Goal: Task Accomplishment & Management: Use online tool/utility

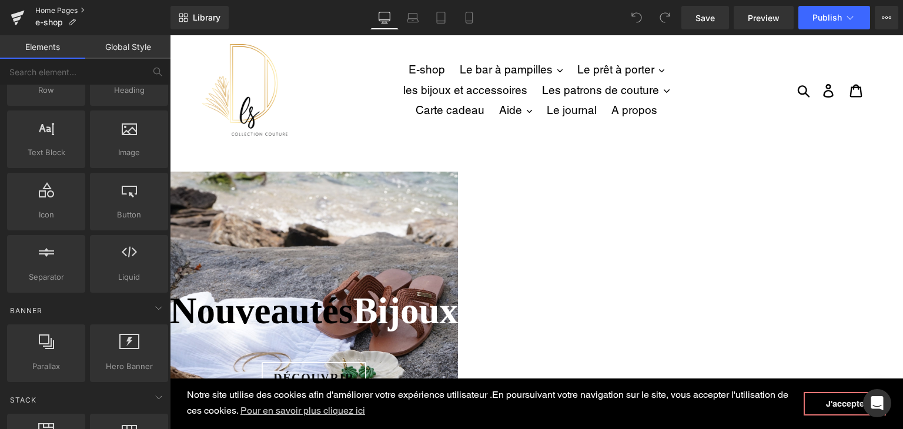
scroll to position [59, 0]
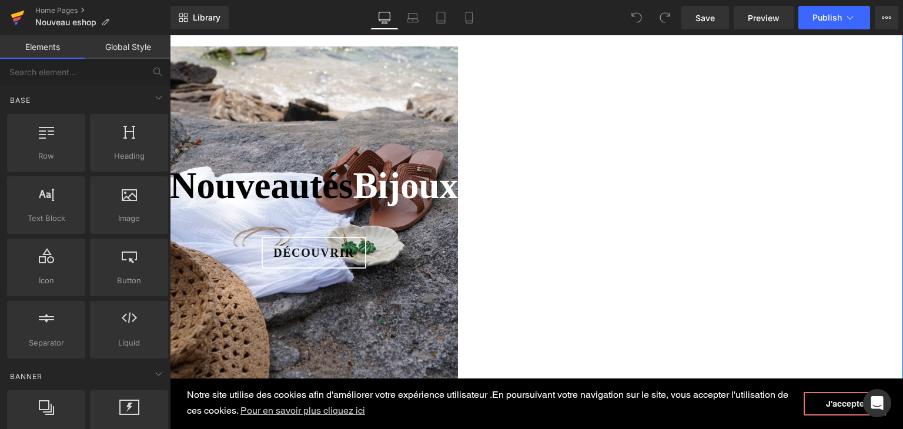
scroll to position [118, 0]
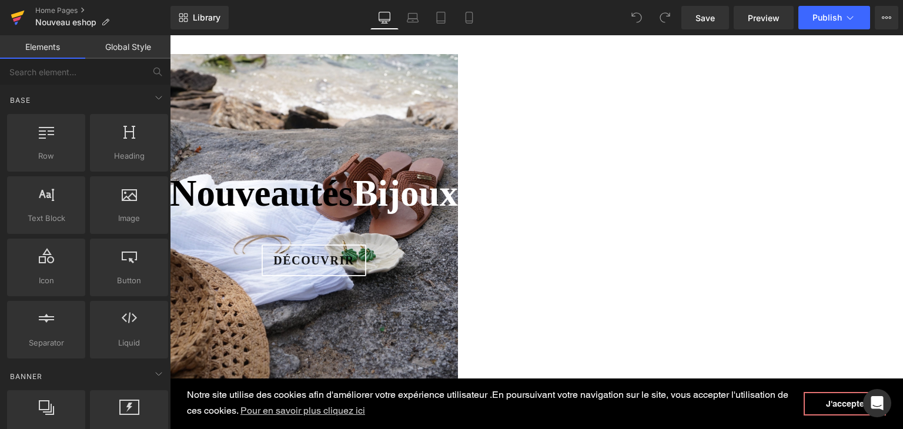
click at [18, 15] on icon at bounding box center [18, 15] width 14 height 8
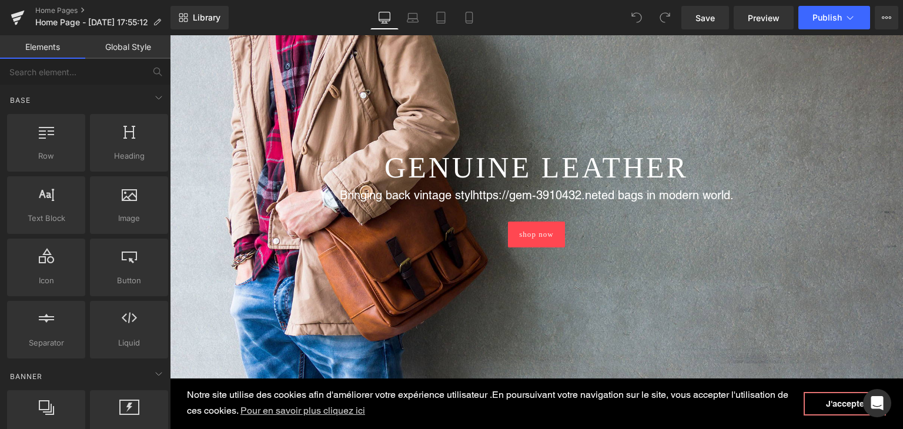
click at [468, 128] on div at bounding box center [536, 194] width 733 height 387
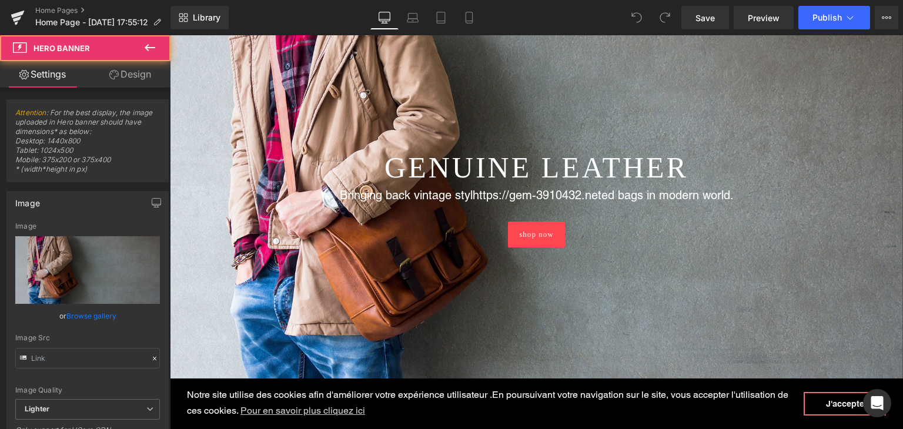
type input "https://ucarecdn.com/505991d0-92b7-4aae-88f2-8bc5a4770720/-/format/auto/-/previ…"
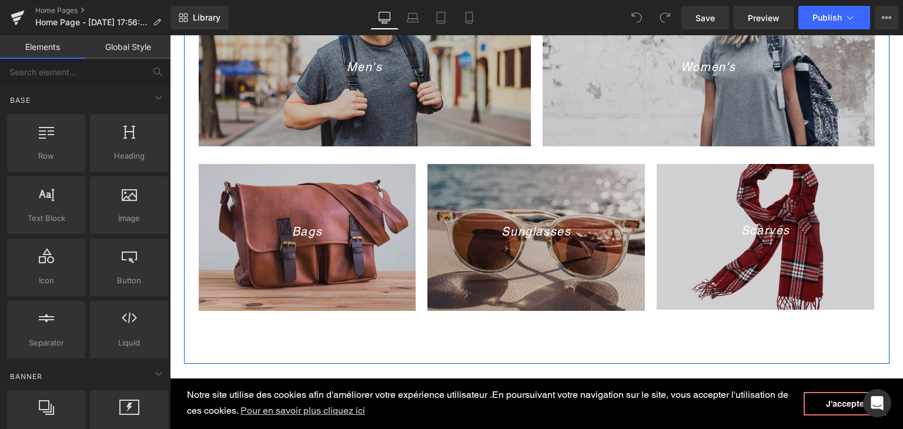
scroll to position [720, 0]
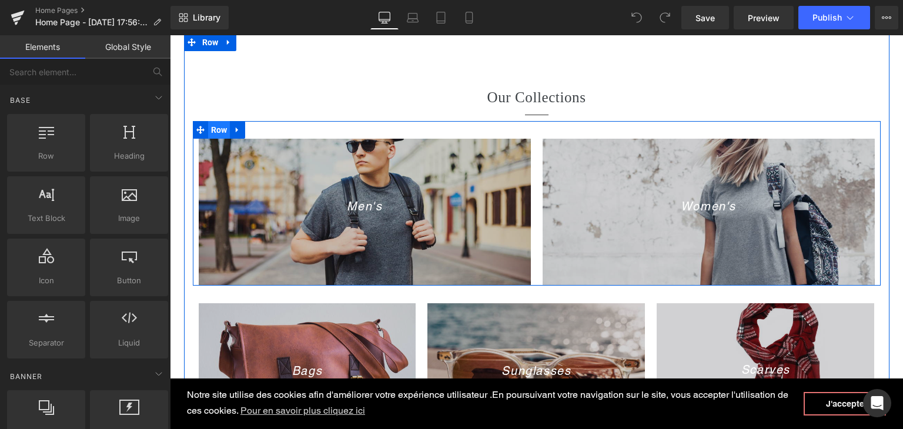
click at [214, 125] on span "Row" at bounding box center [219, 130] width 22 height 18
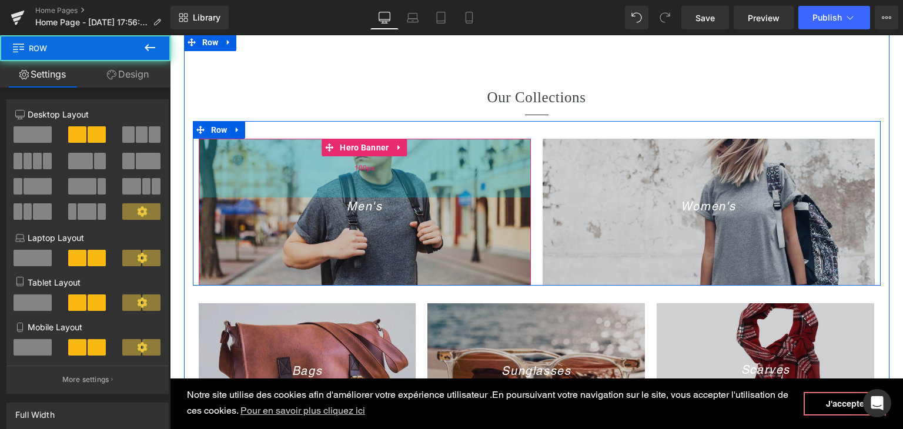
click at [263, 163] on div "100px" at bounding box center [365, 168] width 332 height 59
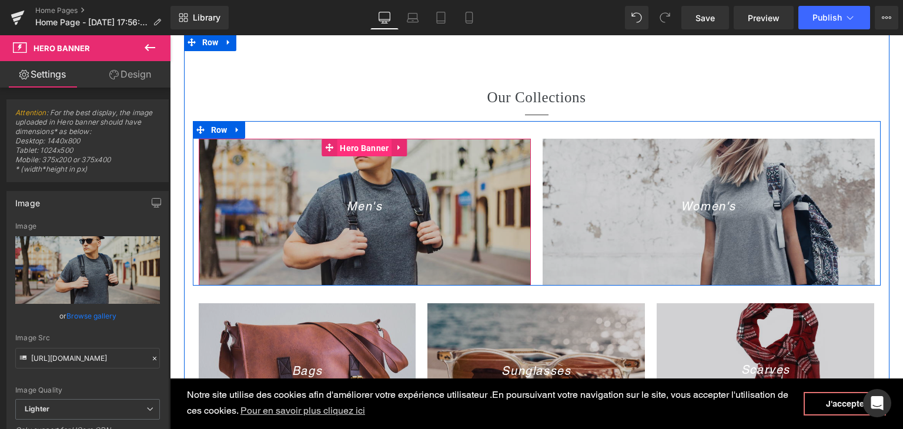
click at [360, 151] on span "Hero Banner" at bounding box center [364, 148] width 55 height 18
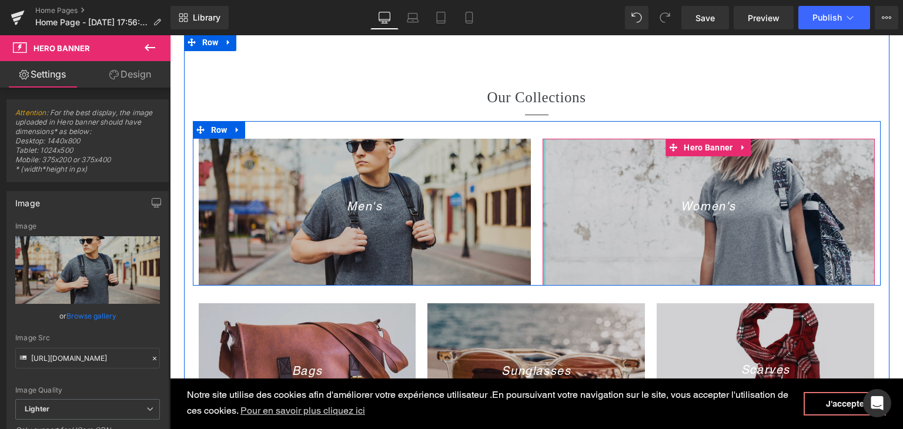
click at [542, 234] on div at bounding box center [543, 212] width 3 height 147
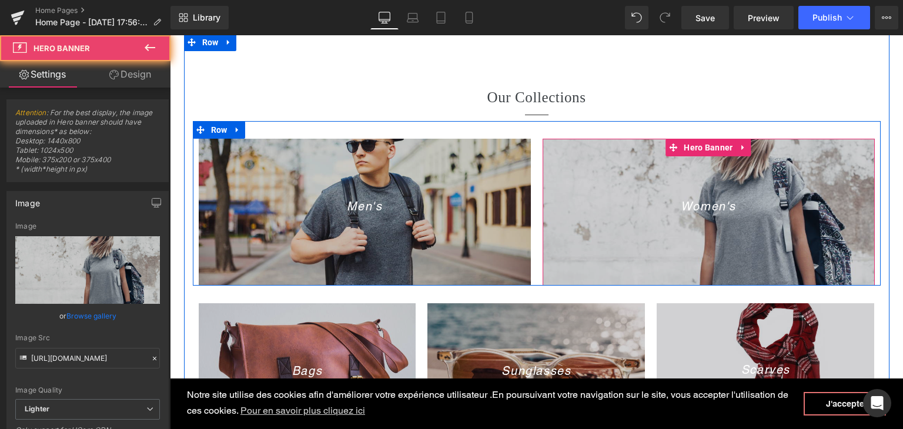
click at [560, 236] on div at bounding box center [708, 212] width 332 height 147
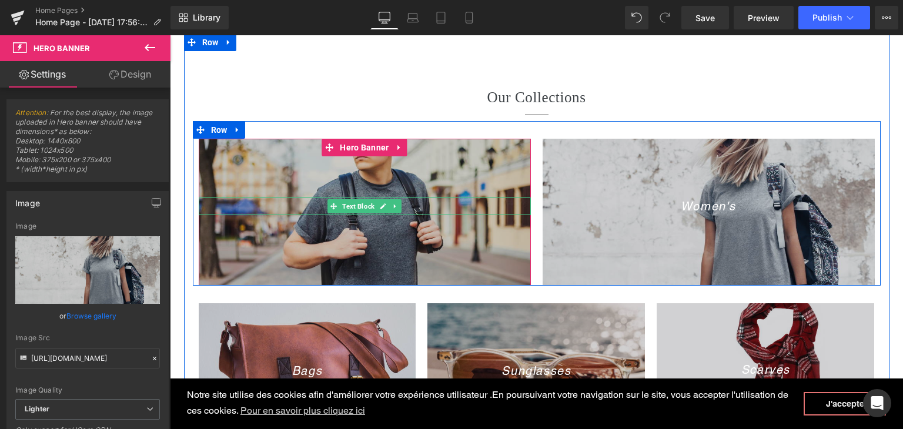
click at [437, 205] on p "Men's" at bounding box center [365, 206] width 332 height 18
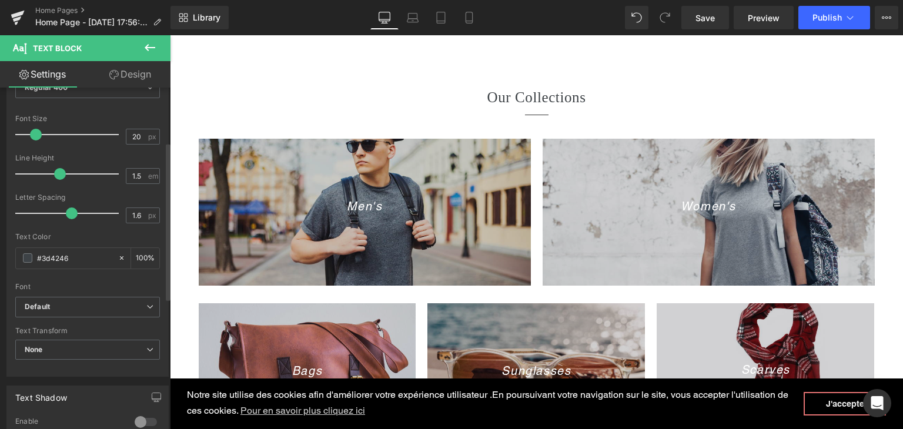
scroll to position [0, 0]
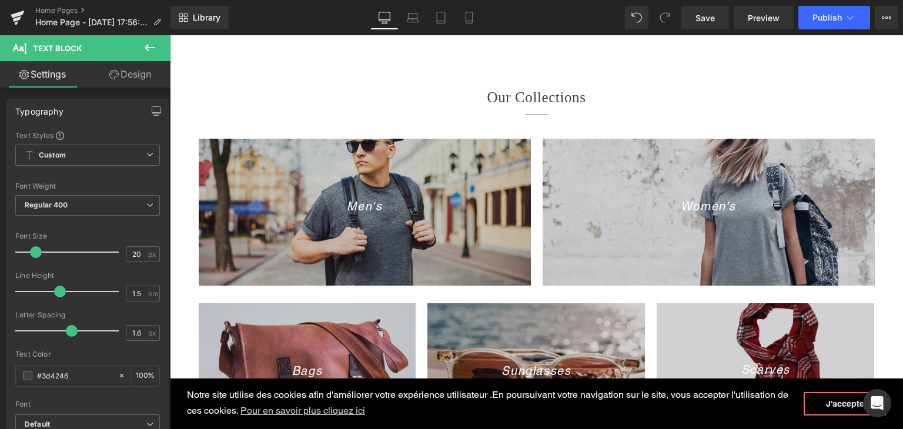
click at [145, 75] on link "Design" at bounding box center [130, 74] width 85 height 26
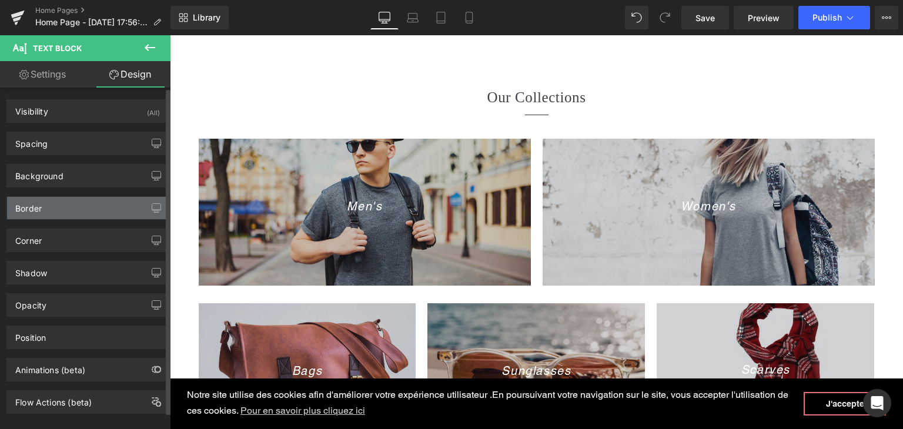
click at [85, 203] on div "Border" at bounding box center [87, 208] width 161 height 22
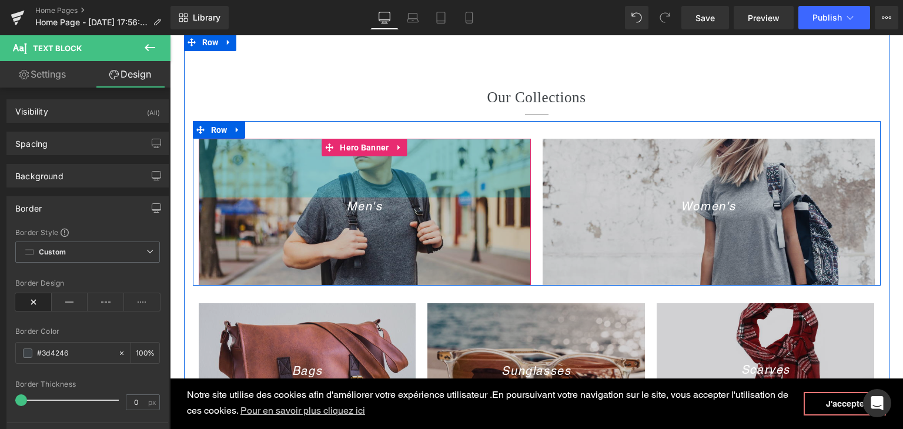
drag, startPoint x: 321, startPoint y: 180, endPoint x: 207, endPoint y: 238, distance: 127.7
click at [322, 180] on div "100px" at bounding box center [365, 168] width 332 height 59
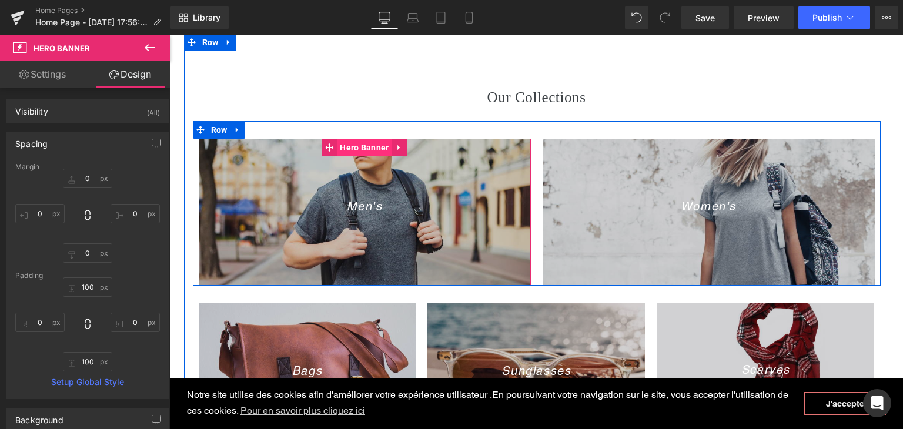
click at [366, 151] on span "Hero Banner" at bounding box center [364, 148] width 55 height 18
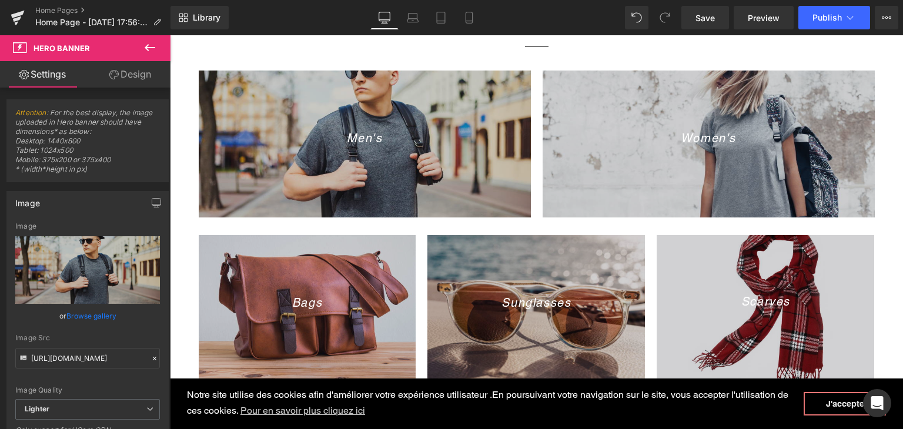
scroll to position [779, 0]
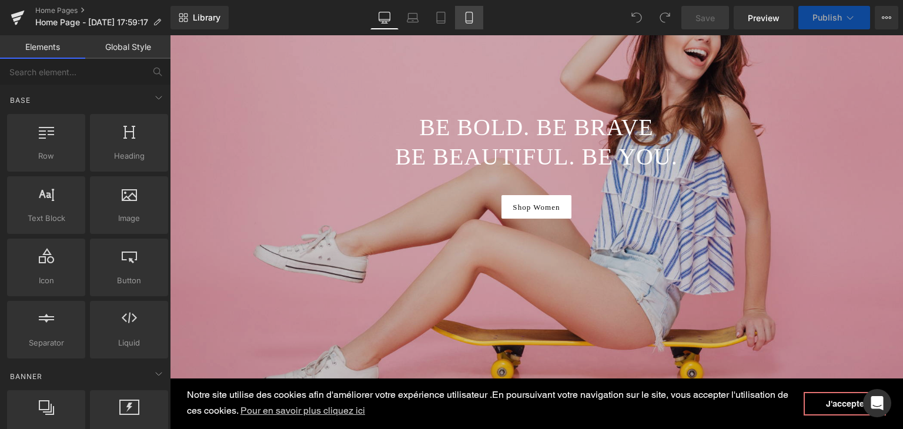
click at [465, 16] on icon at bounding box center [469, 18] width 12 height 12
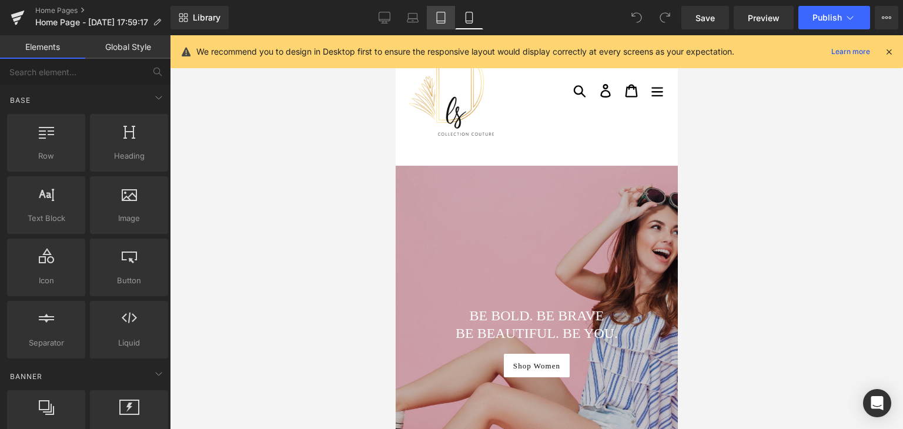
click at [441, 22] on icon at bounding box center [441, 18] width 12 height 12
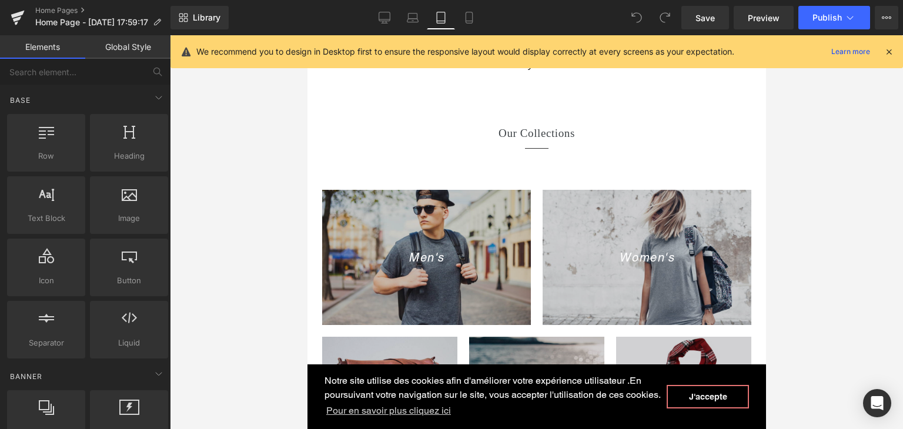
scroll to position [654, 0]
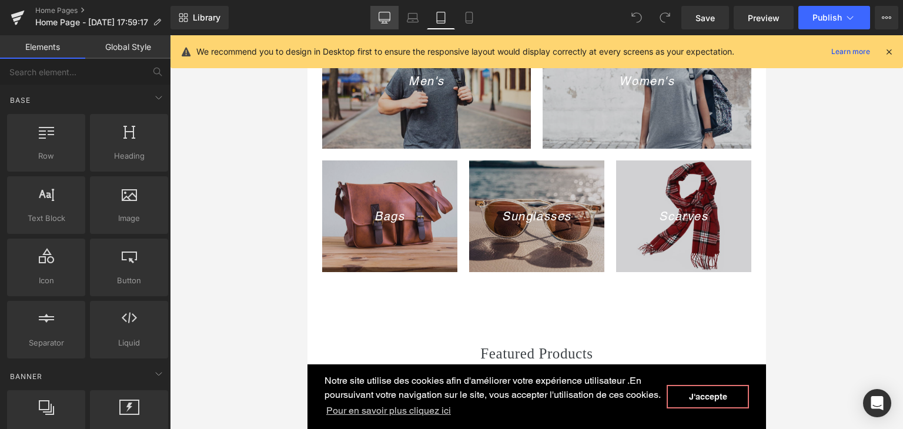
click at [387, 21] on icon at bounding box center [384, 16] width 11 height 9
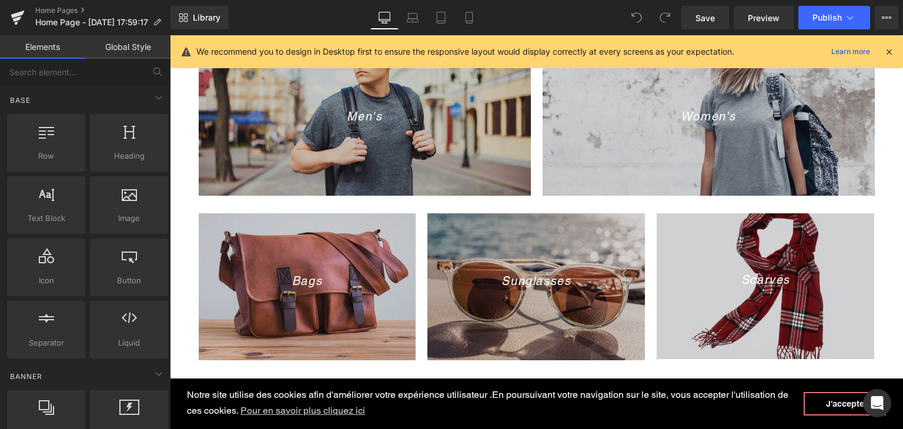
scroll to position [776, 0]
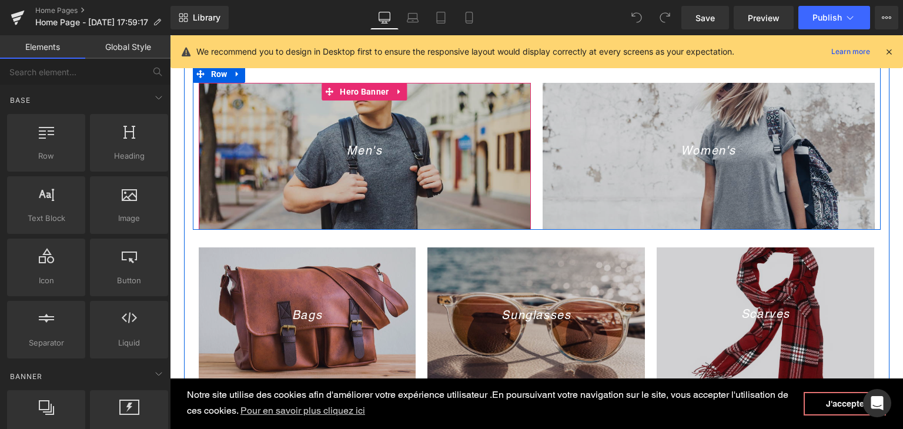
click at [351, 174] on div at bounding box center [365, 156] width 332 height 147
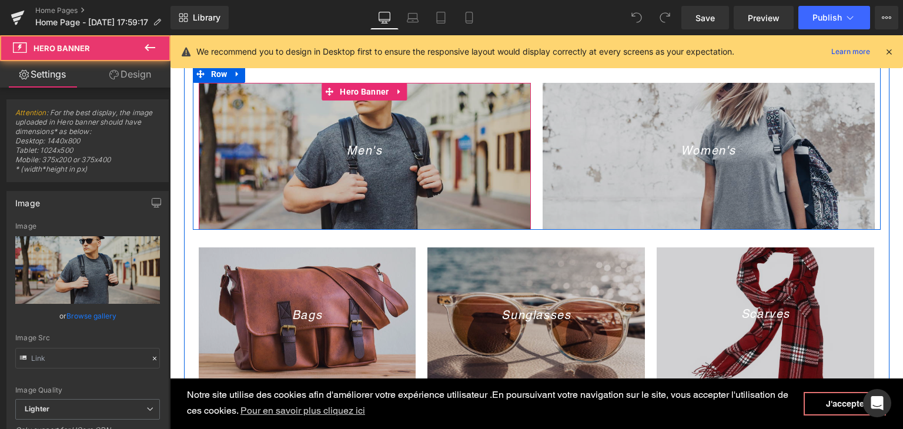
type input "https://ucarecdn.com/64dbf0ff-9e1b-4cd9-b770-705bf8e12fc0/-/format/auto/-/previ…"
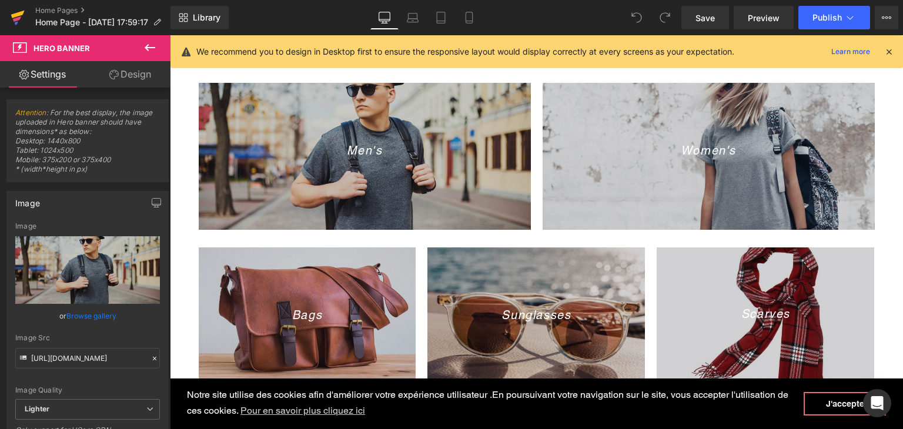
click at [15, 24] on icon at bounding box center [18, 17] width 14 height 29
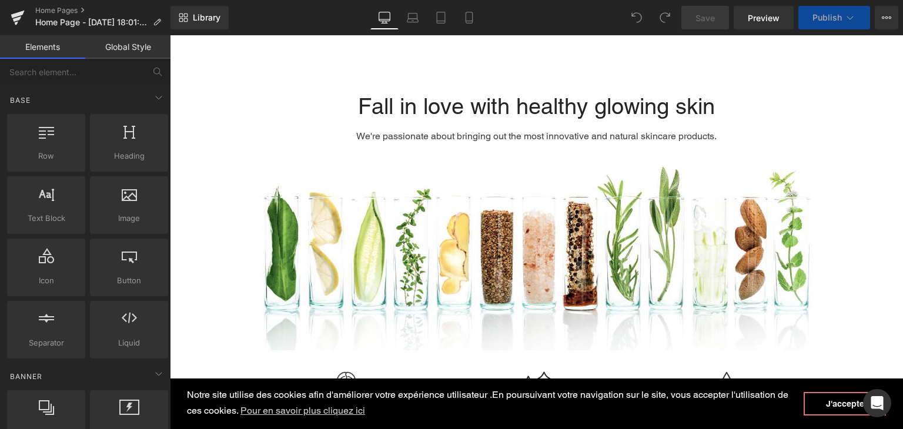
scroll to position [1175, 0]
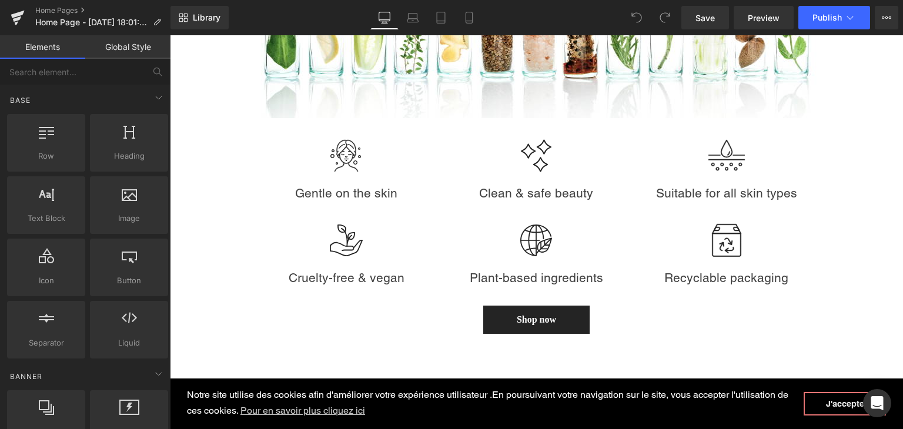
click at [554, 193] on div "Clean & safe beauty Text Block" at bounding box center [536, 189] width 172 height 28
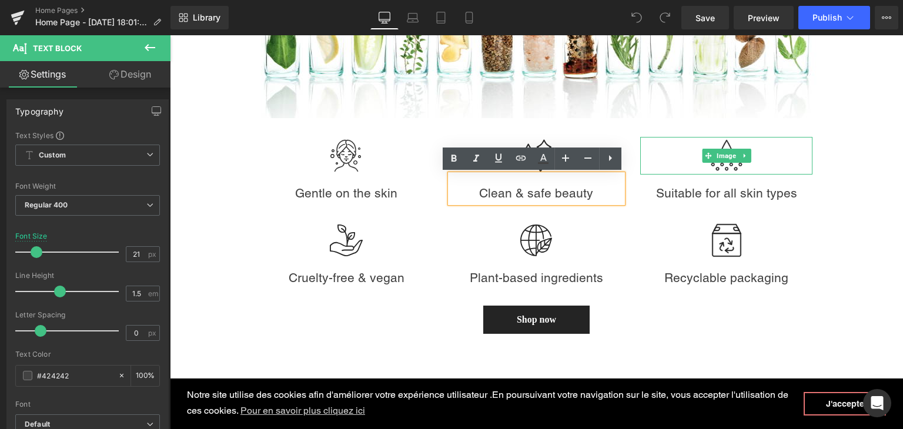
click at [742, 157] on icon at bounding box center [744, 155] width 6 height 7
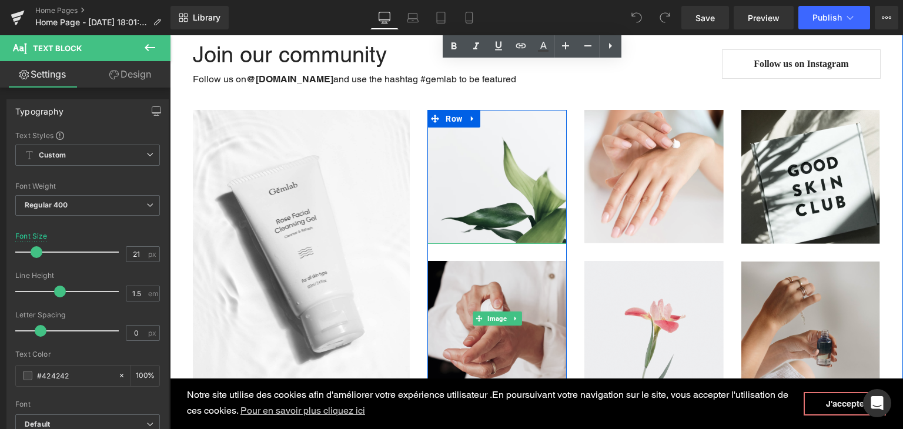
scroll to position [3174, 0]
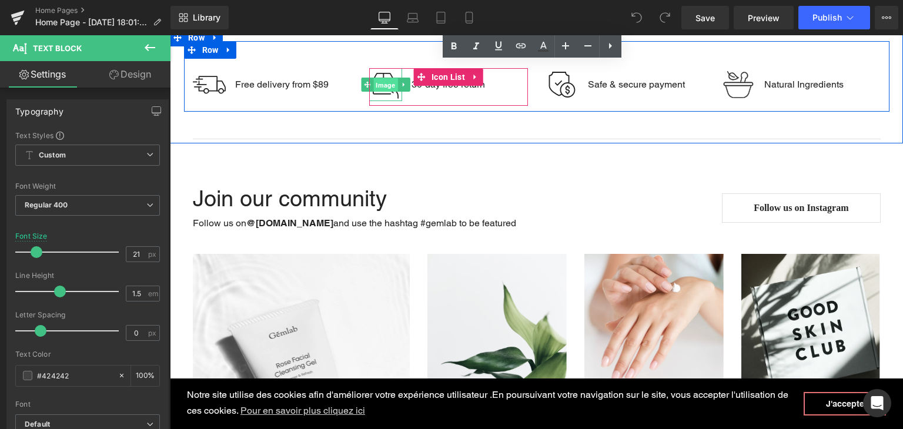
click at [385, 92] on span "Image" at bounding box center [385, 85] width 24 height 14
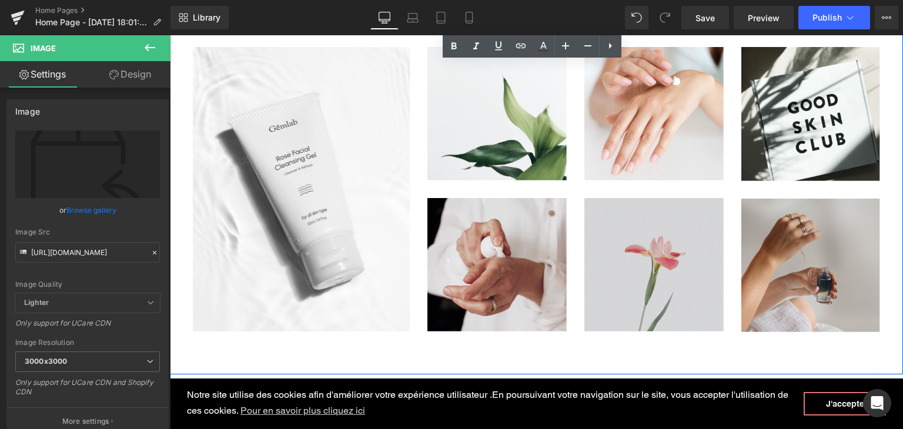
scroll to position [3409, 0]
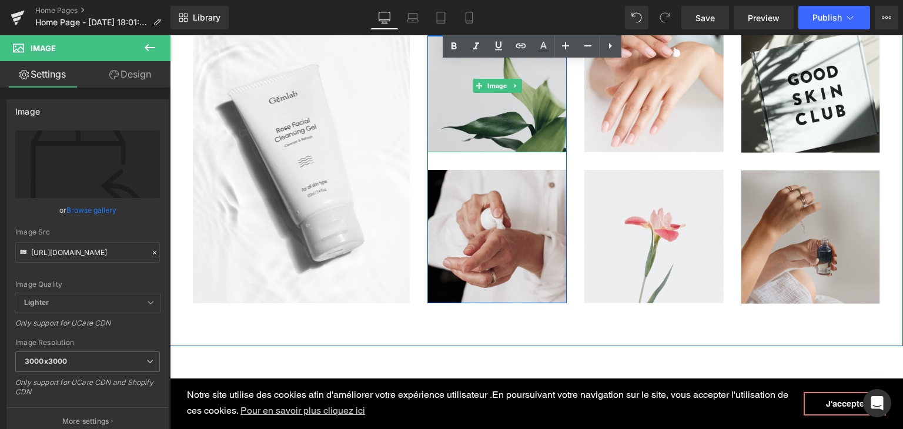
click at [473, 152] on img at bounding box center [496, 85] width 139 height 133
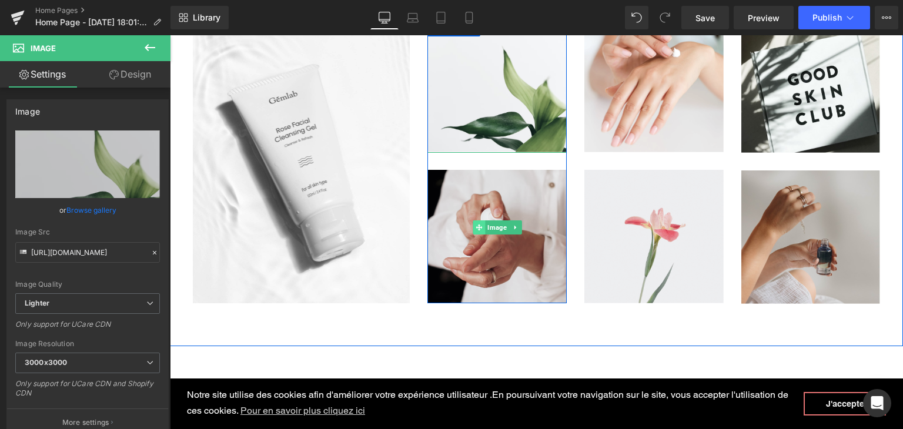
click at [478, 234] on span at bounding box center [479, 227] width 12 height 14
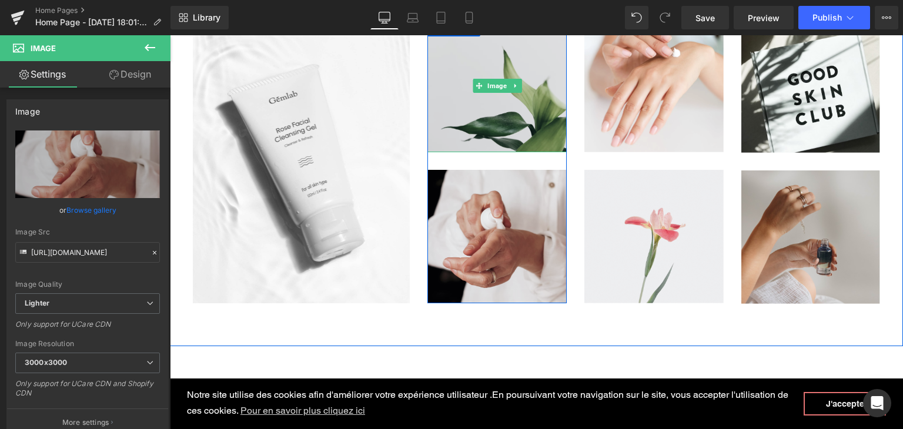
click at [475, 152] on img at bounding box center [496, 85] width 139 height 133
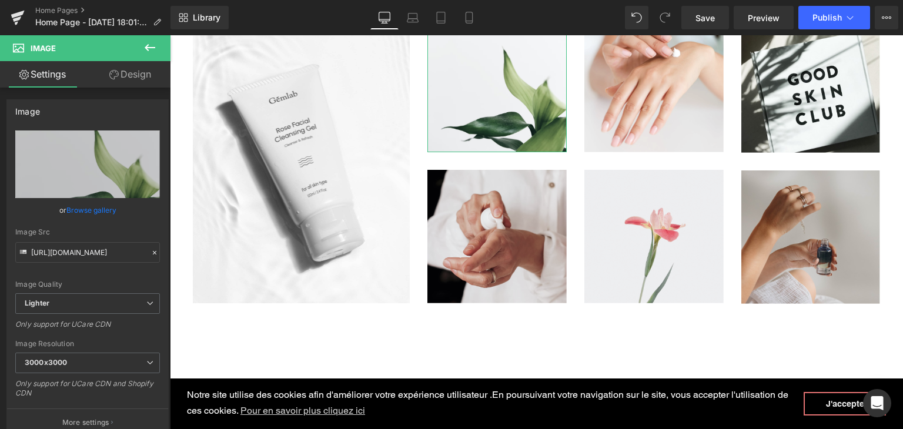
click at [143, 80] on link "Design" at bounding box center [130, 74] width 85 height 26
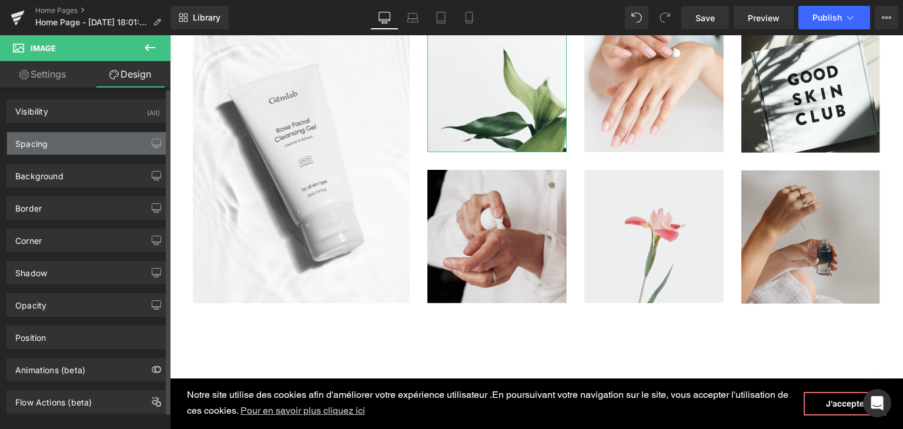
click at [103, 144] on div "Spacing" at bounding box center [87, 143] width 161 height 22
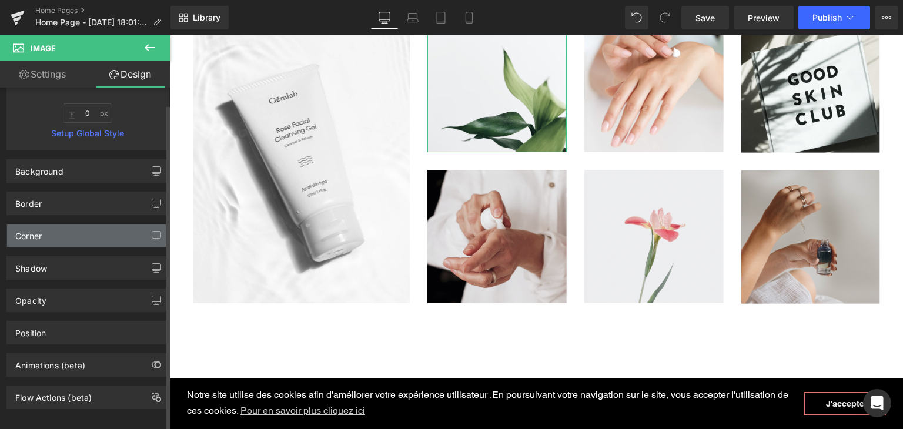
scroll to position [259, 0]
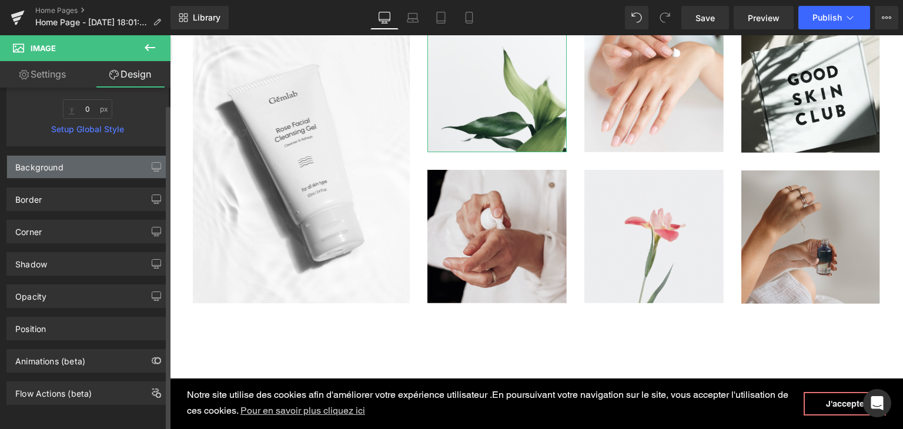
click at [71, 158] on div "Background" at bounding box center [87, 167] width 161 height 22
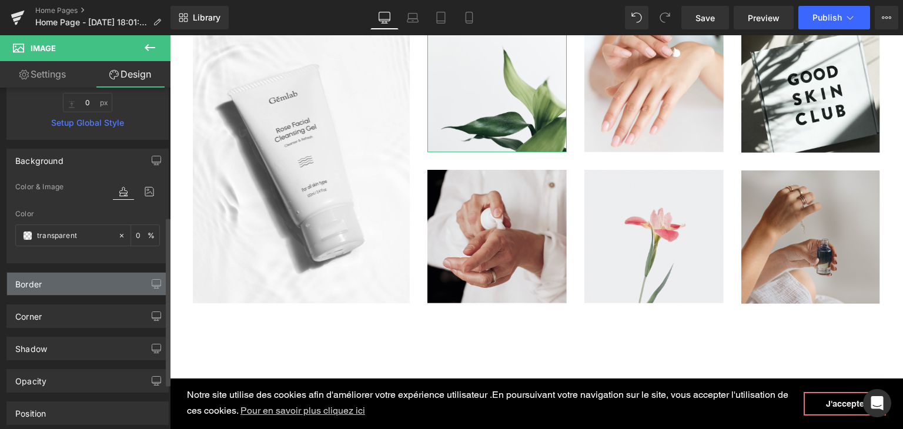
click at [52, 280] on div "Border" at bounding box center [87, 284] width 161 height 22
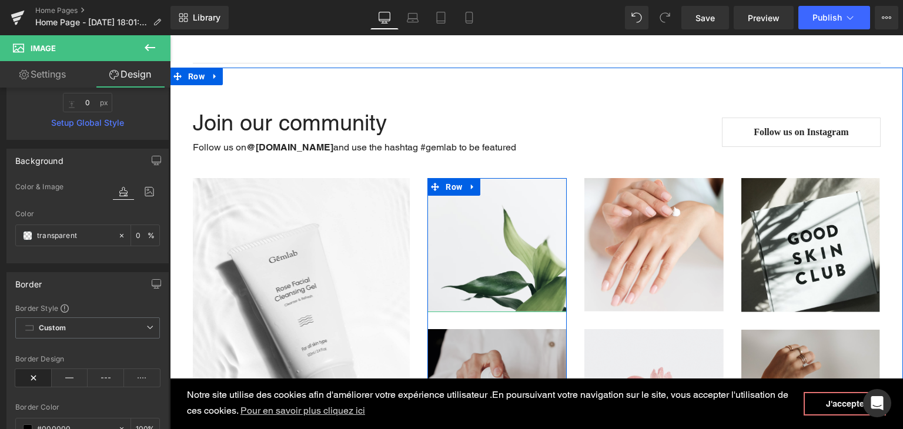
scroll to position [3232, 0]
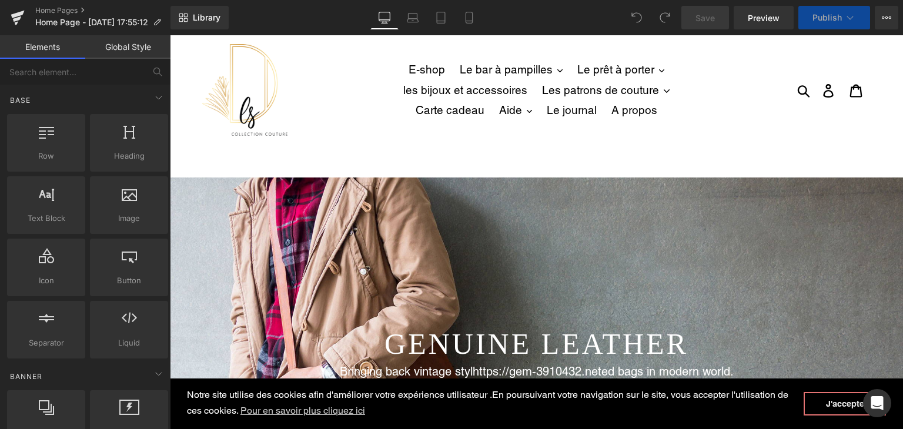
scroll to position [1234, 0]
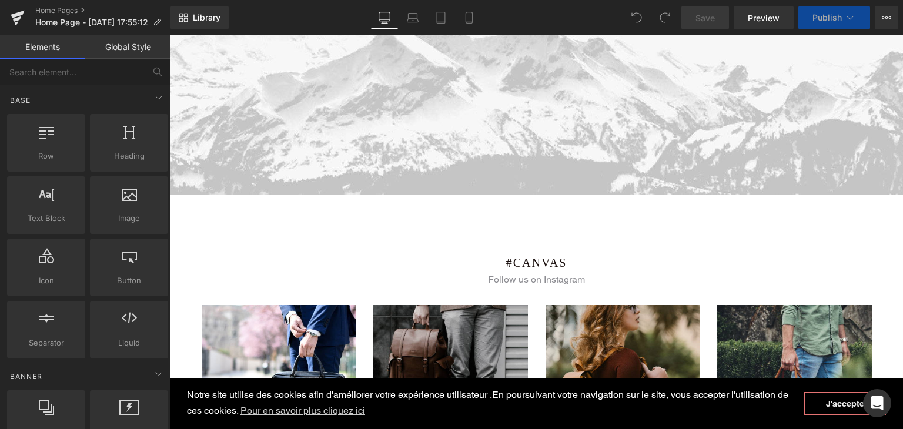
click at [336, 323] on img at bounding box center [279, 382] width 155 height 155
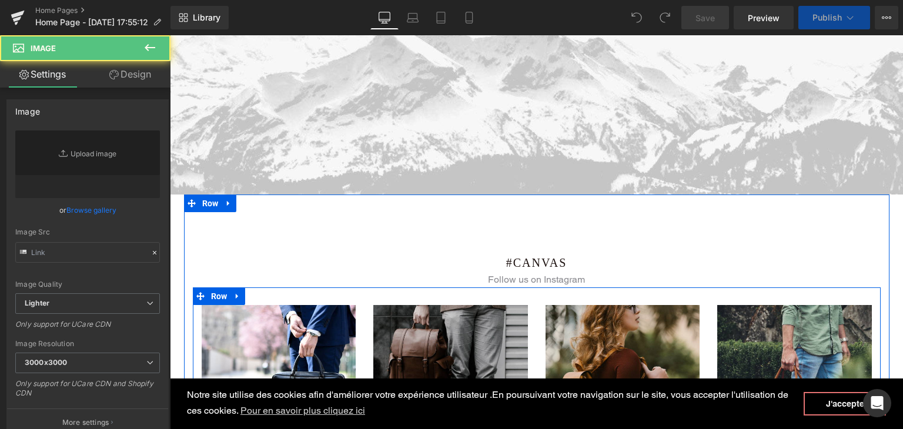
click at [427, 319] on img at bounding box center [450, 382] width 155 height 155
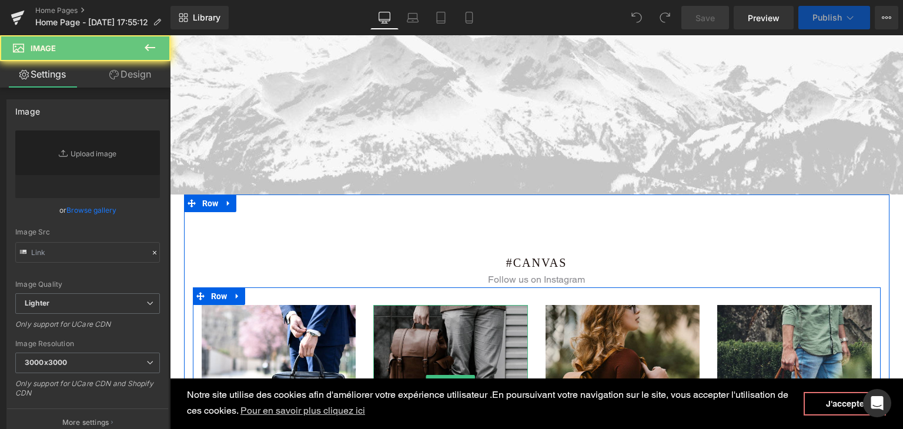
type input "https://ucarecdn.com/d0ff9823-d61d-41c8-9afa-4c1581a1c14a/-/format/auto/-/previ…"
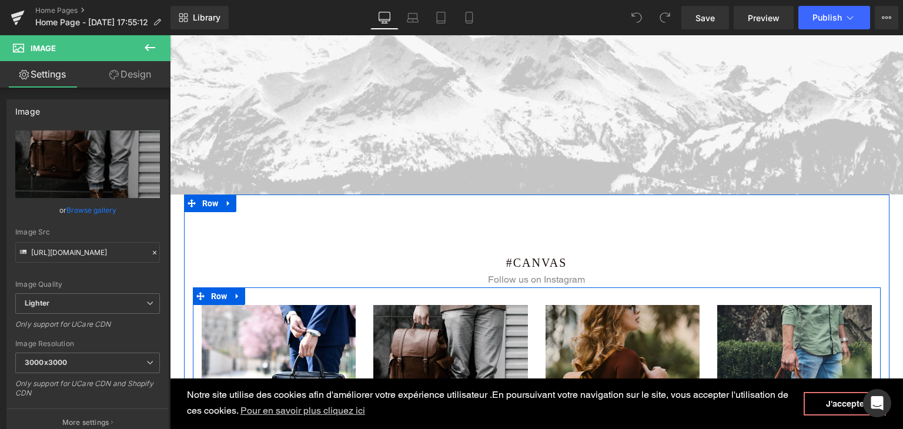
drag, startPoint x: 213, startPoint y: 294, endPoint x: 200, endPoint y: 283, distance: 17.5
click at [213, 294] on span "Row" at bounding box center [219, 296] width 22 height 18
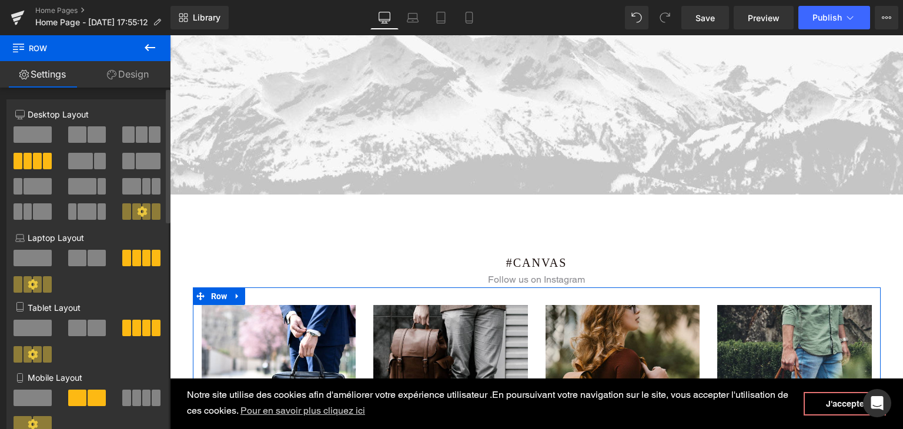
click at [132, 206] on span at bounding box center [136, 211] width 9 height 16
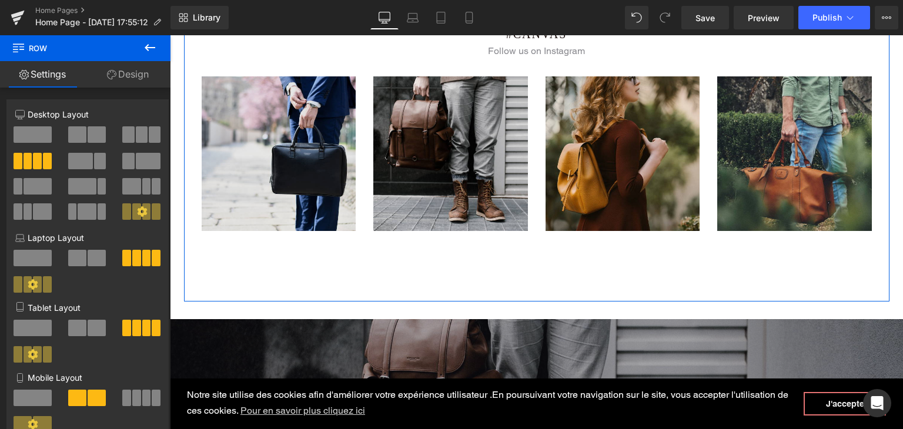
scroll to position [1469, 0]
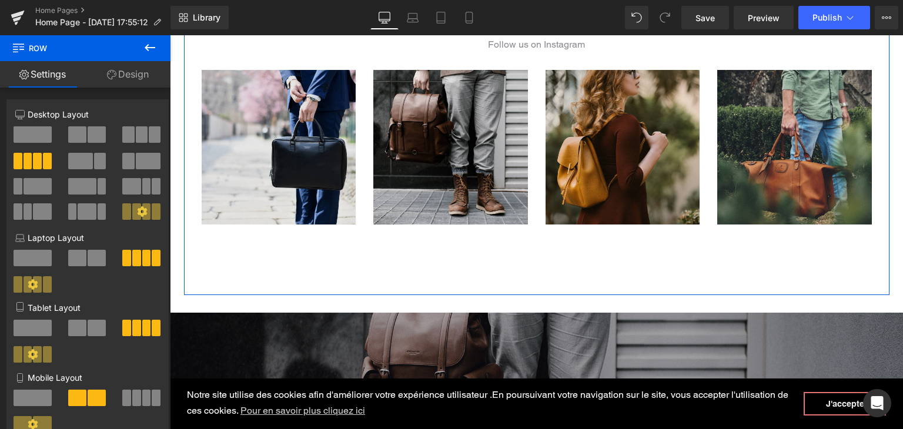
click at [290, 185] on img at bounding box center [279, 147] width 155 height 155
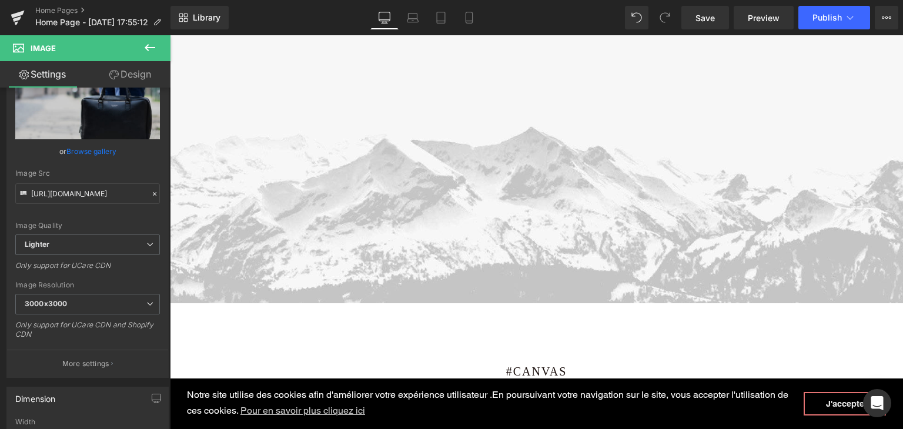
scroll to position [1117, 0]
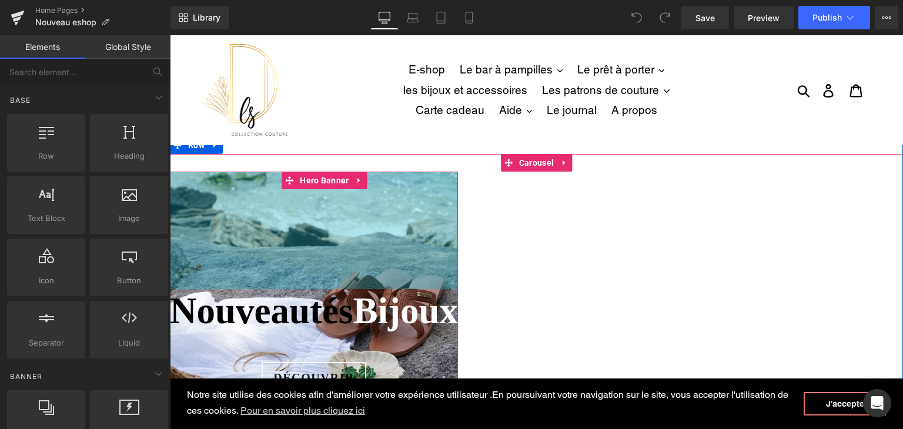
click at [403, 225] on div "200px" at bounding box center [314, 231] width 288 height 118
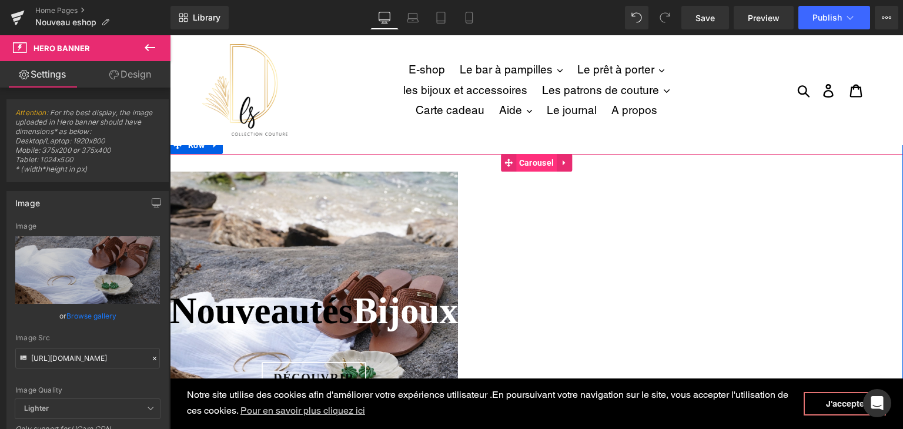
click at [535, 165] on span "Carousel" at bounding box center [536, 163] width 41 height 18
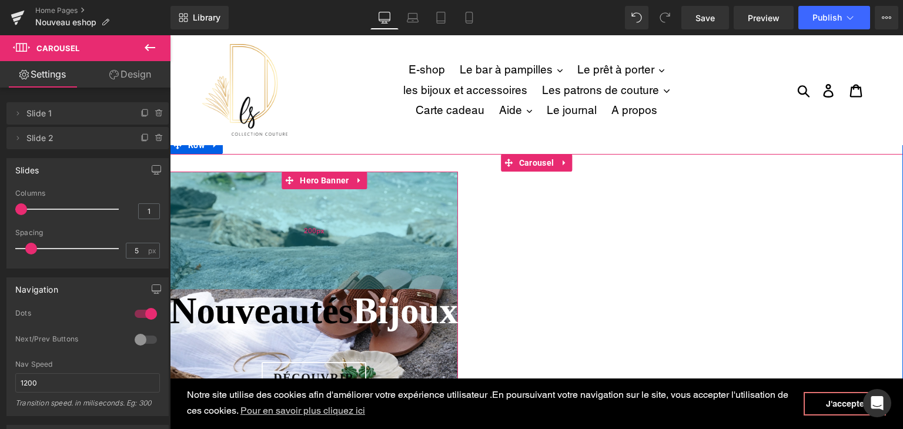
click at [344, 216] on div "200px" at bounding box center [314, 231] width 288 height 118
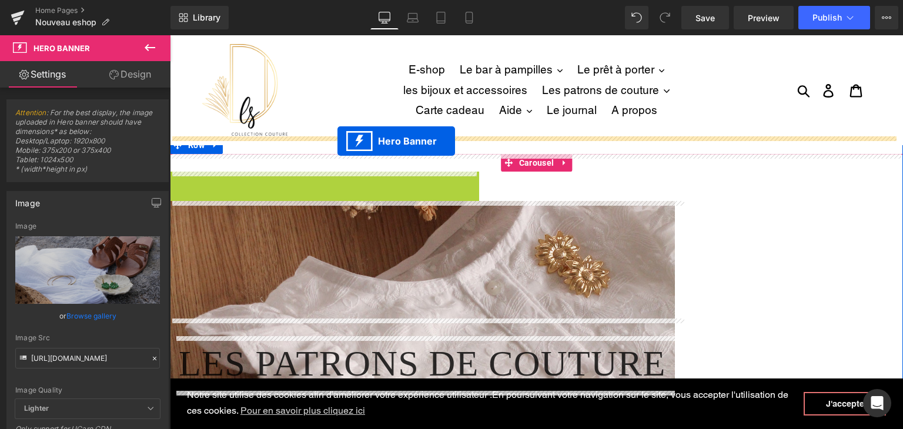
drag, startPoint x: 287, startPoint y: 181, endPoint x: 337, endPoint y: 141, distance: 64.4
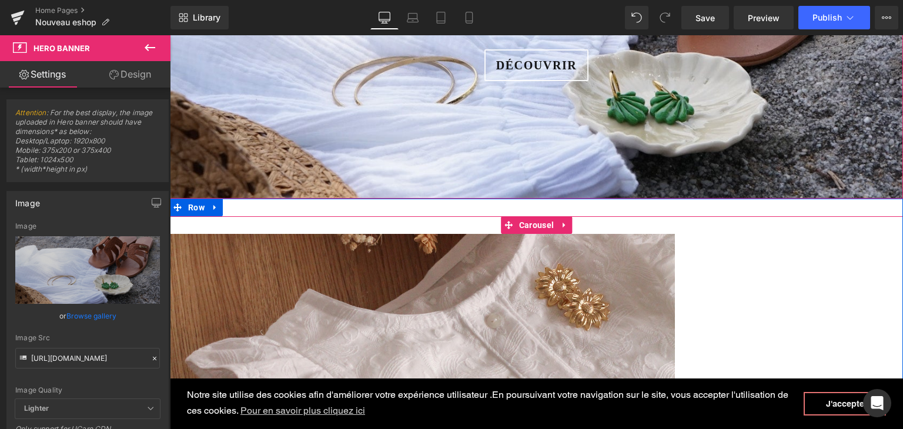
scroll to position [294, 0]
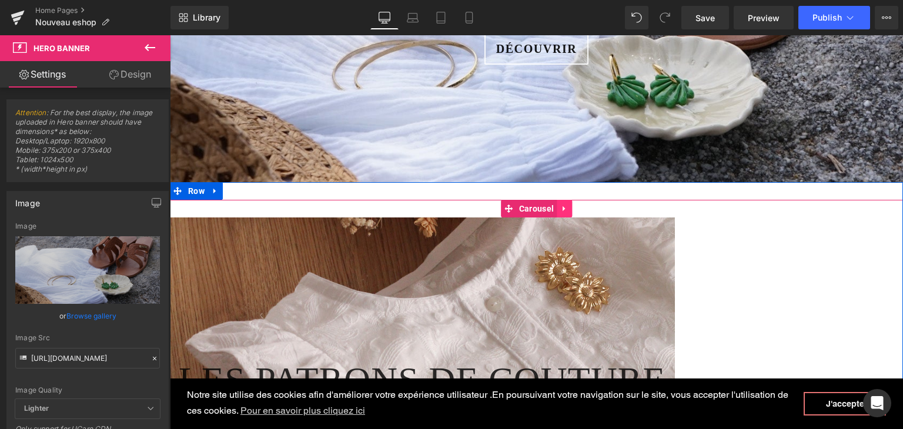
click at [560, 205] on icon at bounding box center [564, 209] width 8 height 9
click at [568, 209] on icon at bounding box center [572, 209] width 8 height 8
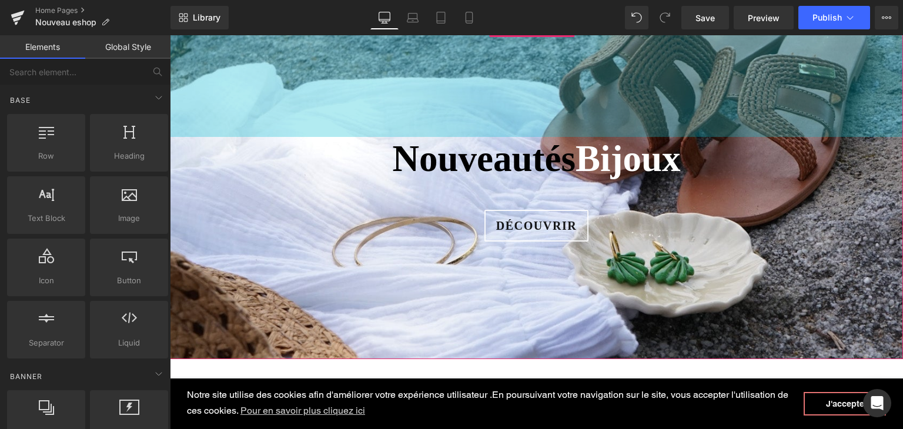
scroll to position [118, 0]
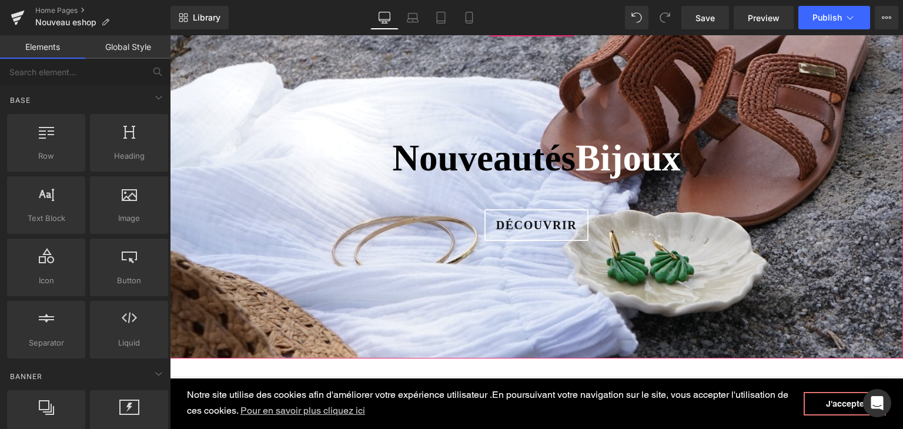
click at [216, 252] on div at bounding box center [536, 189] width 733 height 340
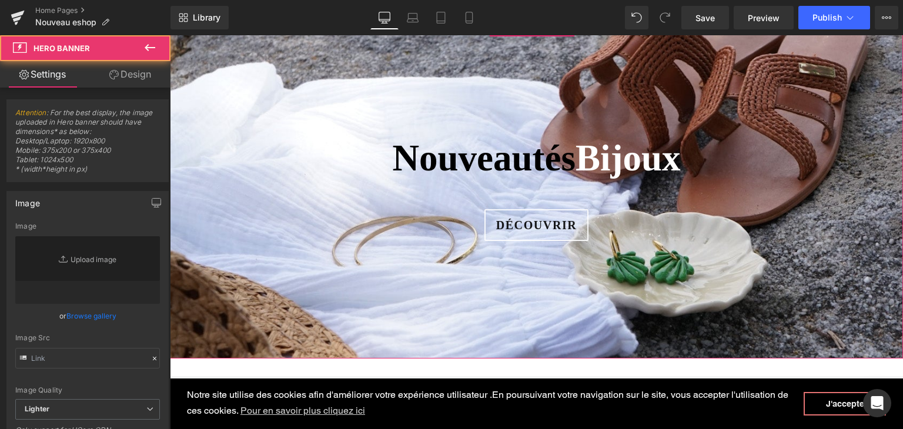
type input "[URL][DOMAIN_NAME]"
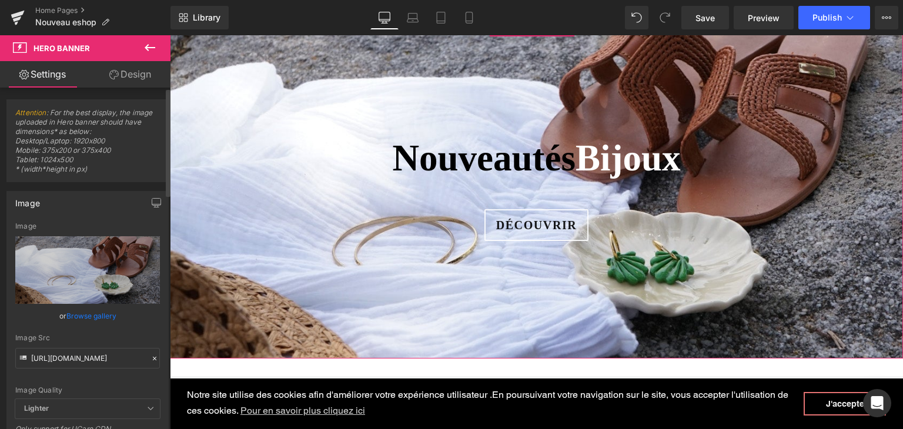
click at [150, 358] on icon at bounding box center [154, 358] width 8 height 8
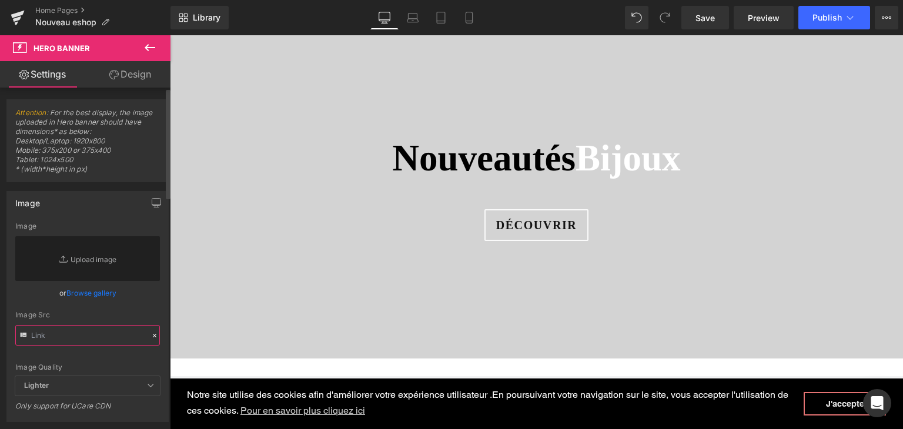
paste input "[URL][DOMAIN_NAME]"
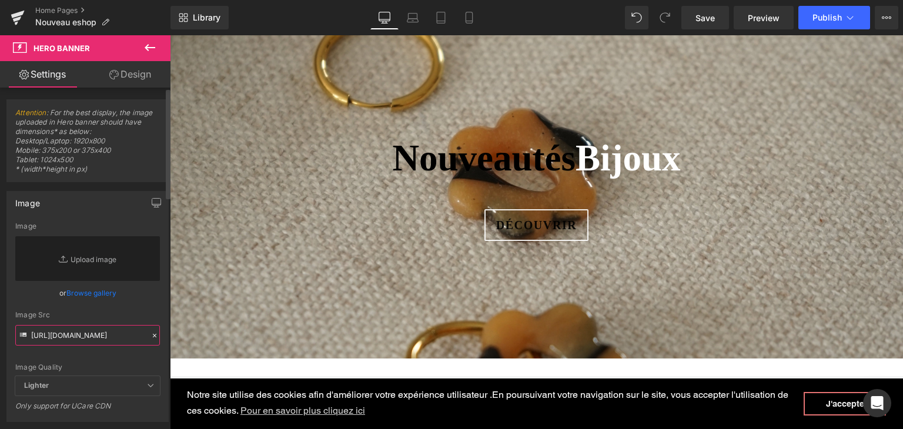
type input "[URL][DOMAIN_NAME]"
click at [114, 349] on div "Image Quality Lighter Lightest Lighter Lighter Lightest Only support for UCare …" at bounding box center [87, 299] width 145 height 154
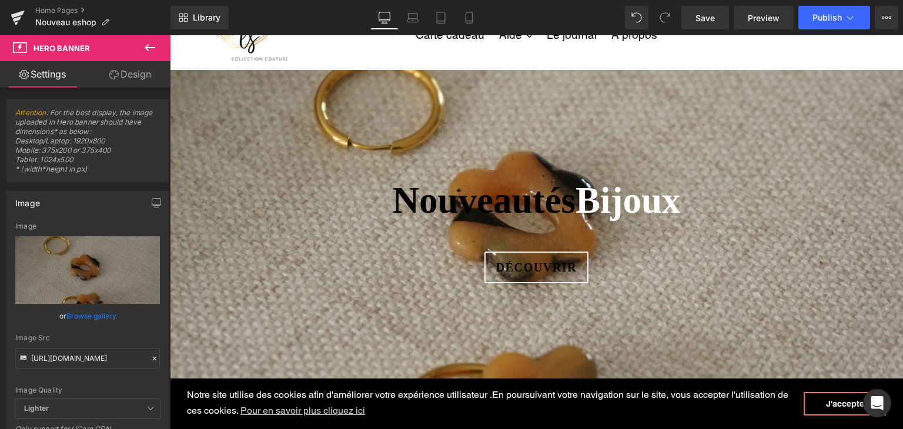
scroll to position [0, 0]
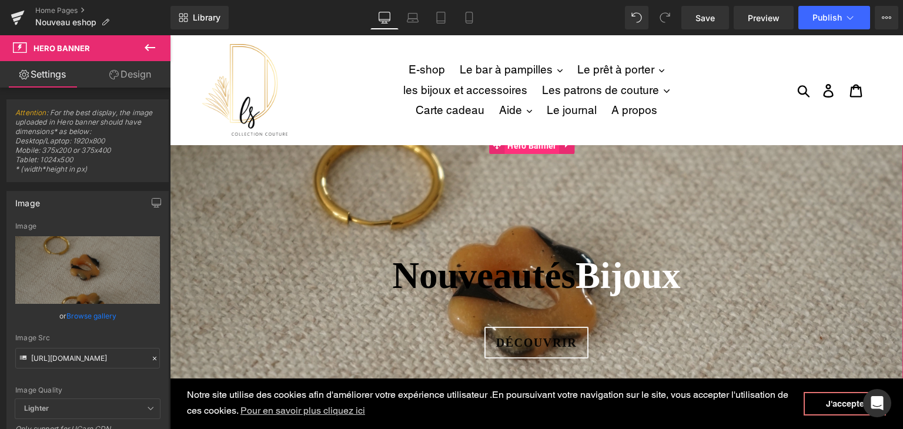
click at [512, 150] on span "Hero Banner" at bounding box center [531, 146] width 55 height 18
click at [156, 75] on link "Design" at bounding box center [130, 74] width 85 height 26
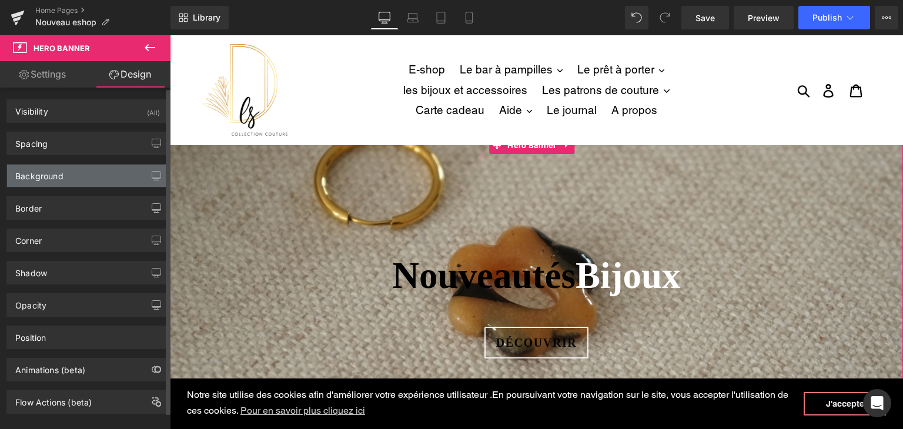
type input "0"
type input "200"
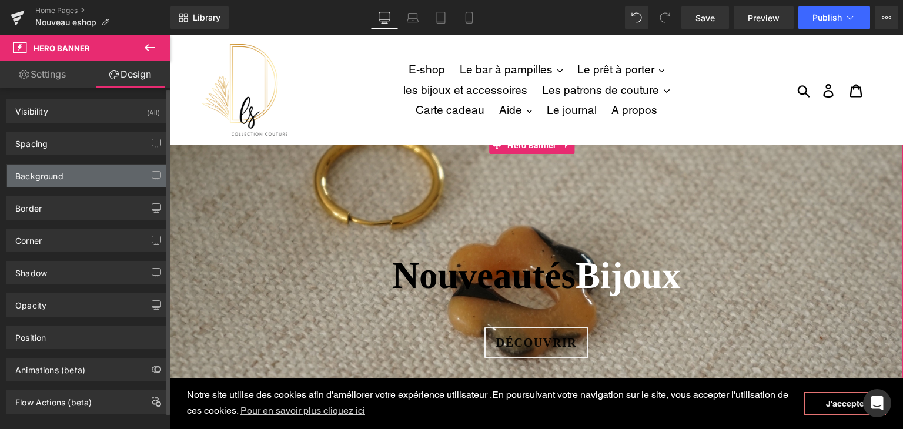
type input "0"
type input "200"
type input "0"
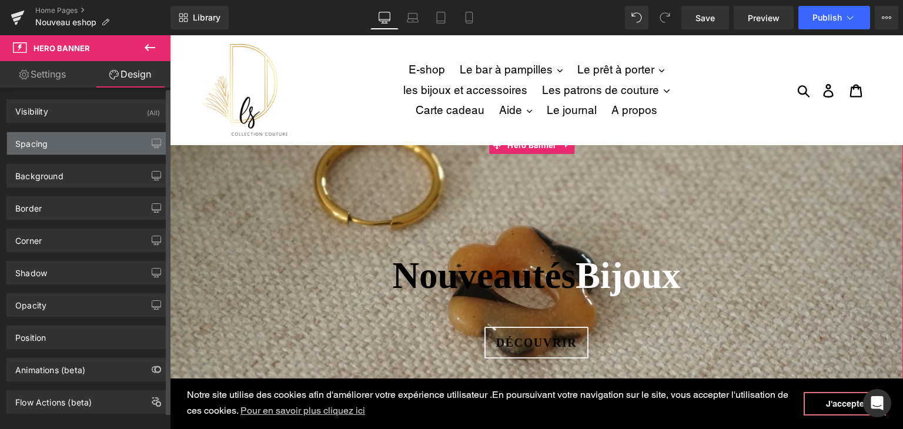
click at [136, 141] on div "Spacing" at bounding box center [87, 143] width 161 height 22
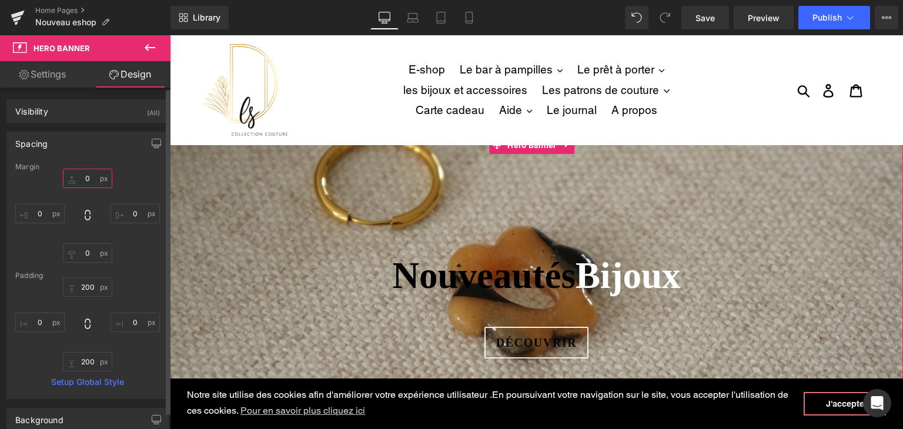
click at [86, 179] on input "0" at bounding box center [87, 178] width 49 height 19
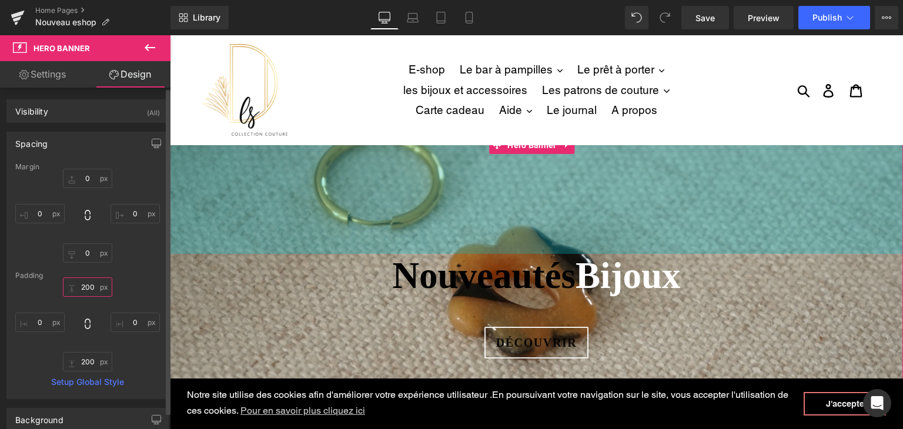
click at [89, 286] on input "200" at bounding box center [87, 286] width 49 height 19
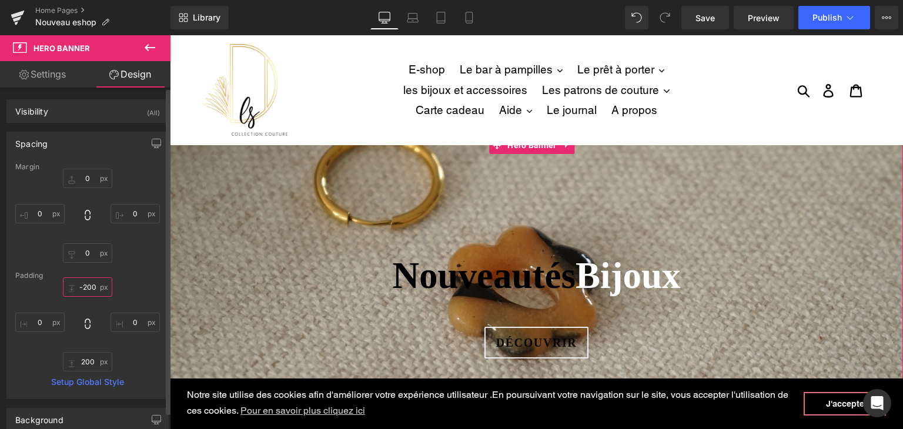
type input "-200"
click at [116, 279] on div "Padding" at bounding box center [87, 276] width 145 height 8
click at [473, 191] on div at bounding box center [536, 306] width 733 height 340
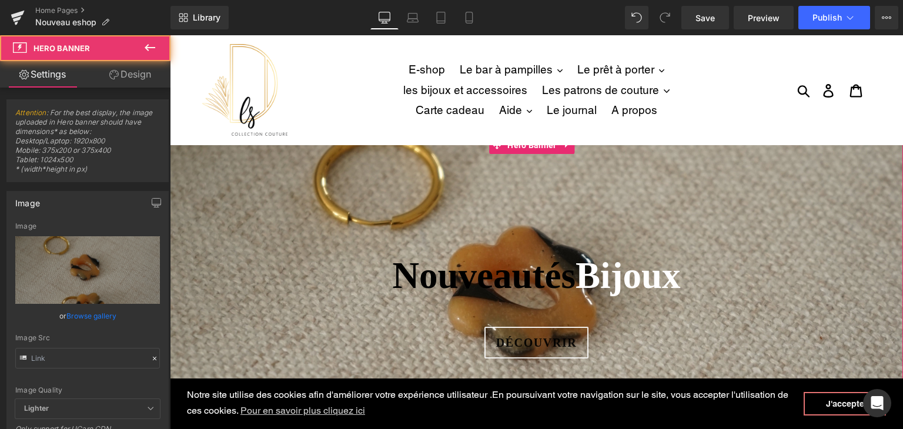
type input "[URL][DOMAIN_NAME]"
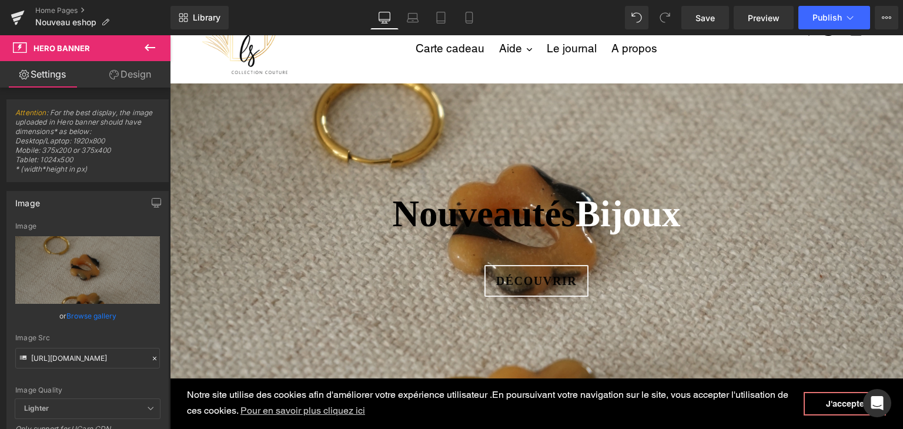
scroll to position [59, 0]
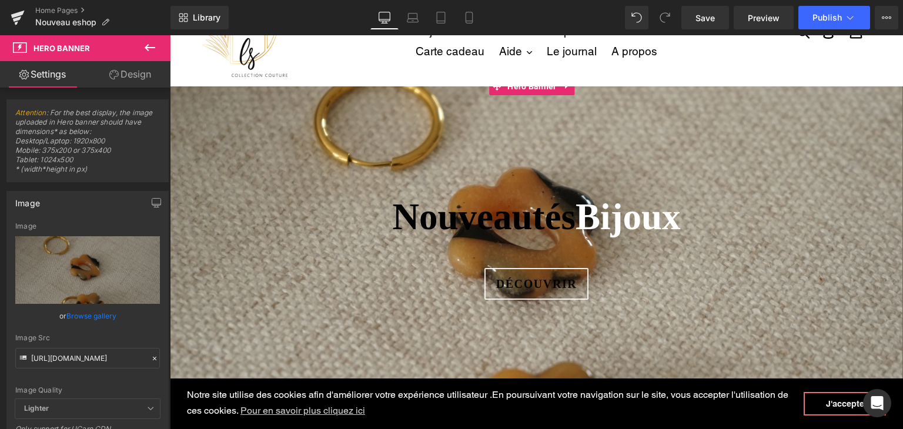
click at [150, 356] on icon at bounding box center [154, 358] width 8 height 8
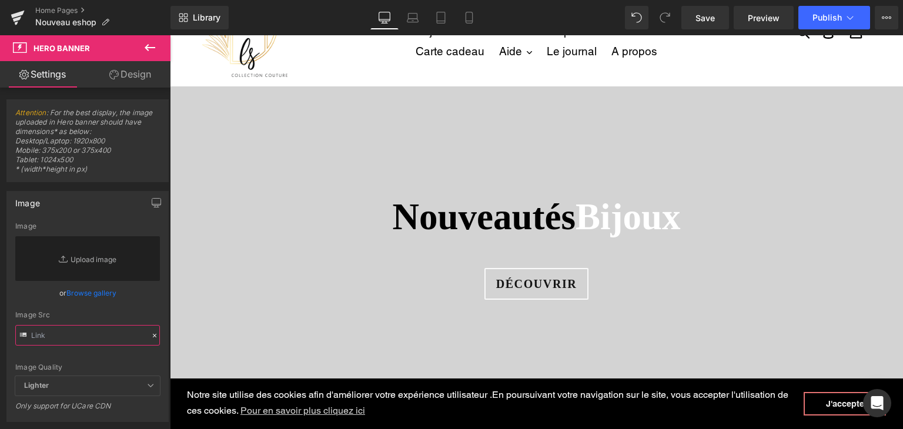
paste input "[URL][DOMAIN_NAME]"
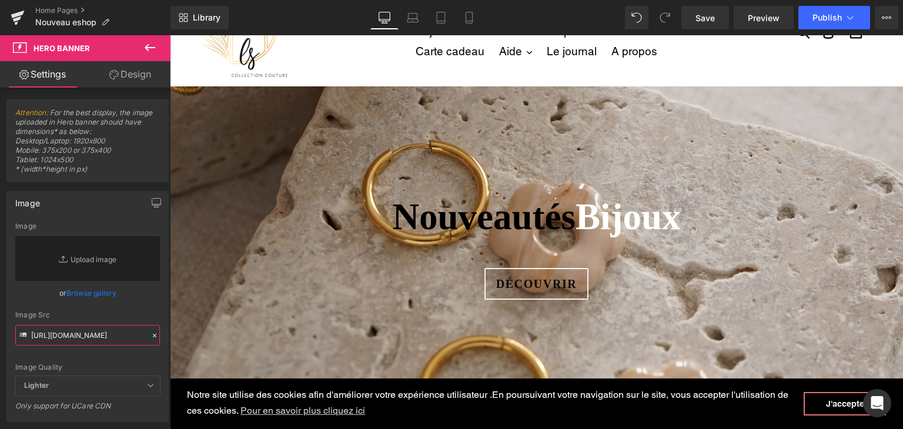
type input "[URL][DOMAIN_NAME]"
click at [110, 364] on div "Image Quality" at bounding box center [87, 367] width 145 height 8
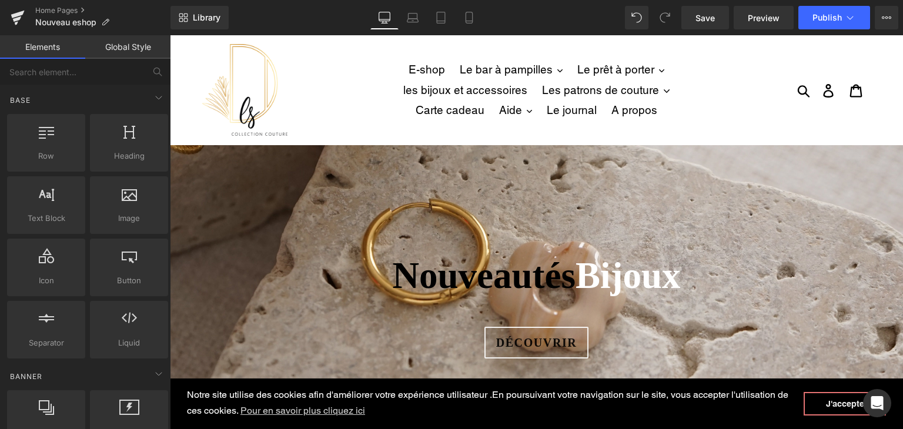
click at [380, 106] on ul "E-shop Le bar à pampilles .cls-1{fill:#231f20} Les pampilles mini Flora Les pam…" at bounding box center [536, 89] width 334 height 61
click at [886, 15] on icon at bounding box center [886, 17] width 9 height 9
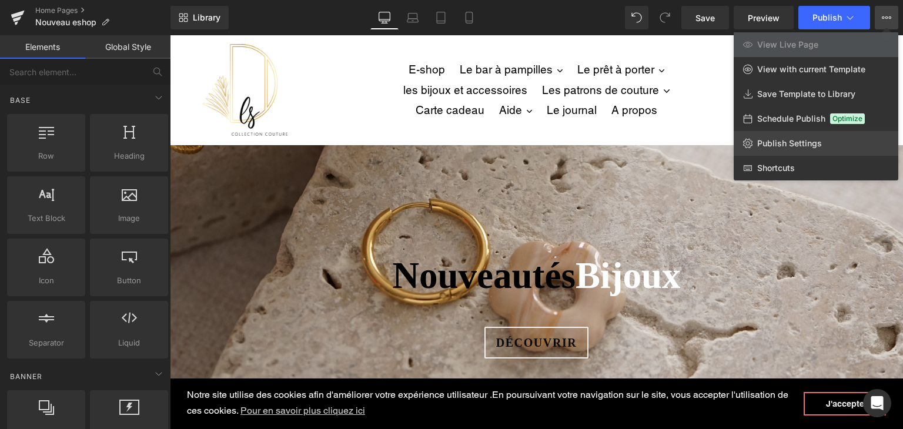
click at [799, 135] on link "Publish Settings" at bounding box center [815, 143] width 165 height 25
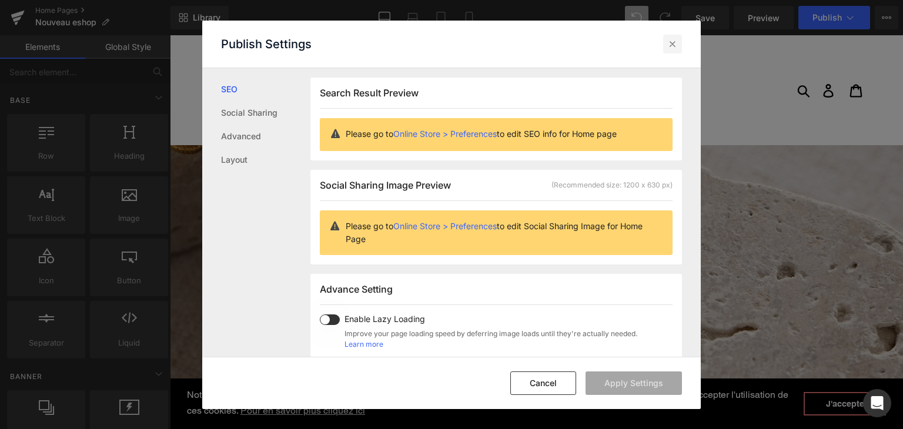
drag, startPoint x: 675, startPoint y: 38, endPoint x: 558, endPoint y: 14, distance: 119.5
click at [675, 38] on icon at bounding box center [672, 44] width 12 height 12
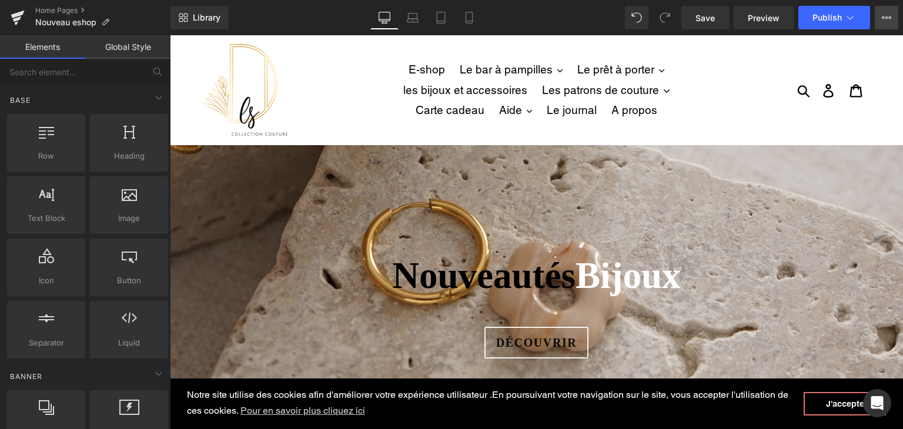
click at [887, 21] on icon at bounding box center [886, 17] width 9 height 9
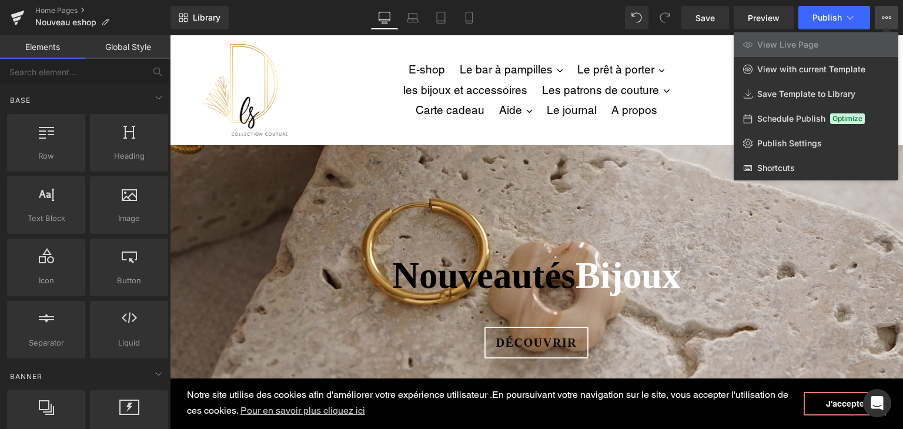
click at [693, 264] on div at bounding box center [536, 232] width 733 height 394
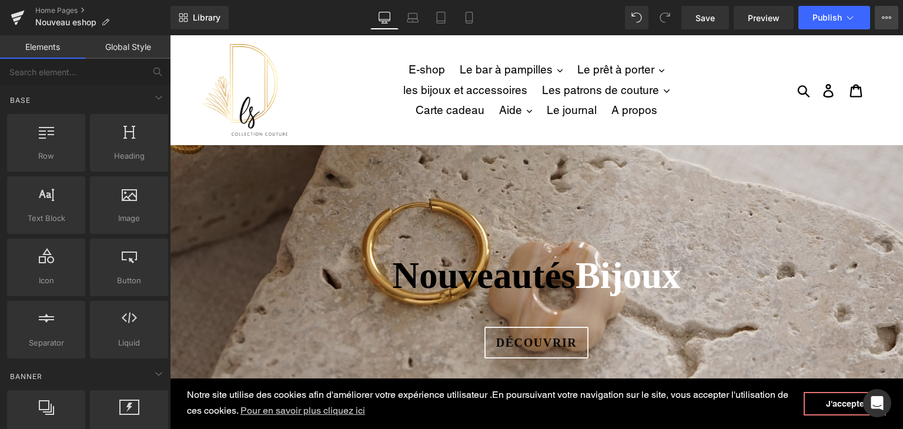
click at [883, 23] on button "View Live Page View with current Template Save Template to Library Schedule Pub…" at bounding box center [887, 18] width 24 height 24
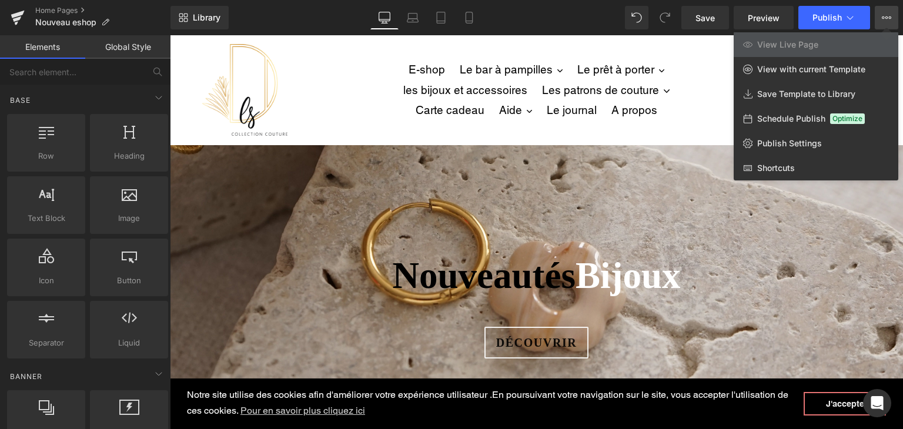
click at [645, 282] on div at bounding box center [536, 232] width 733 height 394
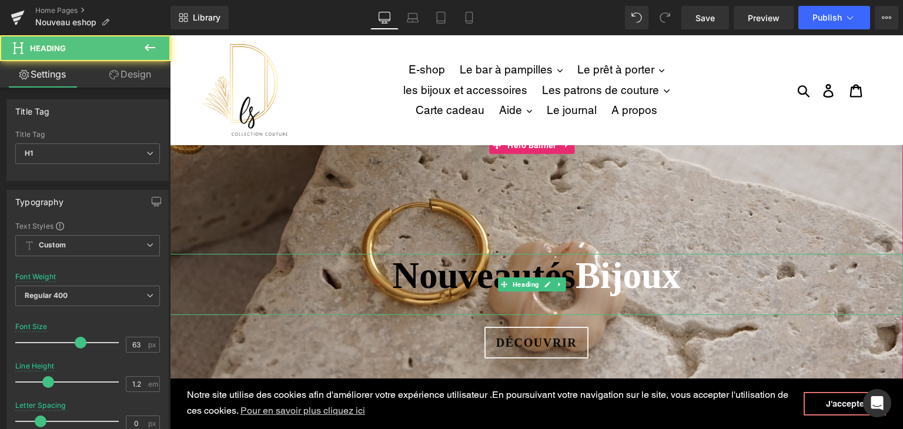
drag, startPoint x: 681, startPoint y: 280, endPoint x: 416, endPoint y: 265, distance: 264.9
click at [416, 265] on b "Nouveautés Bijoux" at bounding box center [536, 275] width 288 height 41
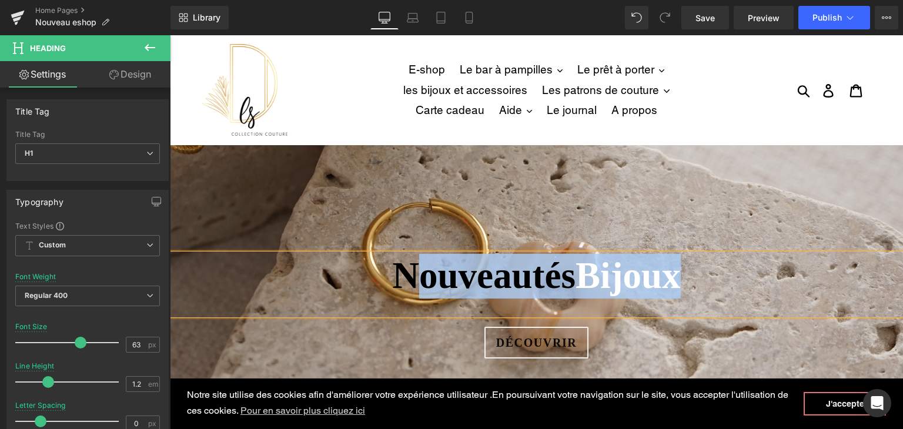
click at [427, 257] on b "Nouveautés Bijoux" at bounding box center [536, 275] width 288 height 41
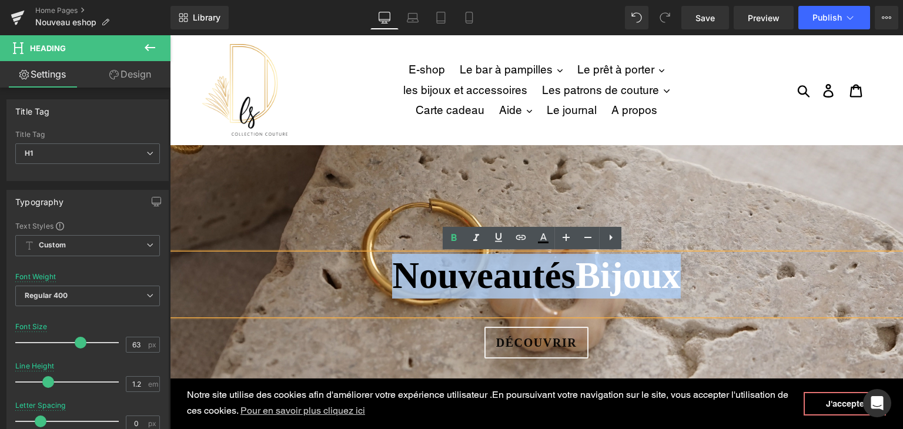
drag, startPoint x: 673, startPoint y: 273, endPoint x: 378, endPoint y: 266, distance: 295.1
click at [392, 266] on b "Nouveautés Bijoux" at bounding box center [536, 275] width 288 height 41
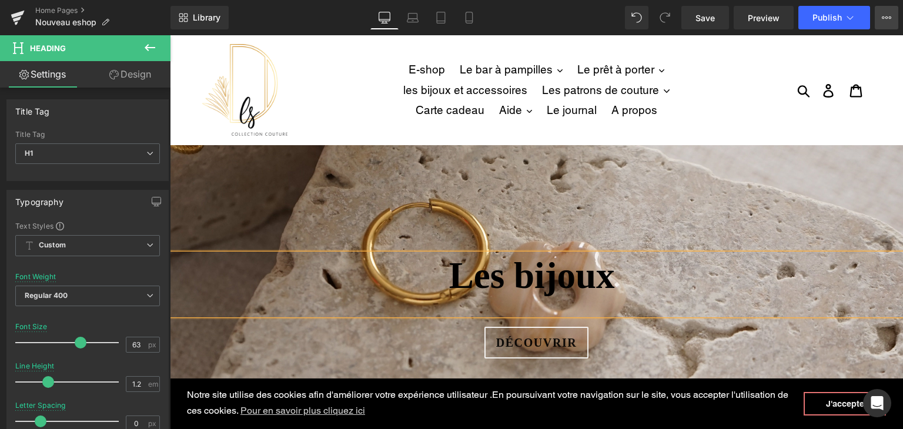
click at [883, 17] on icon at bounding box center [886, 17] width 9 height 9
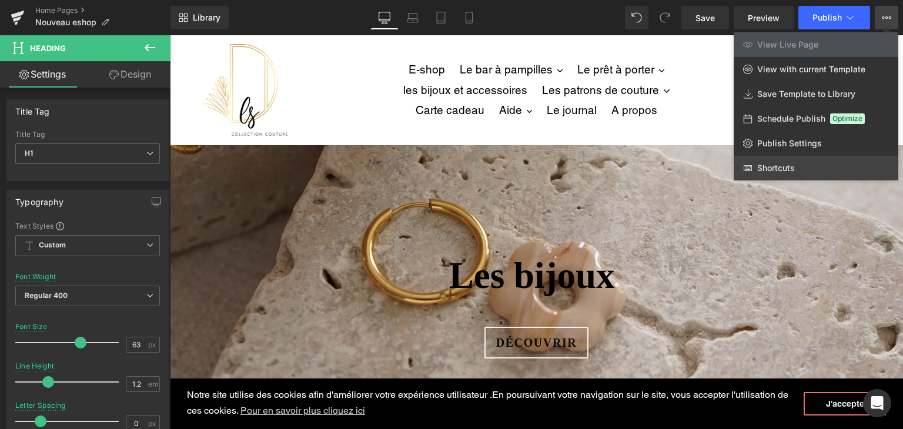
click at [809, 164] on link "Shortcuts" at bounding box center [815, 168] width 165 height 25
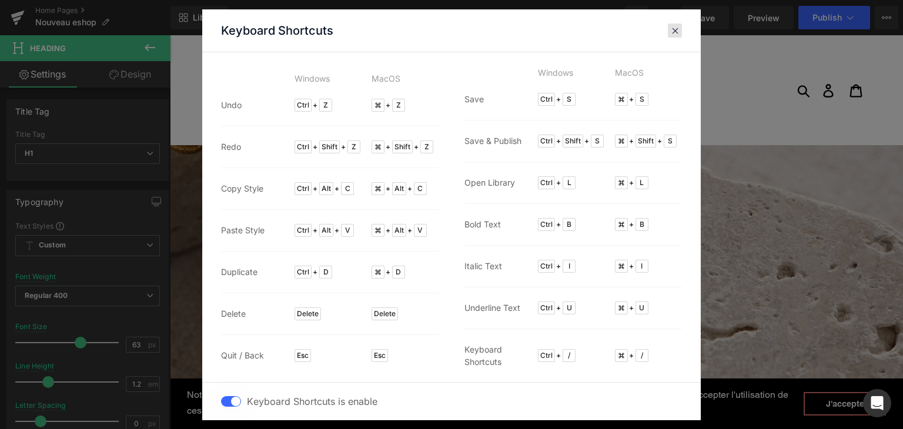
click at [674, 35] on div at bounding box center [675, 31] width 14 height 14
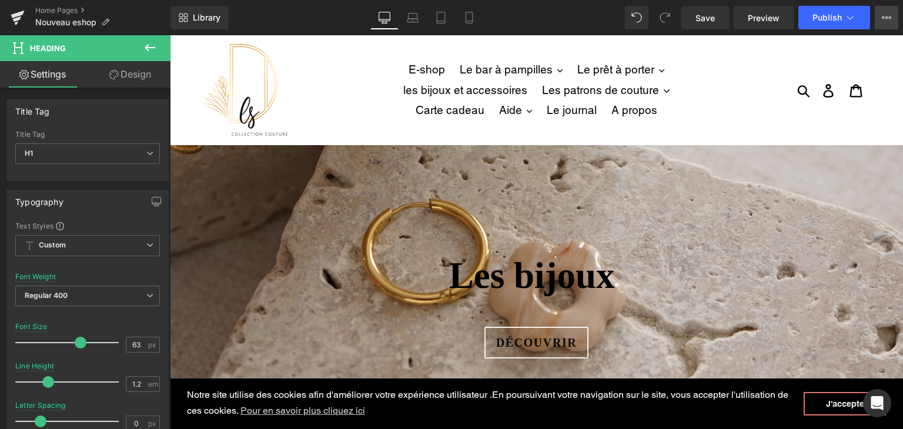
click at [889, 18] on icon at bounding box center [890, 17] width 3 height 2
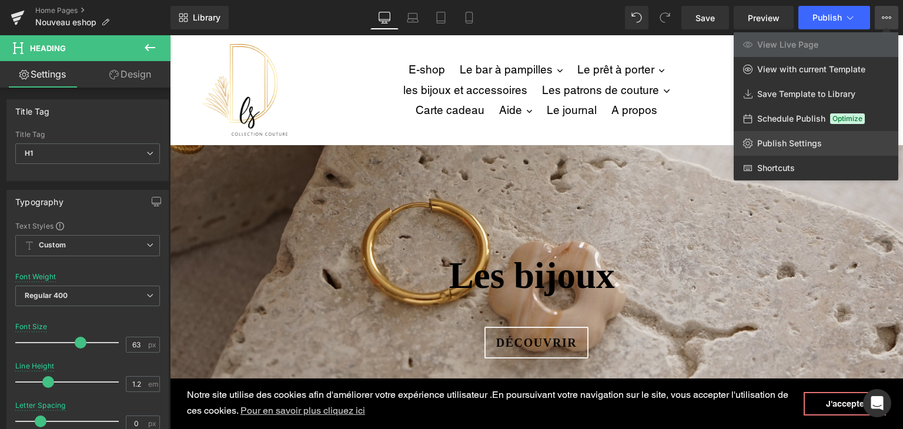
click at [810, 144] on span "Publish Settings" at bounding box center [789, 143] width 65 height 11
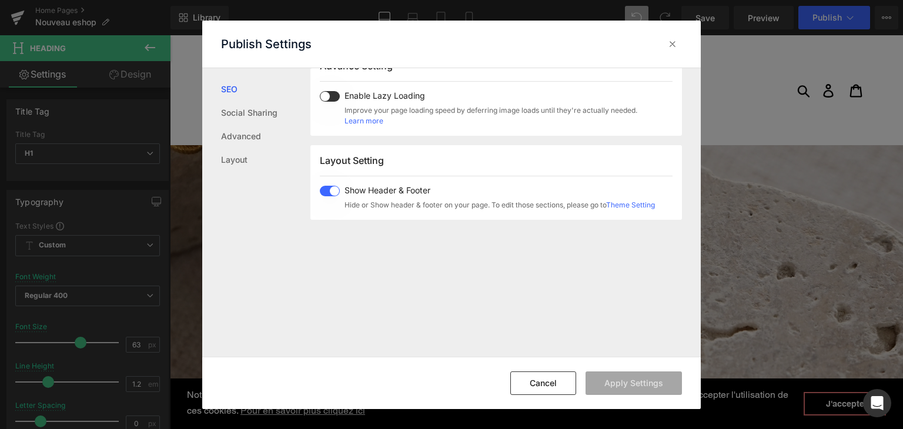
scroll to position [235, 0]
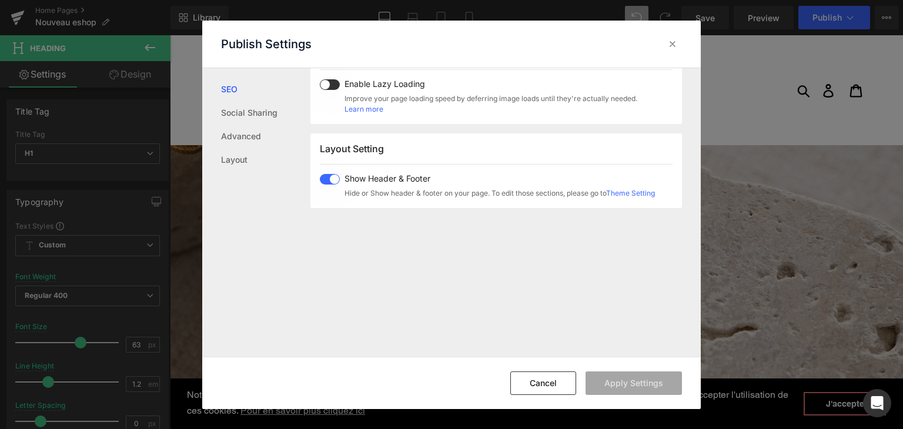
click at [628, 192] on link "Theme Setting" at bounding box center [630, 193] width 49 height 9
click at [333, 180] on span at bounding box center [330, 179] width 20 height 11
click at [329, 180] on span at bounding box center [330, 179] width 20 height 11
click at [287, 108] on link "Social Sharing" at bounding box center [265, 113] width 89 height 24
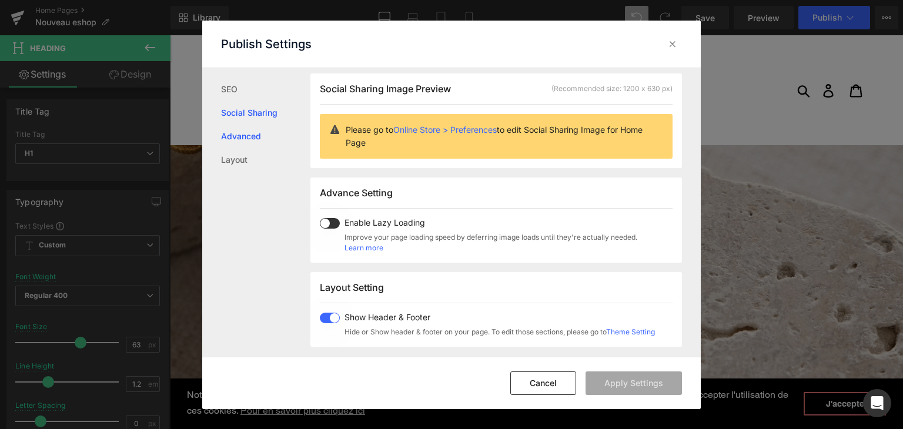
scroll to position [93, 0]
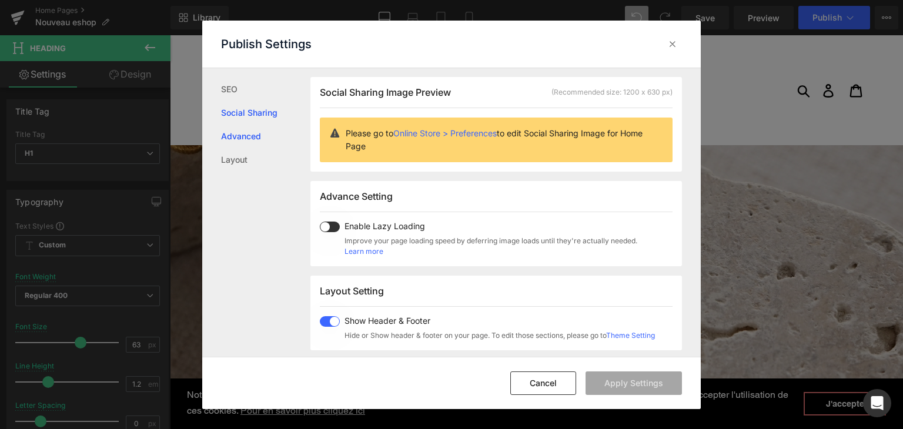
click at [261, 138] on link "Advanced" at bounding box center [265, 137] width 89 height 24
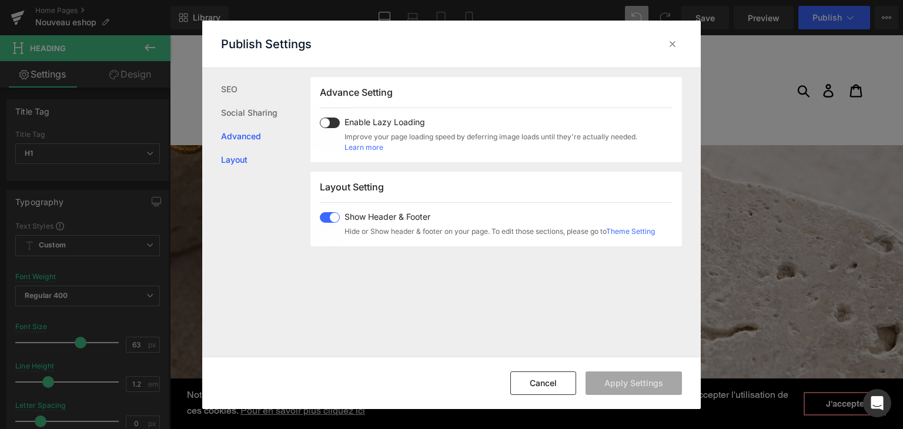
click at [243, 163] on link "Layout" at bounding box center [265, 160] width 89 height 24
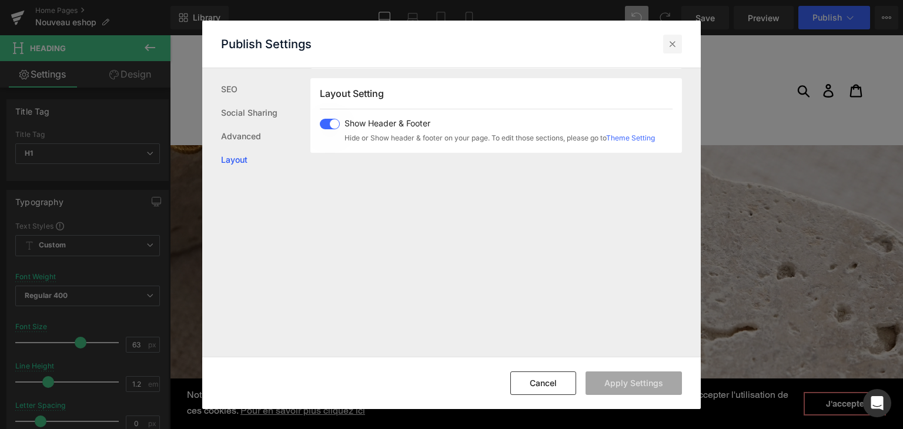
click at [674, 44] on icon at bounding box center [672, 44] width 12 height 12
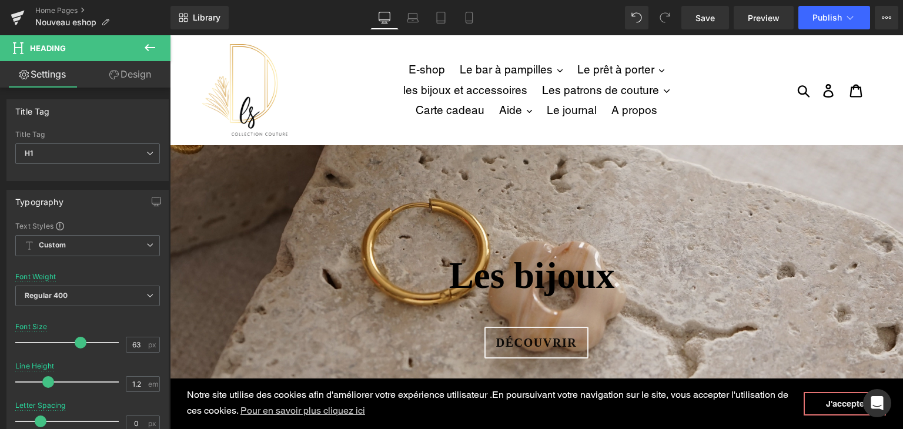
click at [170, 35] on div "200px" at bounding box center [170, 35] width 0 height 0
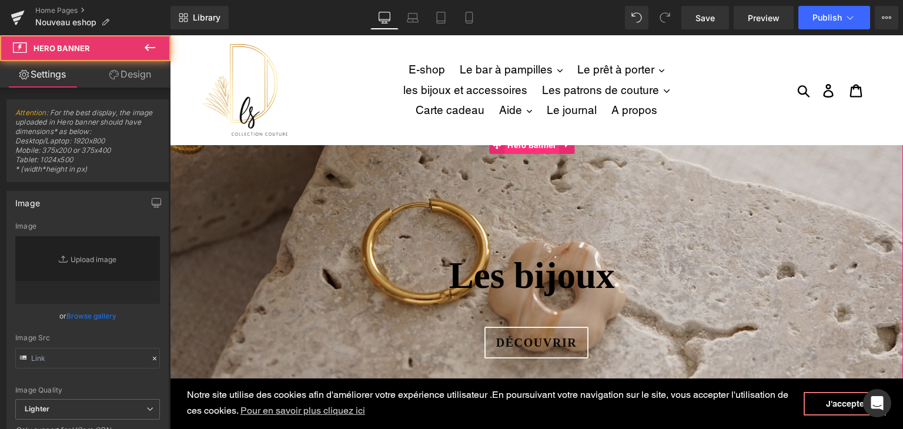
type input "[URL][DOMAIN_NAME]"
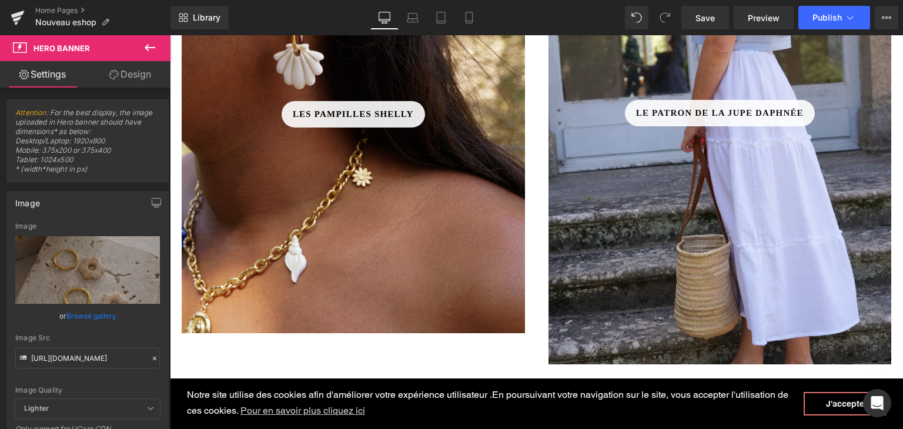
scroll to position [646, 0]
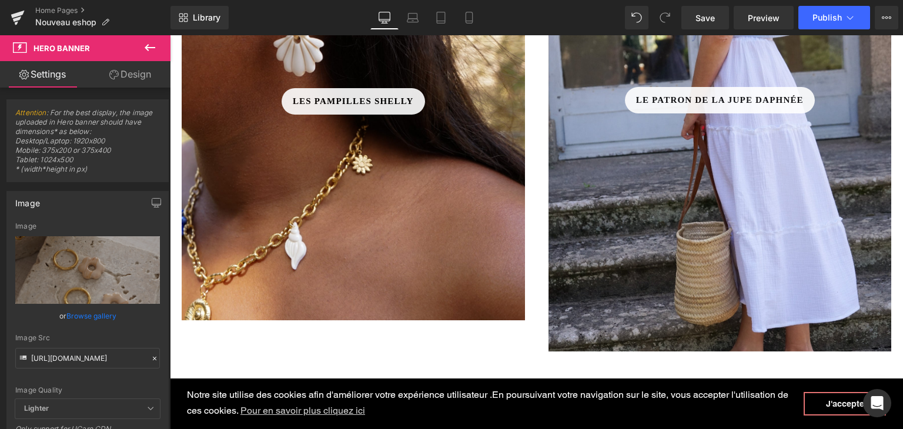
click at [652, 231] on div at bounding box center [719, 132] width 343 height 440
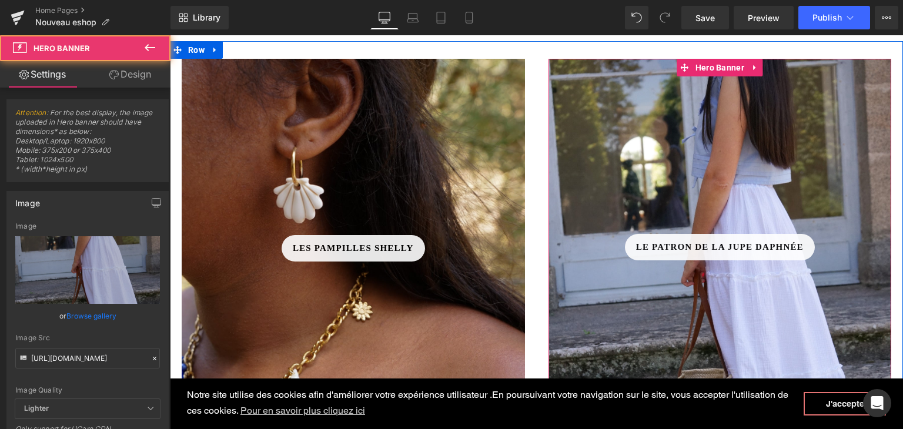
scroll to position [470, 0]
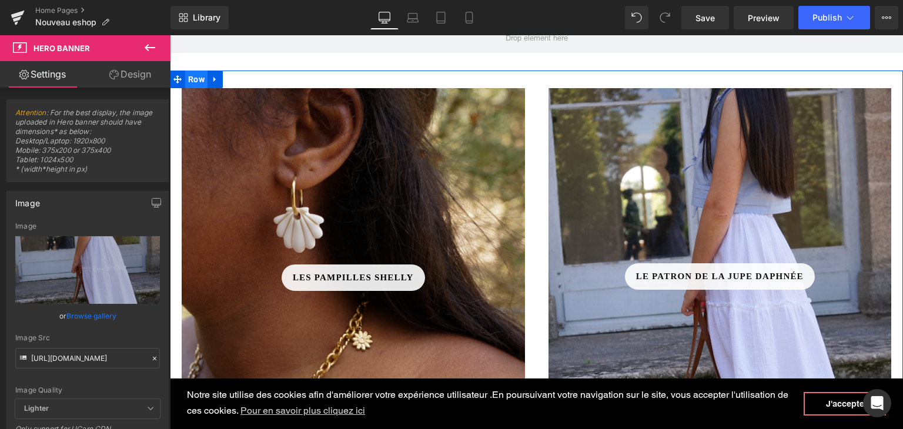
click at [193, 80] on span "Row" at bounding box center [196, 80] width 22 height 18
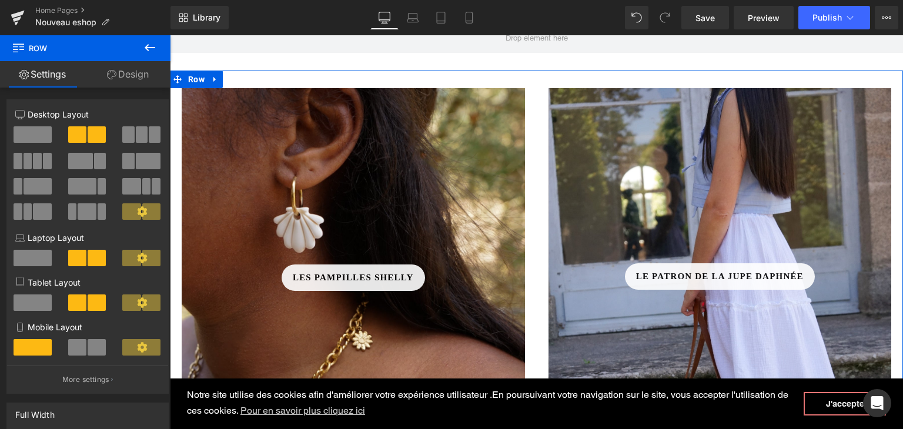
click at [139, 141] on span at bounding box center [142, 134] width 12 height 16
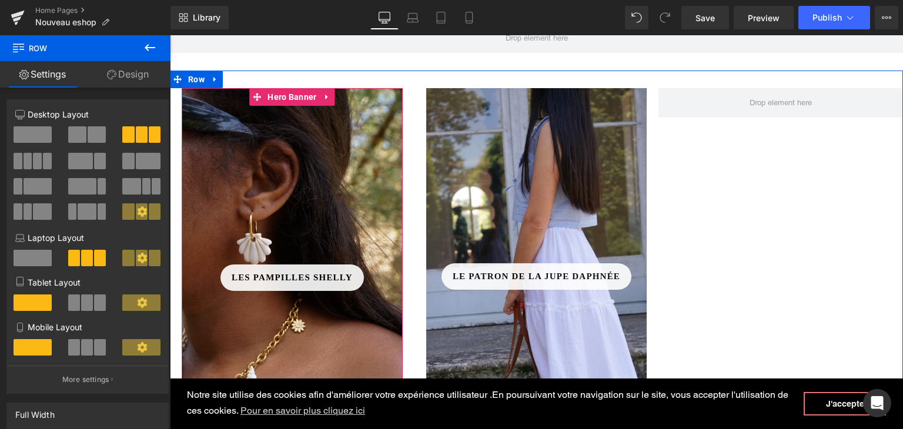
click at [287, 123] on div at bounding box center [292, 292] width 221 height 408
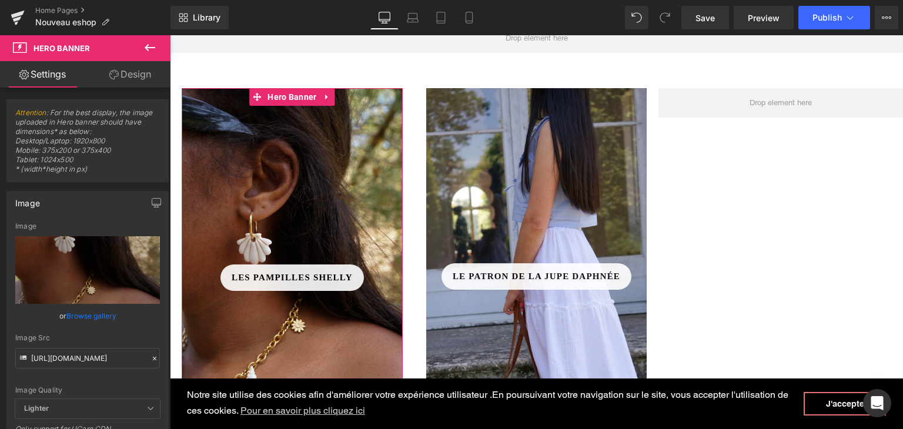
click at [153, 357] on icon at bounding box center [155, 359] width 4 height 4
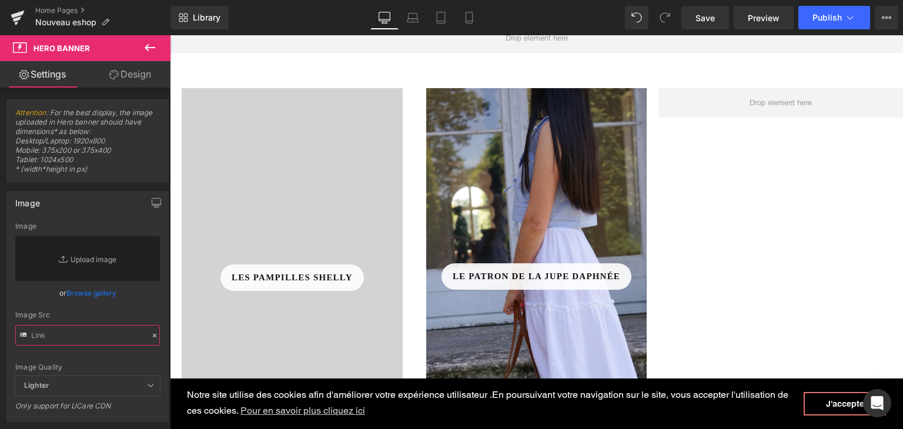
paste input "[URL][DOMAIN_NAME]"
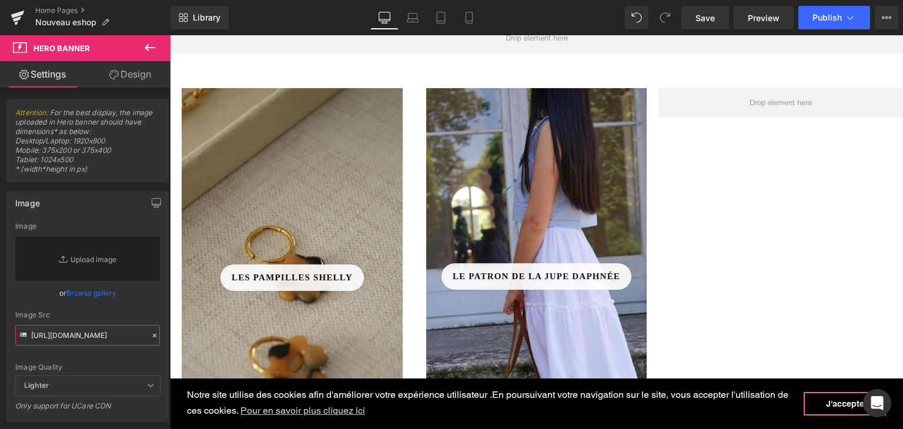
type input "[URL][DOMAIN_NAME]"
click at [138, 311] on div "Image Src" at bounding box center [87, 315] width 145 height 8
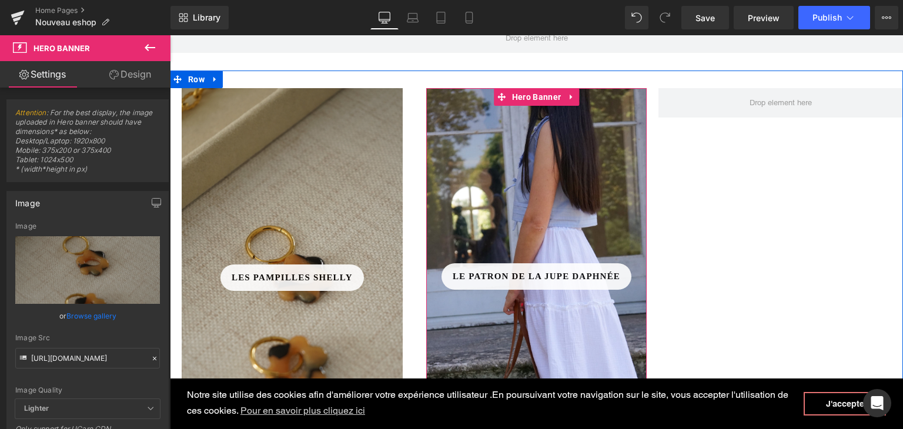
click at [490, 227] on div at bounding box center [536, 308] width 221 height 440
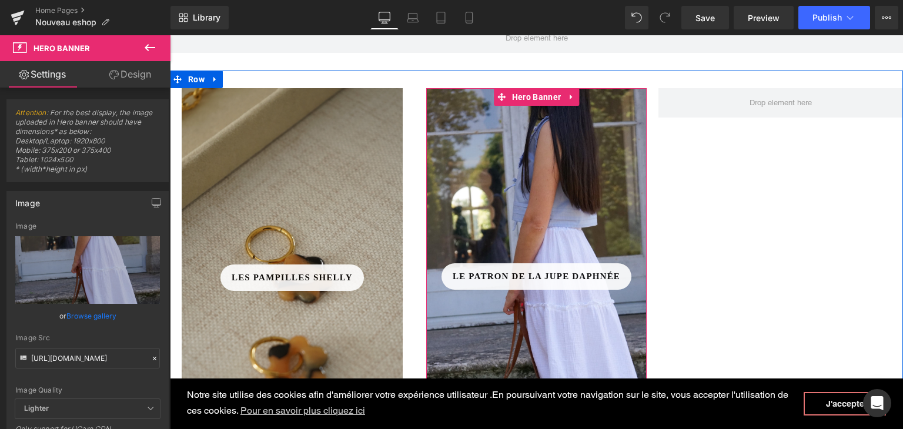
click at [497, 158] on div at bounding box center [536, 308] width 221 height 440
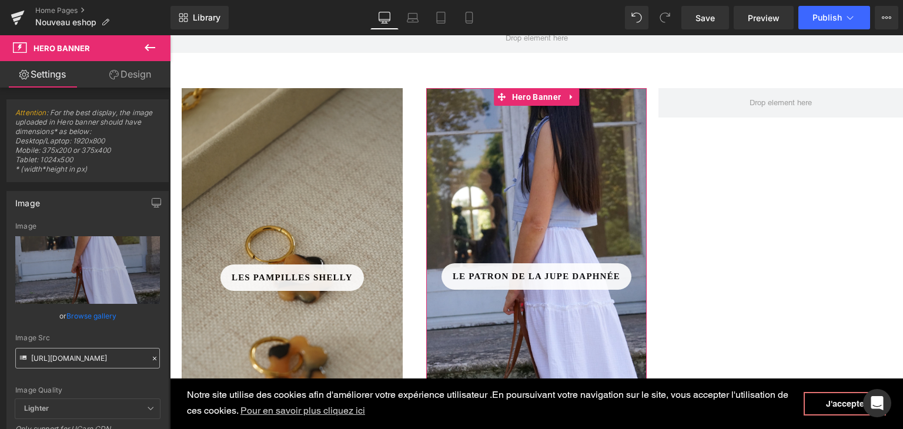
drag, startPoint x: 150, startPoint y: 358, endPoint x: 106, endPoint y: 343, distance: 47.0
click at [150, 357] on icon at bounding box center [154, 358] width 8 height 8
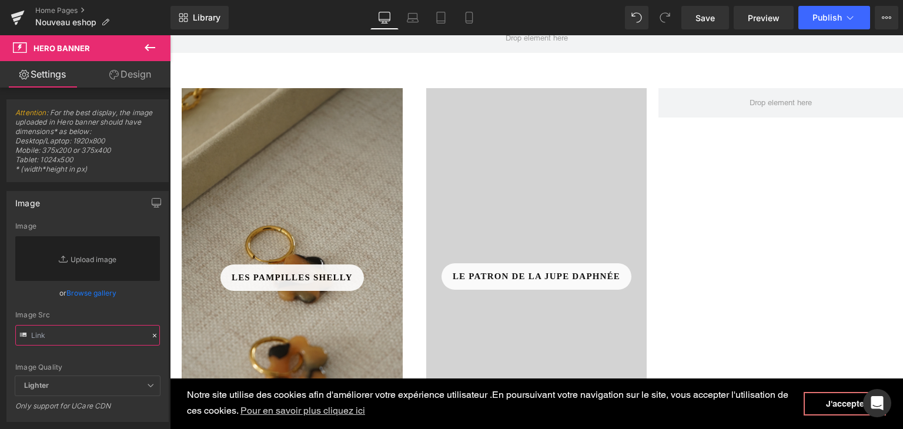
paste input "[URL][DOMAIN_NAME]"
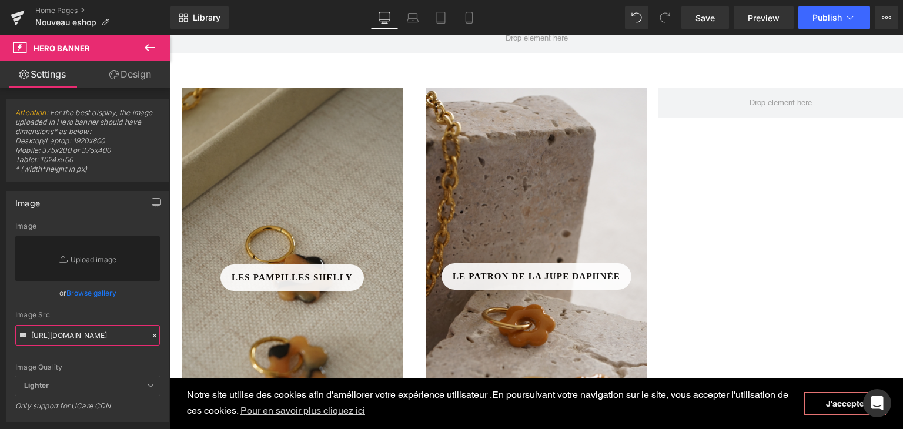
type input "[URL][DOMAIN_NAME]"
click at [136, 295] on div "or Browse gallery" at bounding box center [87, 293] width 145 height 12
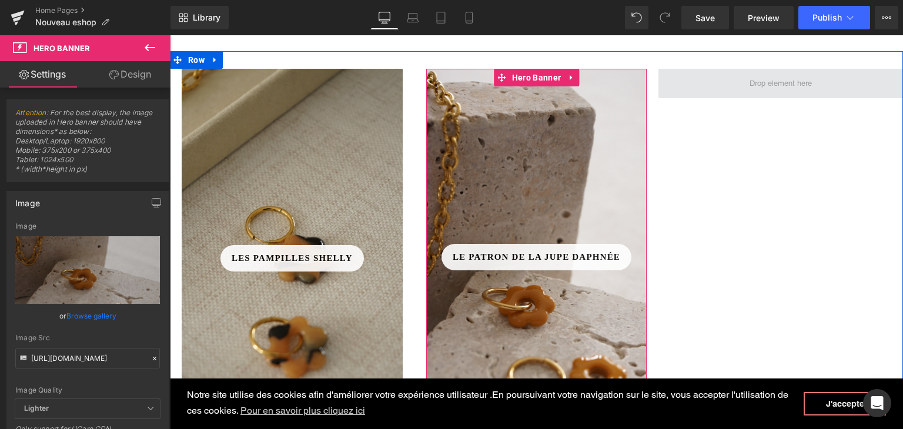
scroll to position [470, 0]
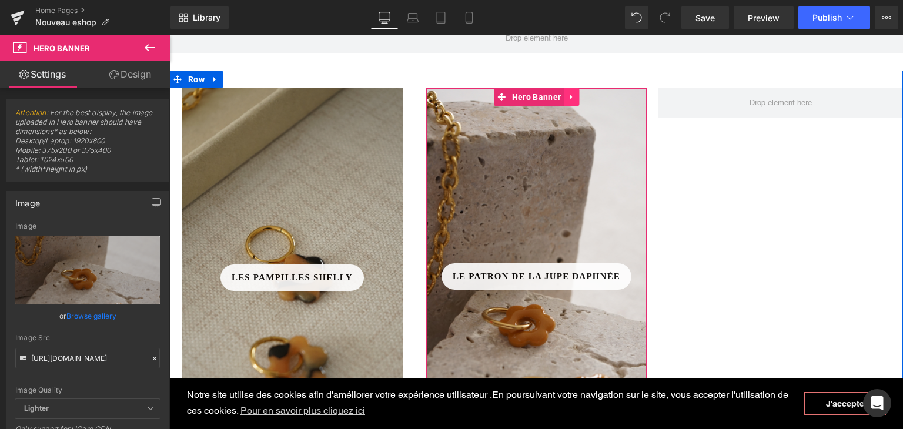
click at [567, 99] on icon at bounding box center [571, 97] width 8 height 9
click at [561, 96] on icon at bounding box center [564, 97] width 8 height 9
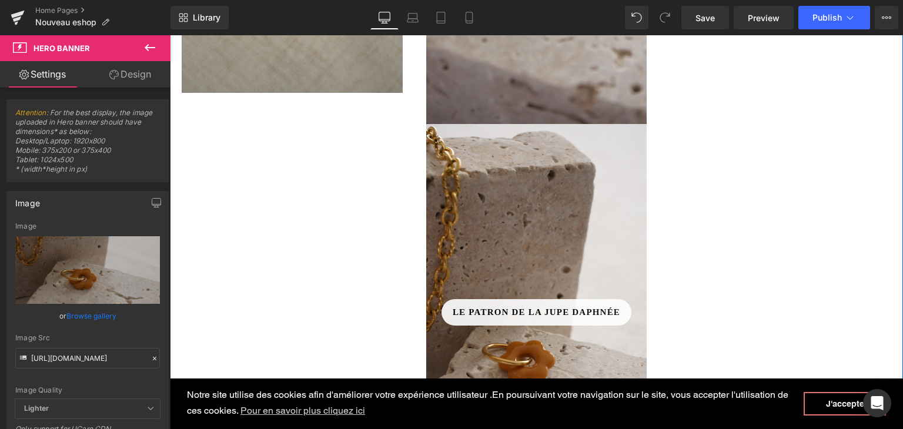
scroll to position [856, 0]
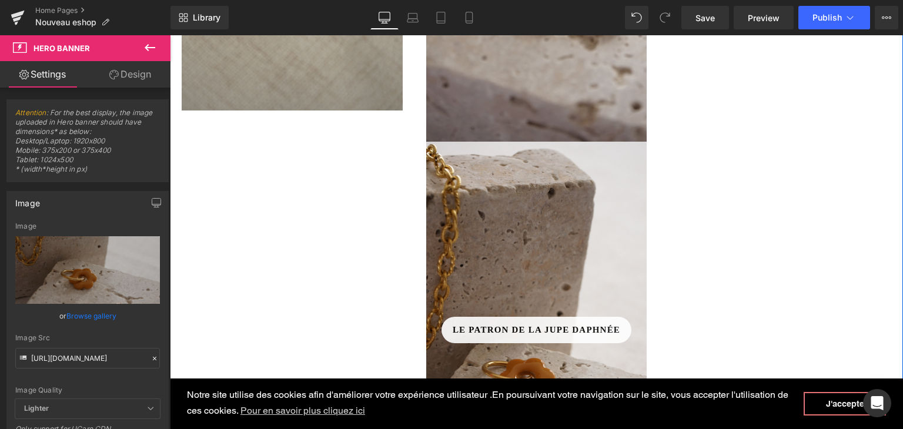
click at [482, 192] on div at bounding box center [536, 362] width 221 height 440
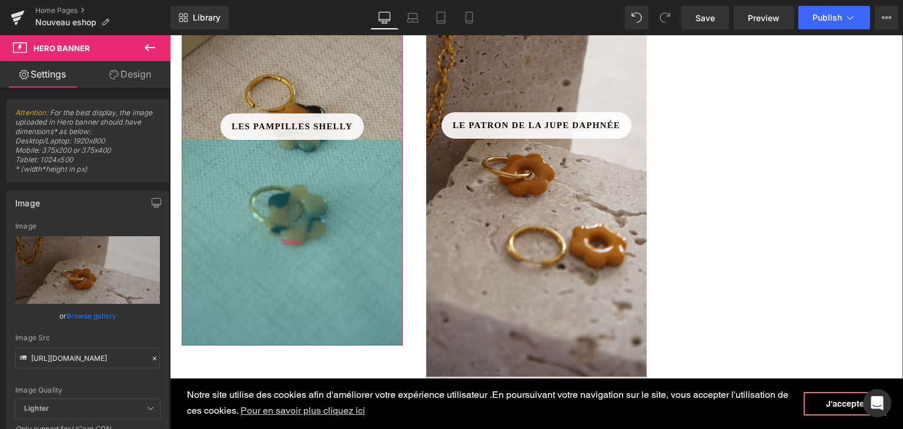
scroll to position [504, 0]
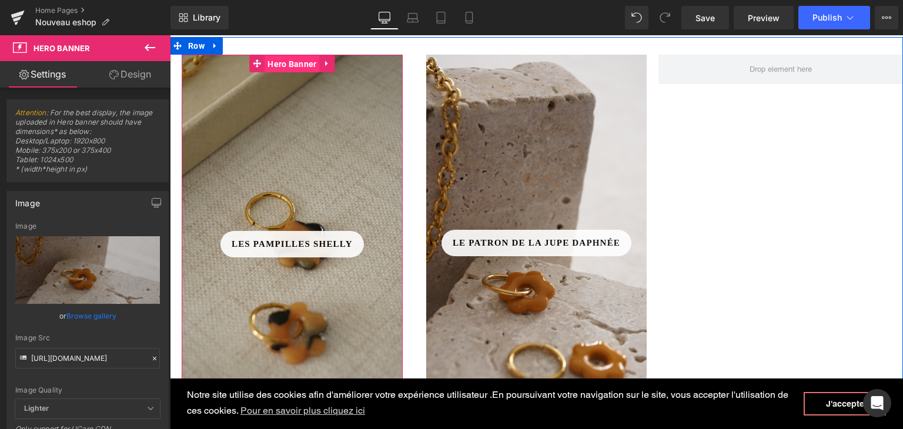
click at [297, 69] on span "Hero Banner" at bounding box center [291, 64] width 55 height 18
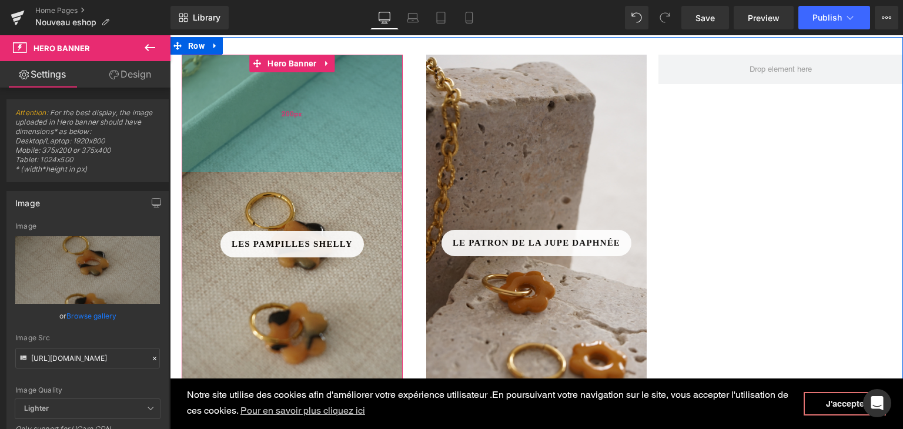
click at [317, 124] on div "200px" at bounding box center [292, 114] width 221 height 118
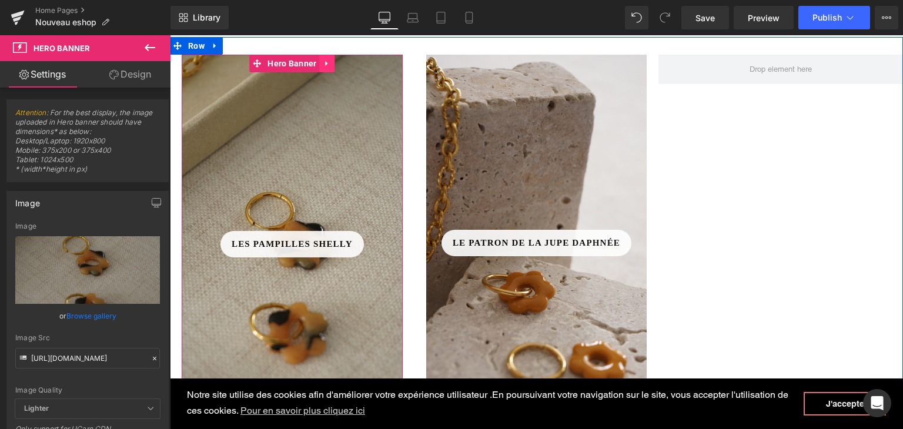
click at [327, 65] on link at bounding box center [327, 64] width 15 height 18
click at [316, 63] on icon at bounding box center [320, 63] width 8 height 8
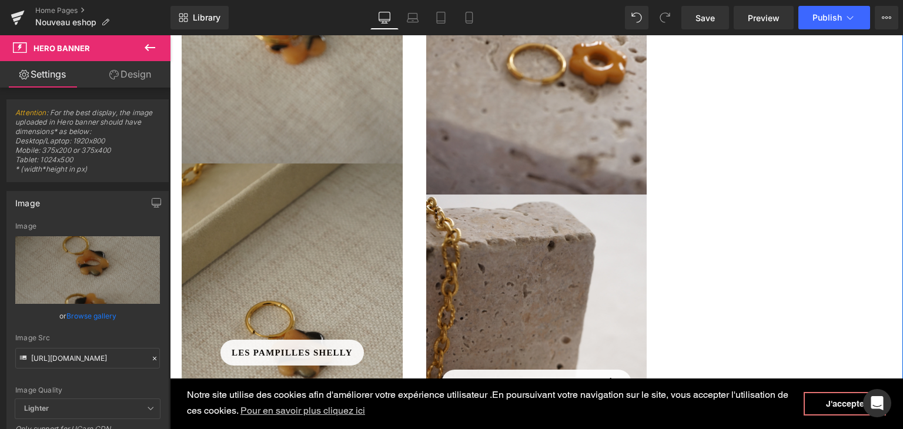
scroll to position [766, 0]
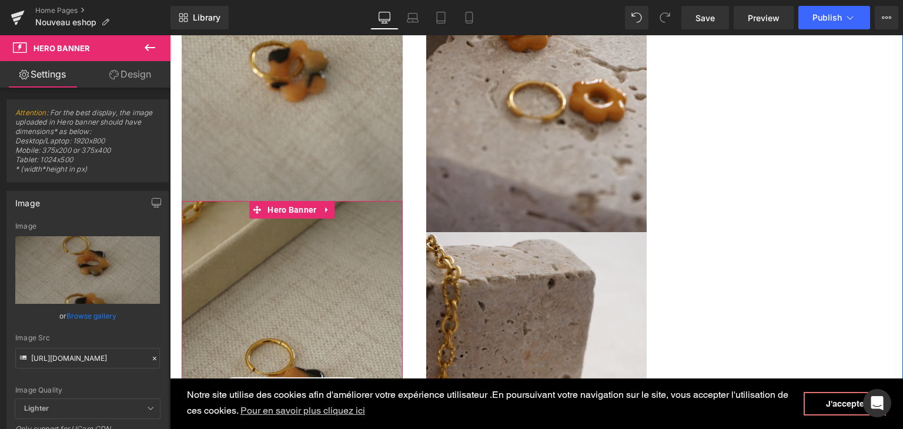
click at [323, 212] on icon at bounding box center [327, 209] width 8 height 9
click at [304, 240] on div at bounding box center [292, 405] width 221 height 408
click at [298, 323] on div "Les pampilles Shelly Button Row" at bounding box center [292, 361] width 221 height 85
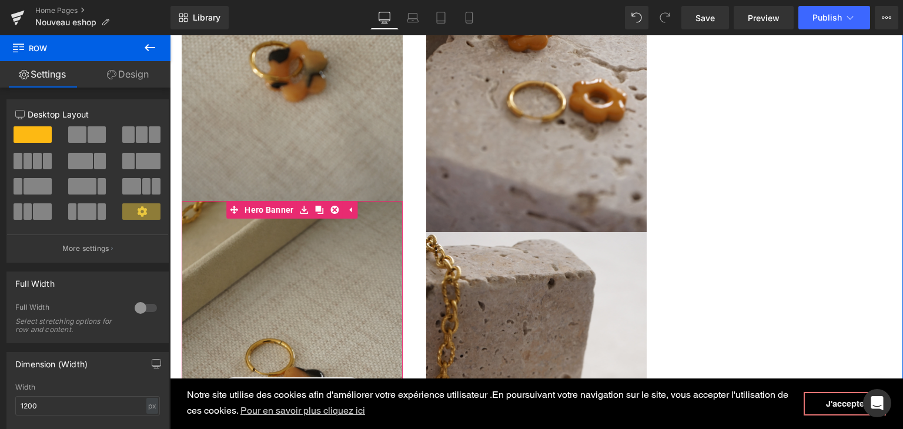
click at [267, 299] on div at bounding box center [292, 405] width 221 height 408
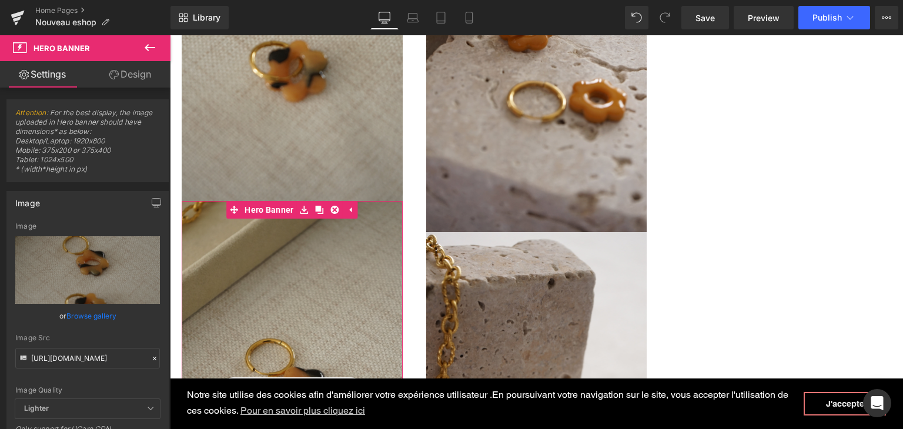
click at [150, 357] on icon at bounding box center [154, 358] width 8 height 8
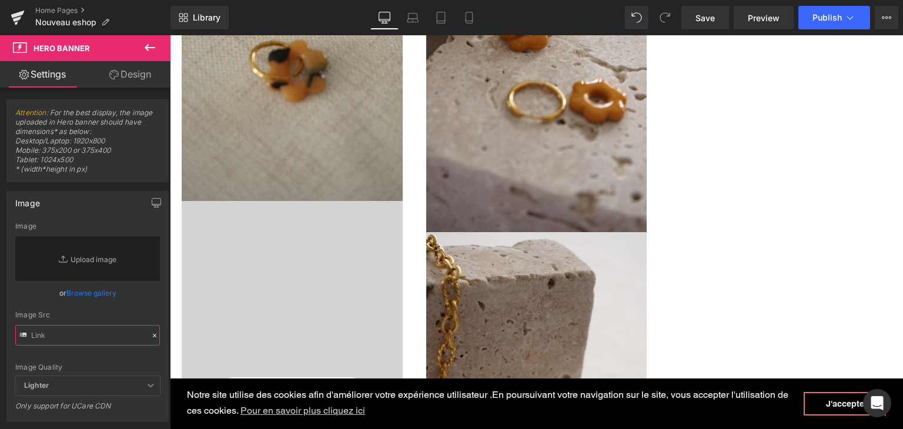
paste input "[URL][DOMAIN_NAME]"
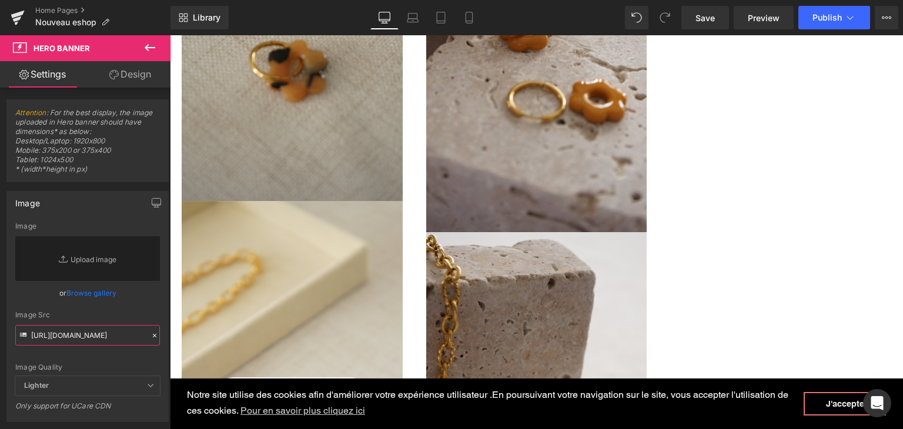
type input "[URL][DOMAIN_NAME]"
click at [127, 354] on div "Image Quality Lighter Lightest Lighter Lighter Lightest Only support for UCare …" at bounding box center [87, 299] width 145 height 154
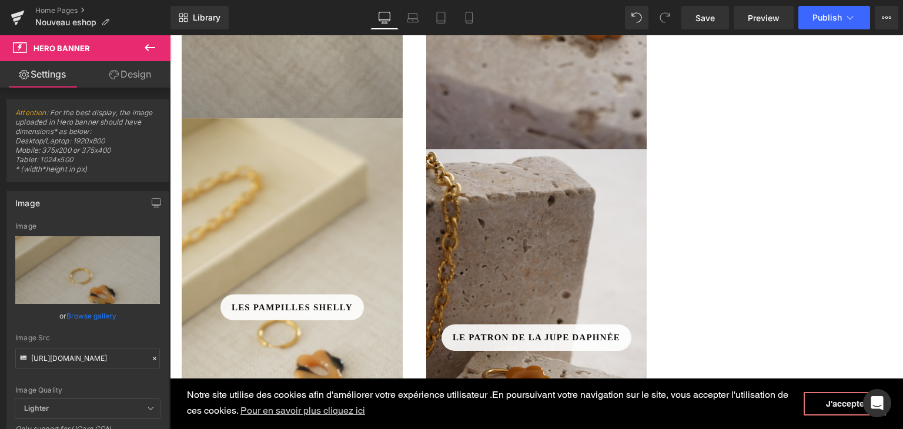
scroll to position [883, 0]
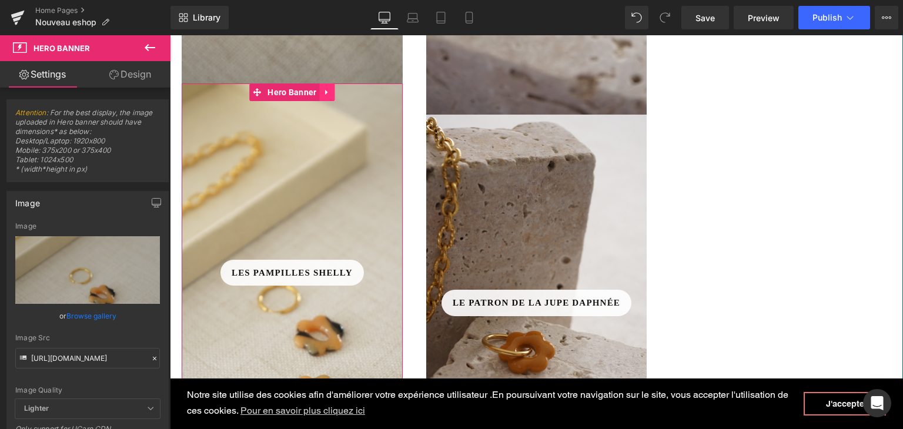
click at [325, 92] on icon at bounding box center [326, 92] width 2 height 5
click at [331, 89] on icon at bounding box center [335, 92] width 8 height 8
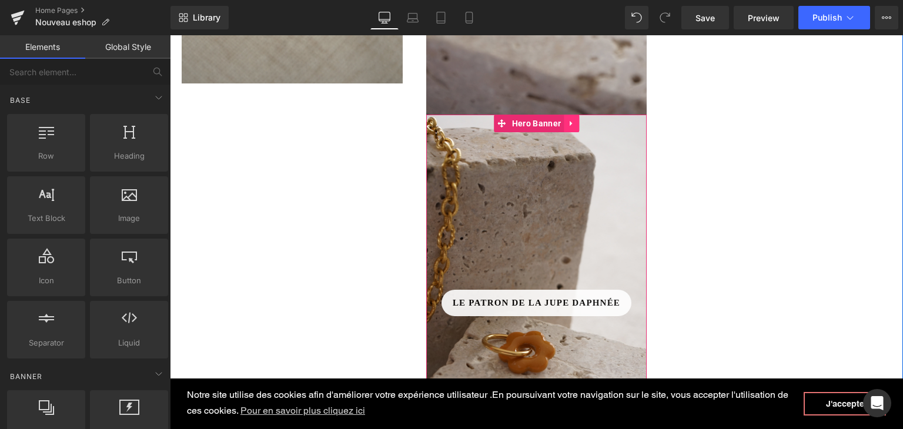
click at [567, 127] on icon at bounding box center [571, 123] width 8 height 9
click at [575, 125] on icon at bounding box center [579, 123] width 8 height 8
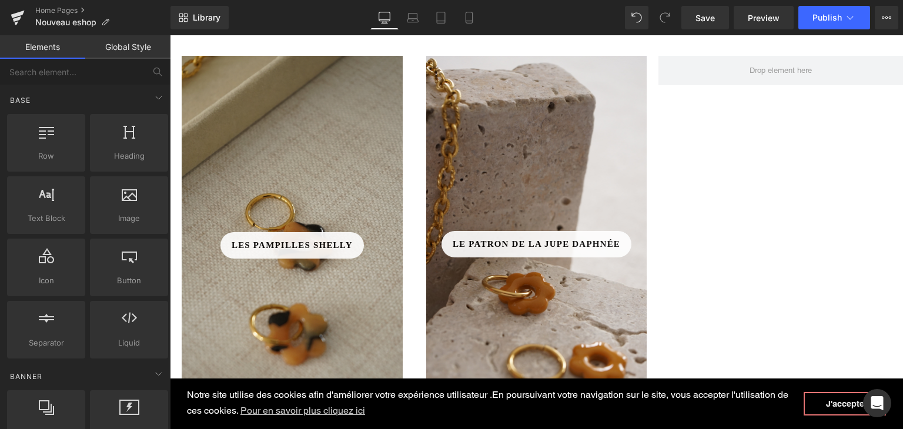
scroll to position [531, 0]
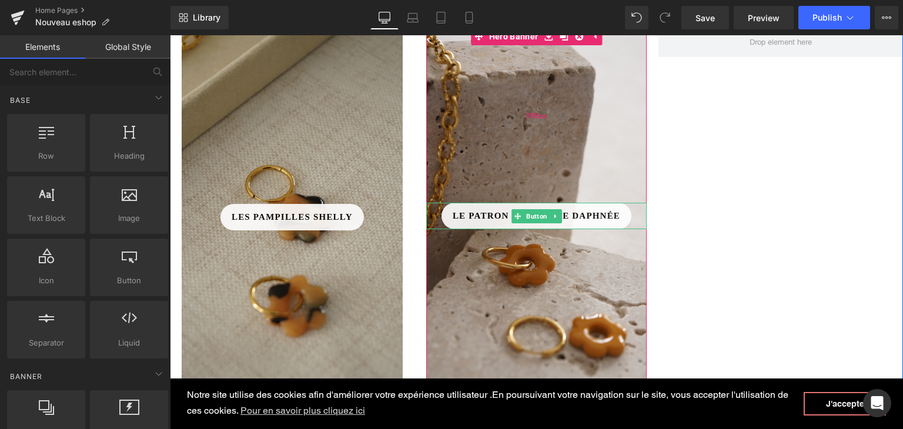
click at [504, 167] on div "298px" at bounding box center [536, 115] width 221 height 175
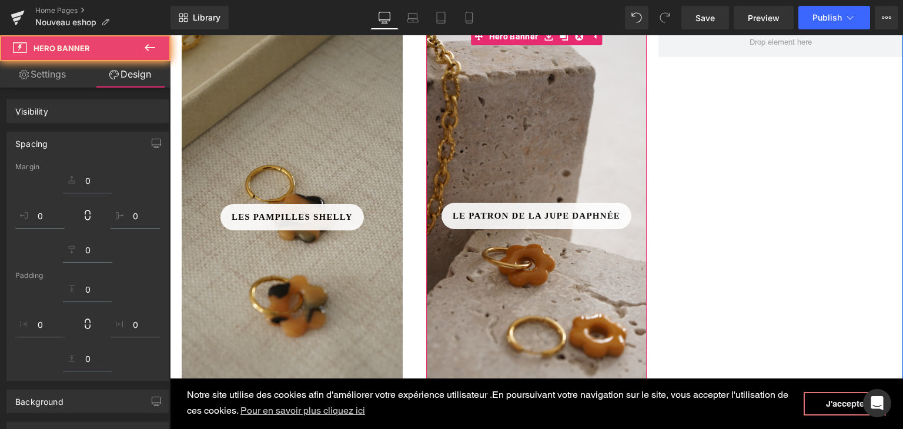
click at [186, 28] on span "Row" at bounding box center [196, 19] width 22 height 18
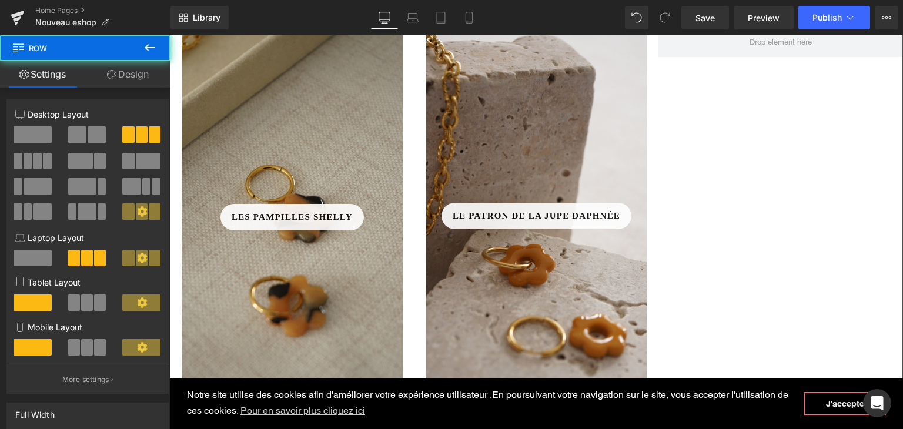
scroll to position [413, 0]
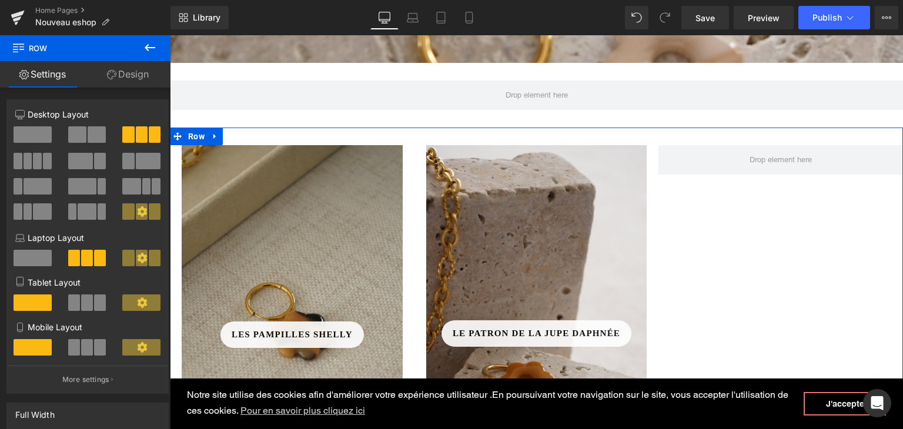
click at [134, 76] on link "Design" at bounding box center [127, 74] width 85 height 26
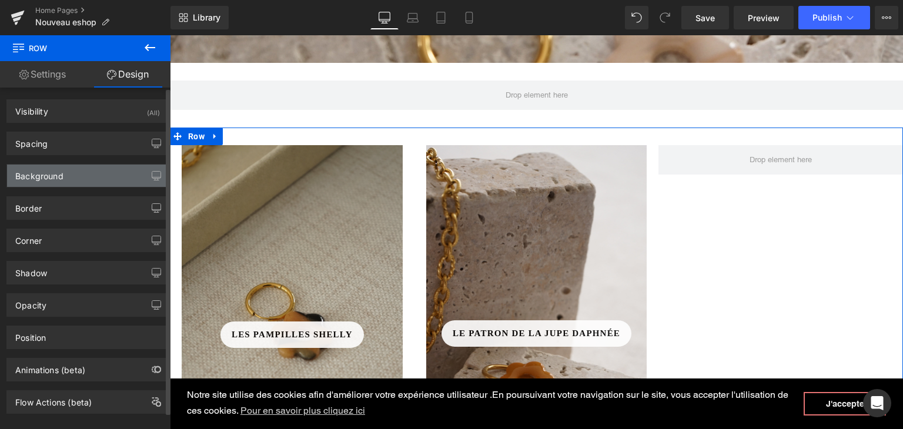
type input "20"
type input "0"
type input "30"
type input "0"
type input "60"
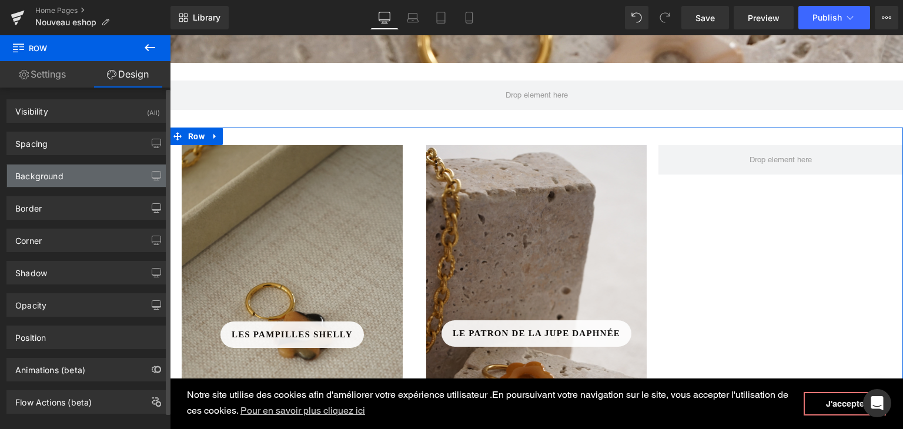
type input "0"
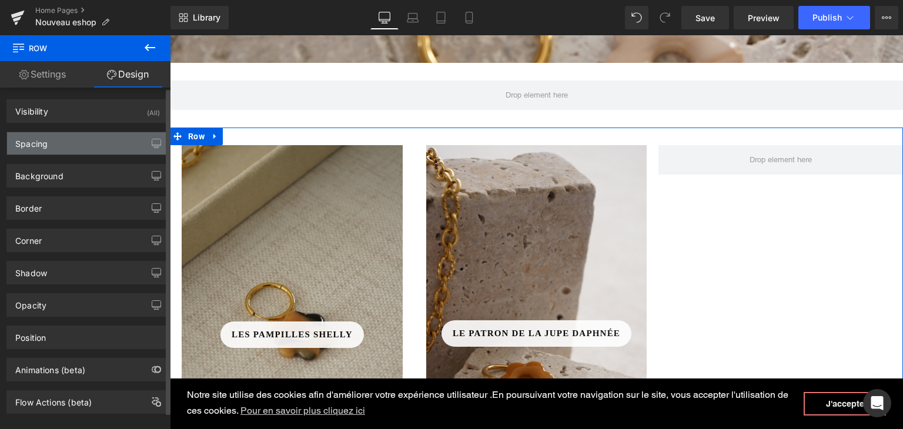
click at [87, 151] on div "Spacing" at bounding box center [87, 143] width 161 height 22
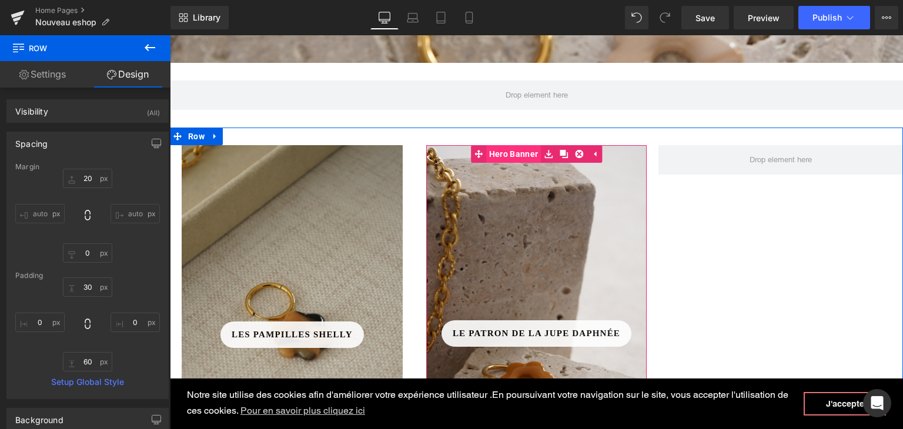
click at [517, 153] on span "Hero Banner" at bounding box center [513, 154] width 55 height 18
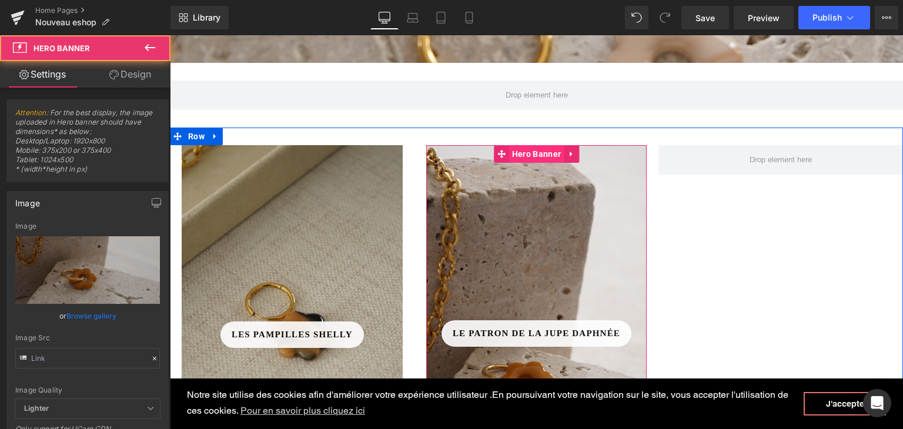
type input "[URL][DOMAIN_NAME]"
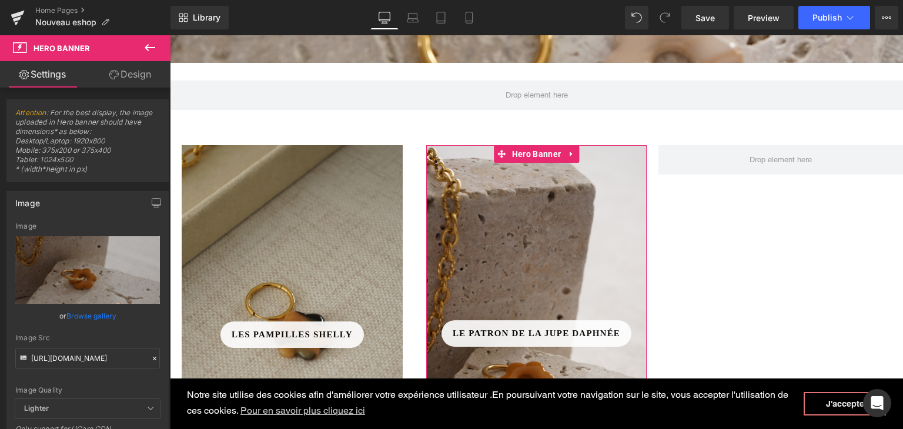
click at [146, 71] on link "Design" at bounding box center [130, 74] width 85 height 26
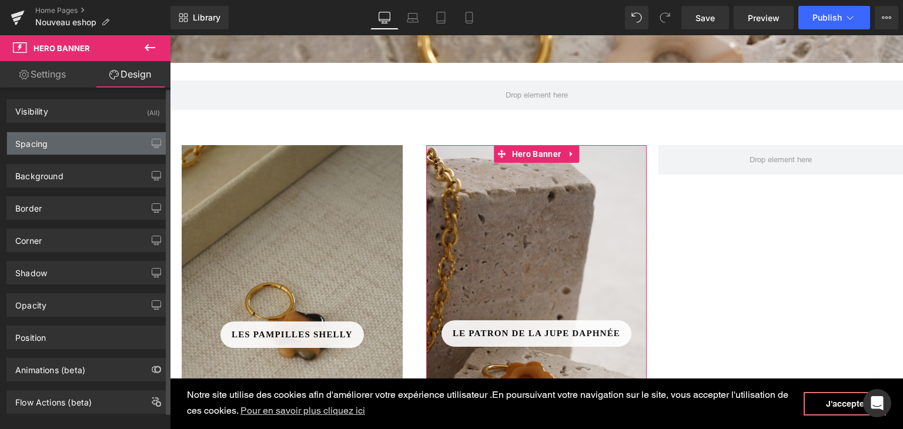
type input "0"
type input "20"
type input "0"
type input "20"
type input "298"
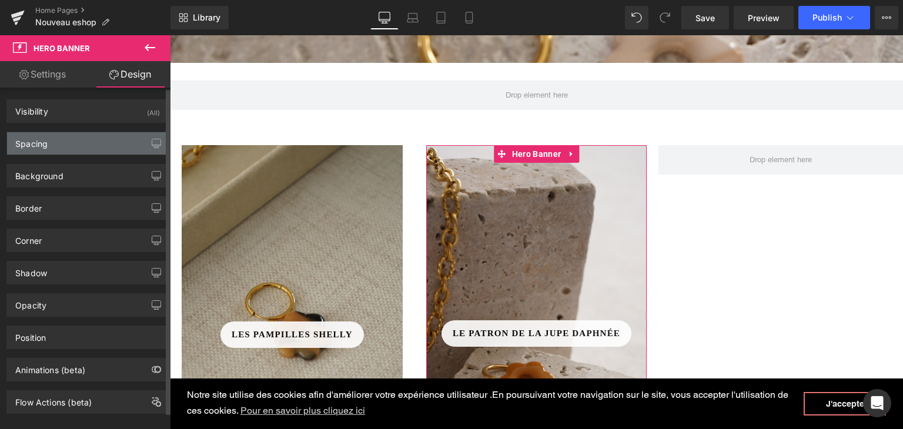
type input "0"
type input "400"
type input "0"
click at [63, 149] on div "Spacing" at bounding box center [87, 143] width 161 height 22
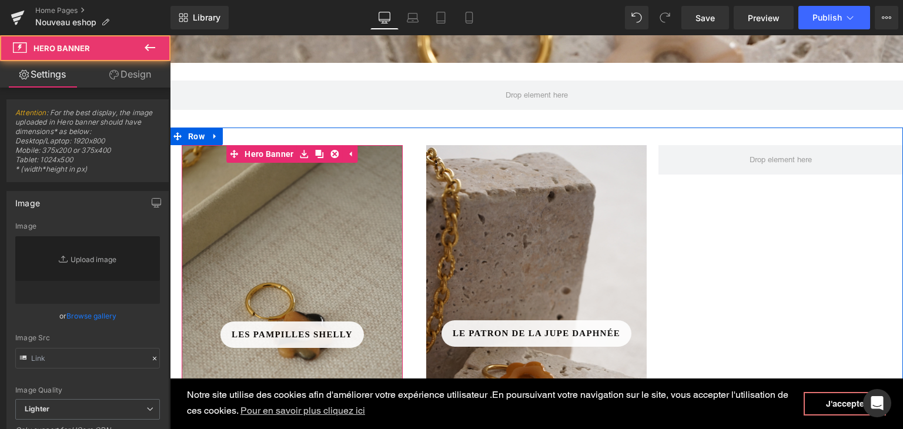
click at [266, 155] on div "Les pampilles Shelly Button Row Hero Banner 200px 350px" at bounding box center [292, 349] width 221 height 408
type input "[URL][DOMAIN_NAME]"
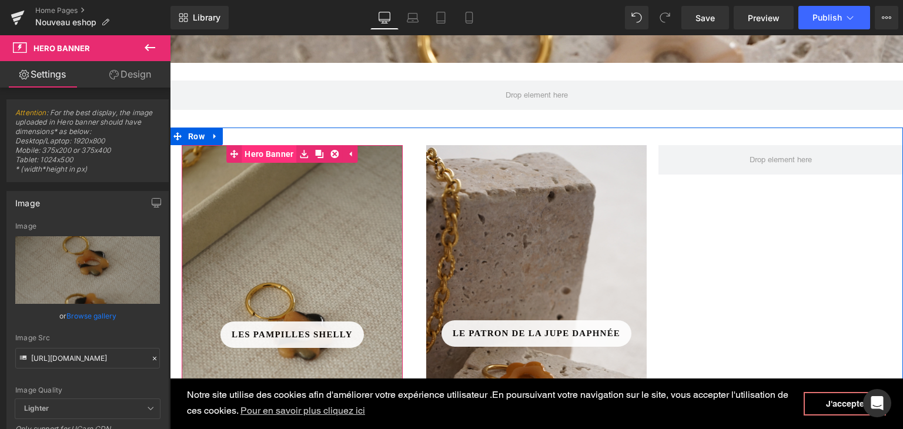
click at [275, 151] on span "Hero Banner" at bounding box center [269, 154] width 55 height 18
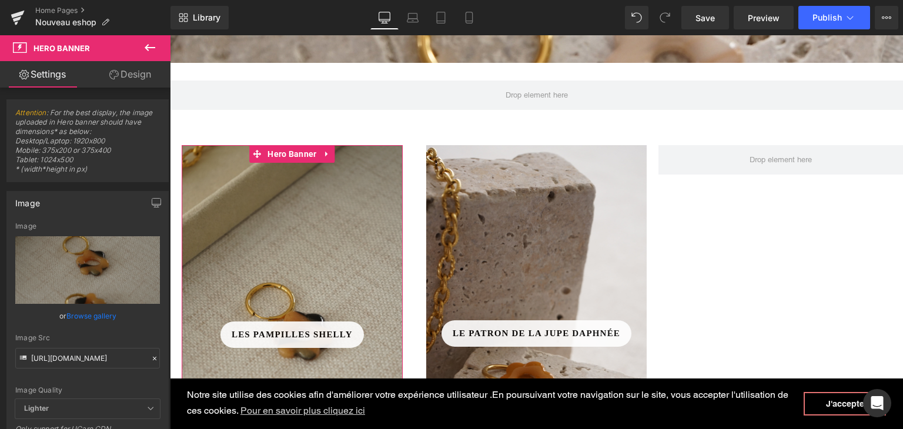
click at [138, 74] on link "Design" at bounding box center [130, 74] width 85 height 26
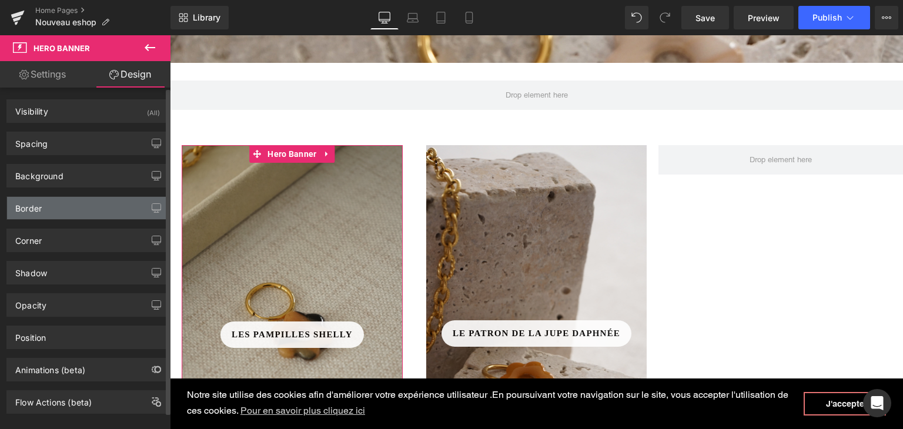
type input "0"
type input "20"
type input "0"
type input "20"
type input "200"
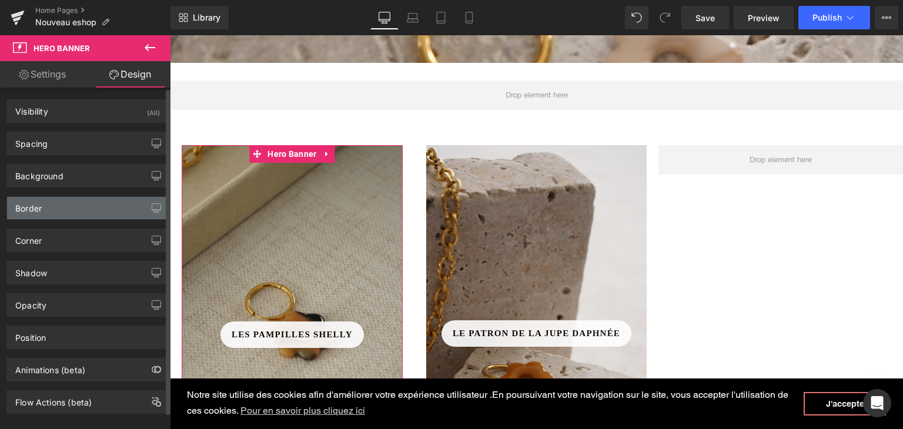
type input "0"
type input "350"
type input "0"
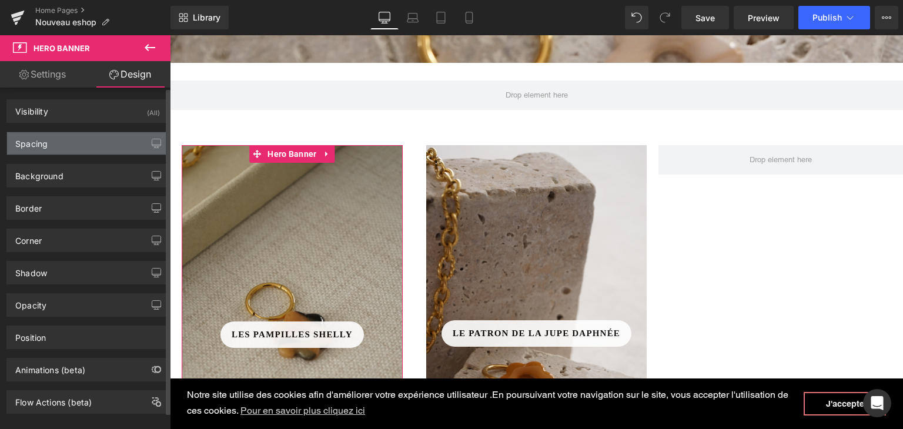
click at [73, 146] on div "Spacing" at bounding box center [87, 143] width 161 height 22
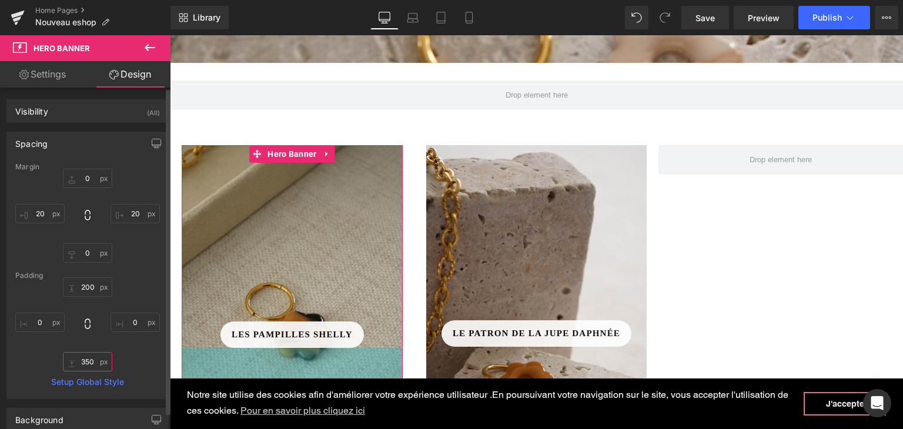
click at [86, 360] on input "350" at bounding box center [87, 361] width 49 height 19
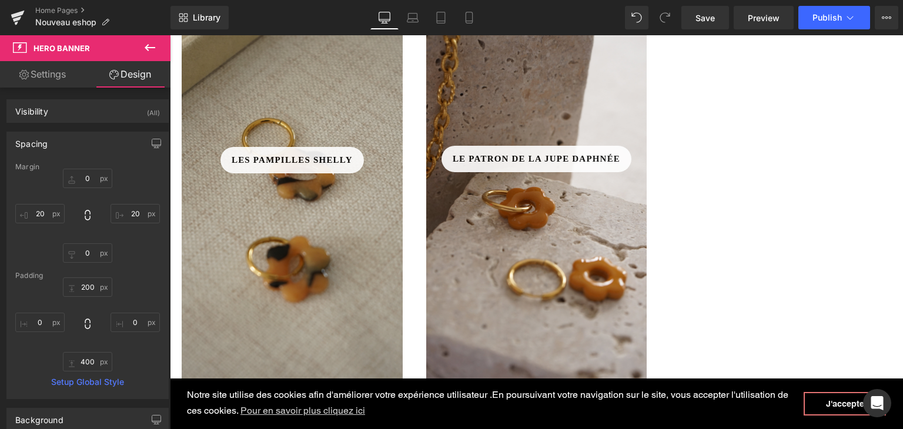
scroll to position [589, 0]
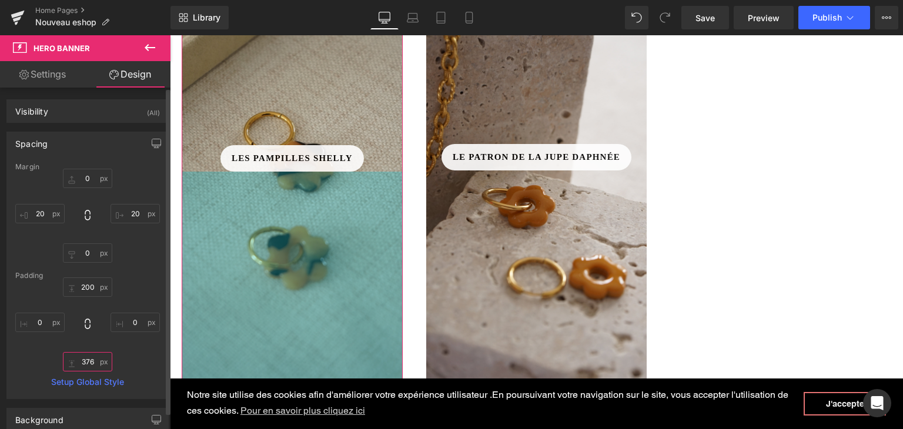
drag, startPoint x: 95, startPoint y: 360, endPoint x: 78, endPoint y: 360, distance: 16.5
click at [78, 360] on input "376" at bounding box center [87, 361] width 49 height 19
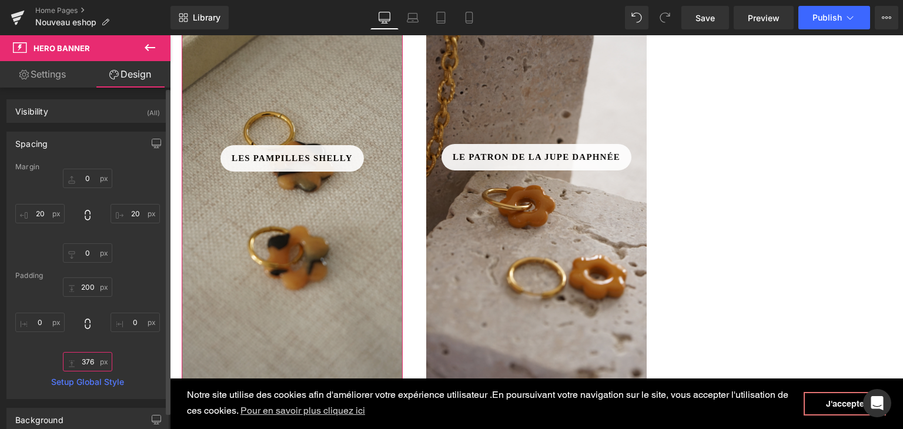
click at [86, 360] on input "376" at bounding box center [87, 361] width 49 height 19
drag, startPoint x: 95, startPoint y: 360, endPoint x: 79, endPoint y: 360, distance: 15.9
click at [79, 360] on input "376" at bounding box center [87, 361] width 49 height 19
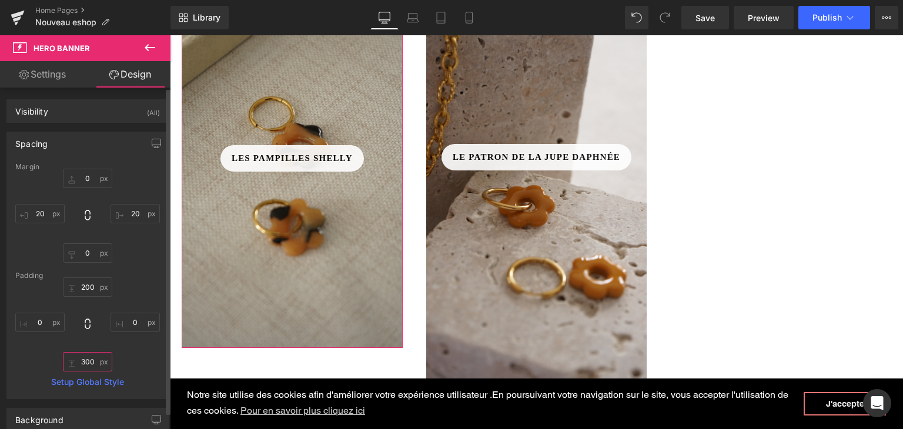
type input "300"
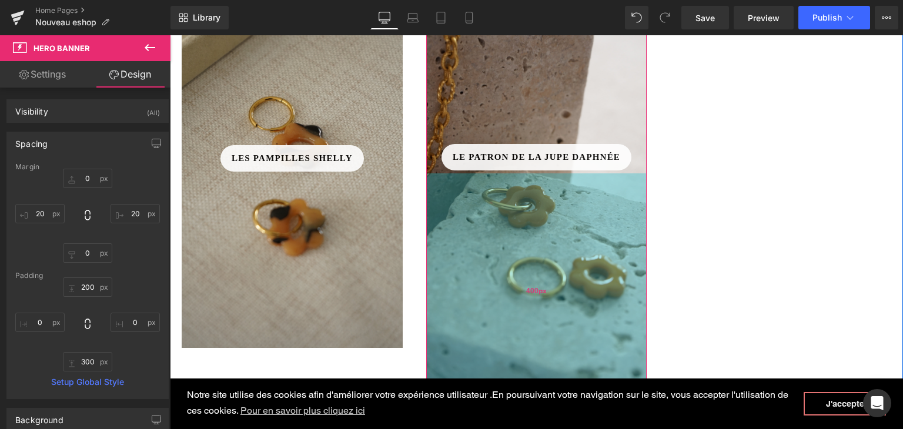
click at [454, 249] on div "400px" at bounding box center [536, 290] width 221 height 235
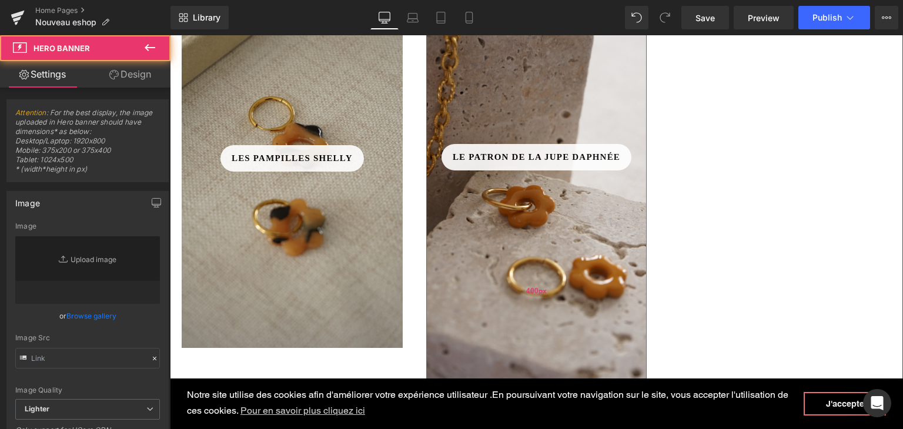
type input "[URL][DOMAIN_NAME]"
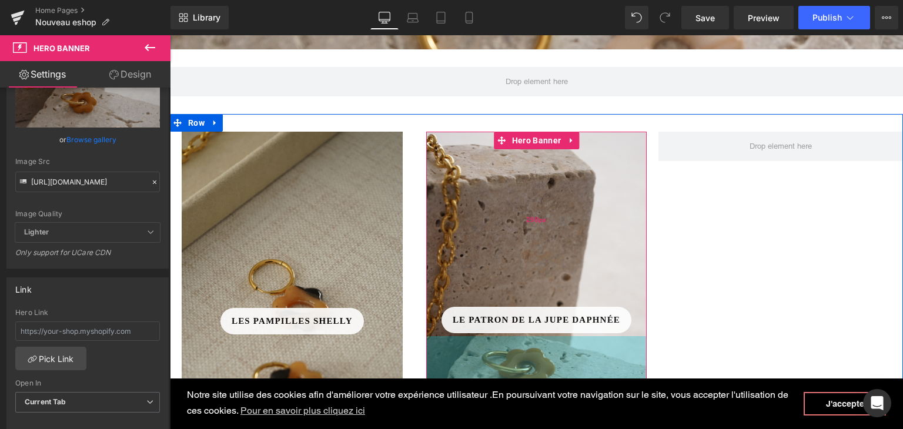
scroll to position [296, 0]
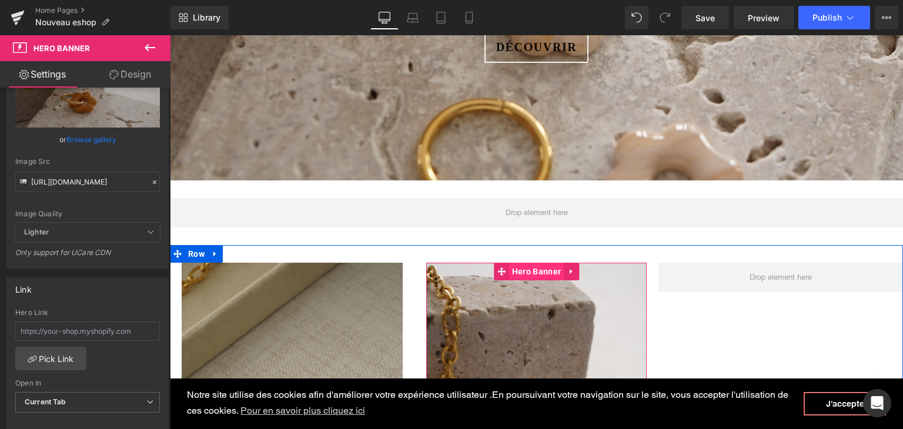
click at [524, 273] on span "Hero Banner" at bounding box center [536, 272] width 55 height 18
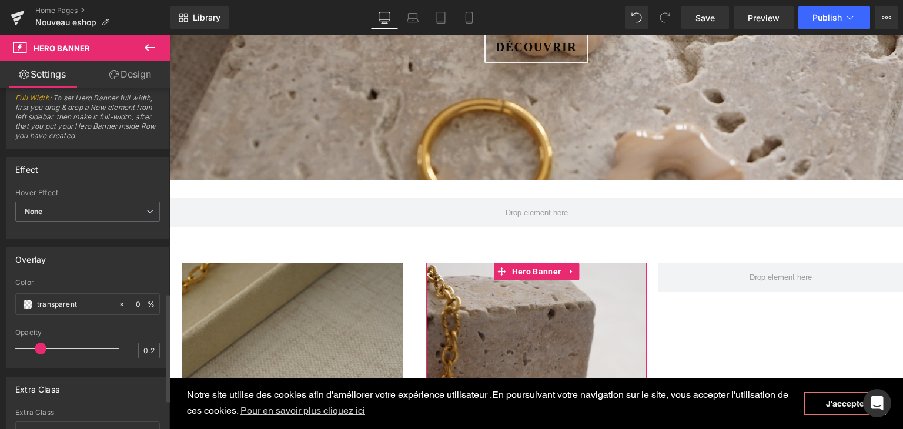
scroll to position [741, 0]
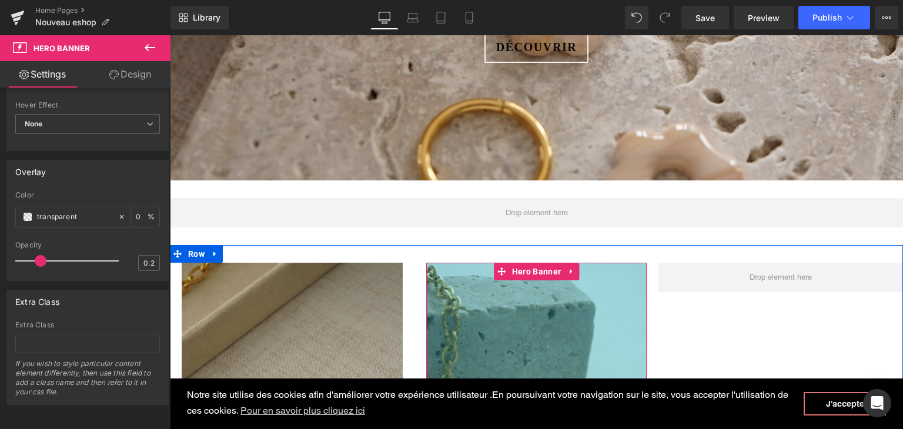
click at [481, 317] on div "298px" at bounding box center [536, 350] width 221 height 175
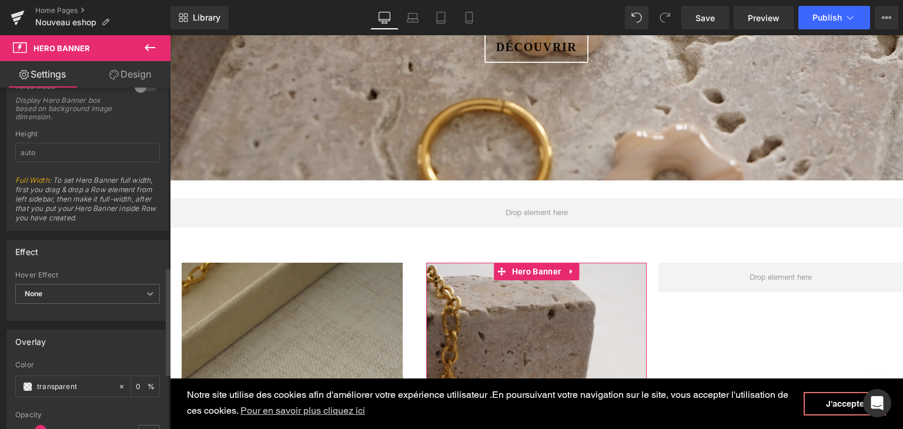
scroll to position [564, 0]
click at [148, 73] on link "Design" at bounding box center [130, 74] width 85 height 26
click at [0, 0] on div "Spacing" at bounding box center [0, 0] width 0 height 0
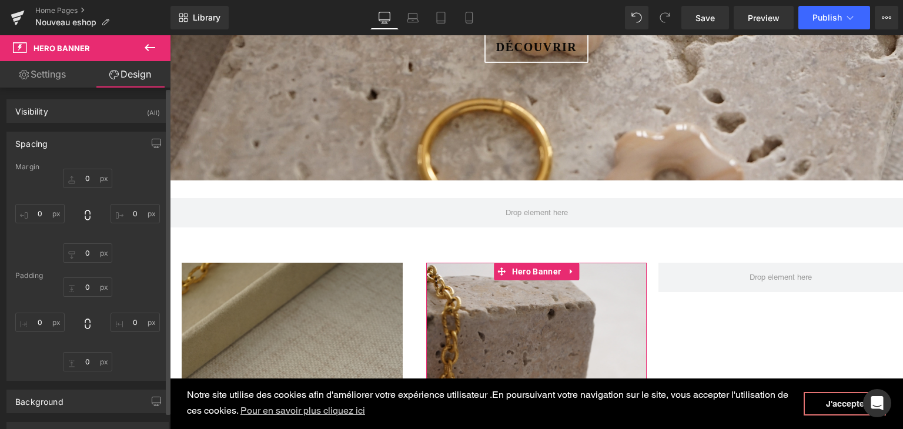
type input "0"
type input "20"
type input "0"
type input "20"
type input "298"
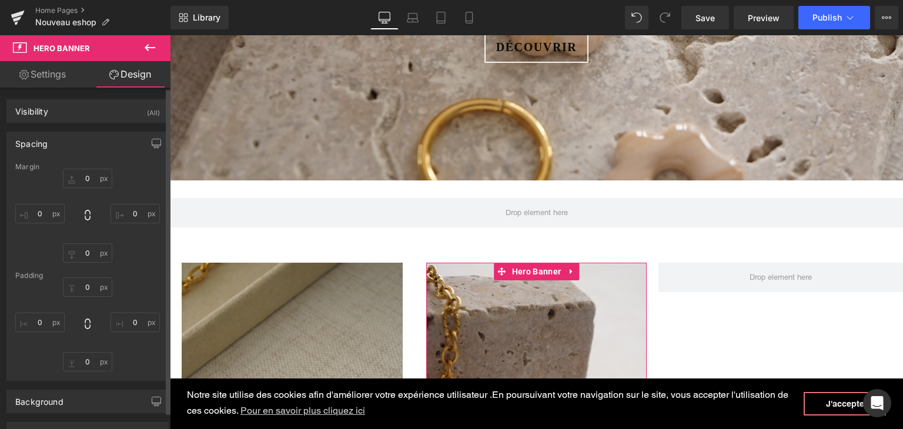
type input "0"
type input "400"
type input "0"
click at [90, 359] on input "400" at bounding box center [87, 361] width 49 height 19
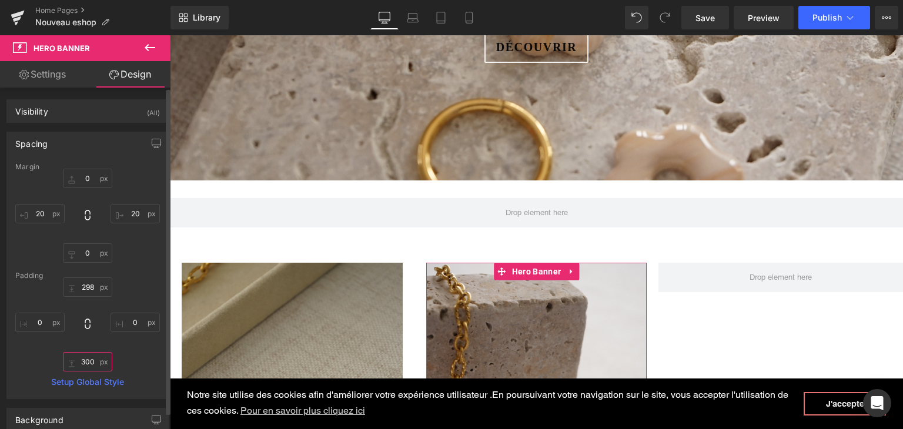
type input "300"
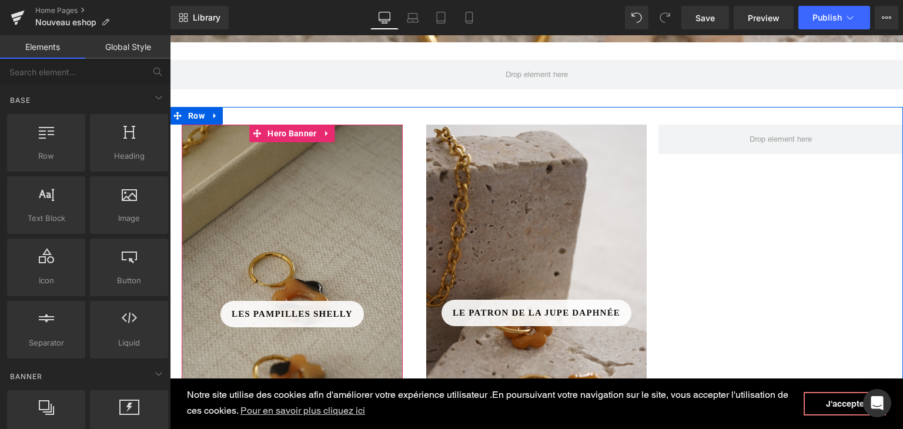
scroll to position [413, 0]
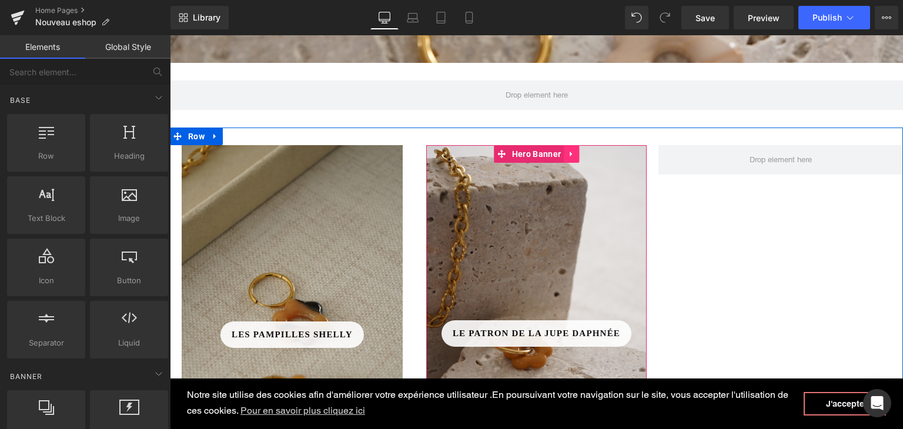
click at [567, 150] on icon at bounding box center [571, 154] width 8 height 9
click at [562, 150] on icon at bounding box center [564, 154] width 8 height 9
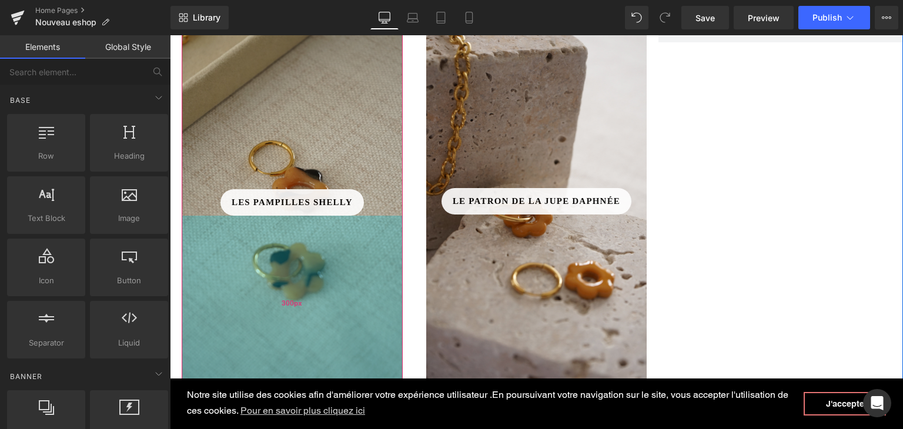
scroll to position [445, 0]
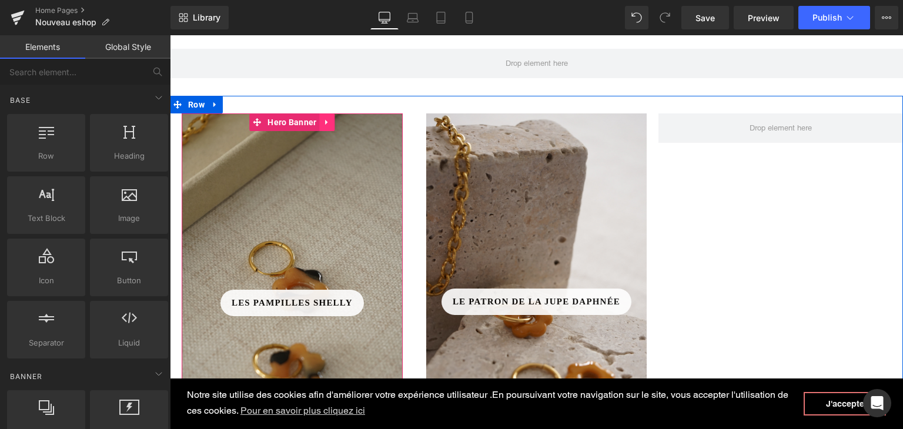
click at [323, 123] on icon at bounding box center [327, 122] width 8 height 9
click at [319, 123] on link at bounding box center [319, 122] width 15 height 18
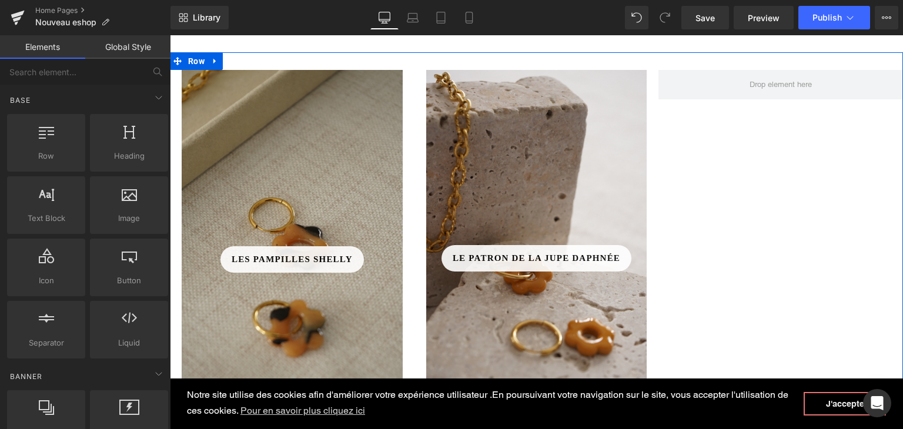
scroll to position [384, 0]
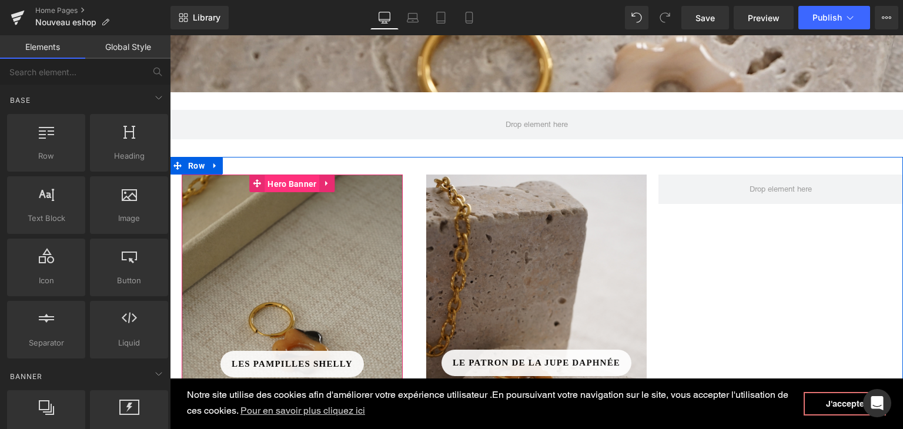
click at [264, 183] on span "Hero Banner" at bounding box center [291, 184] width 55 height 18
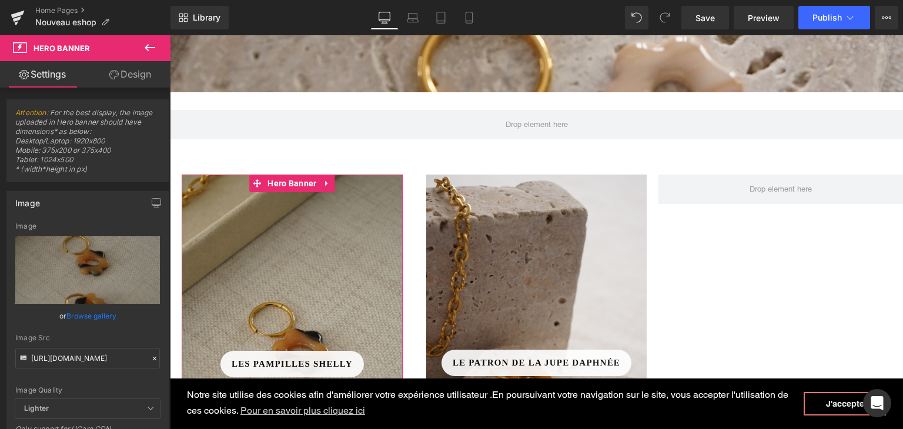
click at [148, 81] on link "Design" at bounding box center [130, 74] width 85 height 26
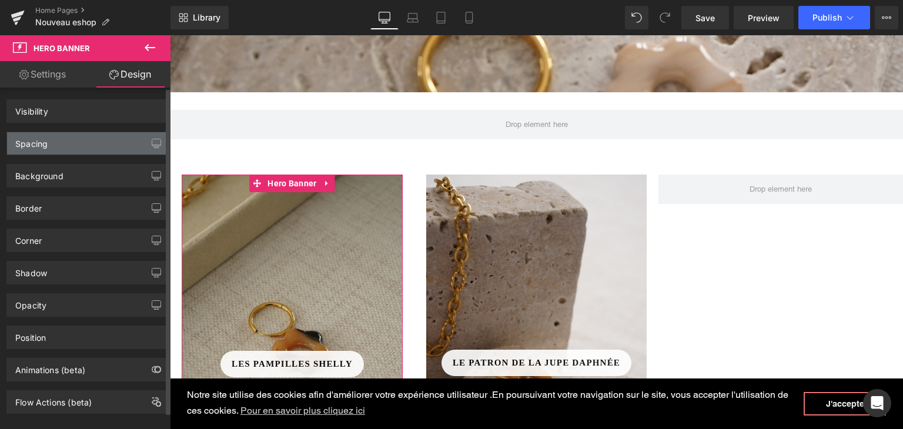
click at [99, 142] on div "Spacing" at bounding box center [87, 143] width 161 height 22
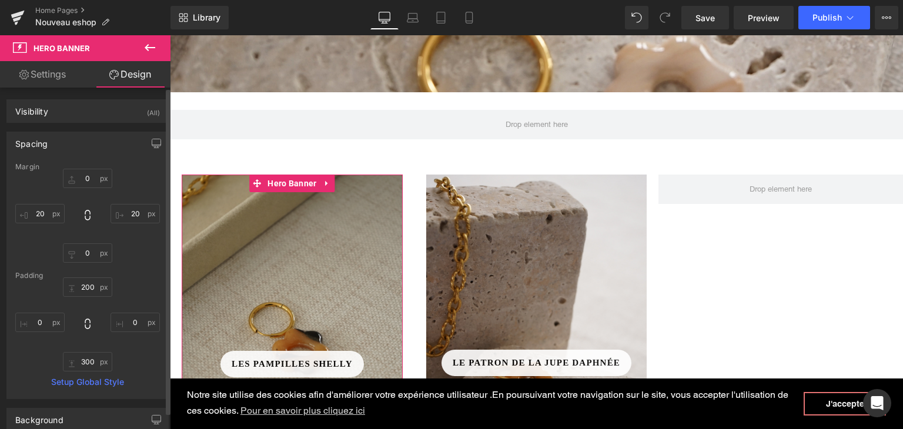
type input "0"
type input "20"
type input "0"
type input "20"
type input "200"
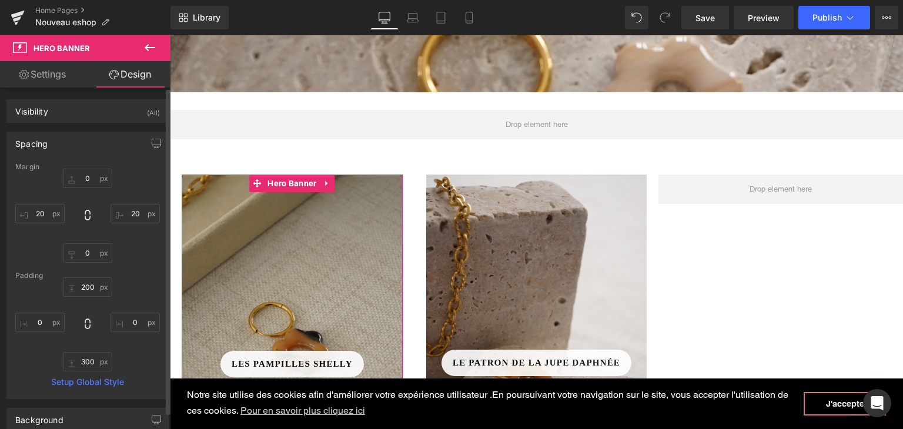
type input "0"
type input "300"
type input "0"
click at [43, 212] on input "20" at bounding box center [39, 213] width 49 height 19
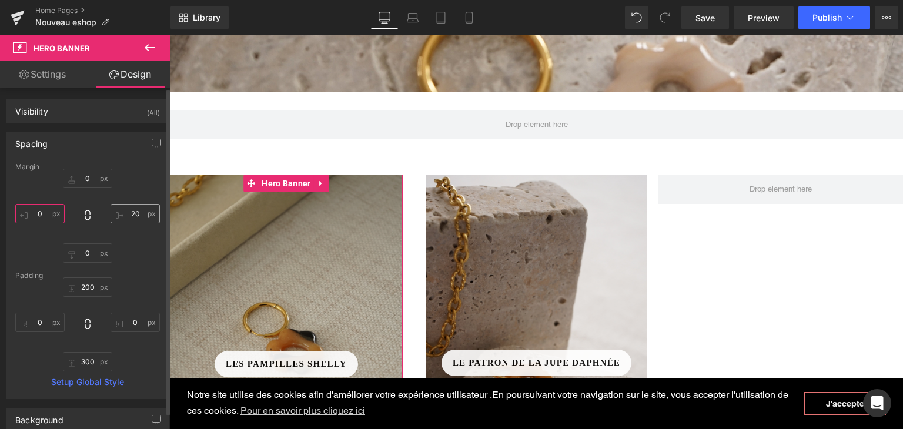
type input "0"
click at [135, 214] on input "20" at bounding box center [134, 213] width 49 height 19
type input "0"
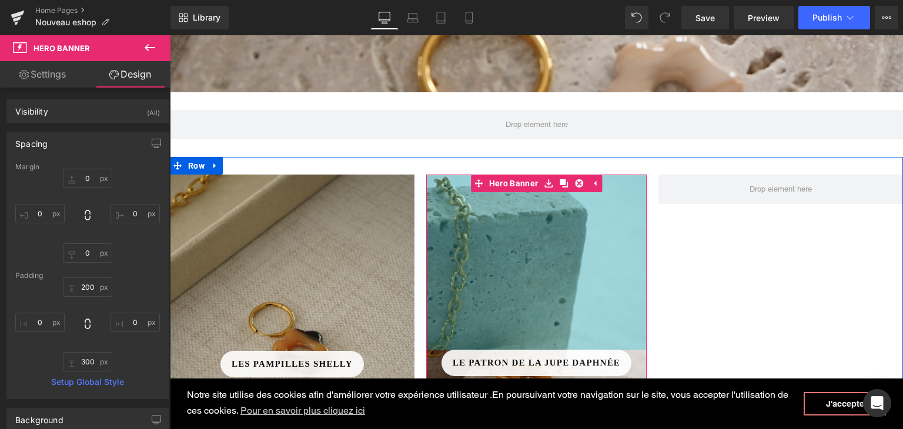
click at [545, 233] on div "298px" at bounding box center [536, 262] width 221 height 175
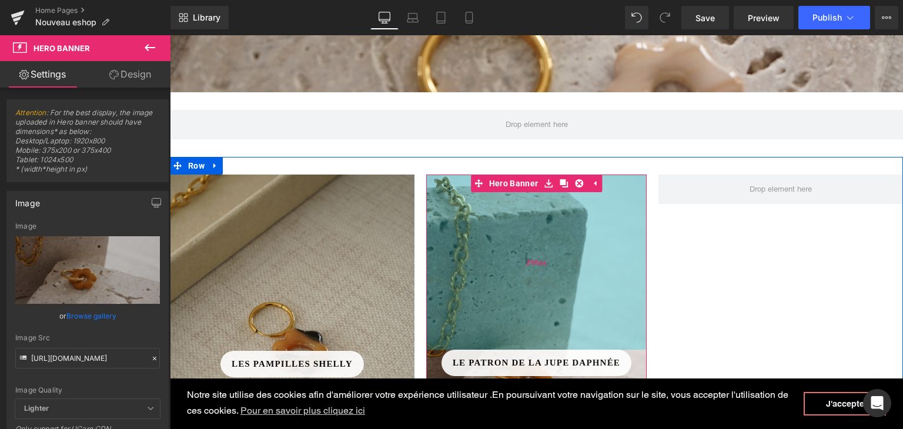
click at [534, 231] on div "298px" at bounding box center [536, 262] width 221 height 175
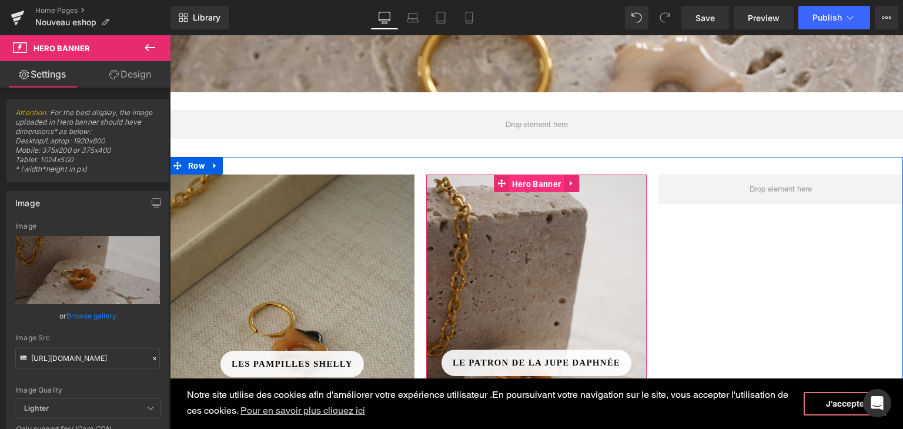
click at [509, 183] on span "Hero Banner" at bounding box center [536, 184] width 55 height 18
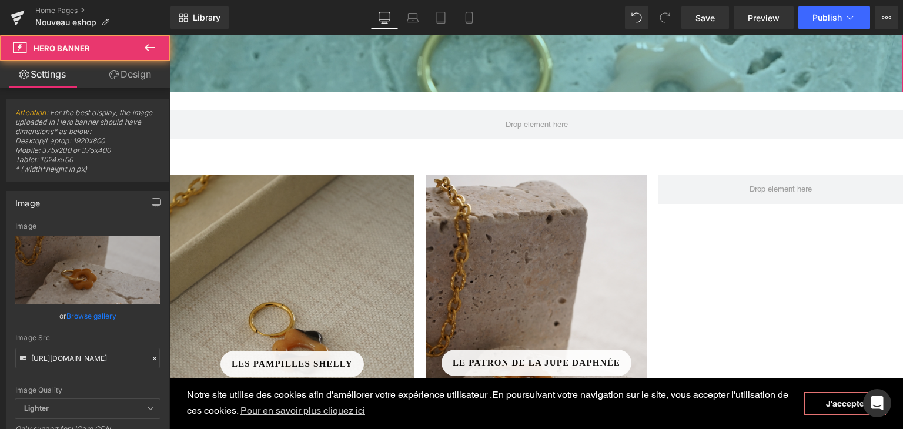
click at [126, 74] on link "Design" at bounding box center [130, 74] width 85 height 26
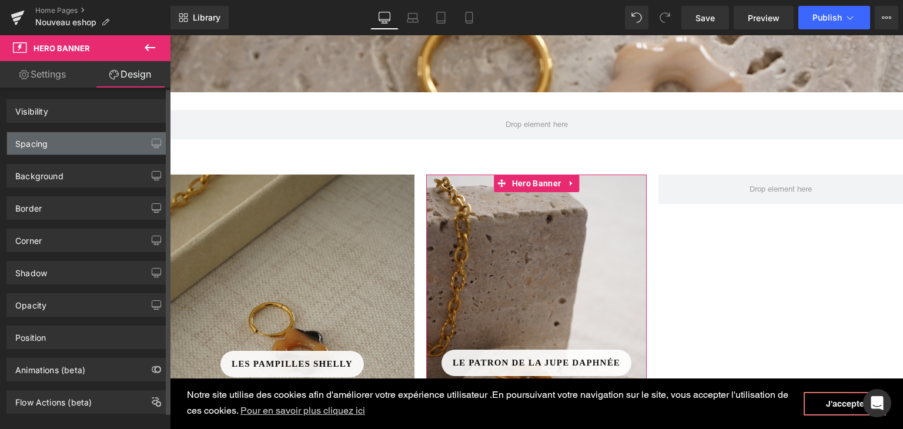
click at [81, 144] on div "Spacing" at bounding box center [87, 143] width 161 height 22
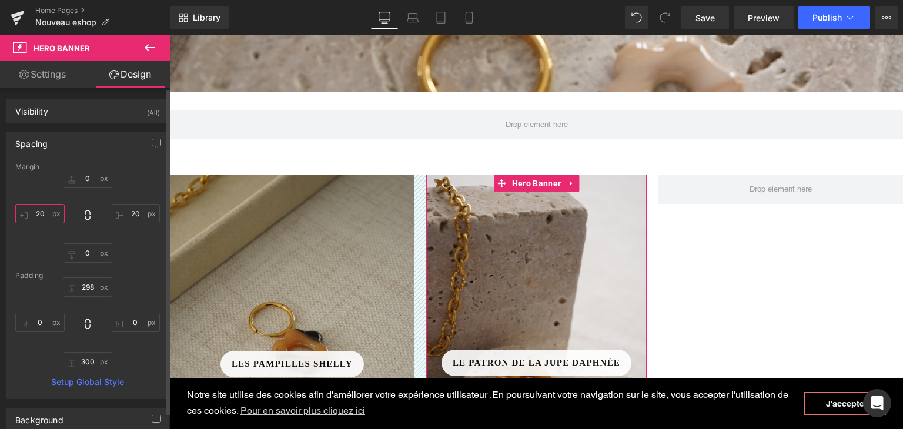
click at [38, 206] on input "20" at bounding box center [39, 213] width 49 height 19
click at [42, 214] on input "20" at bounding box center [39, 213] width 49 height 19
drag, startPoint x: 47, startPoint y: 214, endPoint x: 26, endPoint y: 213, distance: 20.6
click at [26, 213] on input "20" at bounding box center [39, 213] width 49 height 19
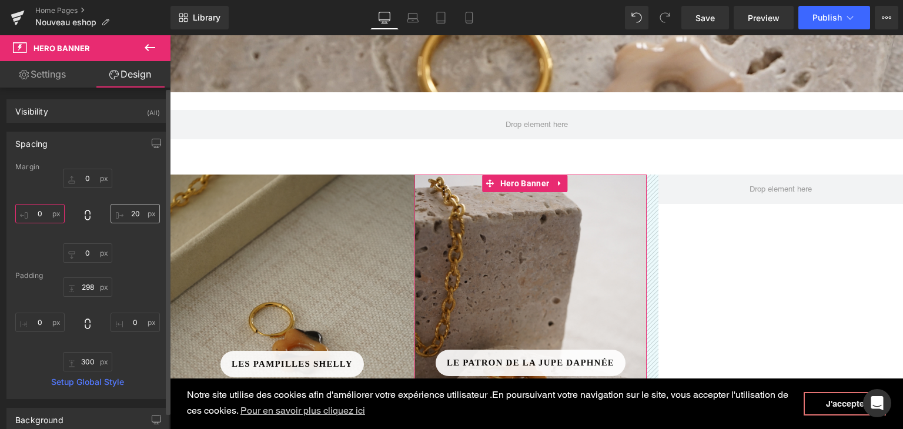
type input "0"
click at [135, 211] on input "20" at bounding box center [134, 213] width 49 height 19
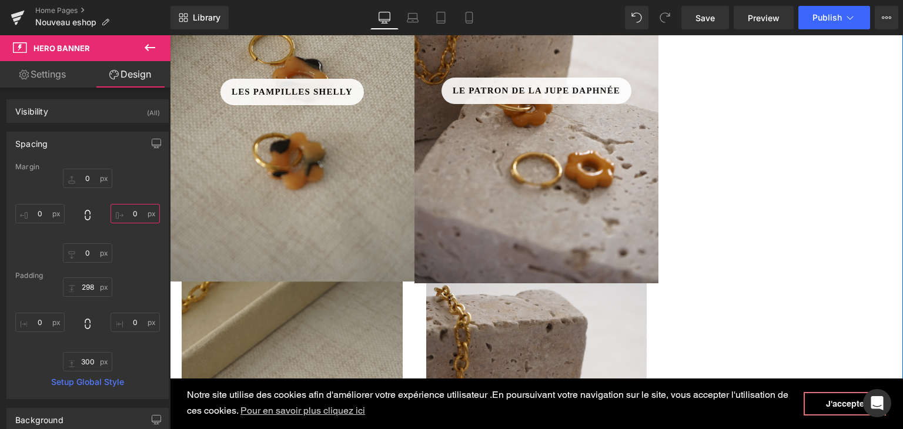
scroll to position [619, 0]
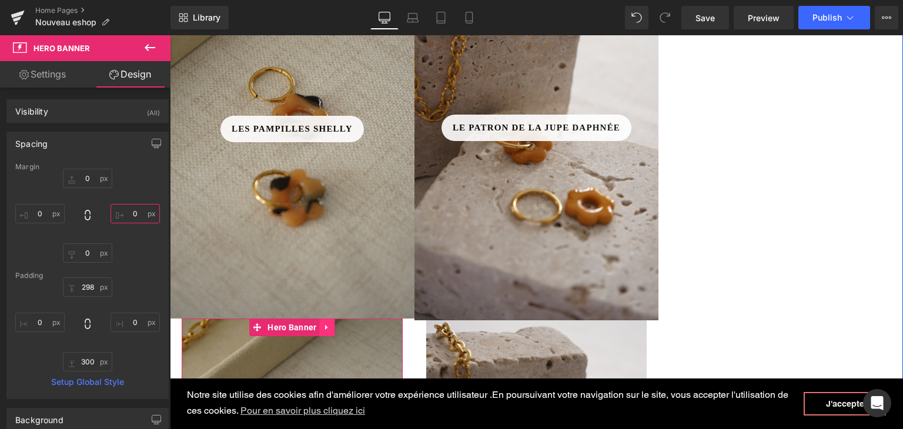
type input "0"
click at [321, 332] on link at bounding box center [327, 328] width 15 height 18
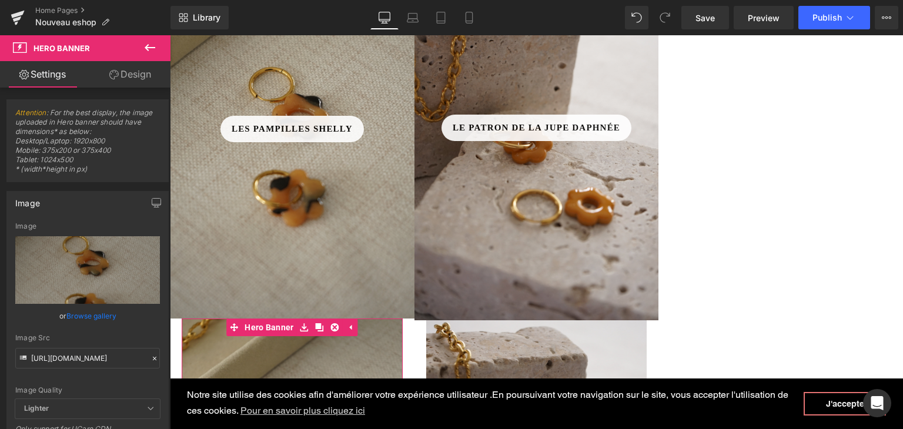
click at [138, 80] on link "Design" at bounding box center [130, 74] width 85 height 26
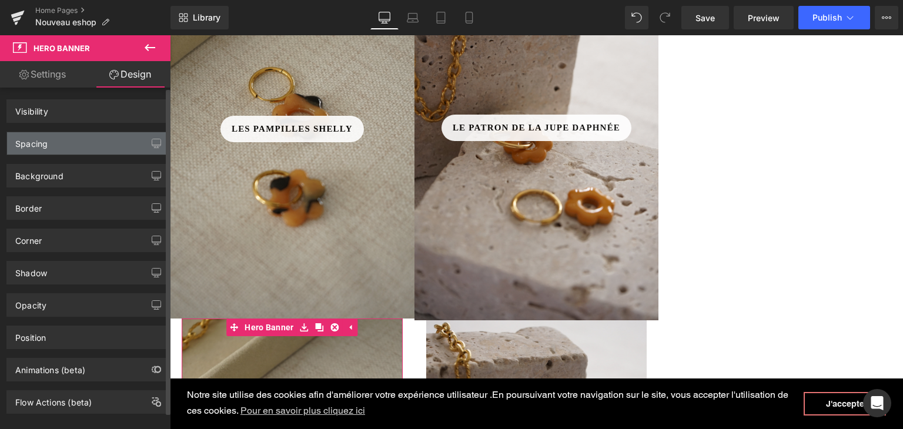
click at [56, 141] on div "Spacing" at bounding box center [87, 143] width 161 height 22
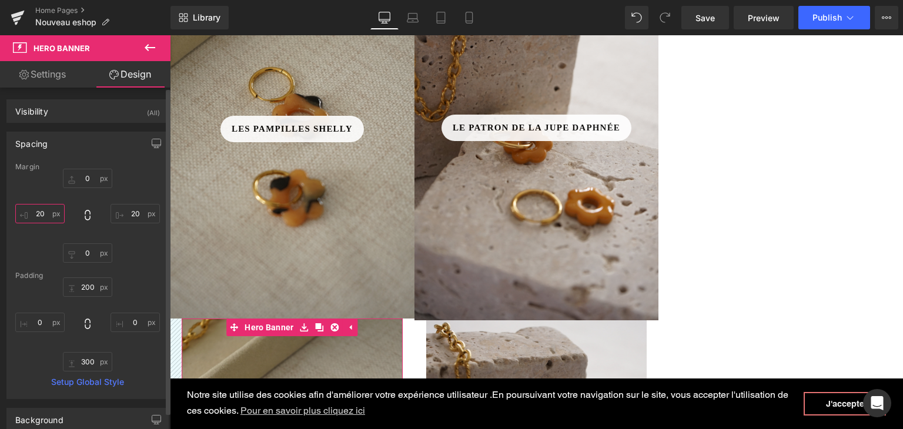
click at [42, 215] on input "20" at bounding box center [39, 213] width 49 height 19
type input "0"
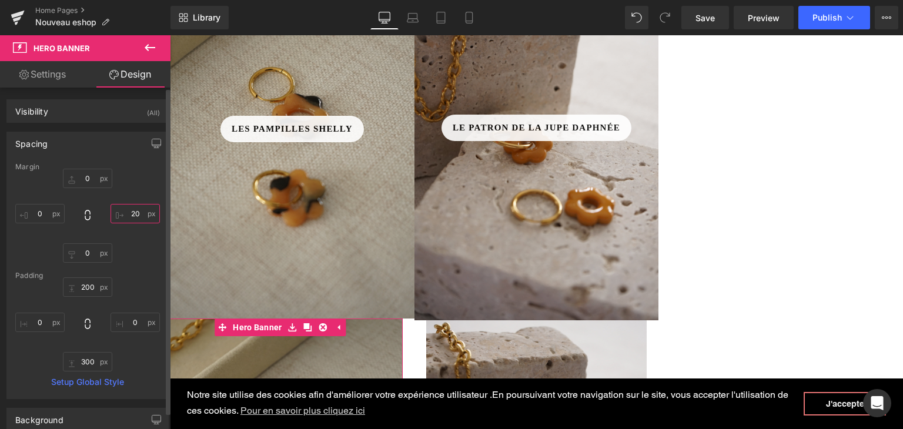
click at [131, 215] on input "20" at bounding box center [134, 213] width 49 height 19
type input "0"
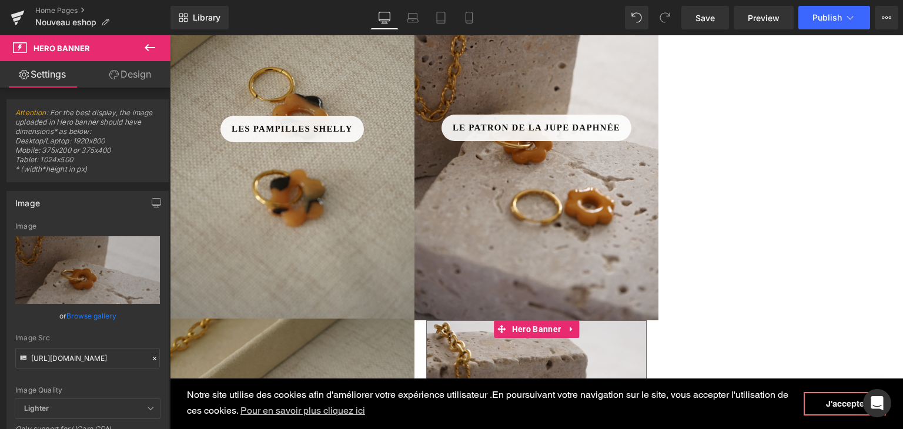
click at [130, 71] on link "Design" at bounding box center [130, 74] width 85 height 26
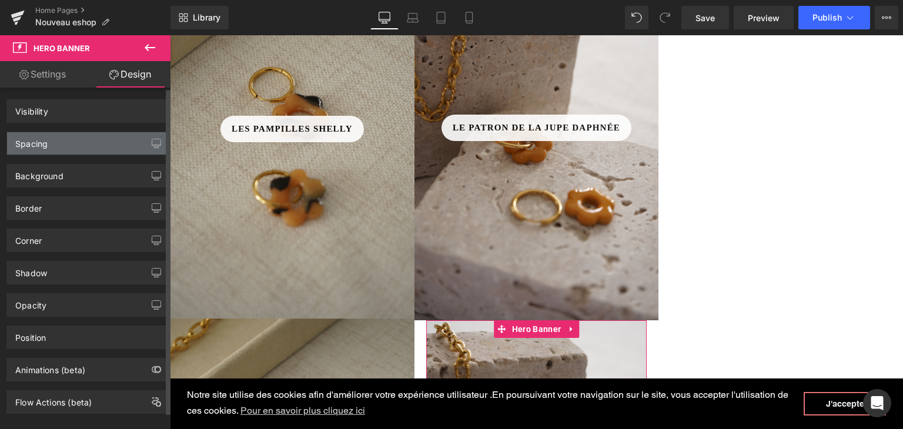
click at [91, 143] on div "Spacing" at bounding box center [87, 143] width 161 height 22
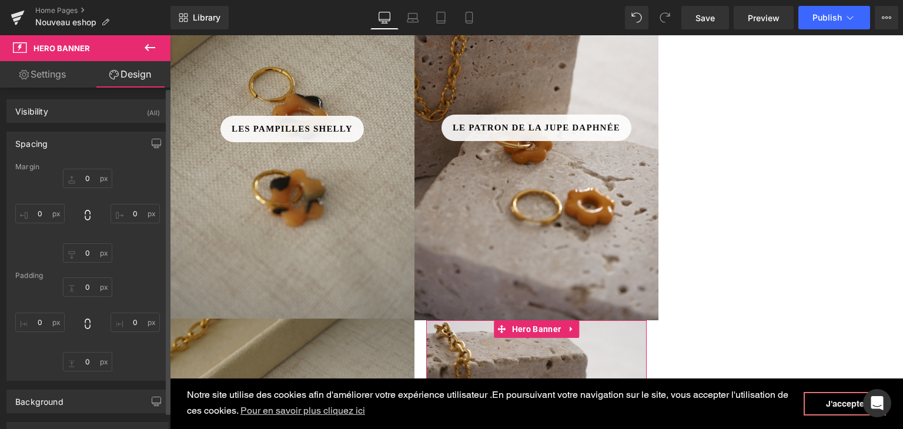
type input "0"
type input "20"
type input "0"
type input "20"
type input "298"
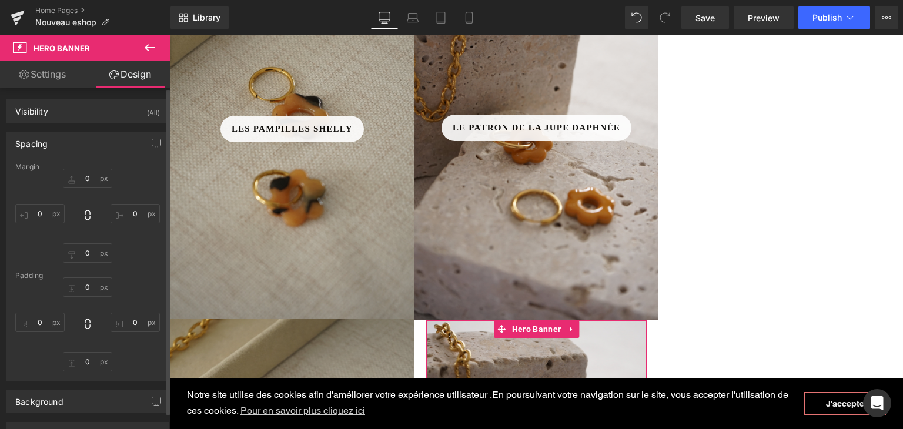
type input "0"
type input "300"
type input "0"
click at [129, 209] on input "20" at bounding box center [134, 213] width 49 height 19
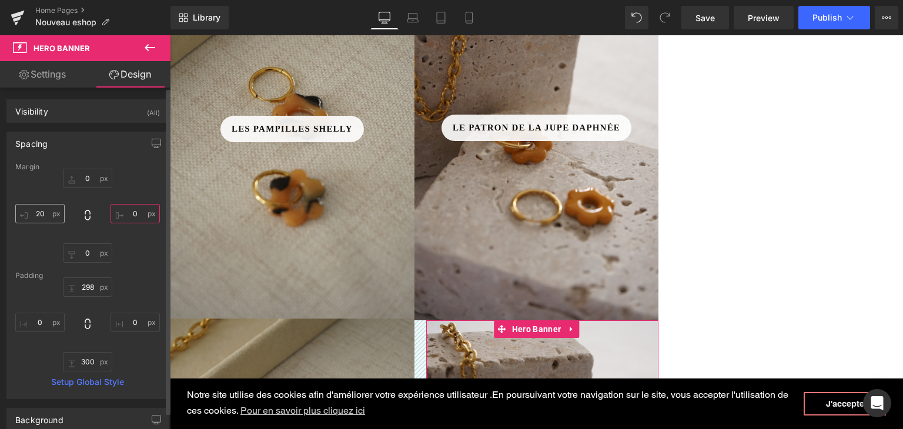
type input "0"
click at [39, 212] on input "20" at bounding box center [39, 213] width 49 height 19
type input "0"
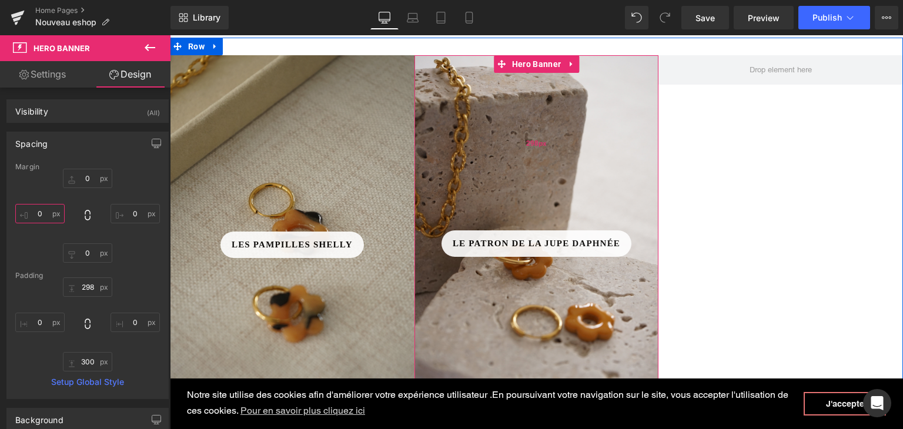
scroll to position [501, 0]
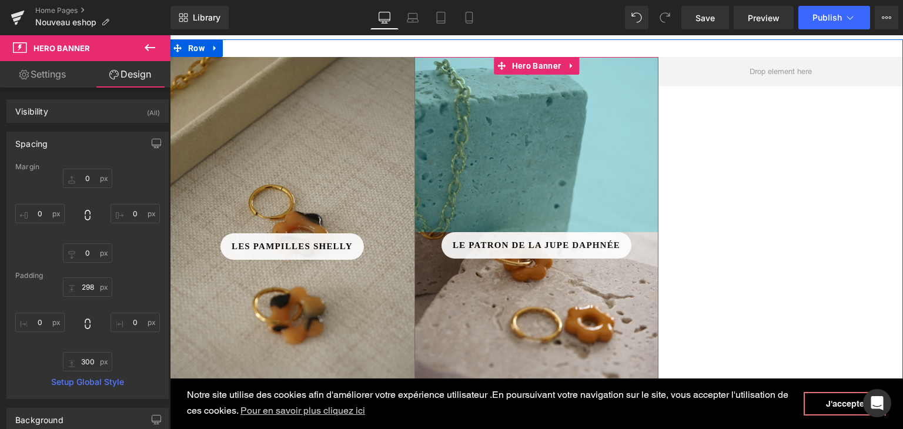
click at [449, 128] on div "298px" at bounding box center [536, 144] width 244 height 175
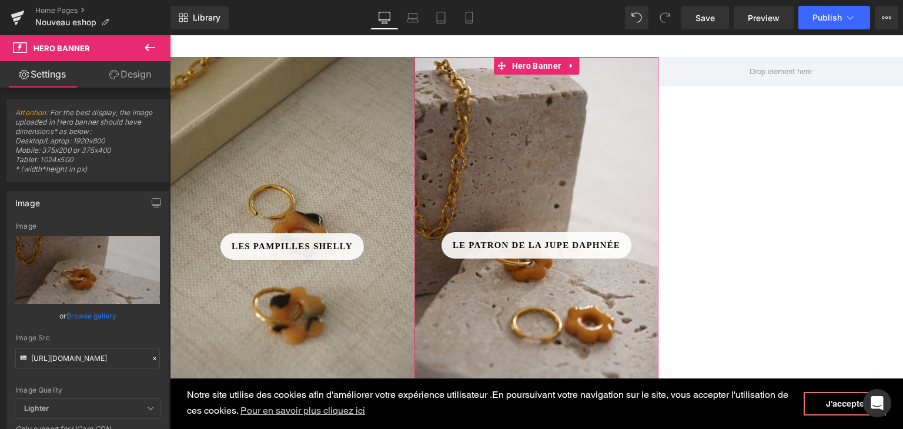
click at [126, 73] on link "Design" at bounding box center [130, 74] width 85 height 26
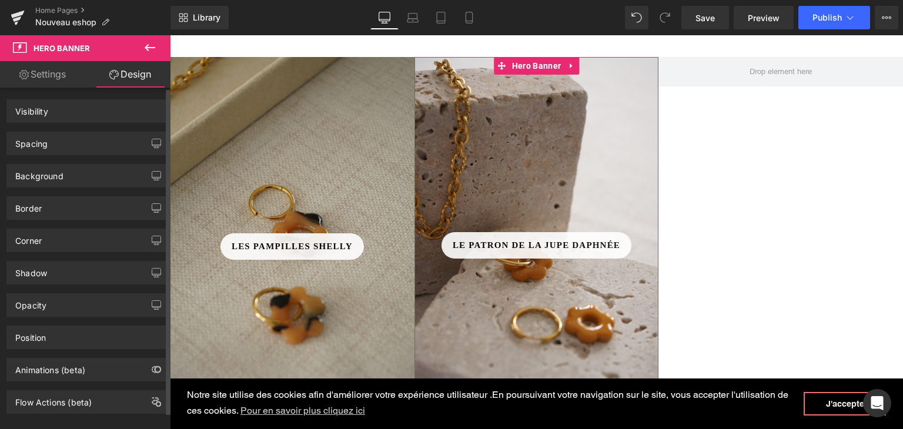
click at [67, 148] on div "Spacing" at bounding box center [87, 143] width 161 height 22
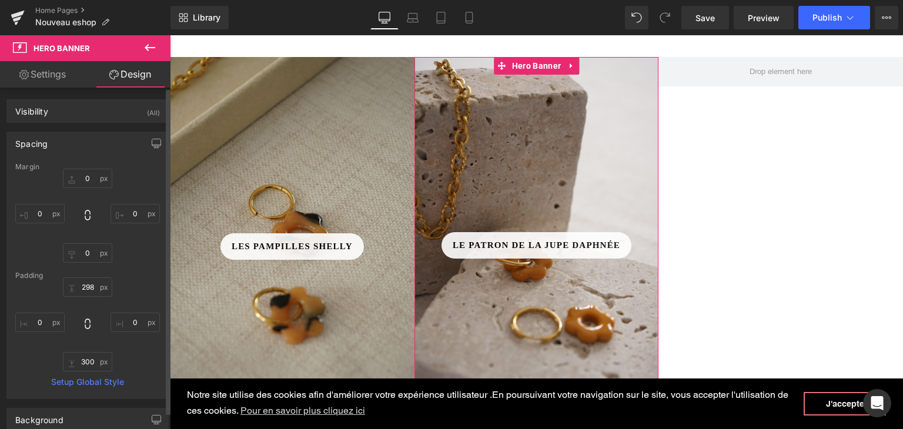
type input "0"
type input "298"
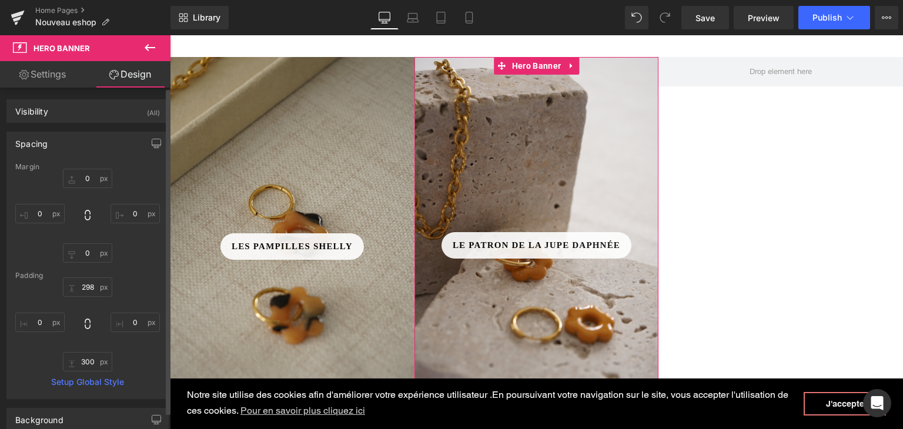
type input "0"
type input "300"
type input "0"
click at [88, 287] on input "298" at bounding box center [87, 286] width 49 height 19
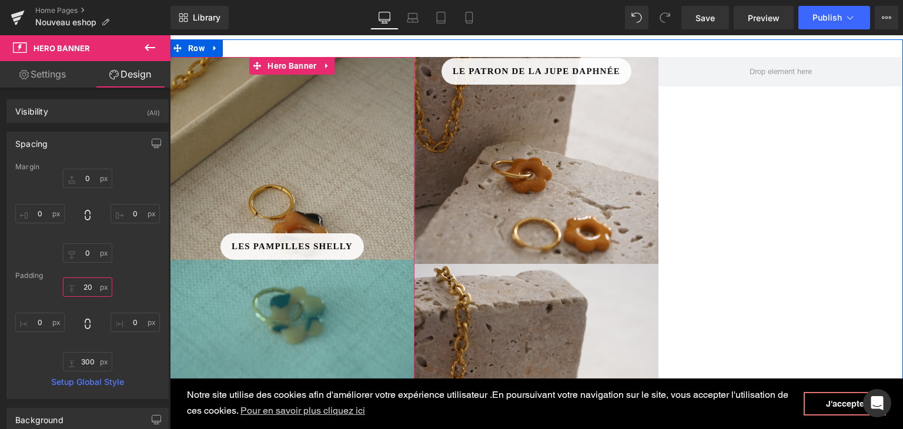
type input "200"
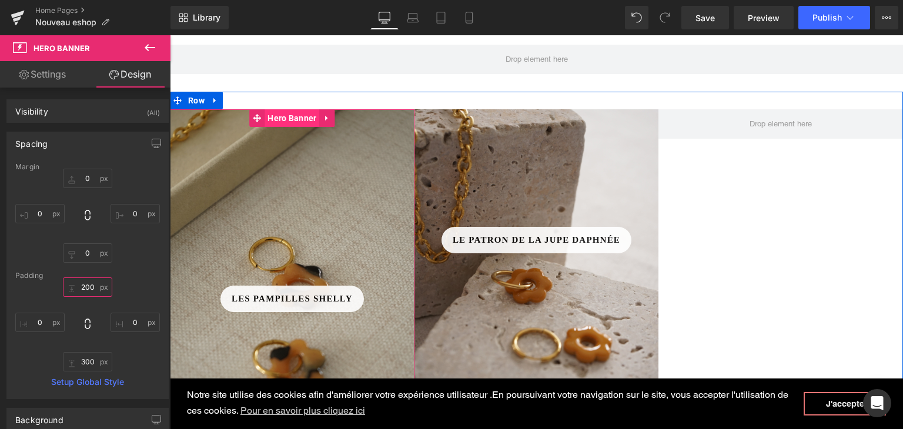
scroll to position [443, 0]
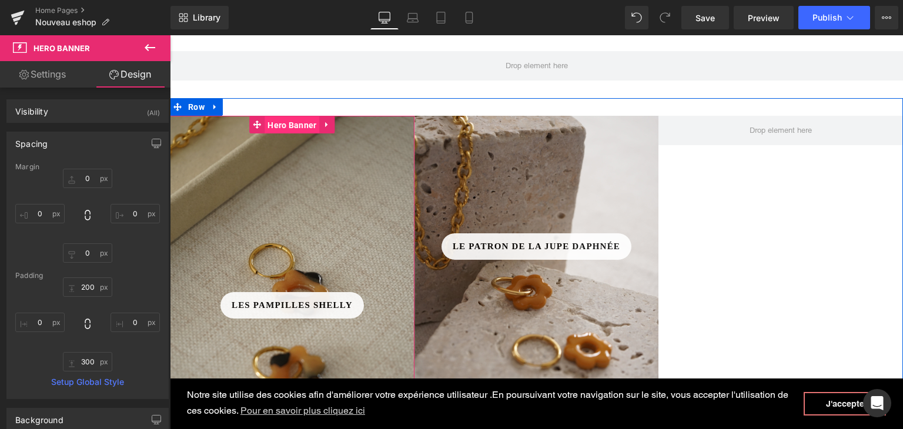
click at [274, 123] on span "Hero Banner" at bounding box center [291, 125] width 55 height 18
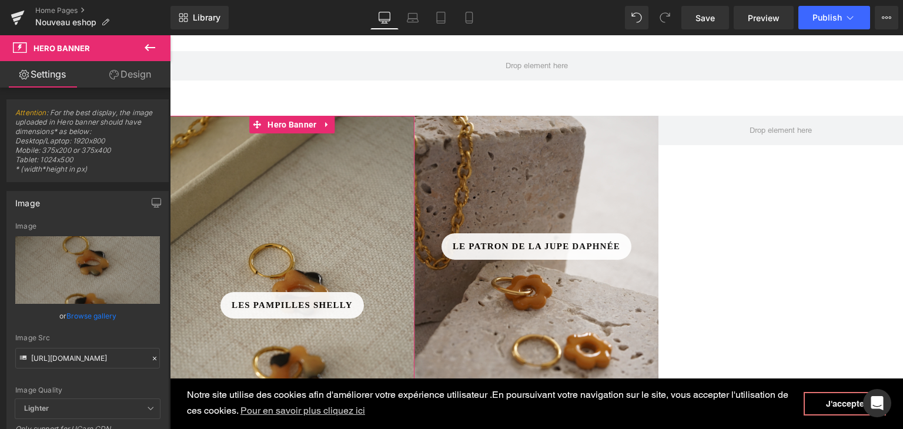
click at [143, 67] on link "Design" at bounding box center [130, 74] width 85 height 26
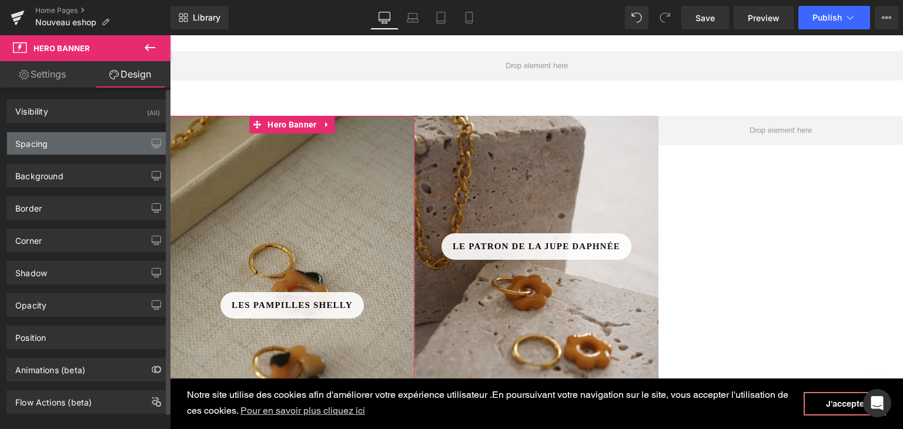
click at [91, 149] on div "Spacing" at bounding box center [87, 143] width 161 height 22
type input "0"
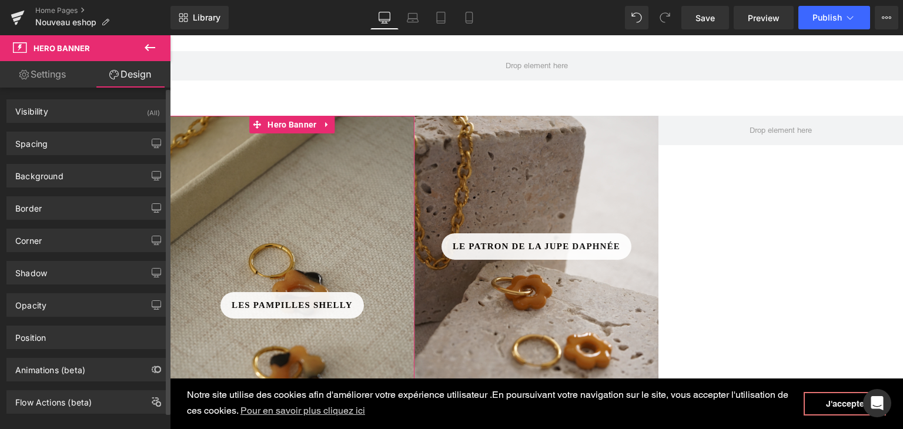
type input "200"
type input "0"
type input "300"
type input "0"
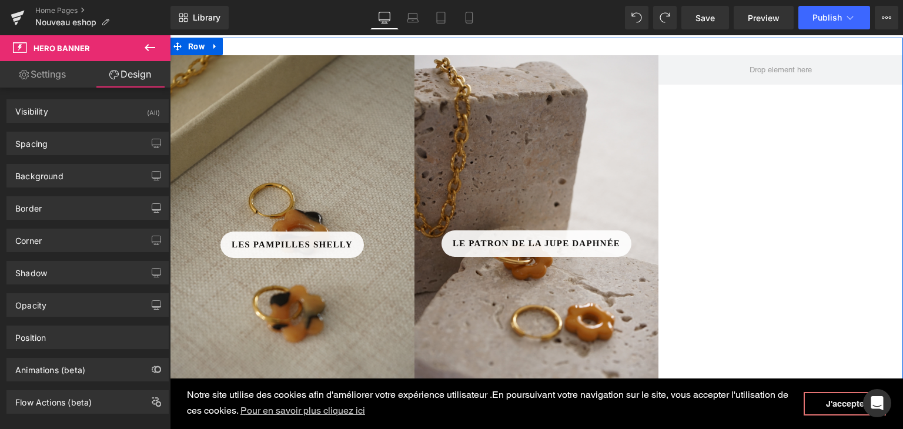
scroll to position [501, 0]
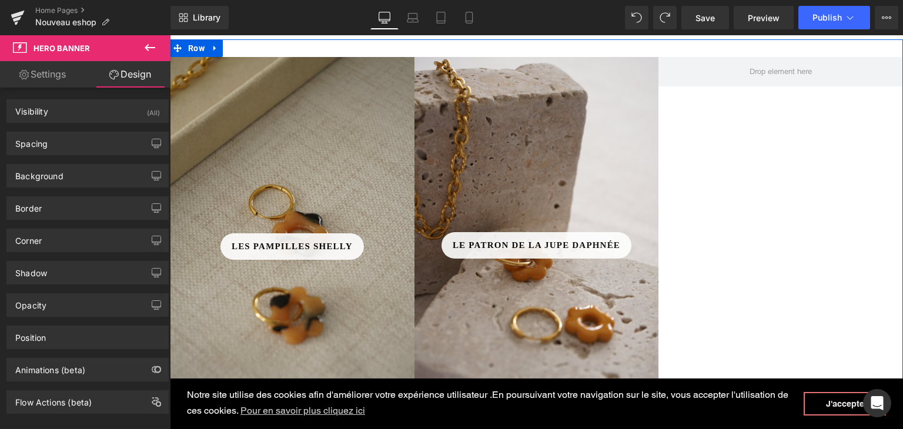
click at [638, 79] on div "Le patron de la jupe daphnée Button Hero Banner 298px 300px" at bounding box center [536, 247] width 244 height 381
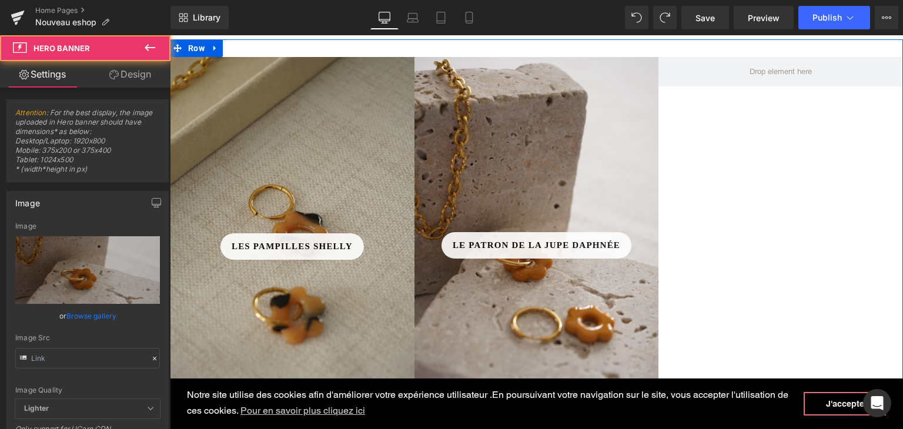
type input "[URL][DOMAIN_NAME]"
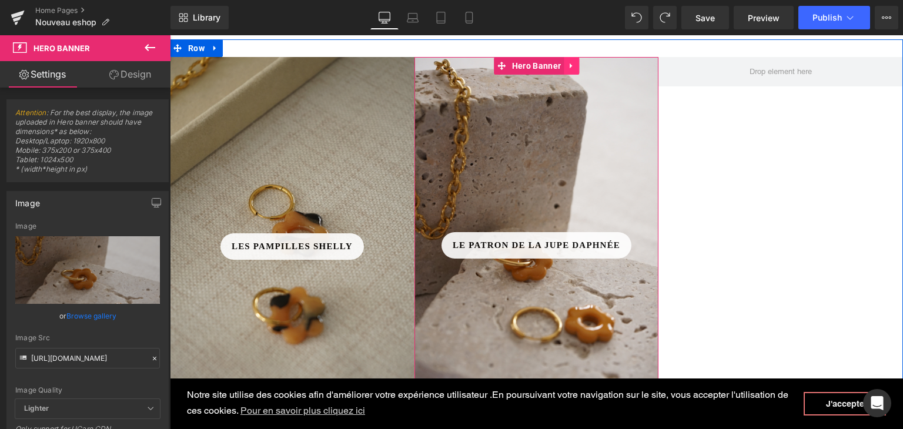
click at [567, 66] on icon at bounding box center [571, 66] width 8 height 9
click at [575, 66] on icon at bounding box center [579, 66] width 8 height 8
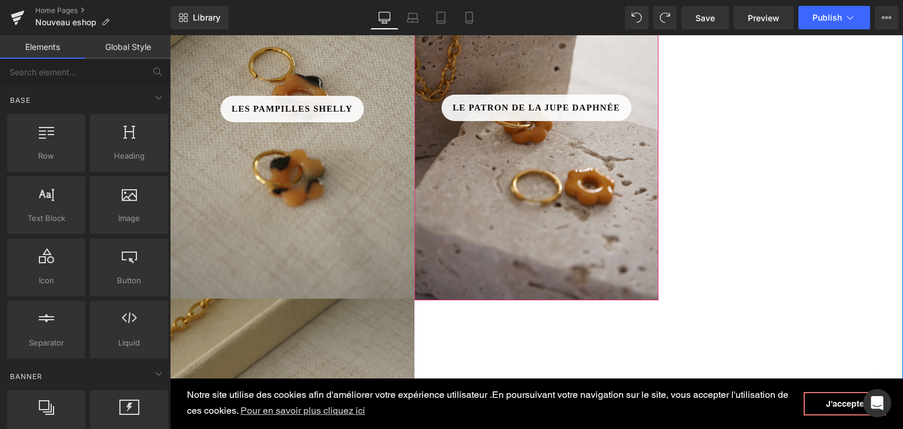
scroll to position [443, 0]
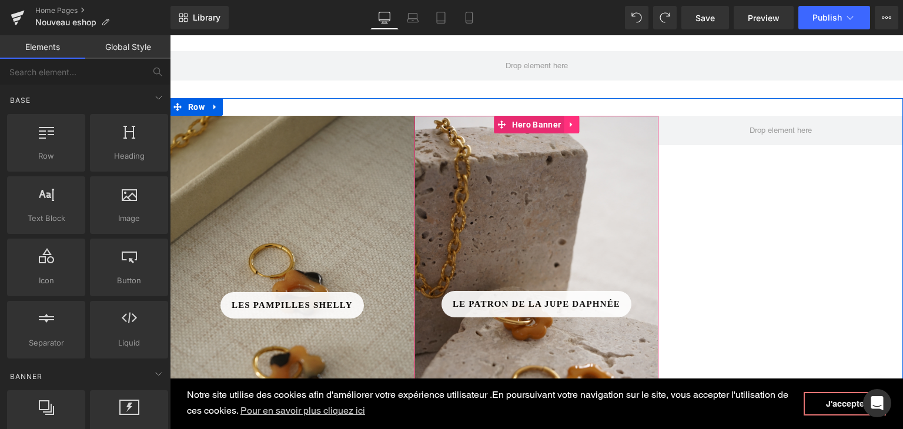
click at [570, 128] on icon at bounding box center [571, 124] width 8 height 9
click at [575, 126] on icon at bounding box center [579, 124] width 8 height 8
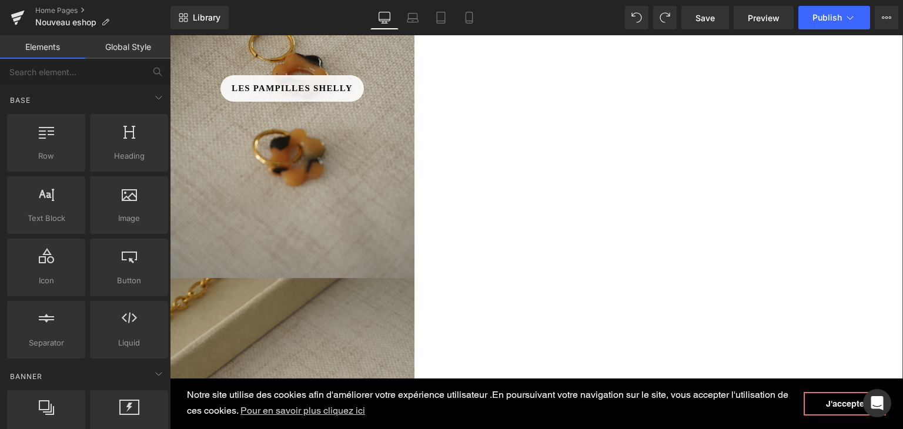
scroll to position [678, 0]
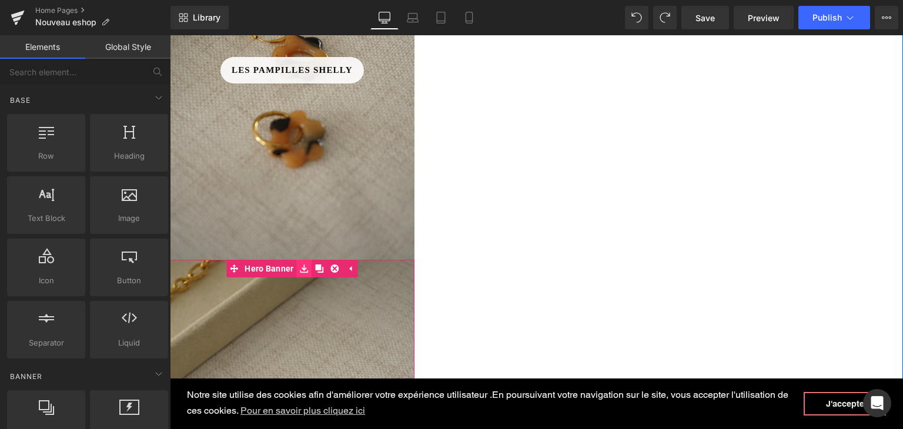
click at [299, 276] on link at bounding box center [304, 269] width 15 height 18
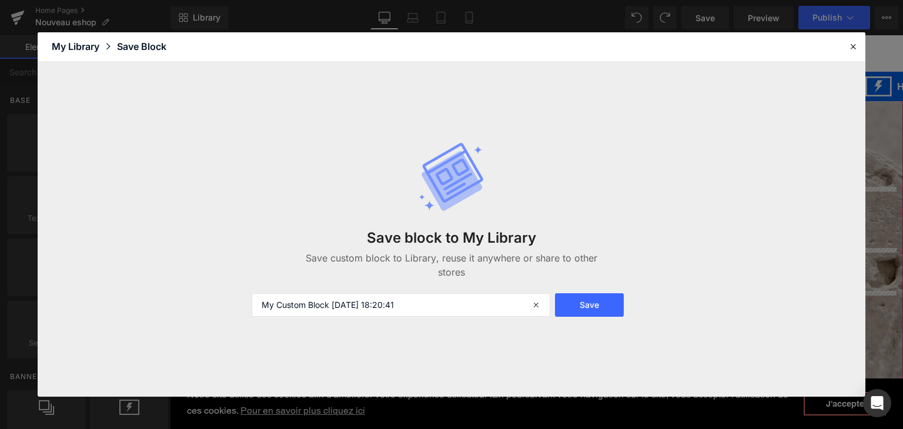
scroll to position [0, 0]
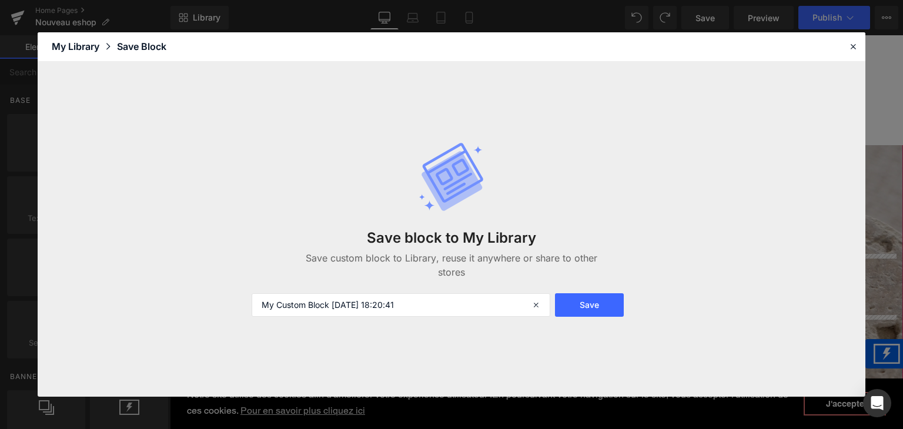
drag, startPoint x: 230, startPoint y: 270, endPoint x: 865, endPoint y: 351, distance: 639.9
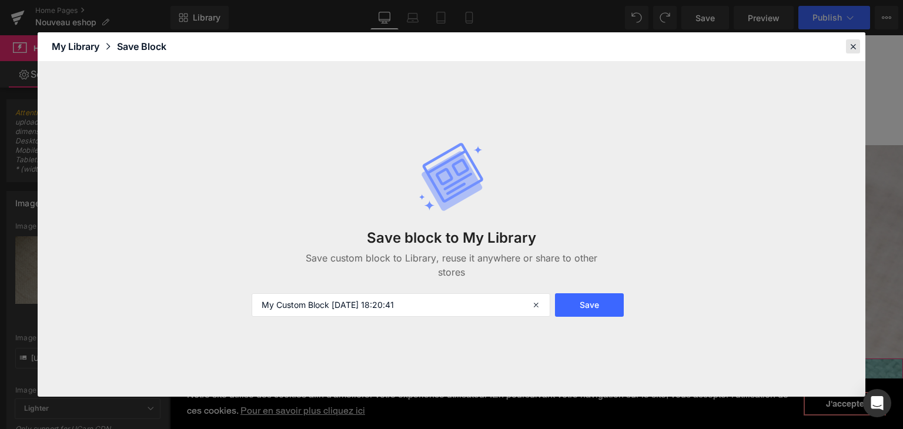
drag, startPoint x: 852, startPoint y: 45, endPoint x: 669, endPoint y: 15, distance: 185.2
click at [852, 45] on icon at bounding box center [852, 46] width 11 height 11
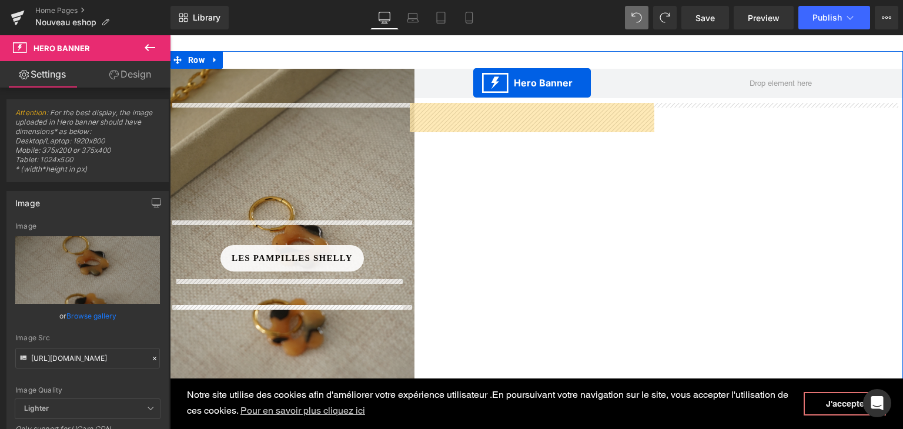
scroll to position [419, 0]
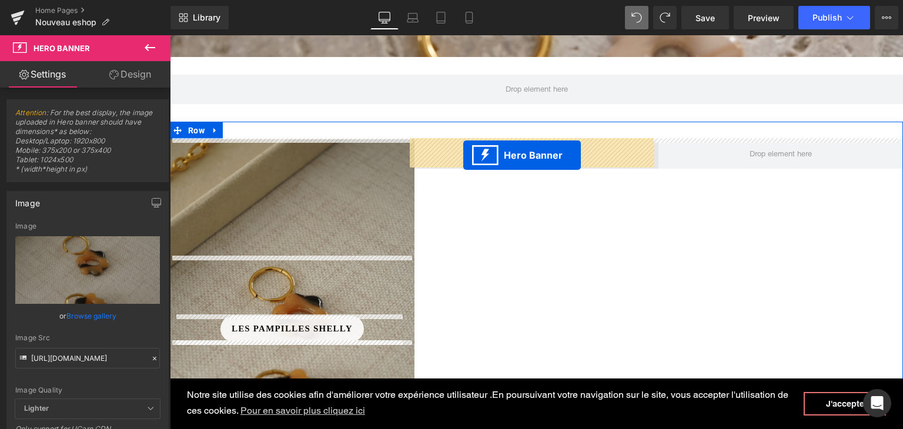
drag, startPoint x: 301, startPoint y: 225, endPoint x: 463, endPoint y: 156, distance: 176.2
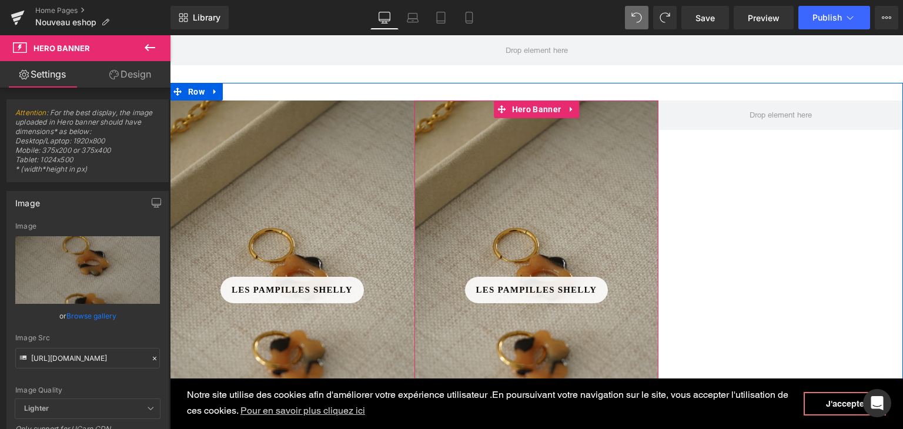
scroll to position [478, 0]
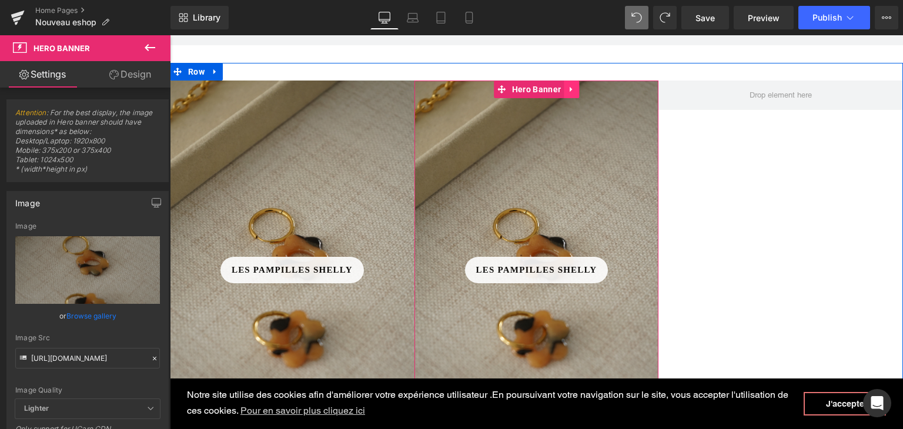
click at [568, 89] on icon at bounding box center [571, 89] width 8 height 9
click at [562, 89] on icon at bounding box center [564, 89] width 8 height 8
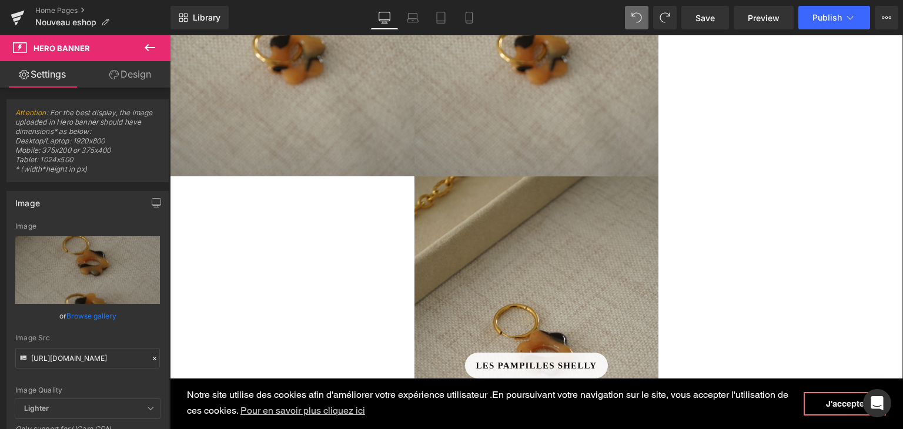
scroll to position [678, 0]
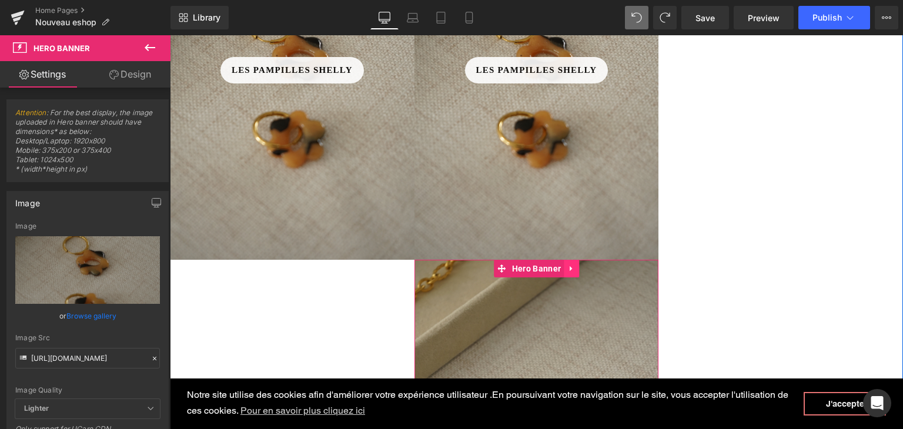
click at [567, 266] on icon at bounding box center [571, 268] width 8 height 9
click at [560, 266] on icon at bounding box center [564, 268] width 8 height 8
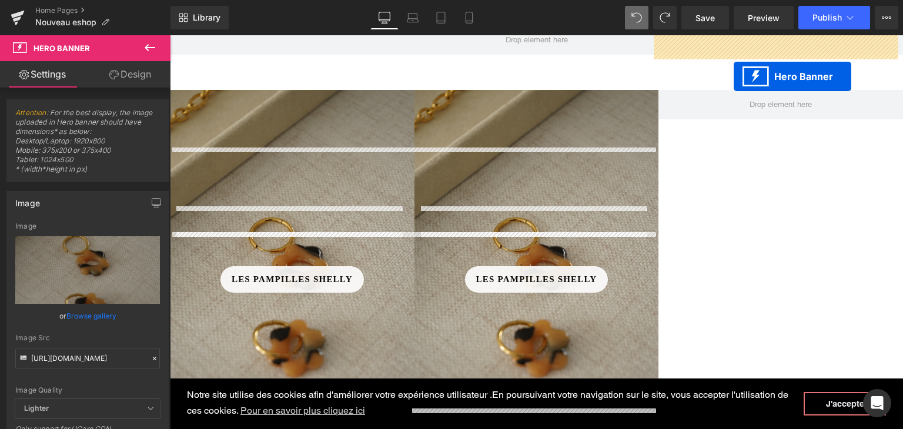
scroll to position [445, 0]
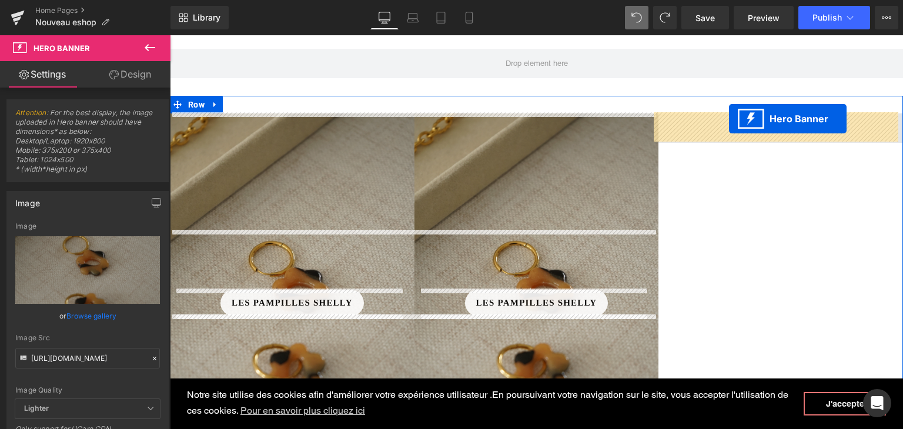
drag, startPoint x: 497, startPoint y: 151, endPoint x: 729, endPoint y: 119, distance: 234.4
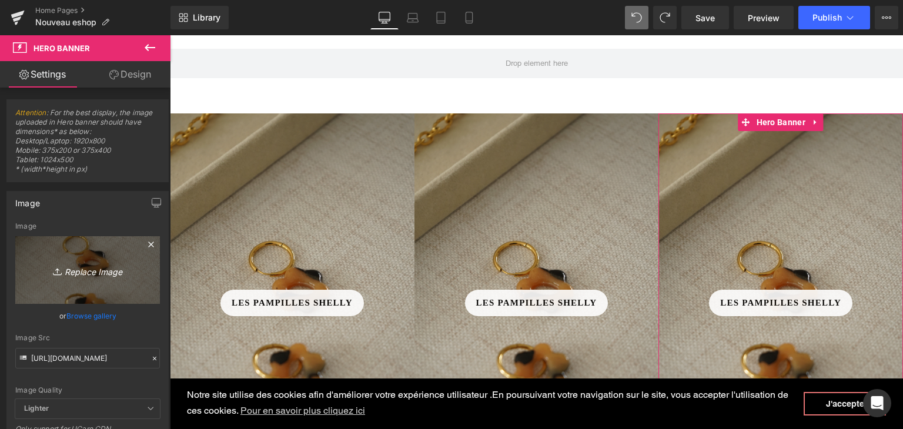
click at [125, 266] on icon "Replace Image" at bounding box center [88, 270] width 94 height 15
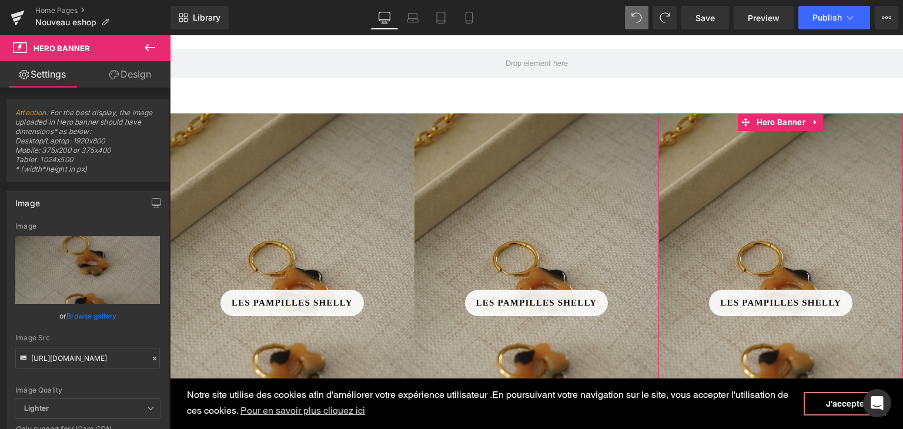
click at [153, 357] on icon at bounding box center [155, 359] width 4 height 4
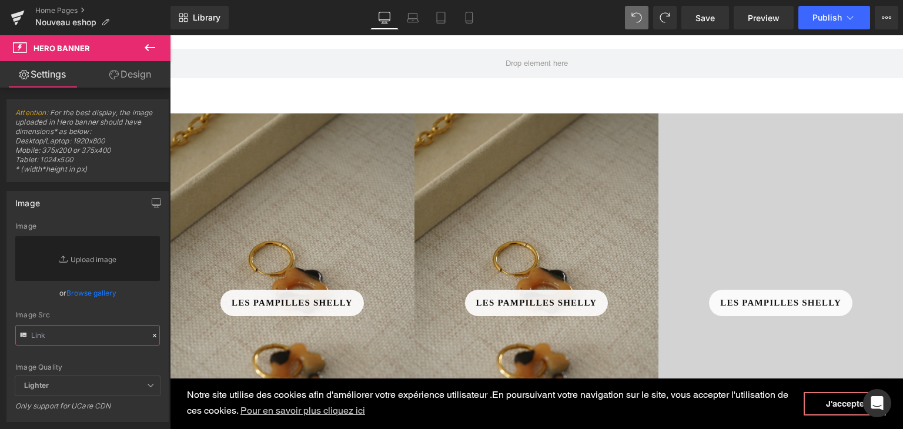
paste input "[URL][DOMAIN_NAME]"
type input "[URL][DOMAIN_NAME]"
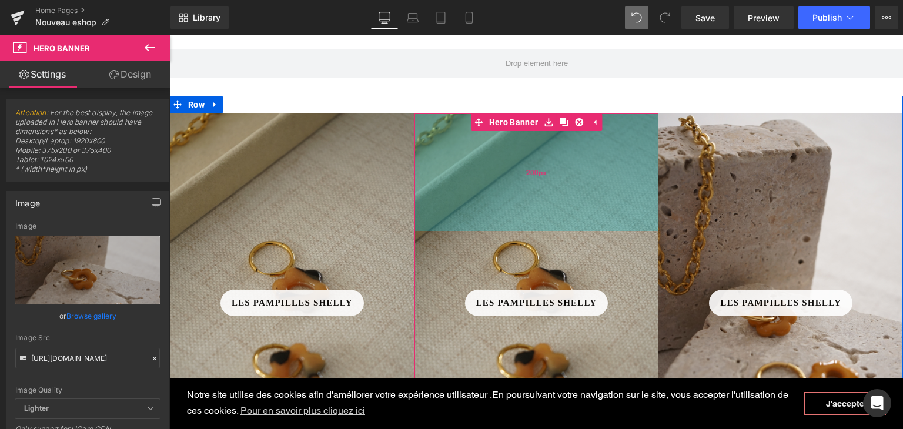
click at [563, 170] on div "200px" at bounding box center [536, 172] width 244 height 118
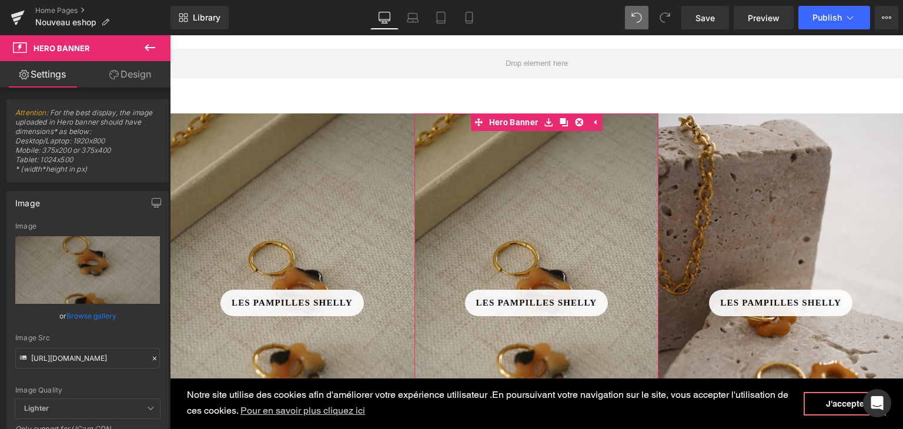
click at [153, 357] on icon at bounding box center [155, 359] width 4 height 4
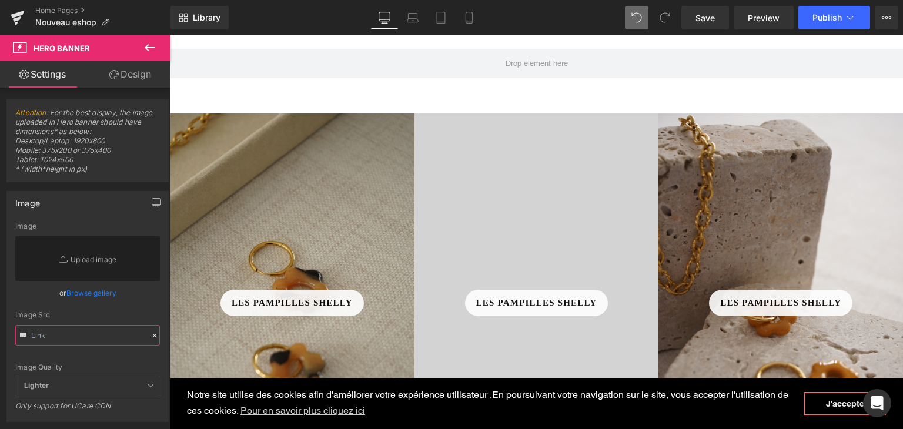
paste input "[URL][DOMAIN_NAME]"
type input "[URL][DOMAIN_NAME]"
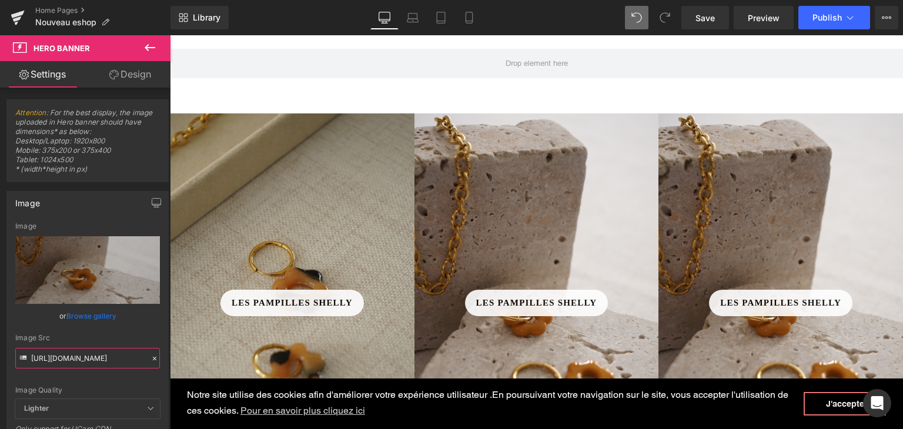
click at [106, 359] on input "[URL][DOMAIN_NAME]" at bounding box center [87, 358] width 145 height 21
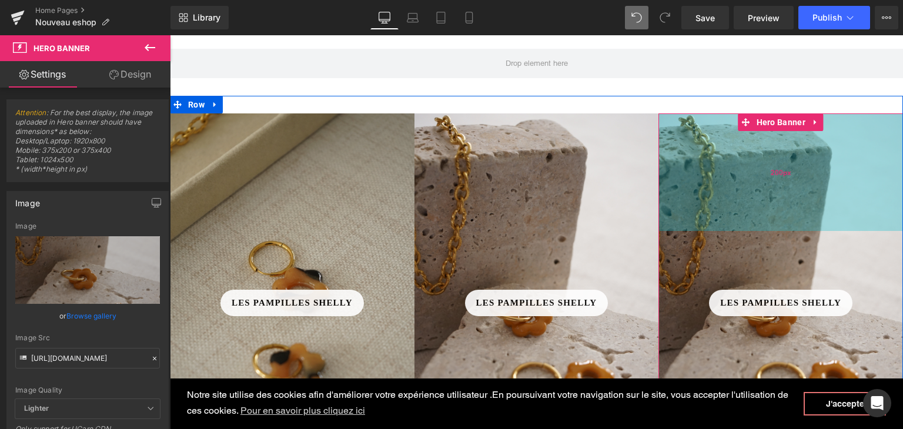
click at [682, 196] on div "200px" at bounding box center [780, 172] width 244 height 118
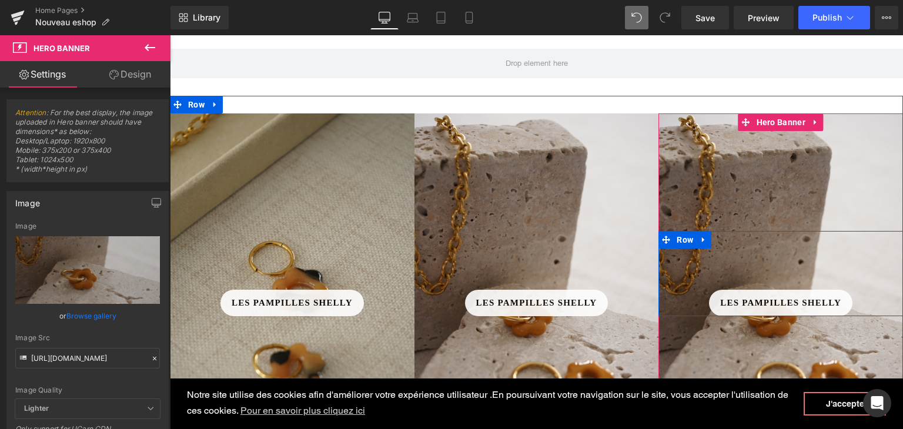
click at [736, 241] on div "Les pampilles Shelly Button Row" at bounding box center [780, 273] width 244 height 85
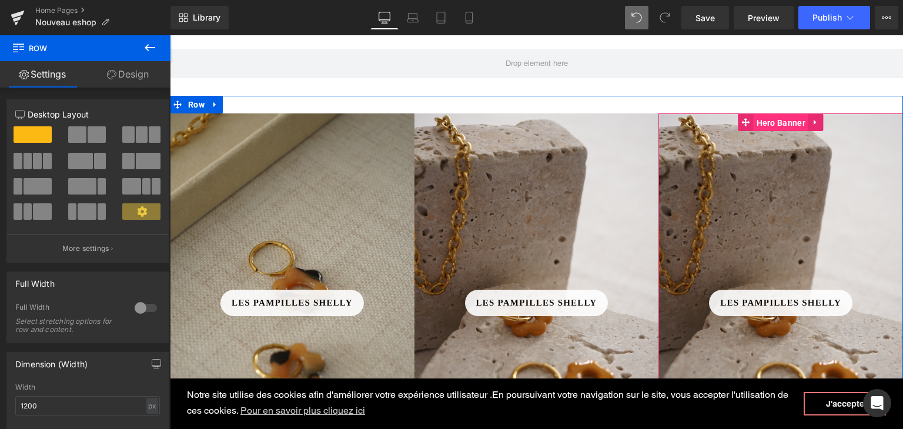
click at [776, 121] on span "Hero Banner" at bounding box center [780, 123] width 55 height 18
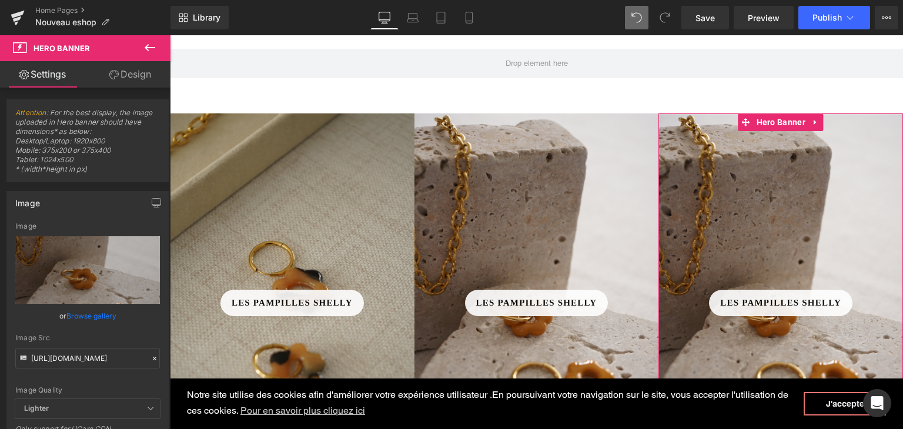
click at [153, 357] on icon at bounding box center [155, 359] width 4 height 4
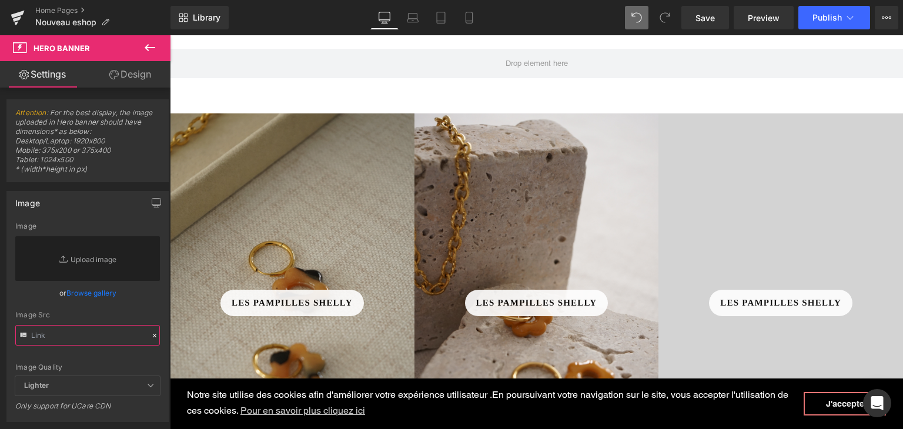
paste input "[URL][DOMAIN_NAME]"
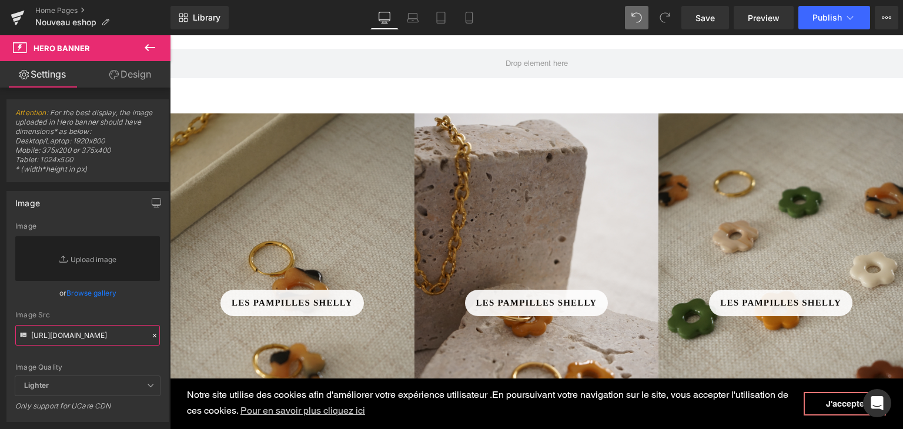
type input "[URL][DOMAIN_NAME]"
click at [116, 351] on div "Image Quality Lighter Lightest Lighter Lighter Lightest Only support for UCare …" at bounding box center [87, 299] width 145 height 154
click at [118, 346] on input "[URL][DOMAIN_NAME]" at bounding box center [87, 335] width 145 height 21
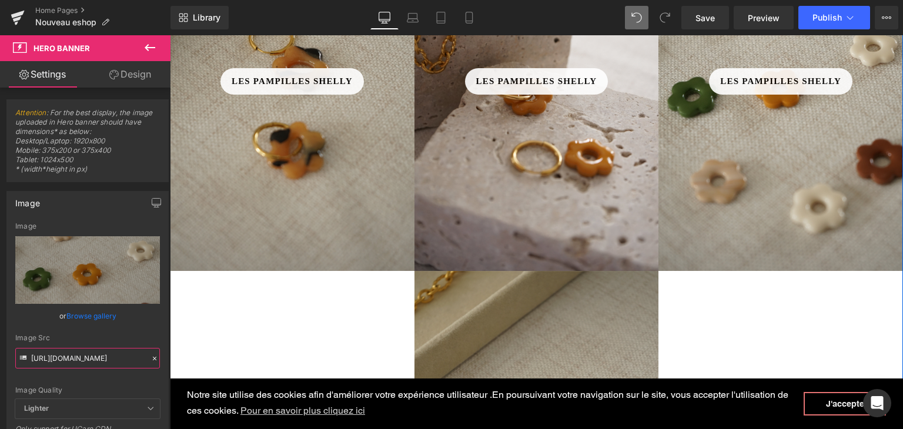
scroll to position [739, 0]
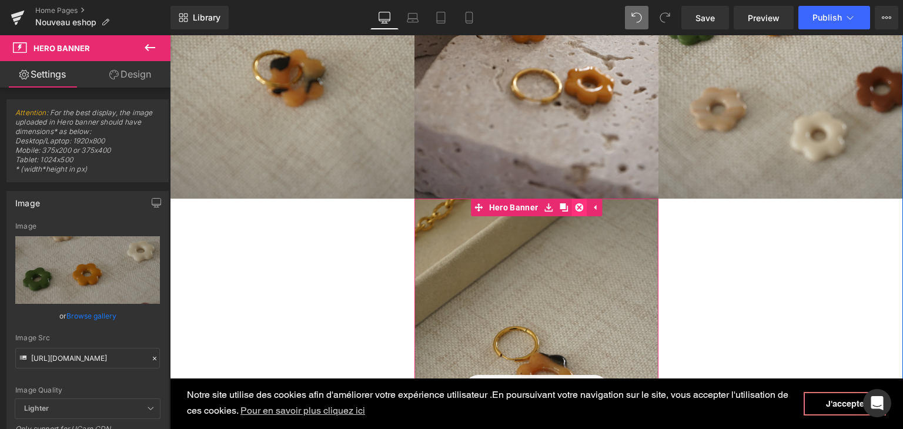
click at [575, 209] on icon at bounding box center [579, 207] width 8 height 8
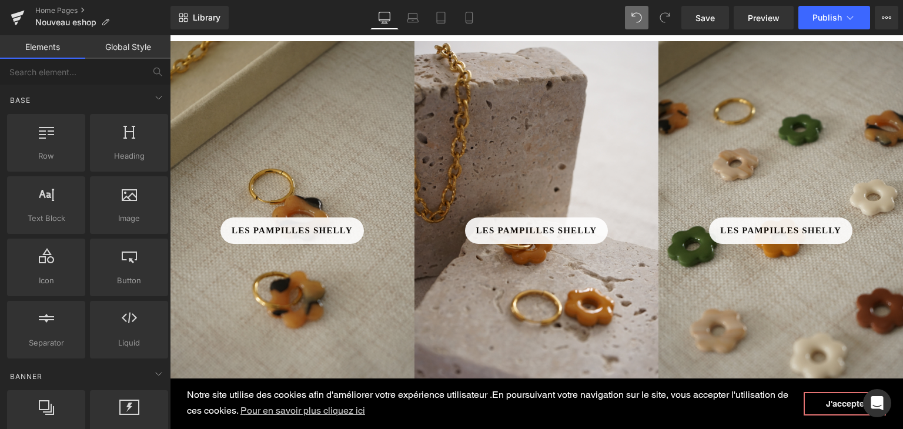
scroll to position [504, 0]
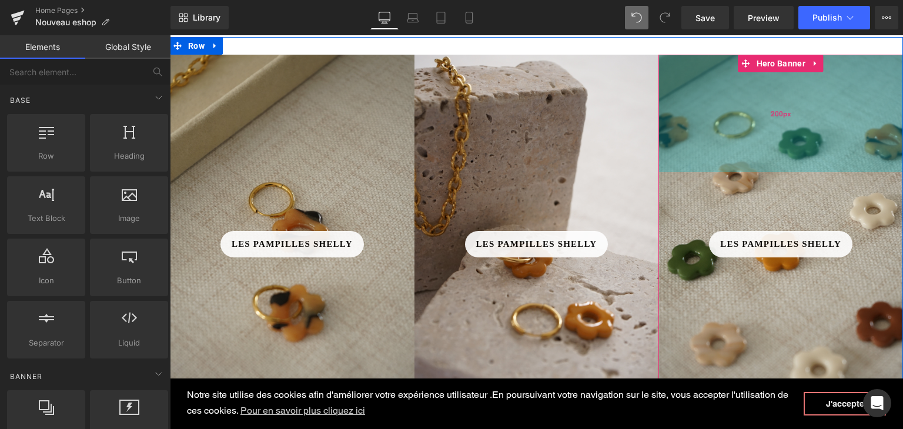
click at [758, 144] on div "200px" at bounding box center [780, 114] width 244 height 118
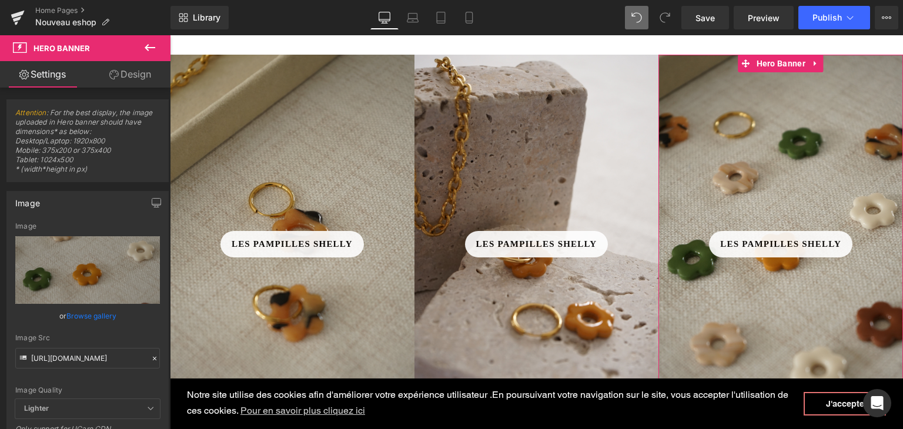
click at [150, 359] on icon at bounding box center [154, 358] width 8 height 8
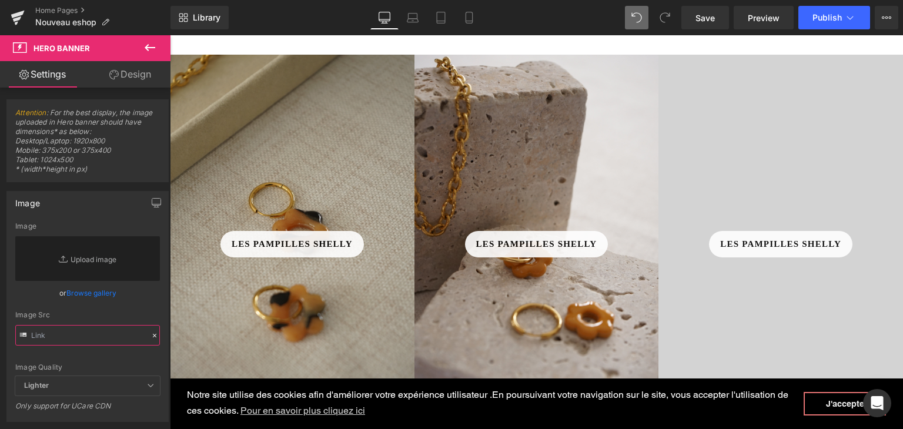
paste input "[URL][DOMAIN_NAME]"
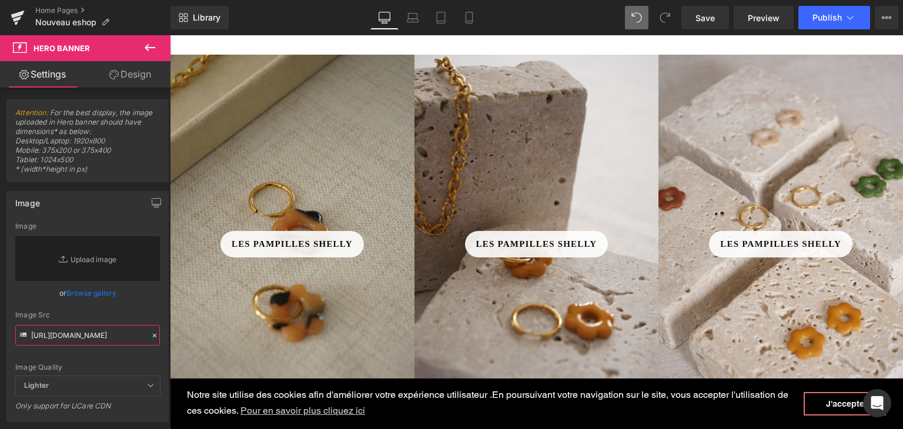
type input "[URL][DOMAIN_NAME]"
click at [110, 356] on div "Image Quality Lighter Lightest Lighter Lighter Lightest Only support for UCare …" at bounding box center [87, 299] width 145 height 154
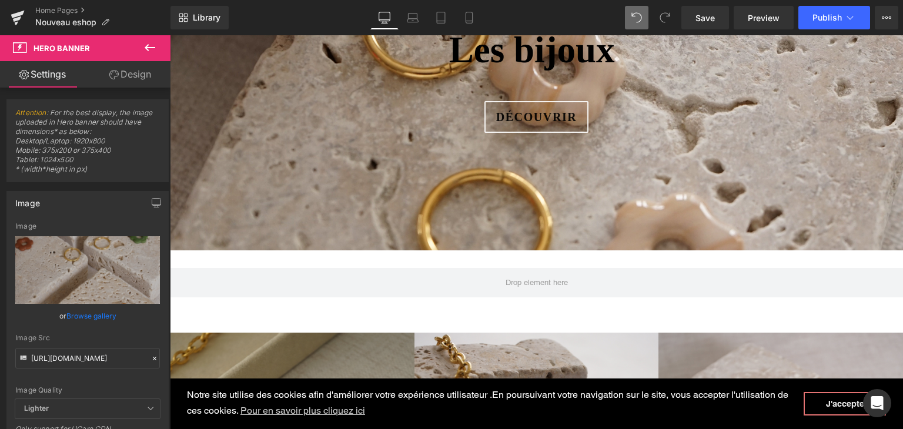
scroll to position [33, 0]
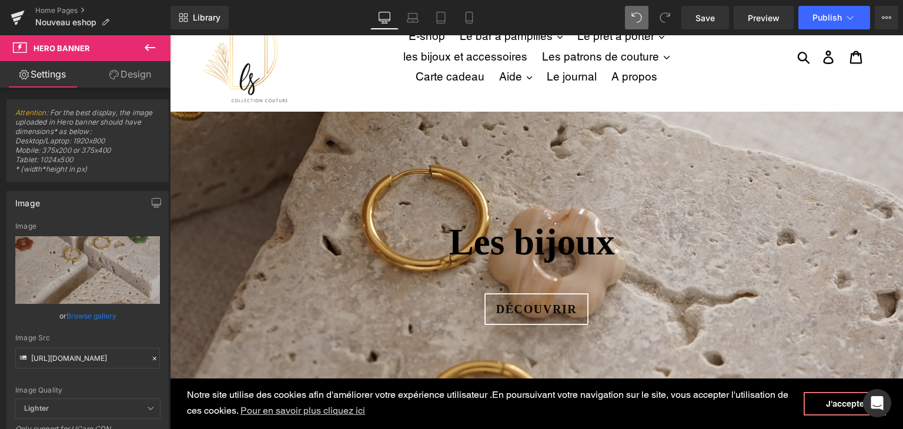
drag, startPoint x: 539, startPoint y: 233, endPoint x: 615, endPoint y: 244, distance: 77.2
click at [538, 234] on b "Les bijoux" at bounding box center [536, 242] width 175 height 41
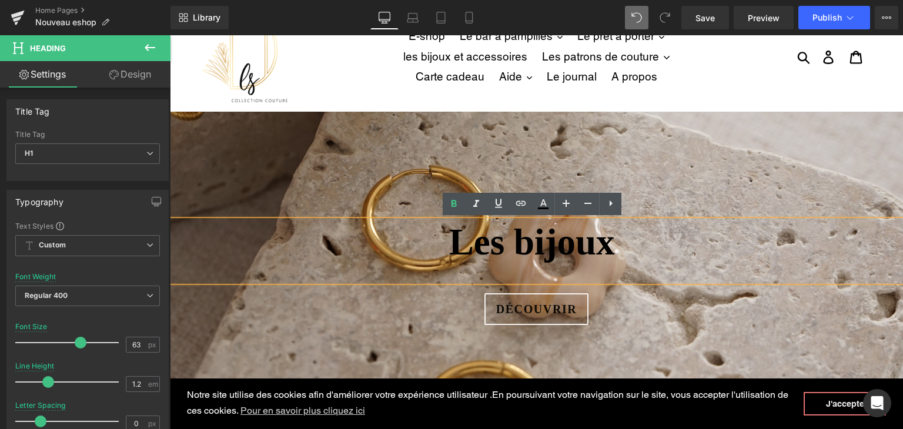
click at [582, 243] on b "Les bijoux" at bounding box center [536, 242] width 175 height 41
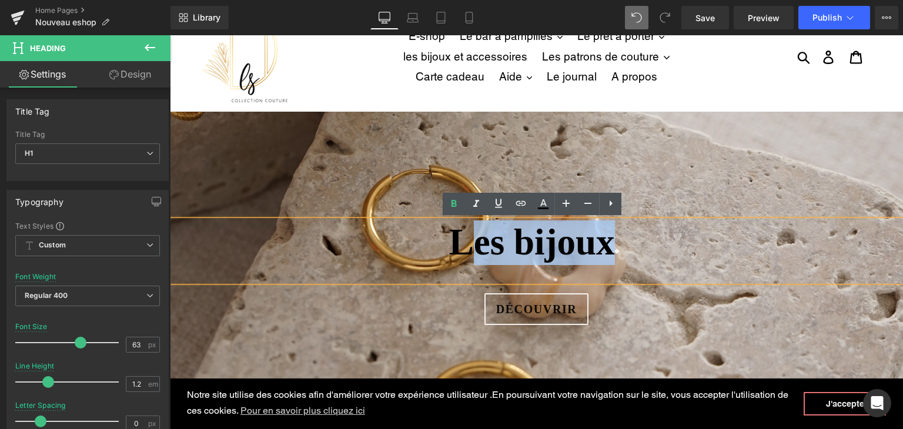
drag, startPoint x: 604, startPoint y: 244, endPoint x: 471, endPoint y: 246, distance: 132.8
click at [471, 246] on b "Les bijoux" at bounding box center [536, 242] width 175 height 41
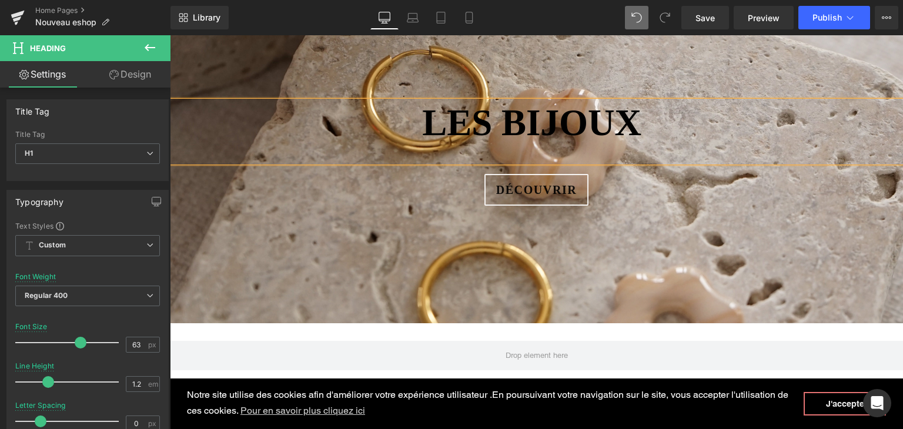
scroll to position [151, 0]
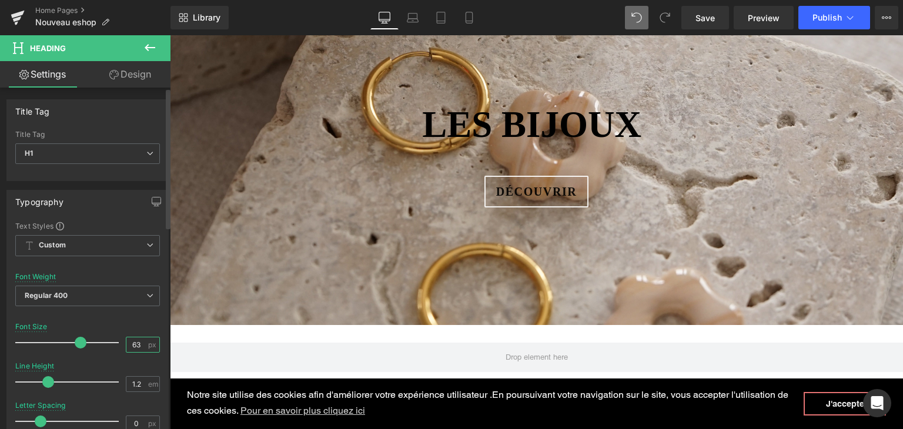
drag, startPoint x: 139, startPoint y: 343, endPoint x: 114, endPoint y: 339, distance: 24.9
click at [114, 340] on div "Font Size 63 px" at bounding box center [87, 342] width 145 height 39
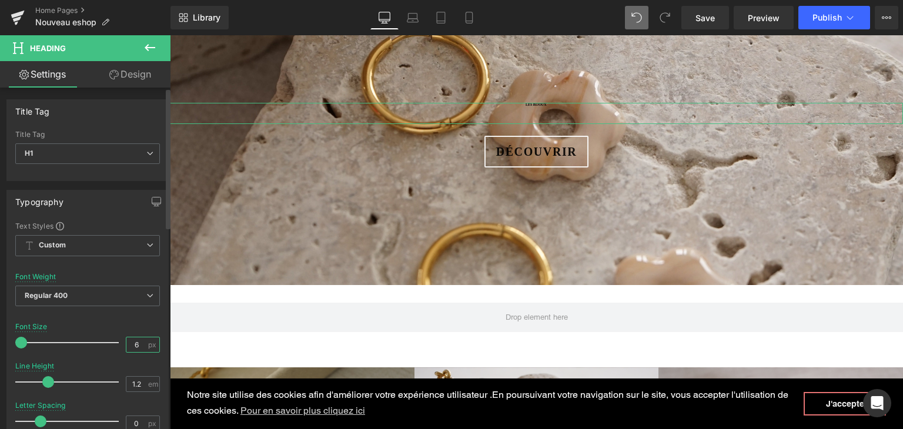
drag, startPoint x: 133, startPoint y: 341, endPoint x: 127, endPoint y: 341, distance: 6.5
click at [127, 341] on input "6" at bounding box center [136, 344] width 21 height 15
type input "50"
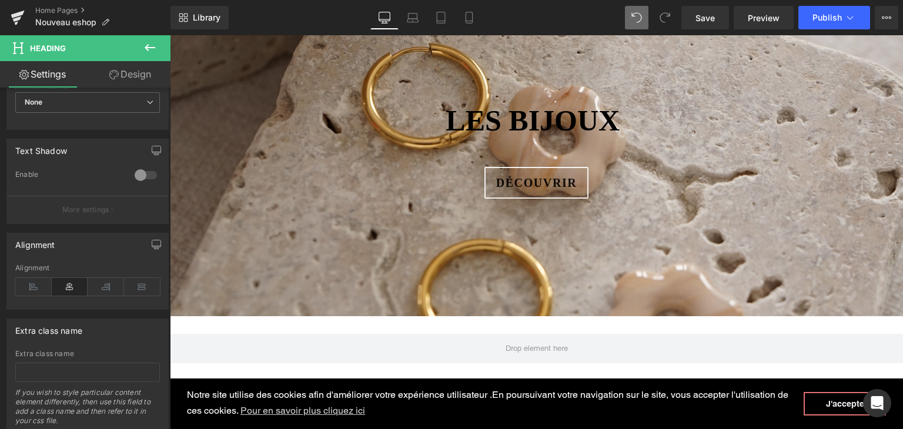
scroll to position [294, 0]
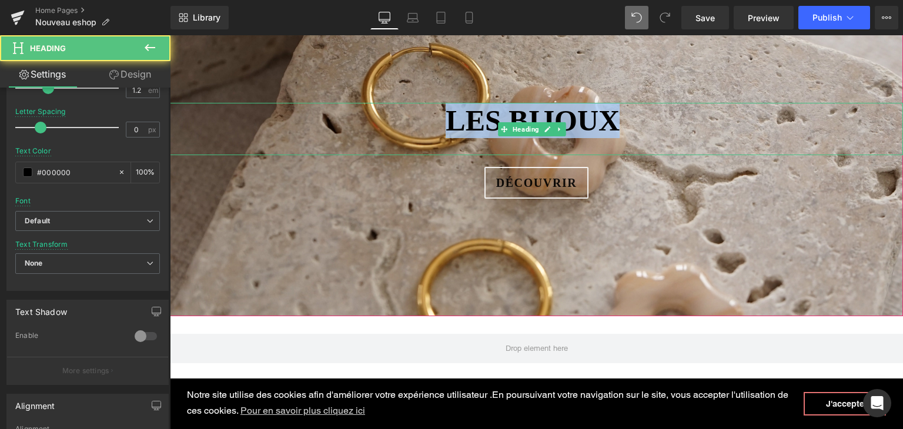
drag, startPoint x: 437, startPoint y: 117, endPoint x: 597, endPoint y: 124, distance: 160.0
click at [597, 124] on b "LES BIJOUX" at bounding box center [535, 120] width 181 height 33
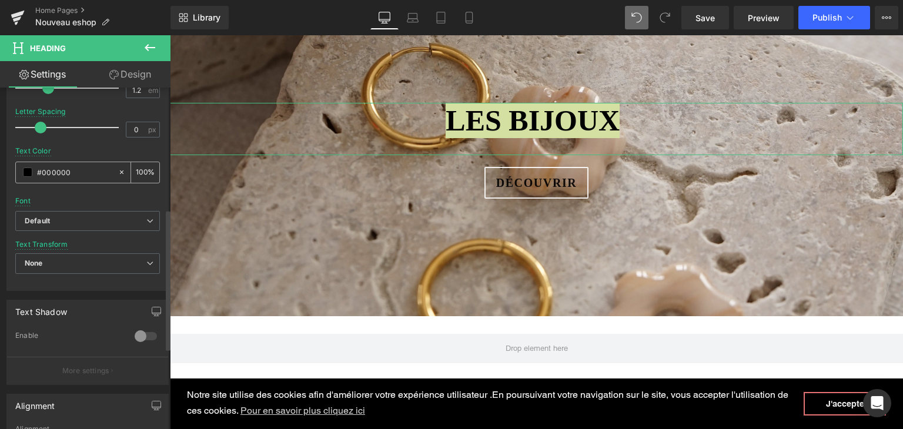
click at [22, 173] on div "#000000" at bounding box center [67, 172] width 102 height 21
click at [24, 172] on span at bounding box center [27, 171] width 9 height 9
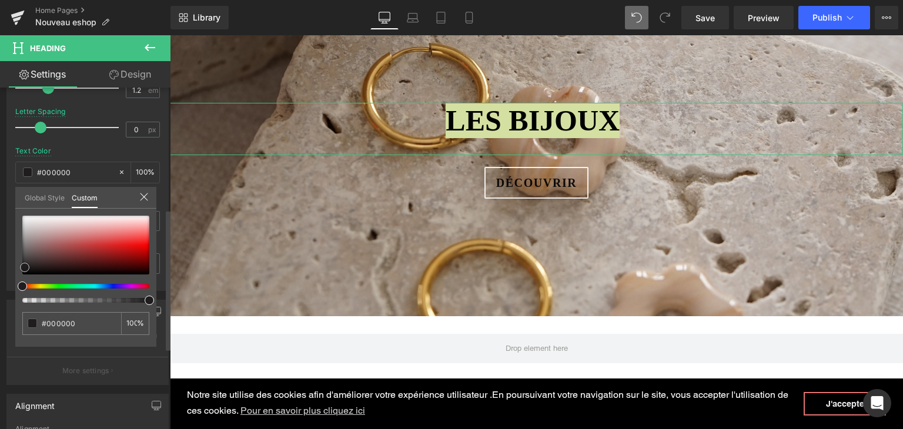
type input "#020202"
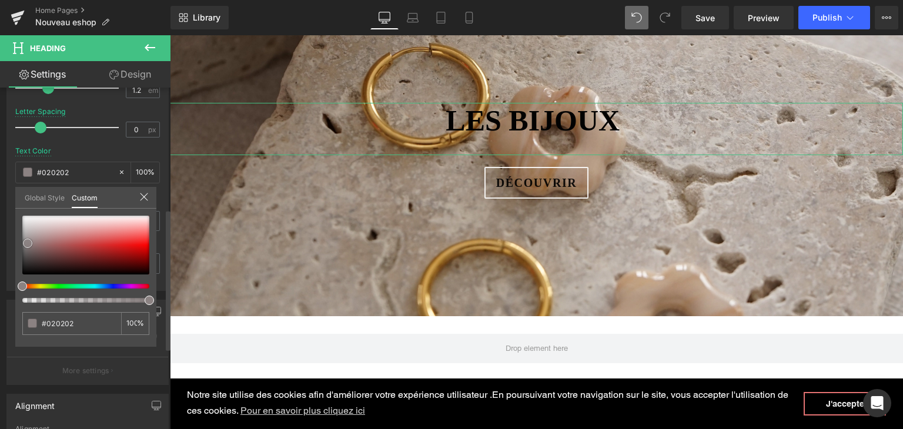
type input "#766f6f"
type input "#d7d4d4"
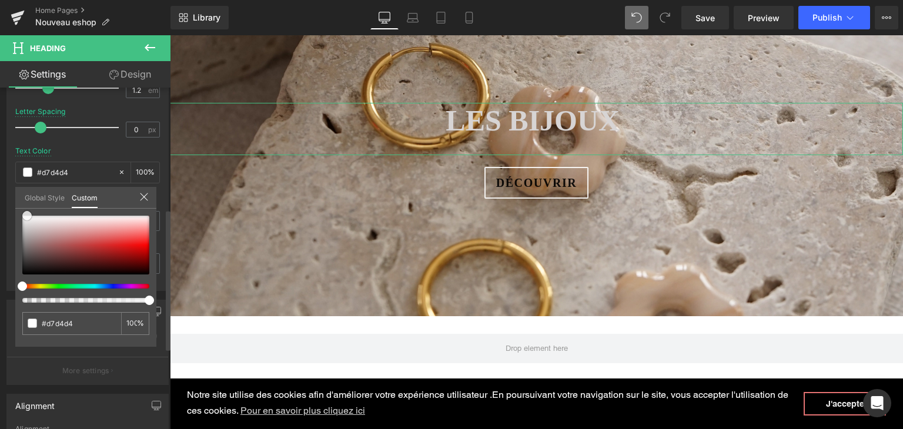
type input "#ffffff"
drag, startPoint x: 21, startPoint y: 273, endPoint x: 19, endPoint y: 200, distance: 73.5
click at [19, 200] on div "Global Style Custom Setup Global Style #ffffff 100 %" at bounding box center [85, 205] width 141 height 36
click at [142, 43] on button at bounding box center [149, 48] width 41 height 26
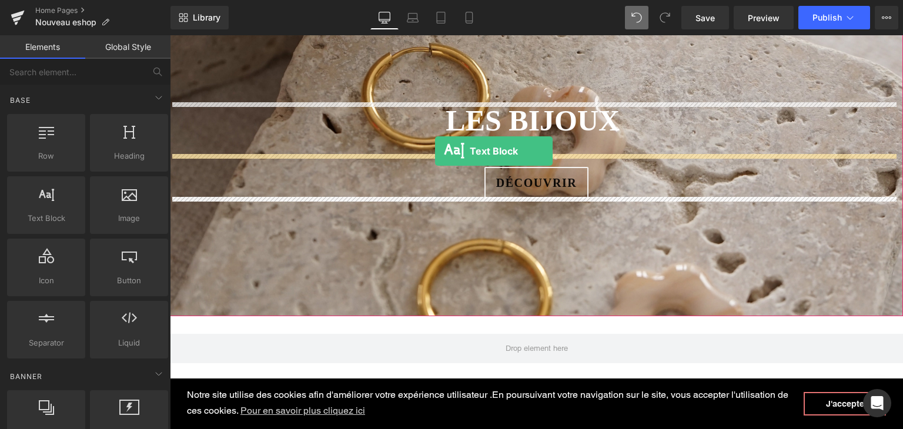
drag, startPoint x: 229, startPoint y: 175, endPoint x: 435, endPoint y: 151, distance: 207.6
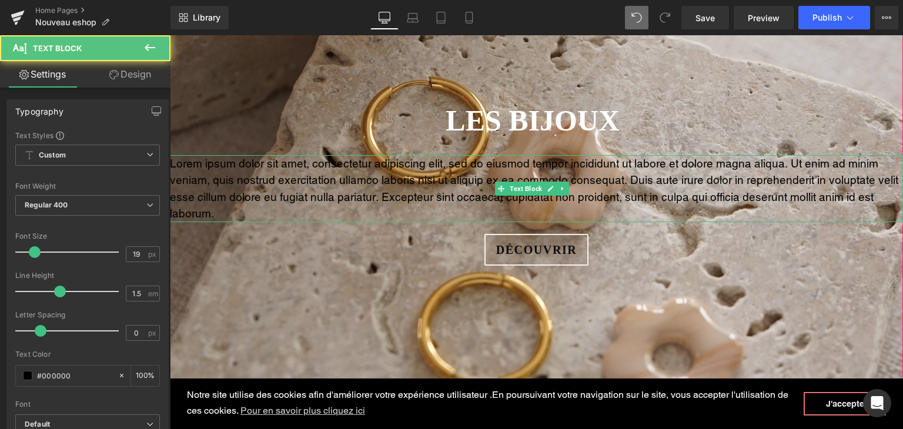
click at [213, 216] on p "Lorem ipsum dolor sit amet, consectetur adipiscing elit, sed do eiusmod tempor …" at bounding box center [536, 188] width 733 height 67
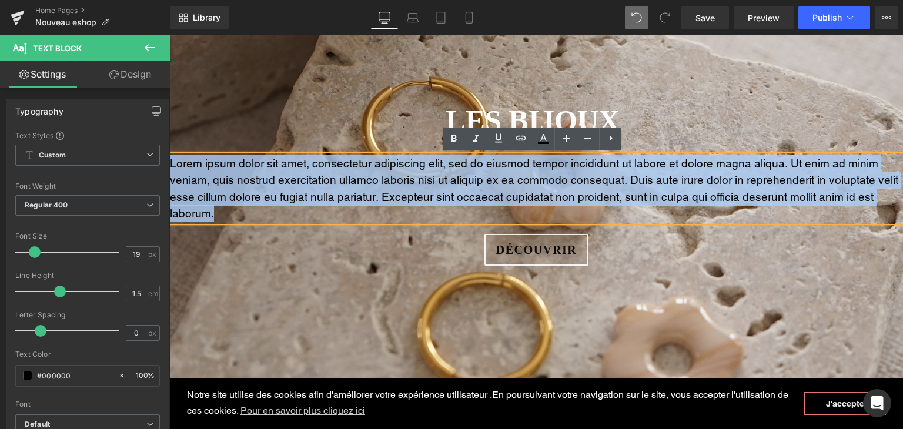
drag, startPoint x: 213, startPoint y: 216, endPoint x: 161, endPoint y: 157, distance: 78.7
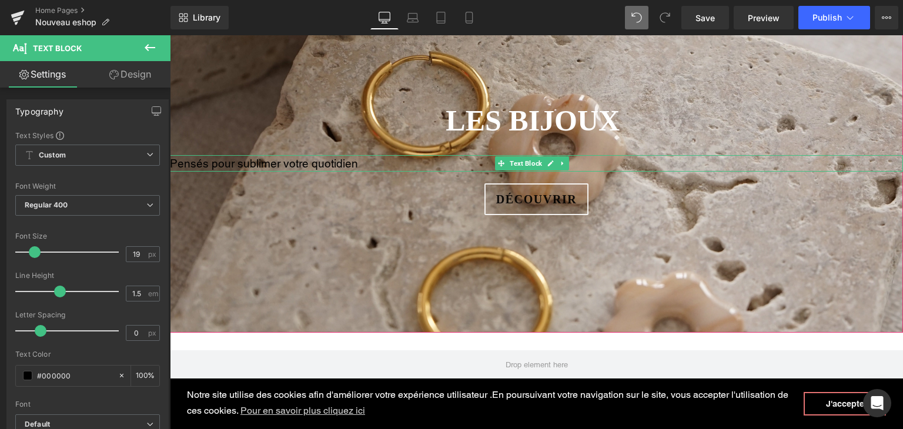
click at [211, 165] on p "Pensés pour sublimer votre quotidien" at bounding box center [536, 163] width 733 height 17
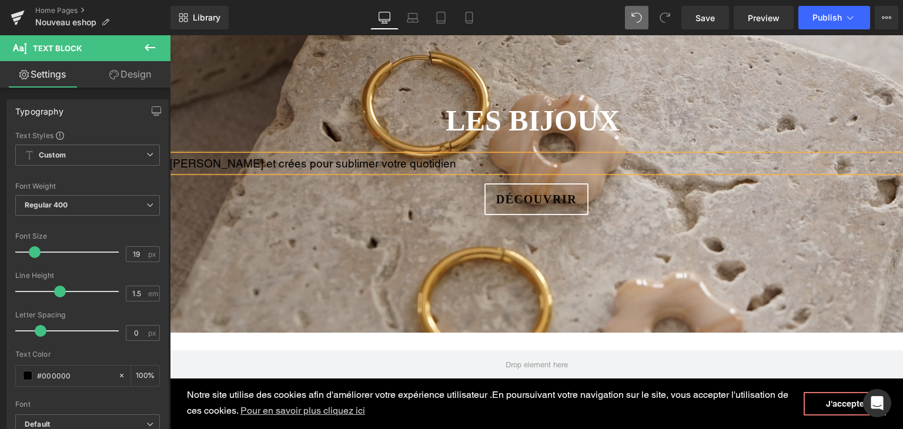
click at [417, 161] on p "[PERSON_NAME] et crées pour sublimer votre quotidien" at bounding box center [536, 163] width 733 height 17
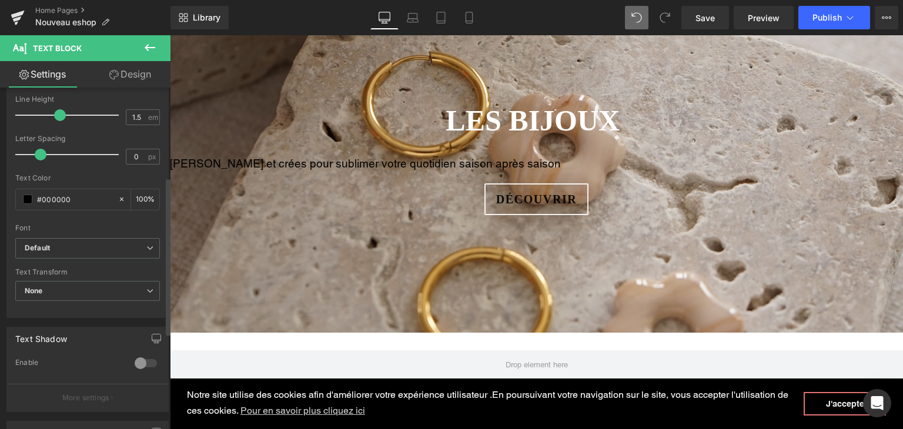
scroll to position [400, 0]
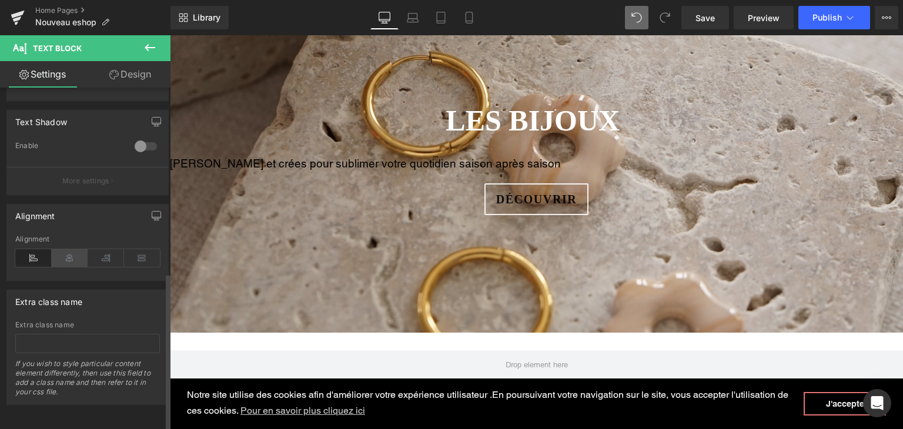
click at [71, 254] on icon at bounding box center [70, 258] width 36 height 18
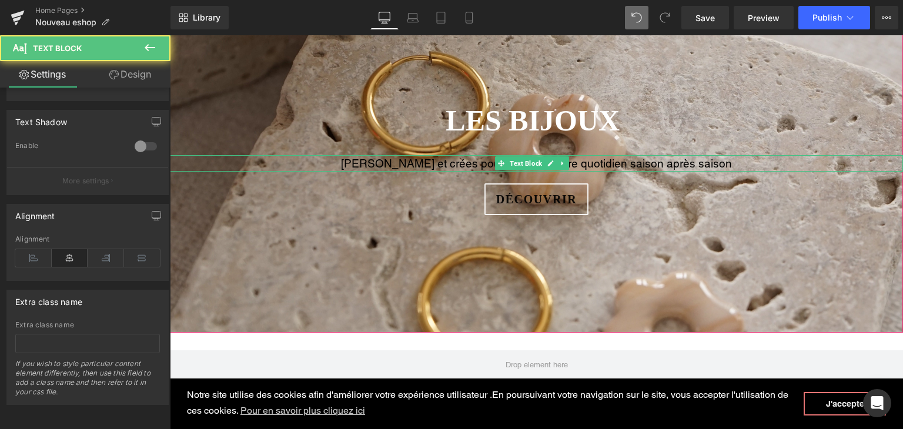
click at [409, 161] on p "[PERSON_NAME] et crées pour sublimer votre quotidien saison après saison" at bounding box center [536, 163] width 733 height 17
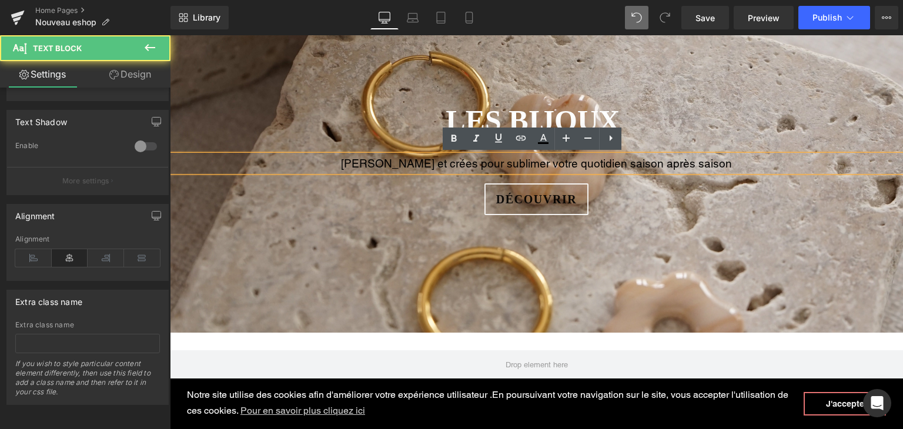
click at [446, 161] on p "[PERSON_NAME] et crées pour sublimer votre quotidien saison après saison" at bounding box center [536, 163] width 733 height 17
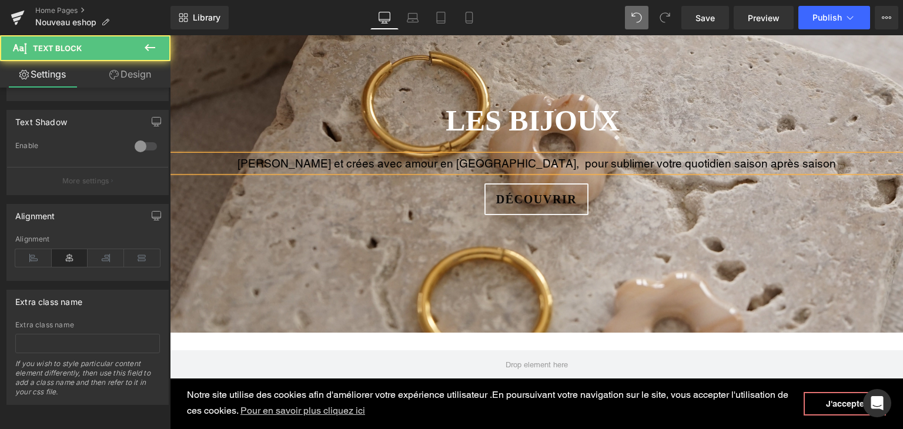
click at [511, 162] on p "[PERSON_NAME] et crées avec amour en [GEOGRAPHIC_DATA], pour sublimer votre quo…" at bounding box center [536, 163] width 733 height 17
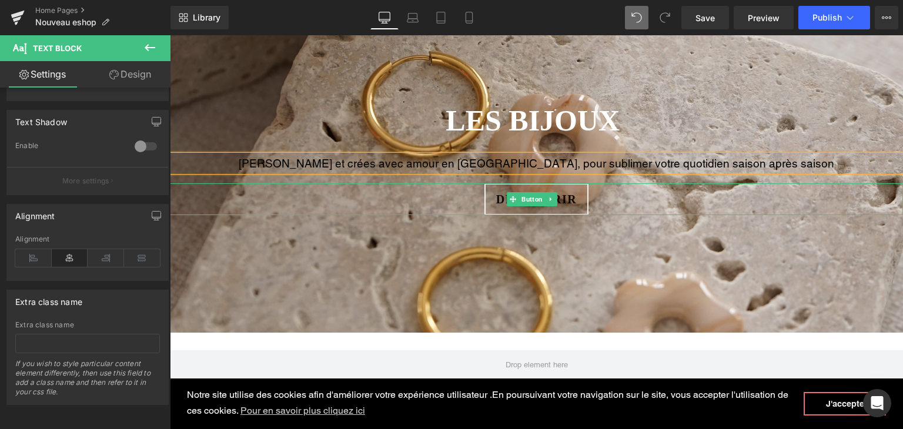
click at [585, 208] on div "Découvrir" at bounding box center [536, 199] width 733 height 32
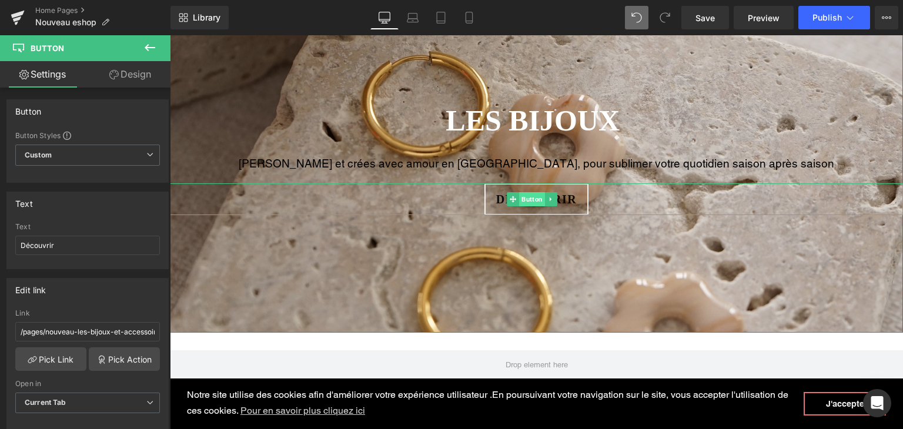
click at [530, 201] on span "Button" at bounding box center [532, 199] width 26 height 14
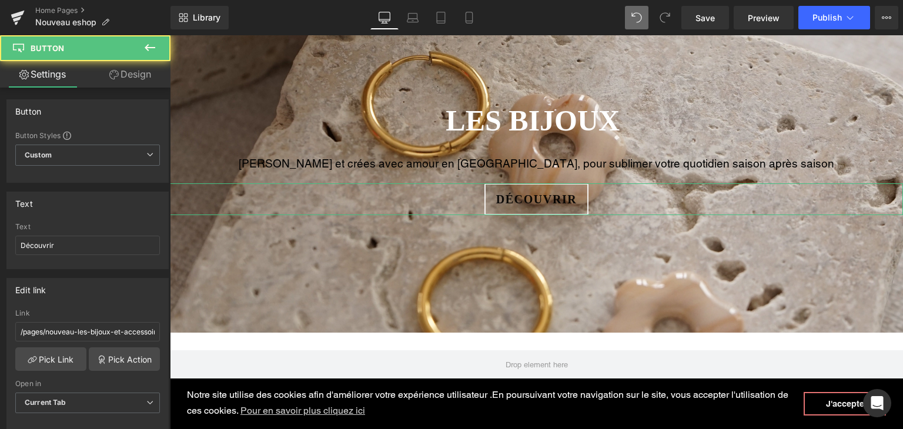
click at [136, 73] on link "Design" at bounding box center [130, 74] width 85 height 26
click at [0, 0] on div "Spacing" at bounding box center [0, 0] width 0 height 0
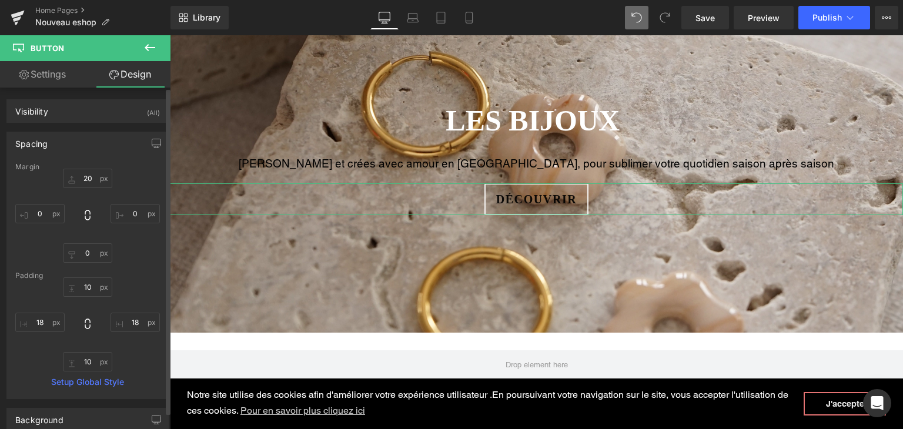
type input "20"
type input "0"
type input "10"
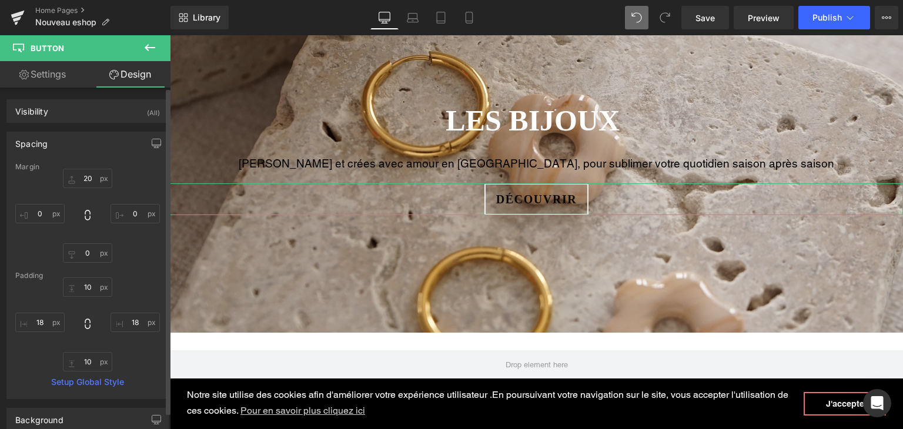
type input "18"
type input "10"
type input "18"
click at [89, 289] on input "10" at bounding box center [87, 286] width 49 height 19
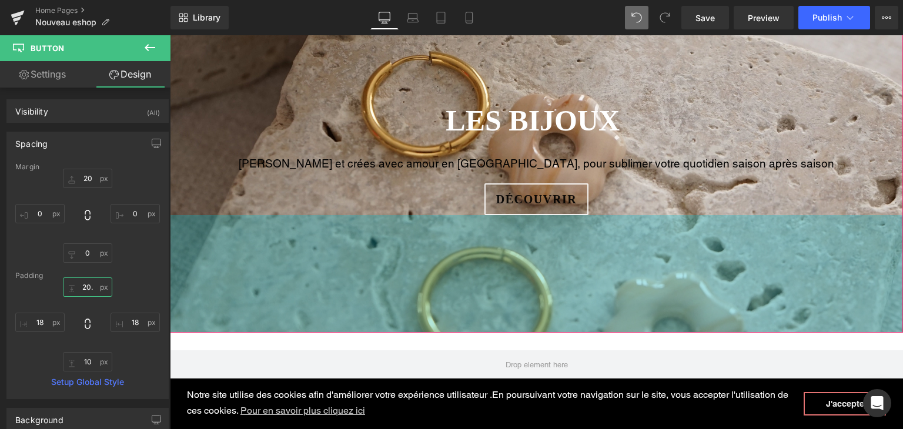
type input "20"
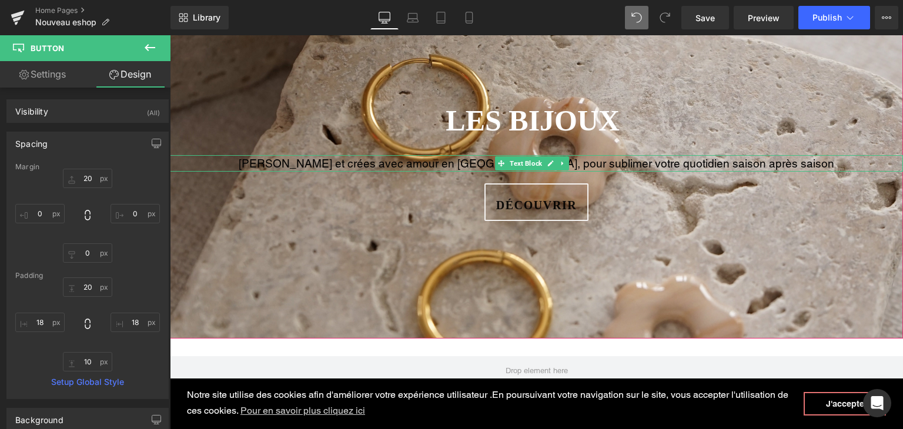
click at [381, 163] on p "[PERSON_NAME] et crées avec amour en [GEOGRAPHIC_DATA], pour sublimer votre quo…" at bounding box center [536, 163] width 733 height 17
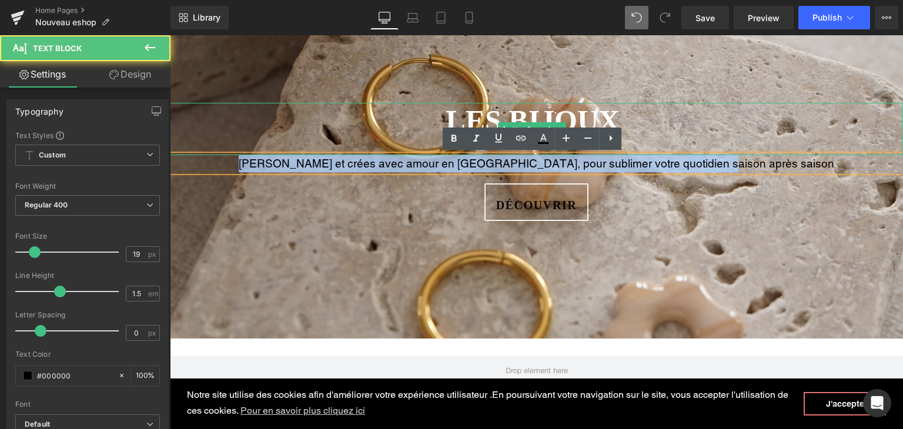
drag, startPoint x: 766, startPoint y: 163, endPoint x: 288, endPoint y: 148, distance: 478.0
click at [288, 148] on span "LES BIJOUX Heading [PERSON_NAME] et crées avec amour en [GEOGRAPHIC_DATA], pour…" at bounding box center [536, 162] width 733 height 118
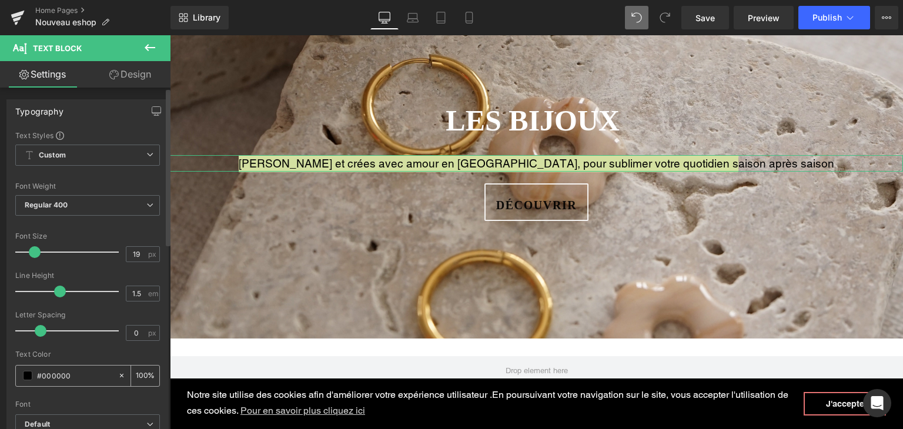
click at [24, 373] on span at bounding box center [27, 375] width 9 height 9
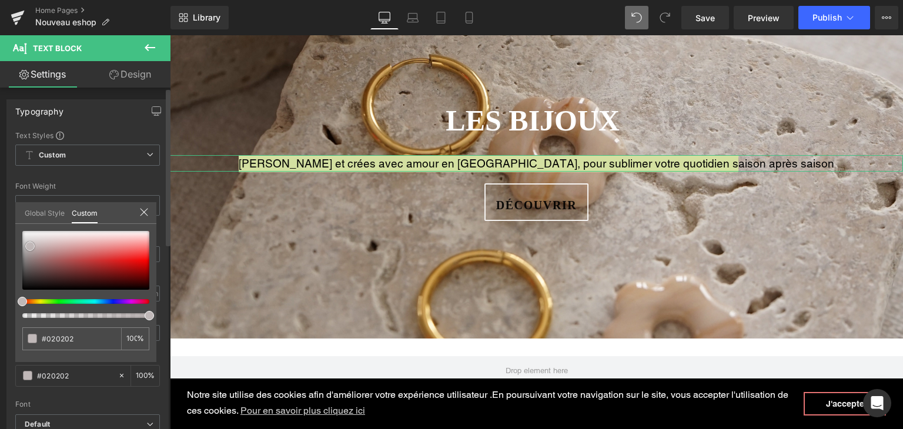
type input "#020202"
type input "#c0b8b8"
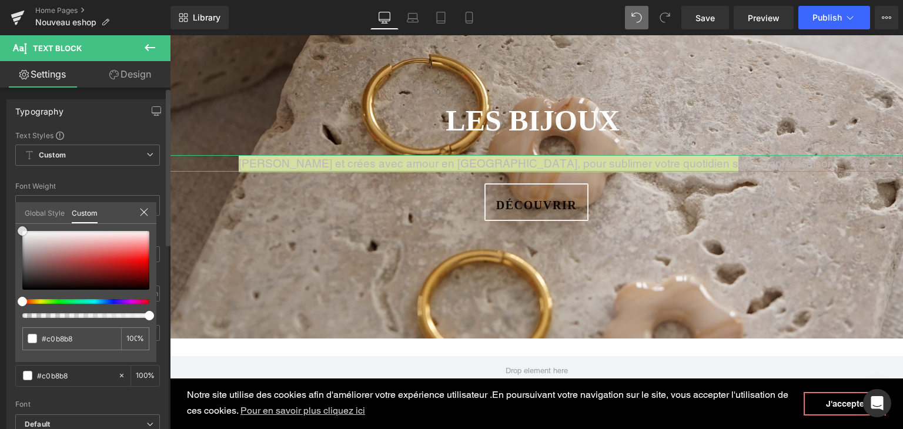
type input "#ffffff"
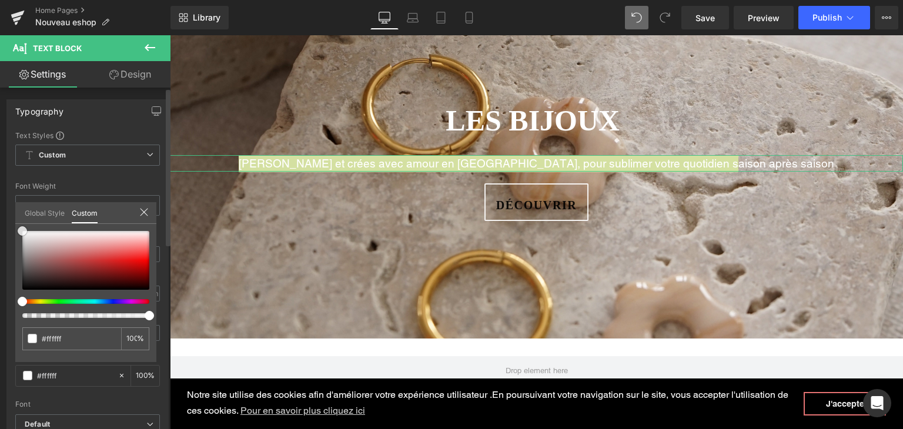
drag, startPoint x: 24, startPoint y: 287, endPoint x: 16, endPoint y: 225, distance: 63.3
click at [16, 225] on div "#ffffff 100 %" at bounding box center [85, 231] width 141 height 14
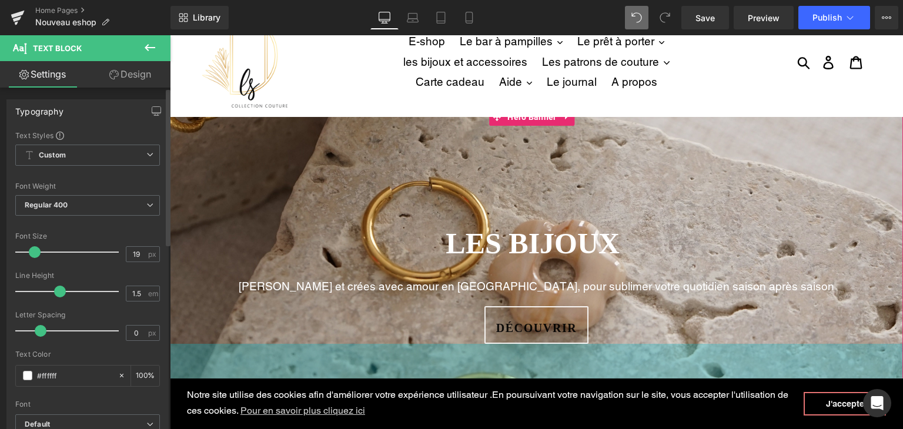
scroll to position [0, 0]
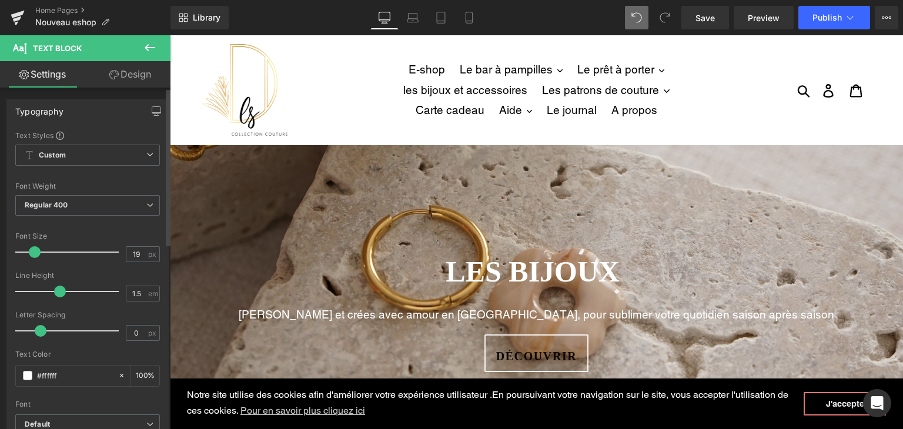
click at [488, 126] on nav "E-shop Le bar à pampilles .cls-1{fill:#231f20} Les pampilles mini Flora Les pam…" at bounding box center [536, 89] width 334 height 109
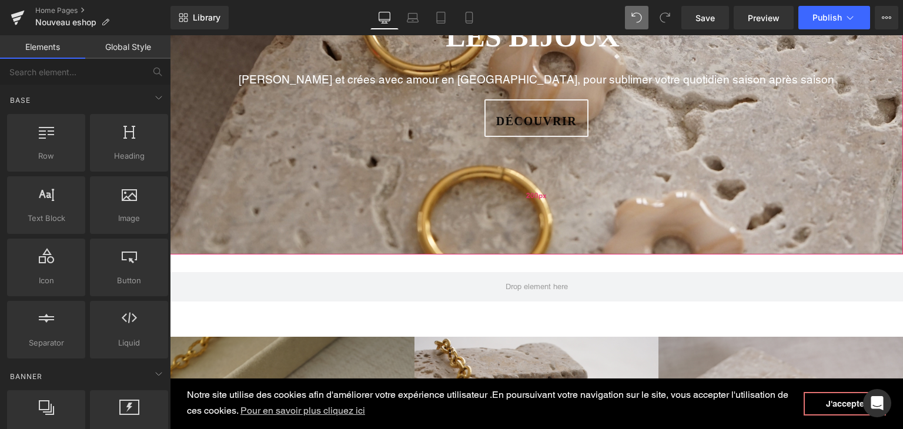
scroll to position [294, 0]
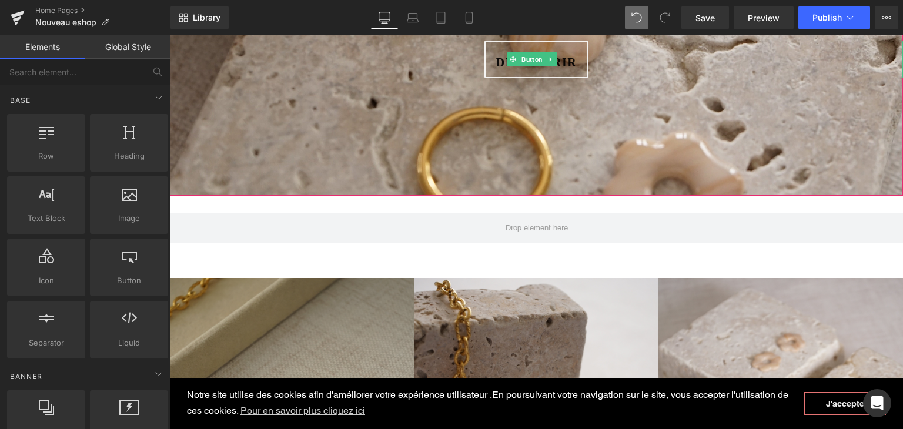
click at [536, 66] on span "Découvrir" at bounding box center [536, 62] width 81 height 18
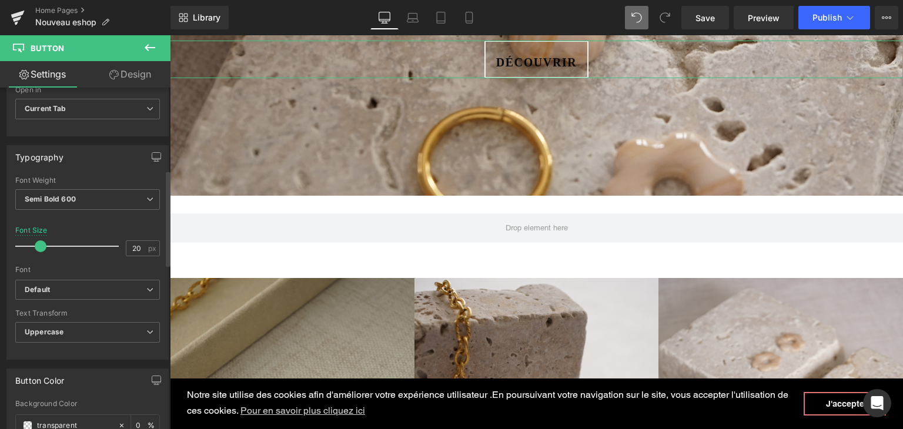
scroll to position [470, 0]
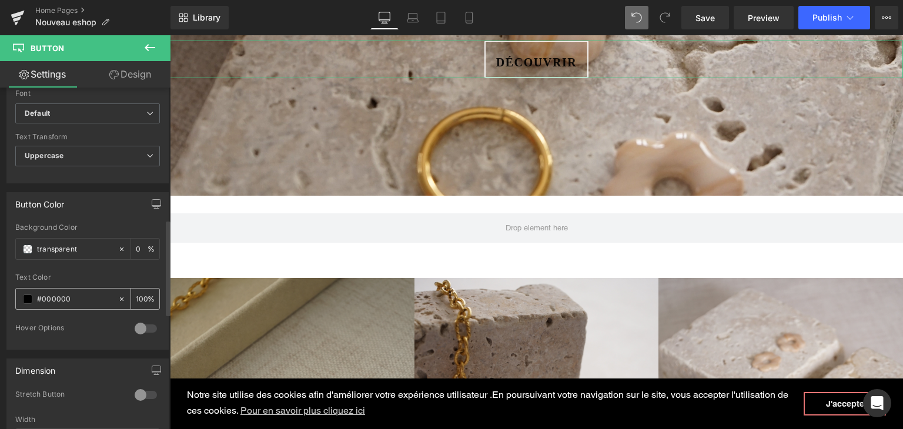
click at [26, 296] on span at bounding box center [27, 298] width 9 height 9
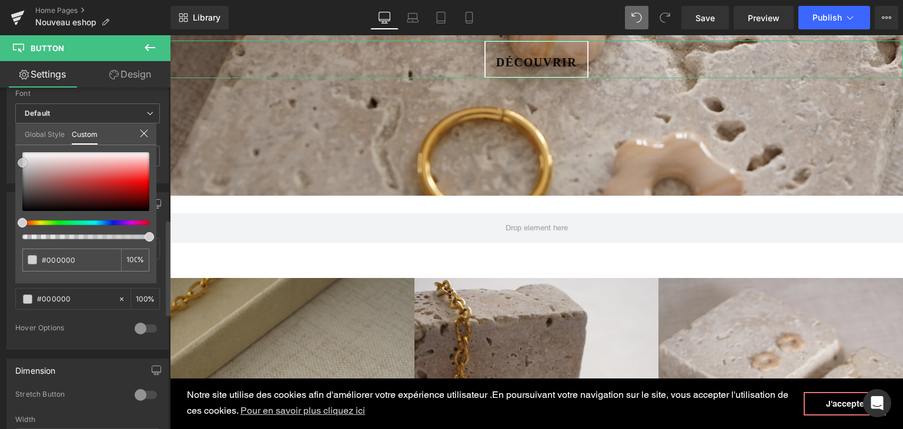
type input "#232323"
type input "#fcfcfc"
drag, startPoint x: 18, startPoint y: 169, endPoint x: 16, endPoint y: 137, distance: 31.8
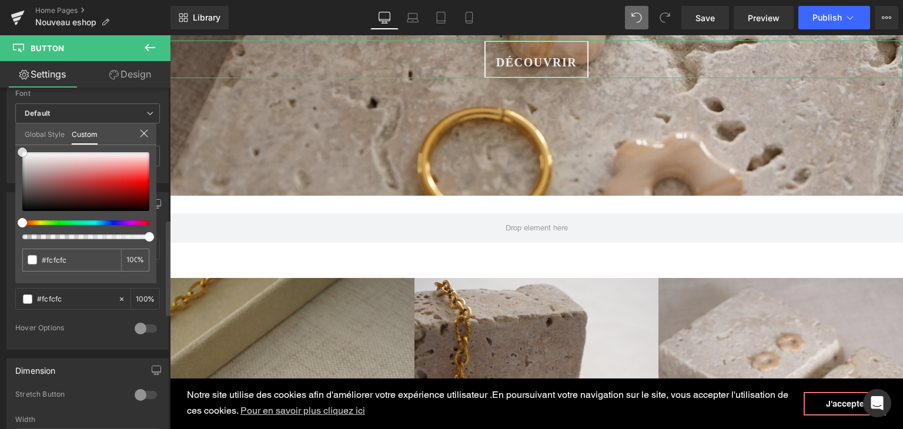
click at [14, 183] on div "Button Color transparent Background Color transparent 0 % rgba(252, 252, 252, 1…" at bounding box center [88, 266] width 176 height 166
type input "#ffffff"
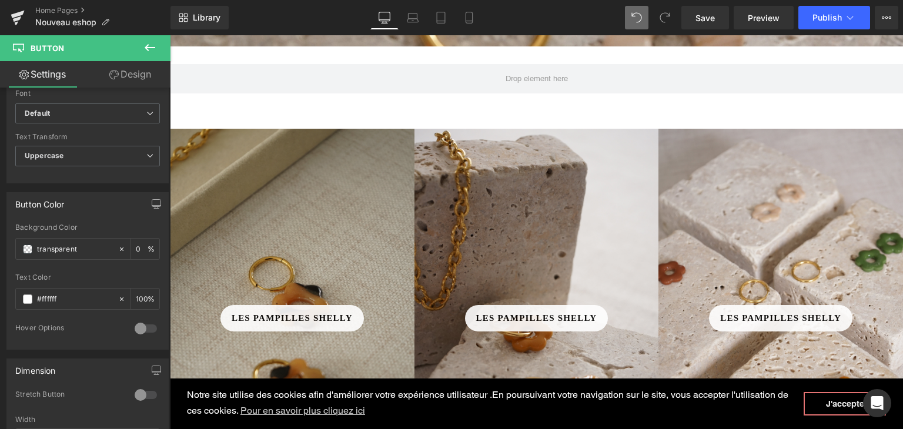
scroll to position [411, 0]
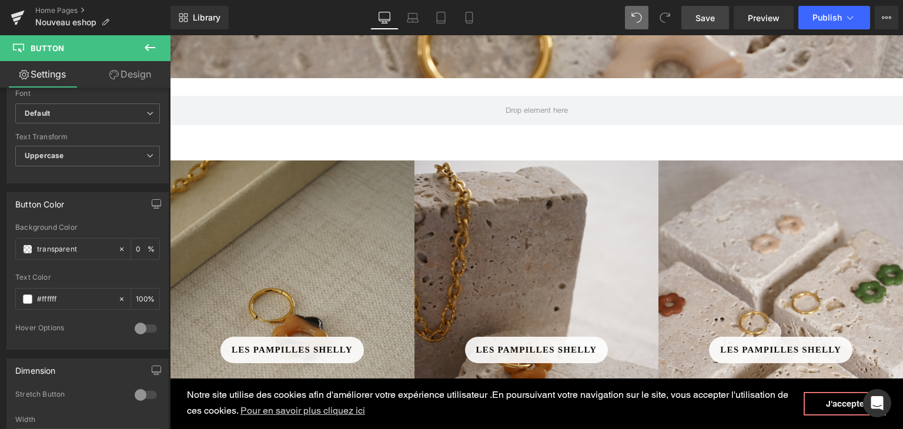
click at [701, 21] on span "Save" at bounding box center [704, 18] width 19 height 12
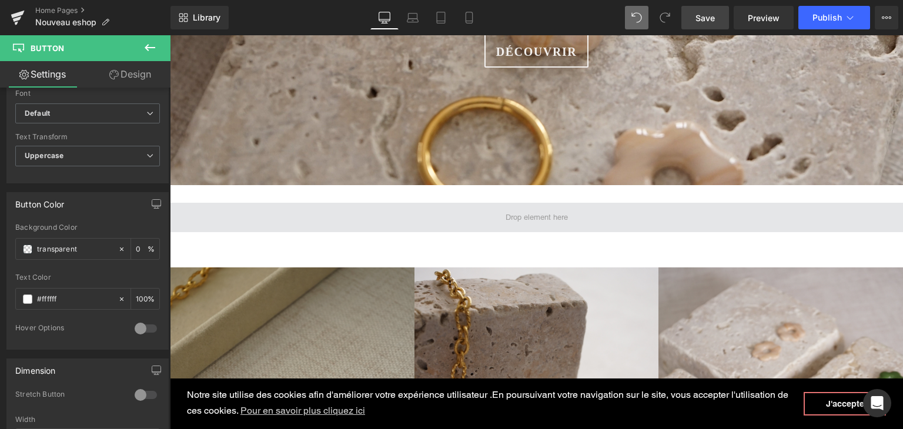
scroll to position [235, 0]
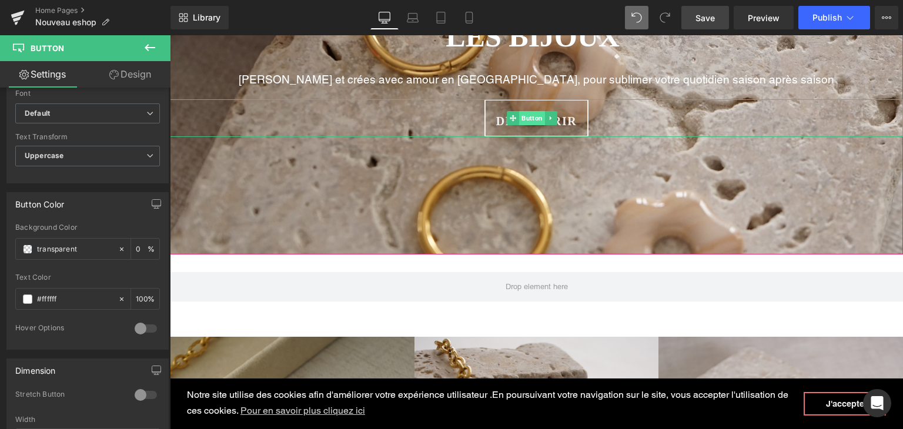
click at [527, 118] on span "Button" at bounding box center [532, 118] width 26 height 14
drag, startPoint x: 28, startPoint y: 62, endPoint x: 121, endPoint y: 78, distance: 94.8
click at [121, 78] on link "Design" at bounding box center [130, 74] width 85 height 26
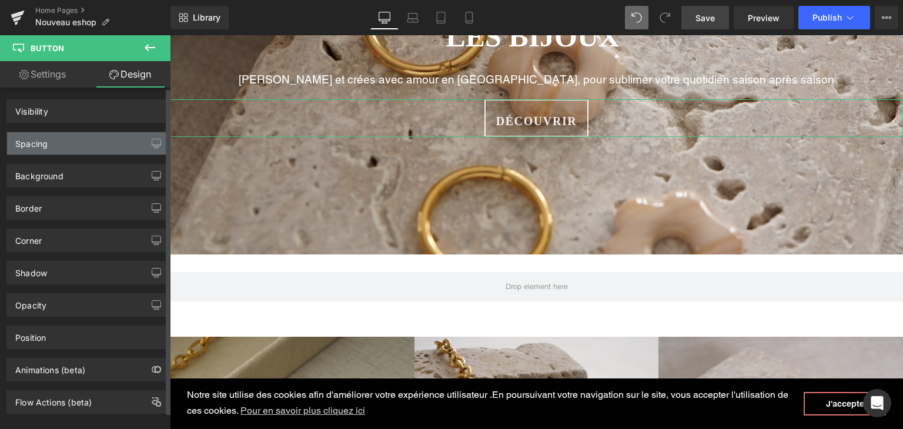
click at [111, 146] on div "Spacing" at bounding box center [87, 143] width 161 height 22
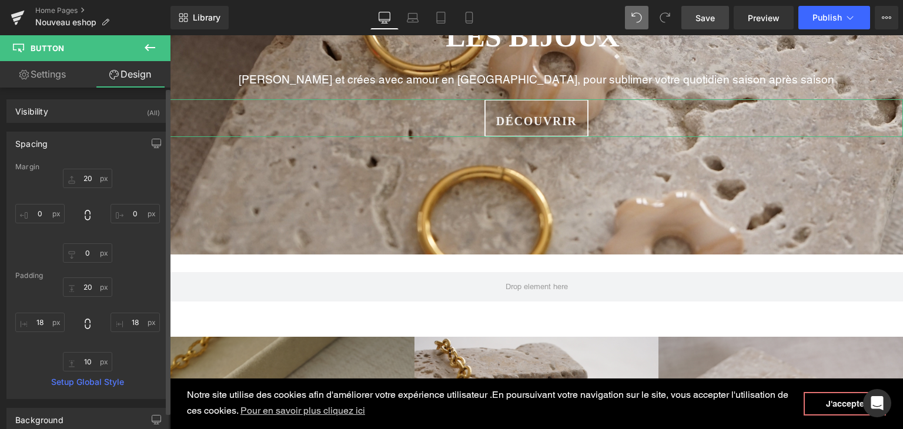
type input "20"
type input "0"
type input "20"
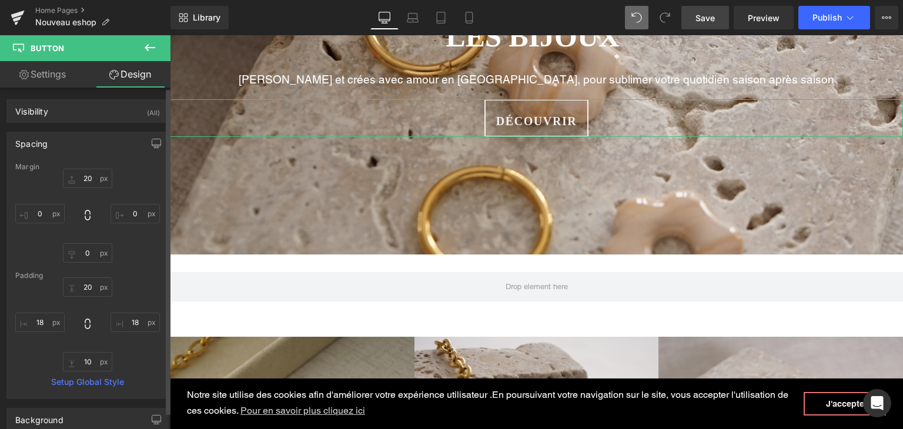
type input "18"
type input "10"
type input "18"
click at [88, 358] on input "10" at bounding box center [87, 361] width 49 height 19
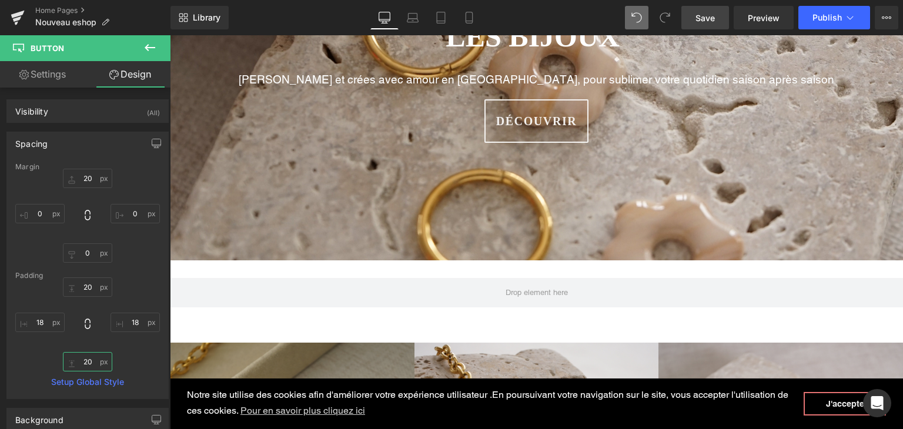
type input "20"
click at [709, 14] on span "Save" at bounding box center [704, 18] width 19 height 12
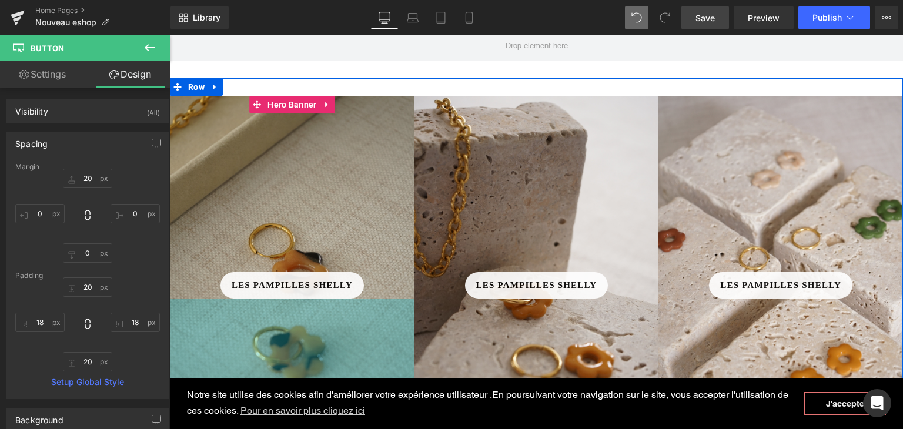
scroll to position [470, 0]
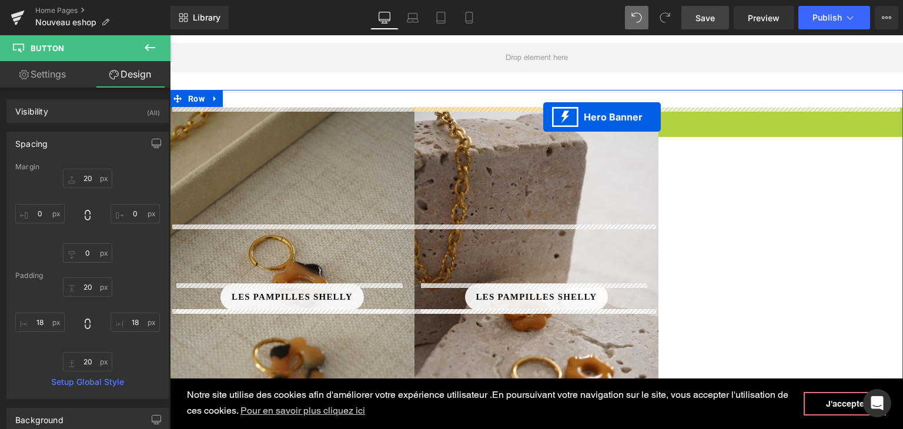
drag, startPoint x: 745, startPoint y: 118, endPoint x: 543, endPoint y: 117, distance: 202.2
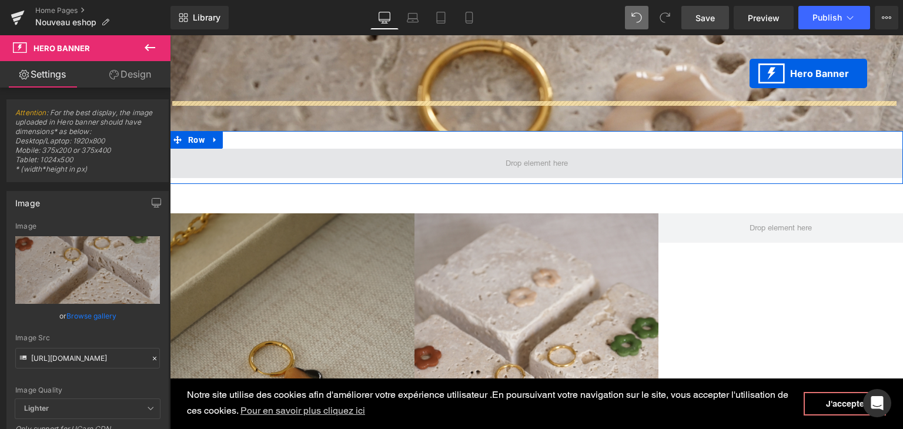
scroll to position [341, 0]
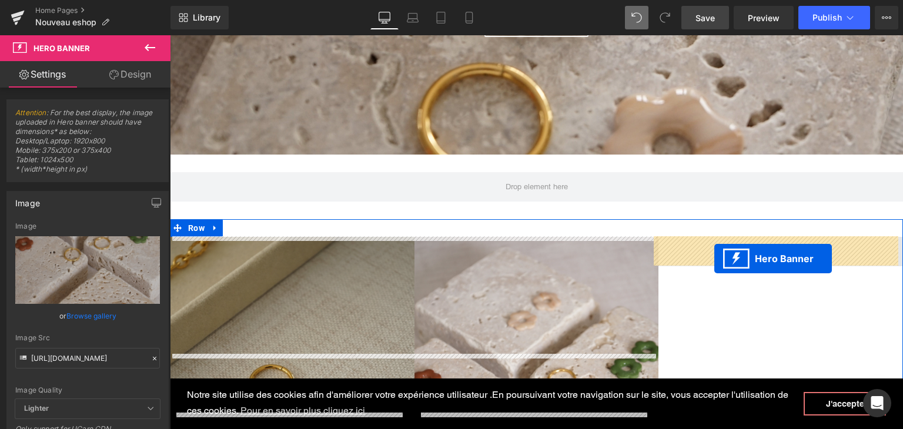
drag, startPoint x: 500, startPoint y: 317, endPoint x: 714, endPoint y: 259, distance: 222.3
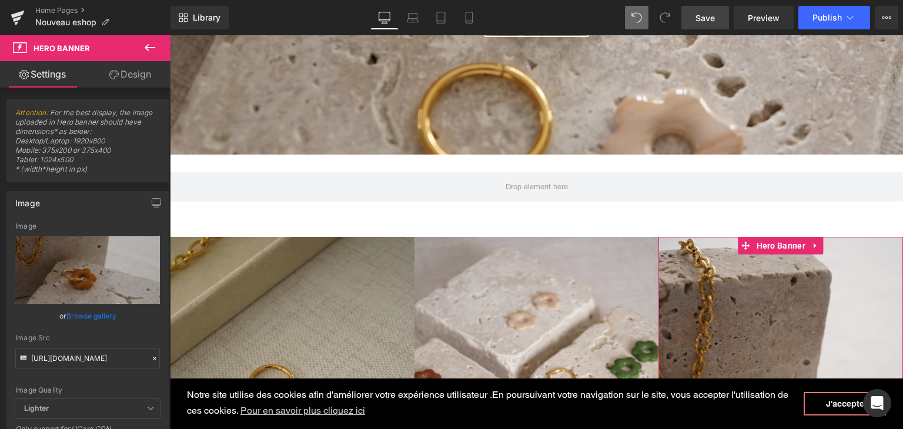
click at [718, 20] on link "Save" at bounding box center [705, 18] width 48 height 24
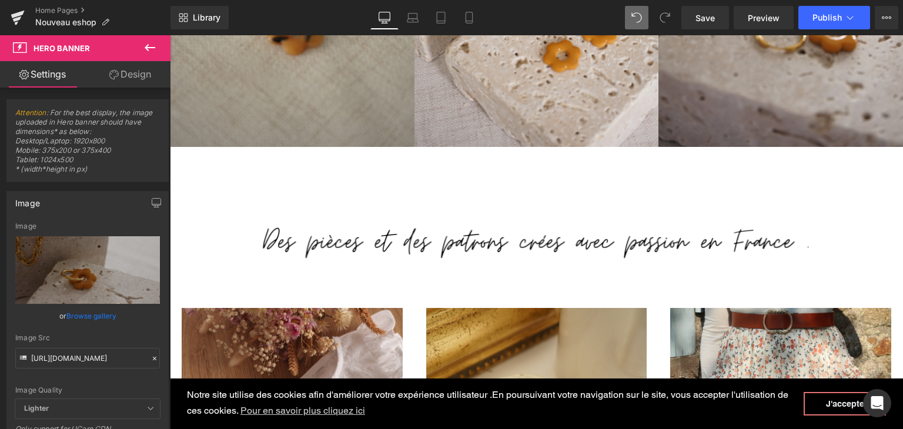
scroll to position [811, 0]
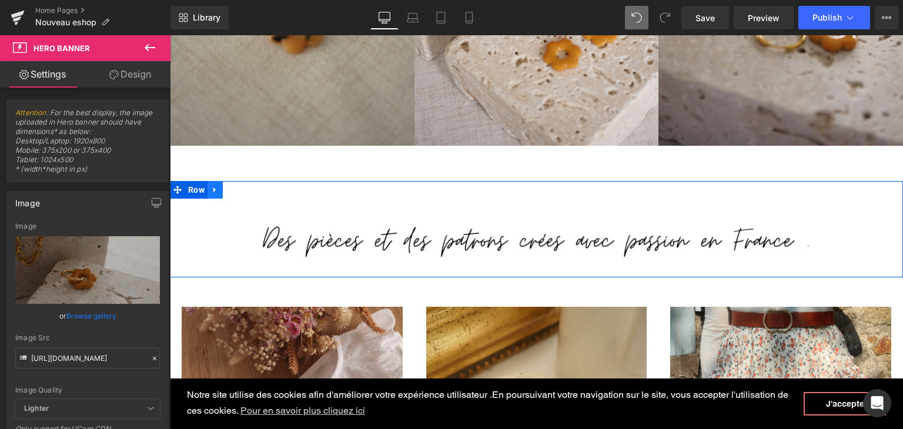
click at [211, 189] on icon at bounding box center [215, 189] width 8 height 9
click at [242, 191] on icon at bounding box center [246, 190] width 8 height 8
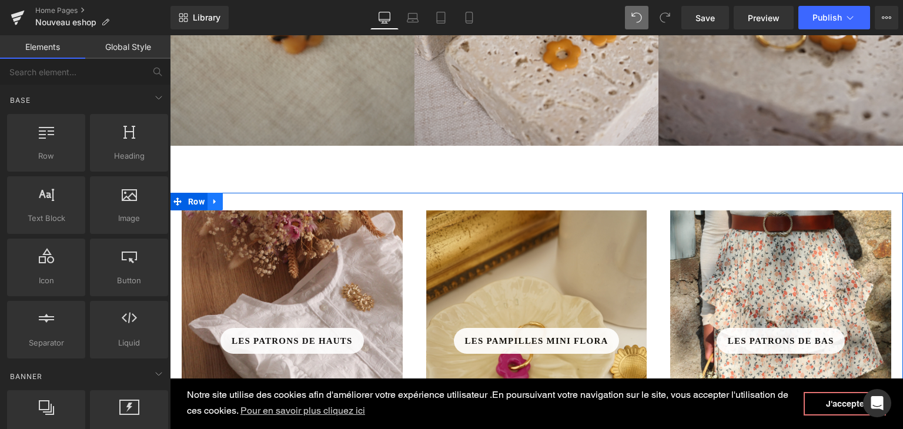
click at [213, 199] on icon at bounding box center [215, 201] width 8 height 9
click at [238, 200] on link at bounding box center [245, 202] width 15 height 18
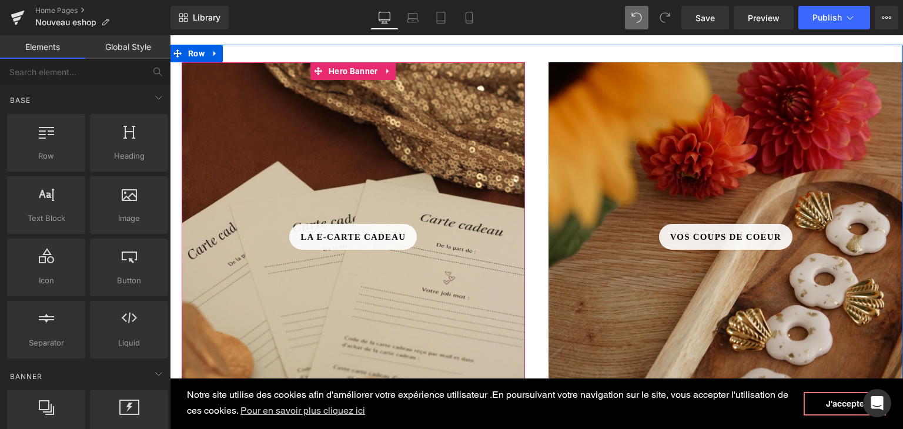
scroll to position [870, 0]
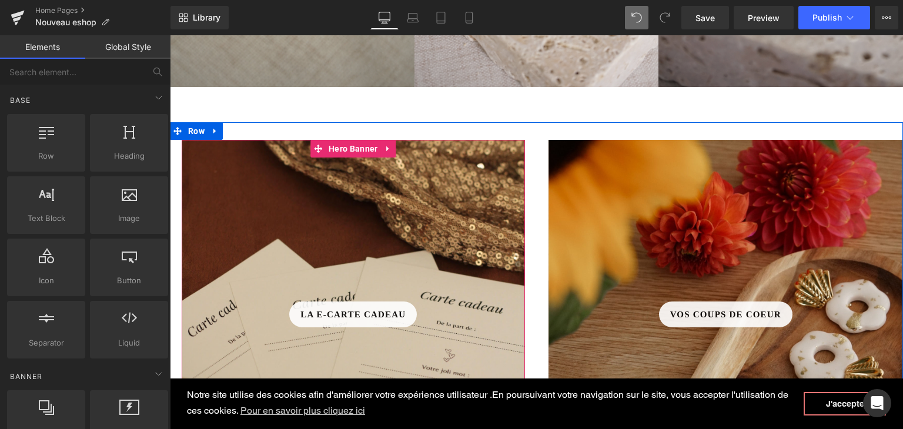
click at [400, 242] on div at bounding box center [353, 316] width 343 height 353
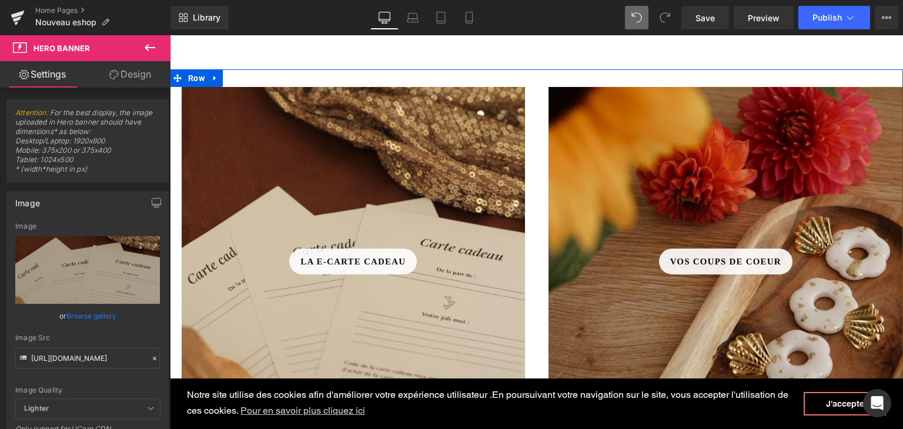
scroll to position [929, 0]
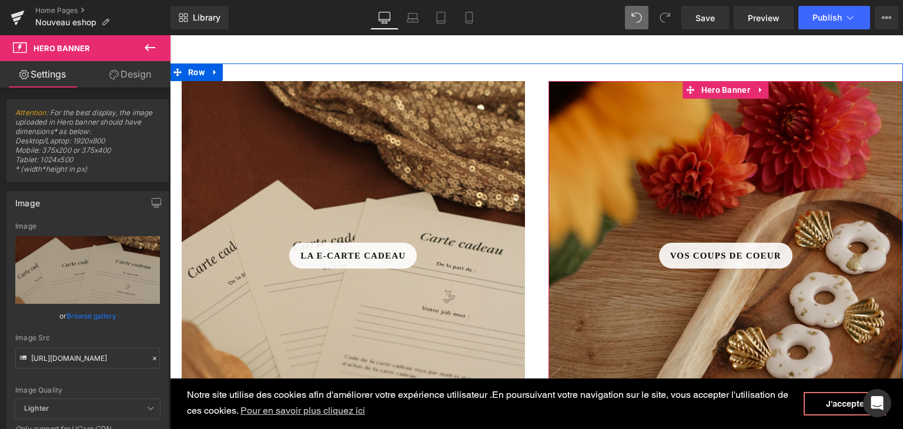
click at [628, 139] on div at bounding box center [725, 257] width 355 height 353
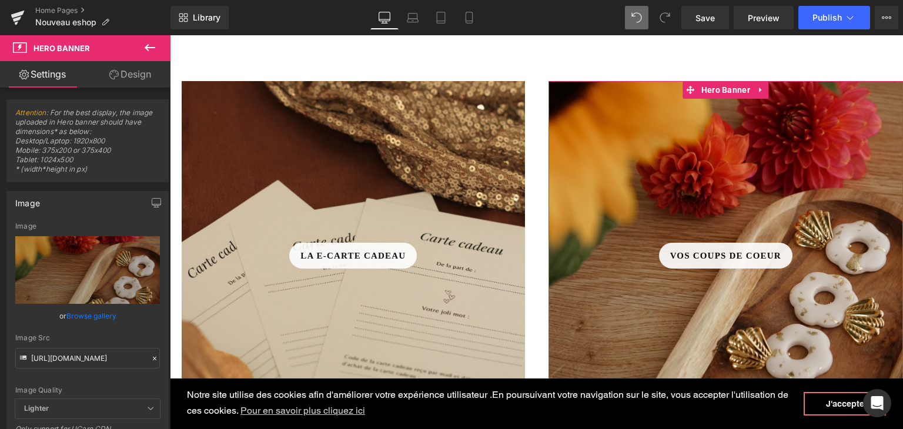
click at [150, 356] on icon at bounding box center [154, 358] width 8 height 8
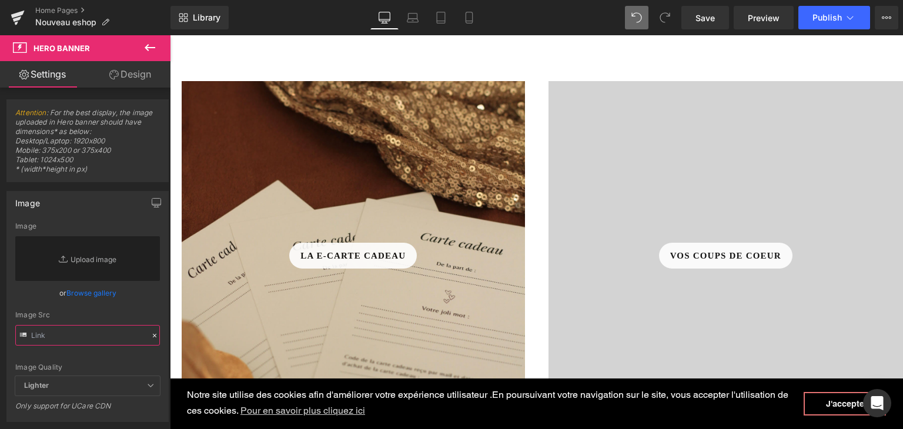
paste input "[URL][DOMAIN_NAME]"
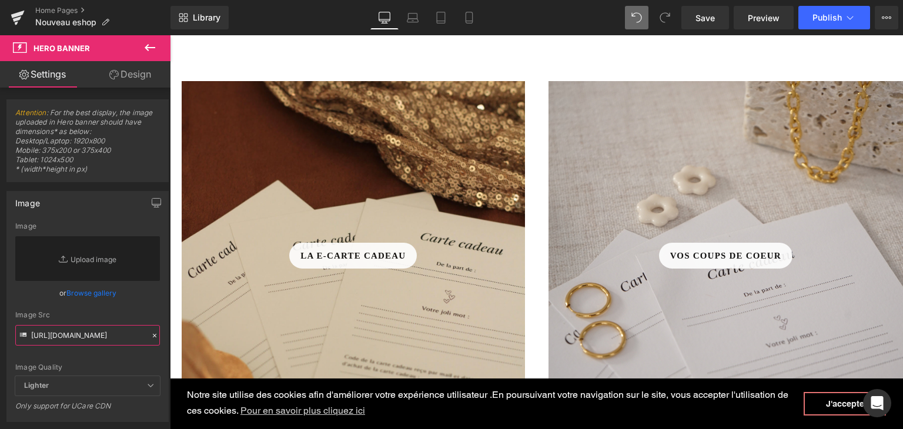
type input "[URL][DOMAIN_NAME]"
click at [144, 360] on div "Image Quality Lighter Lightest Lighter Lighter Lightest Only support for UCare …" at bounding box center [87, 299] width 145 height 154
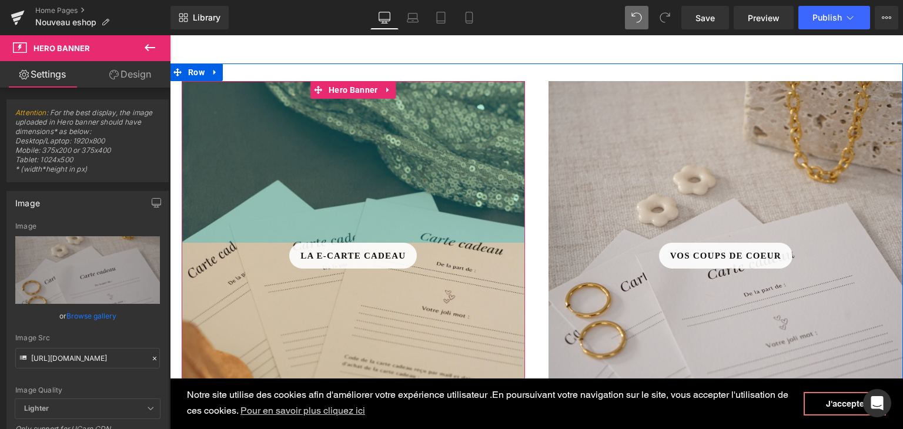
click at [287, 170] on div "275px" at bounding box center [353, 162] width 343 height 162
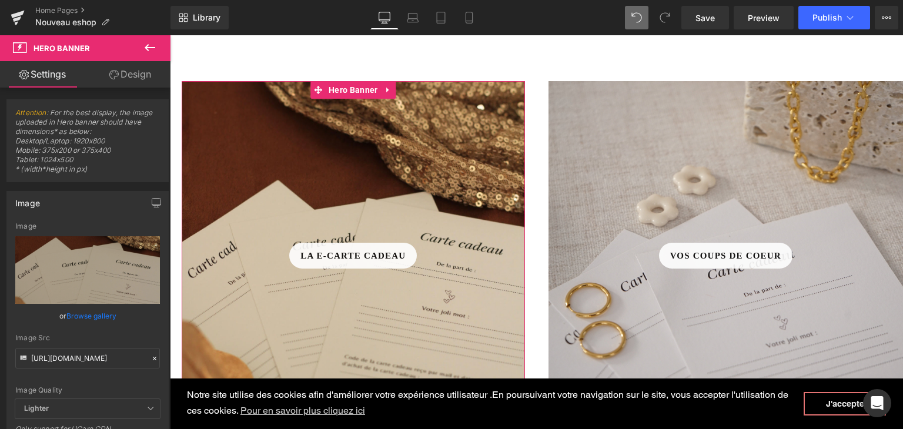
click at [152, 357] on icon at bounding box center [154, 358] width 8 height 8
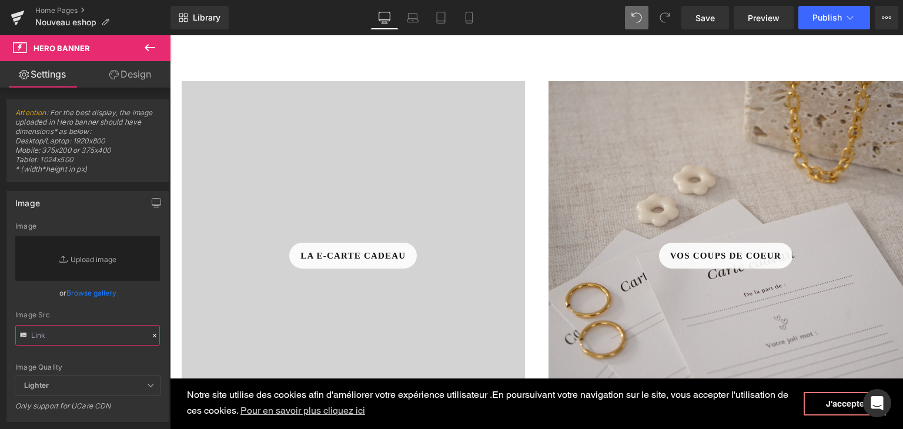
paste input "[URL][DOMAIN_NAME]"
type input "[URL][DOMAIN_NAME]"
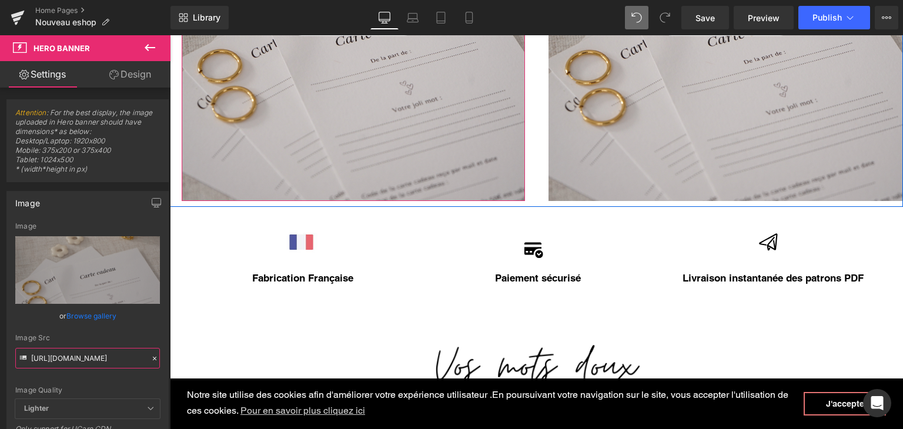
scroll to position [1164, 0]
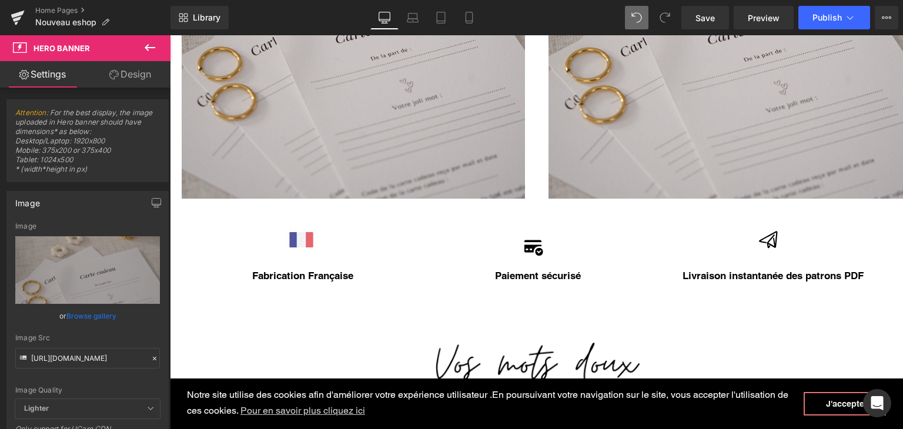
click at [641, 158] on div "Vos coups de coeur Button Hero Banner 275px 275px" at bounding box center [725, 22] width 355 height 353
click at [150, 361] on icon at bounding box center [154, 358] width 8 height 8
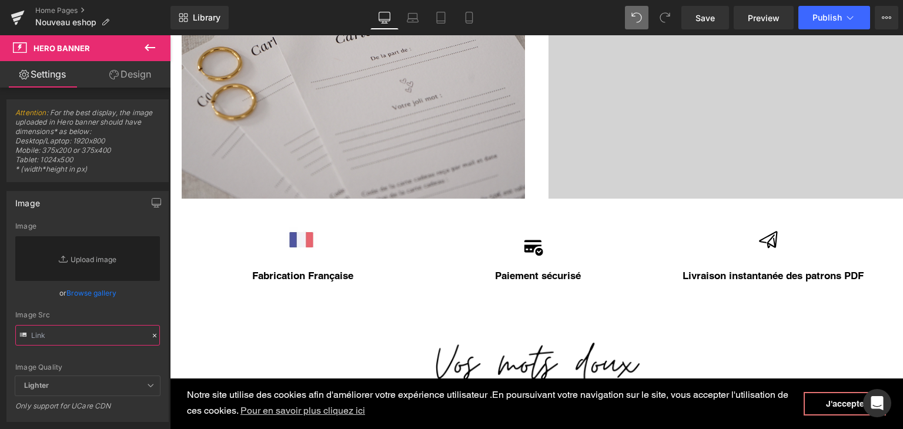
paste input "[URL][DOMAIN_NAME]"
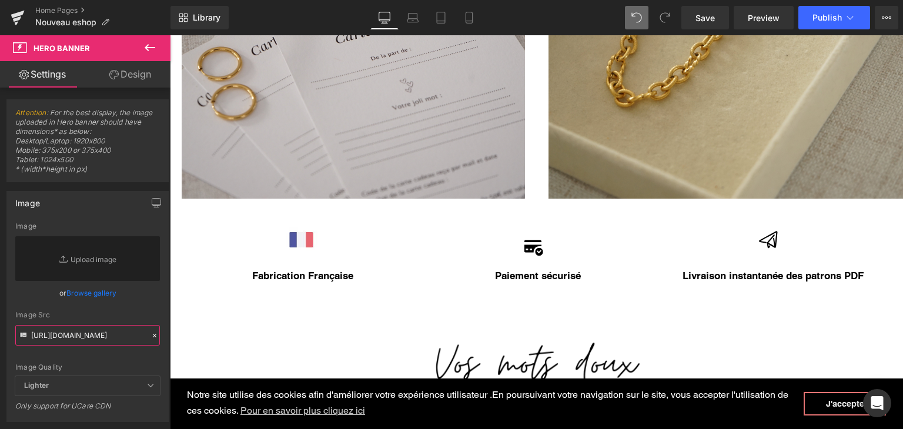
type input "[URL][DOMAIN_NAME]"
click at [129, 363] on div "Image Quality" at bounding box center [87, 367] width 145 height 8
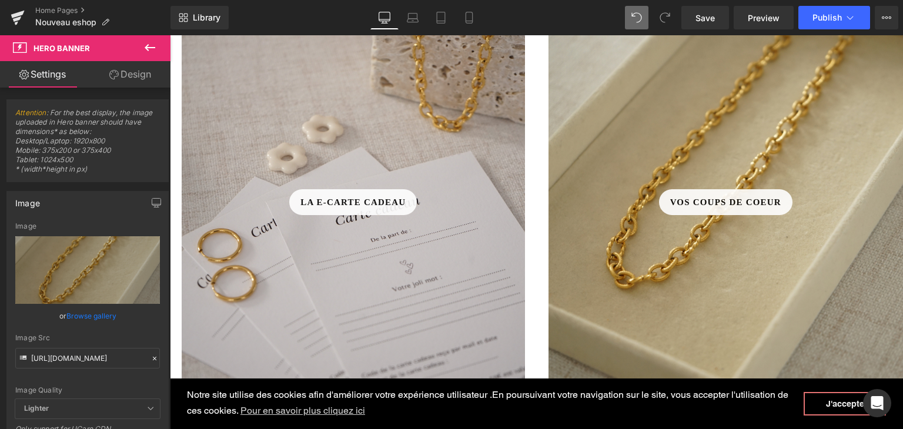
scroll to position [987, 0]
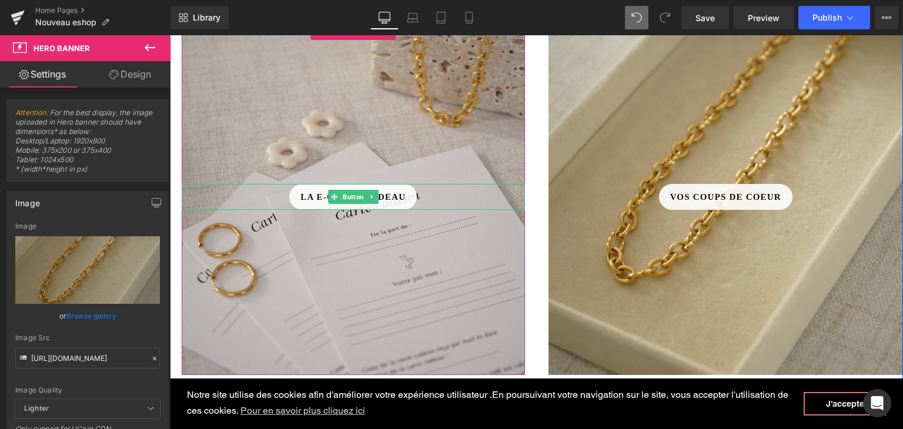
click at [300, 202] on span "La e-carte cadeau" at bounding box center [352, 197] width 105 height 14
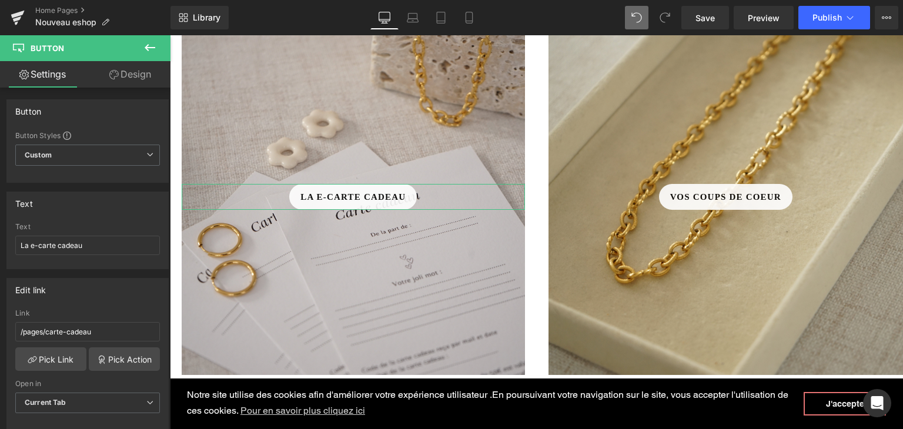
click at [125, 70] on link "Design" at bounding box center [130, 74] width 85 height 26
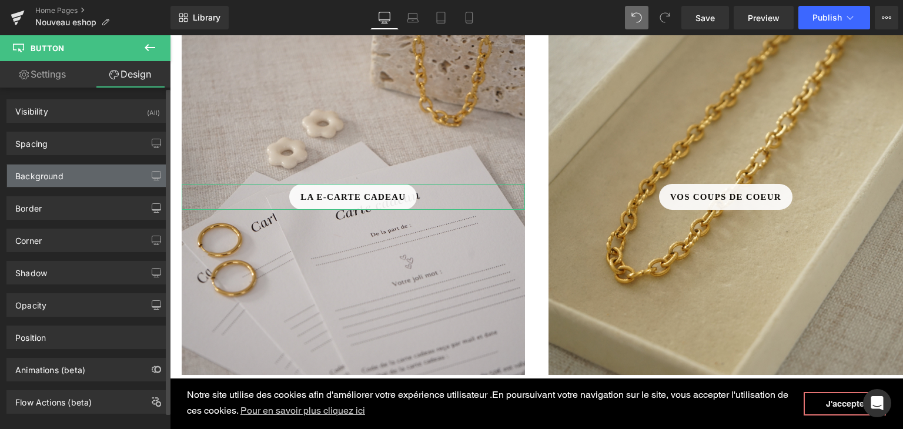
type input "#ffffff"
click at [82, 173] on div "Background" at bounding box center [87, 176] width 161 height 22
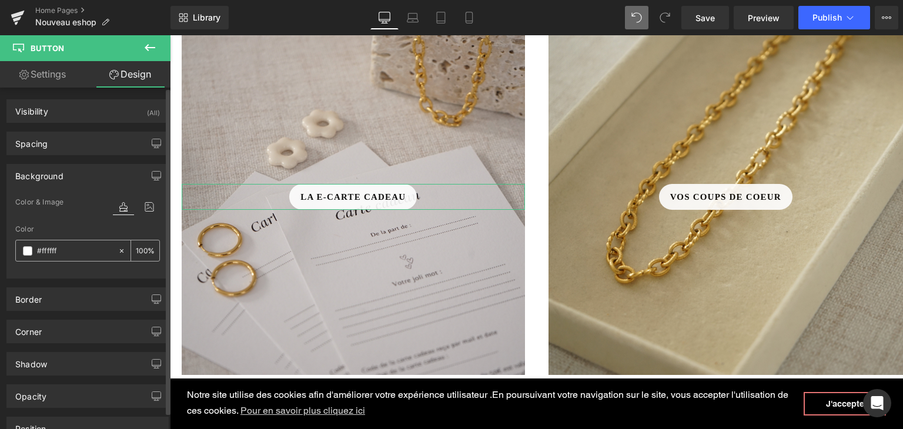
click at [30, 252] on span at bounding box center [27, 250] width 9 height 9
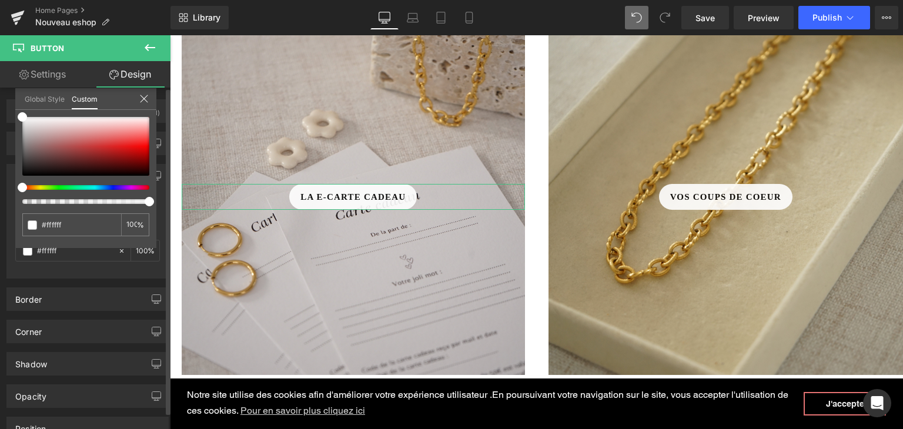
click at [26, 200] on div at bounding box center [81, 201] width 127 height 5
type input "7"
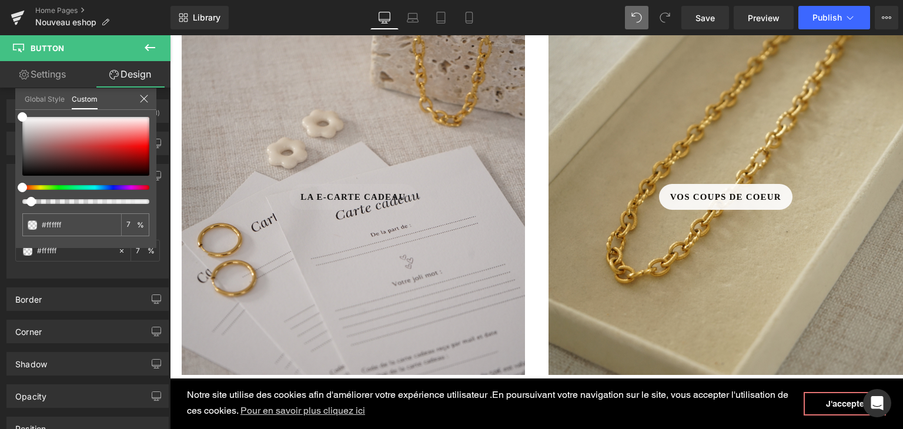
click at [660, 202] on body "Notre site utilise des cookies afin d'améliorer votre expérience utilisateur .E…" at bounding box center [536, 292] width 733 height 2488
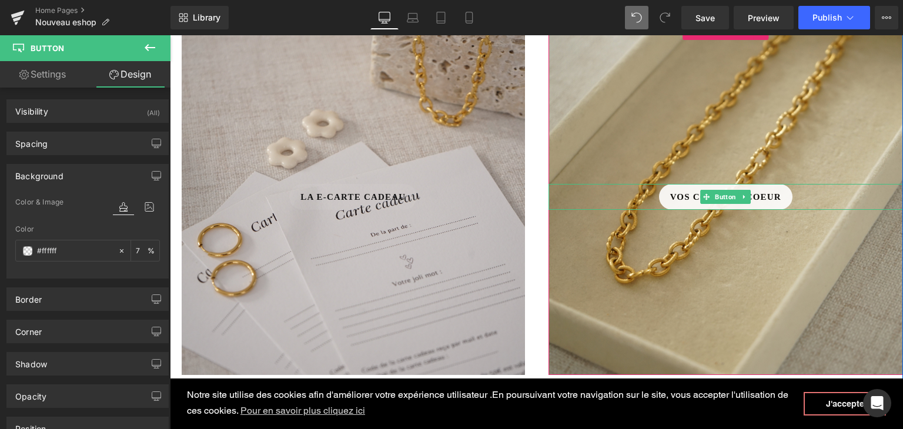
click at [670, 202] on span "Vos coups de coeur" at bounding box center [725, 197] width 111 height 14
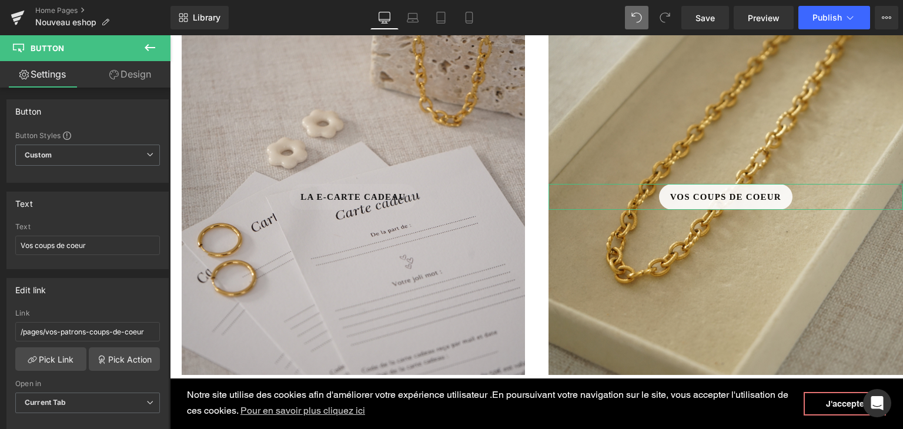
click at [133, 73] on link "Design" at bounding box center [130, 74] width 85 height 26
click at [0, 0] on div "Spacing" at bounding box center [0, 0] width 0 height 0
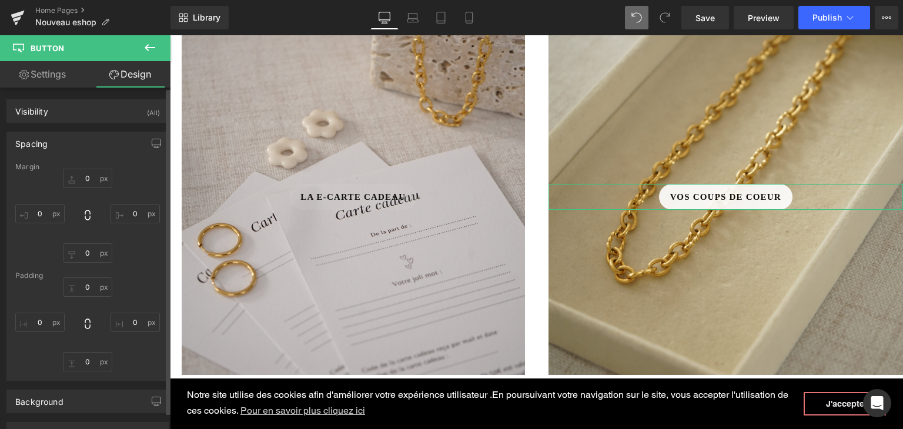
type input "0"
type input "10"
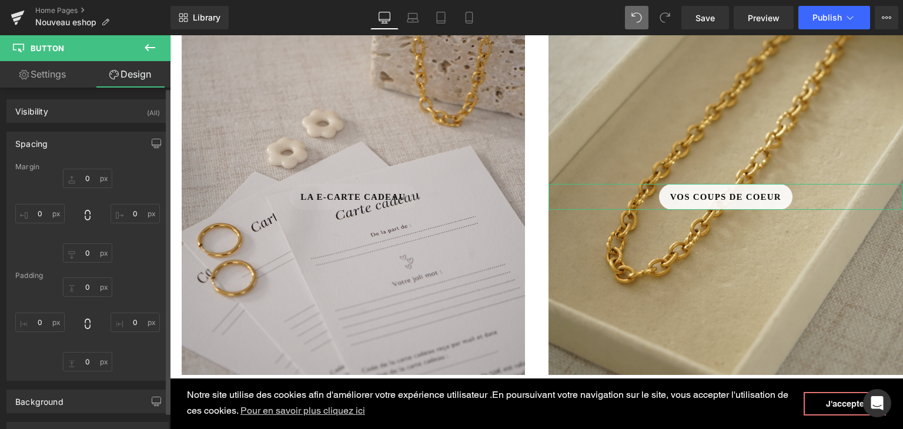
type input "18"
type input "10"
type input "18"
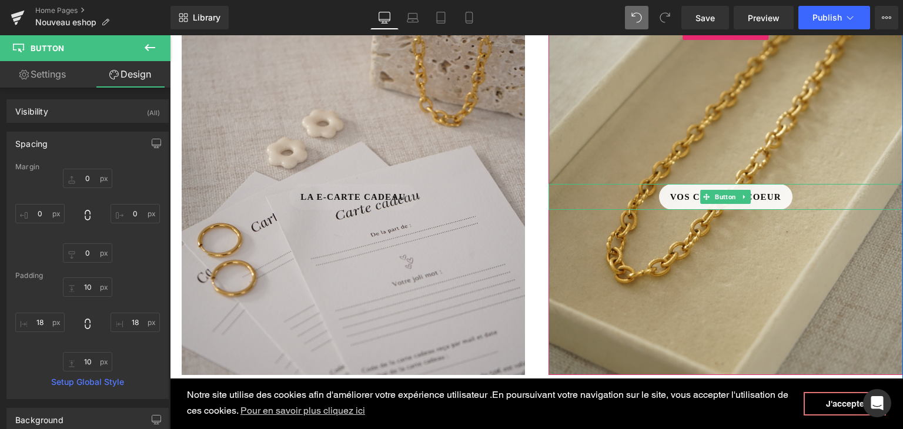
click at [685, 197] on span "Vos coups de coeur" at bounding box center [725, 197] width 111 height 14
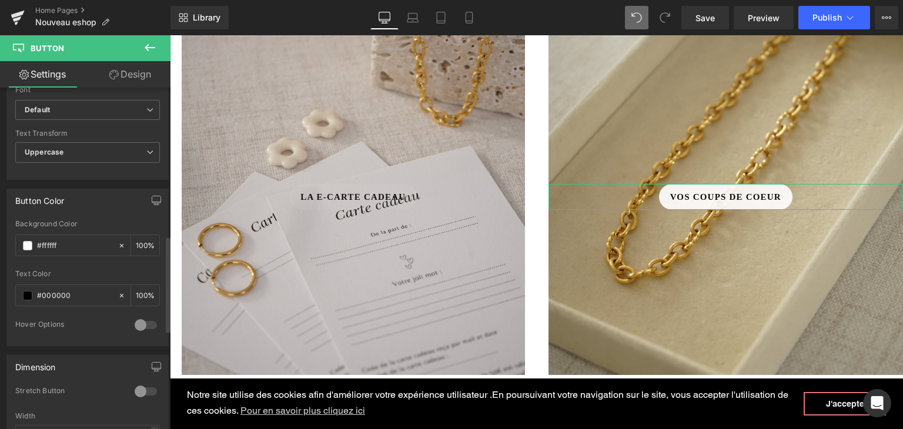
scroll to position [529, 0]
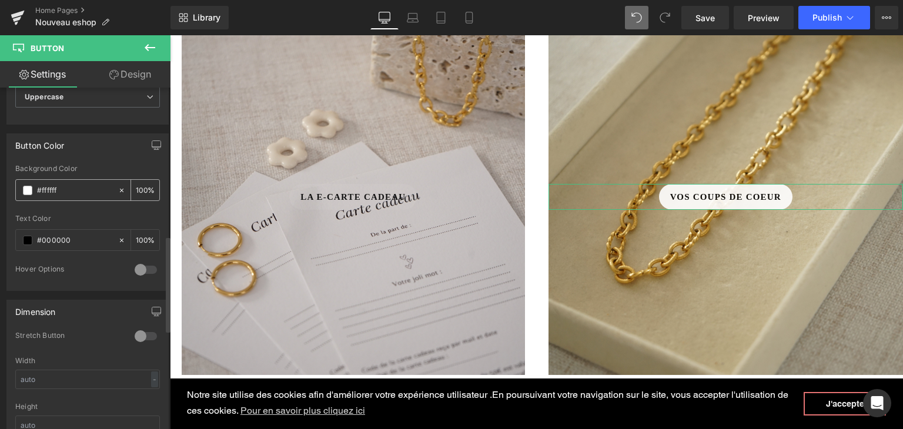
click at [29, 193] on div "#ffffff" at bounding box center [67, 190] width 102 height 21
click at [29, 187] on span at bounding box center [27, 190] width 9 height 9
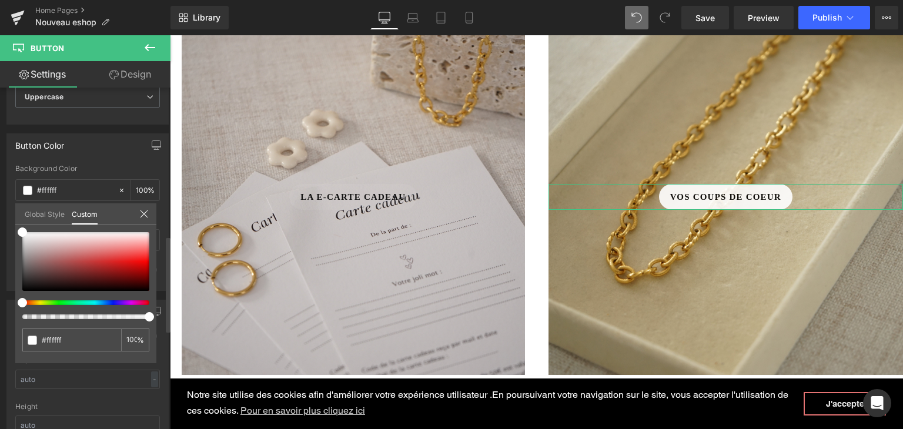
click at [24, 316] on div at bounding box center [81, 316] width 127 height 5
type input "5"
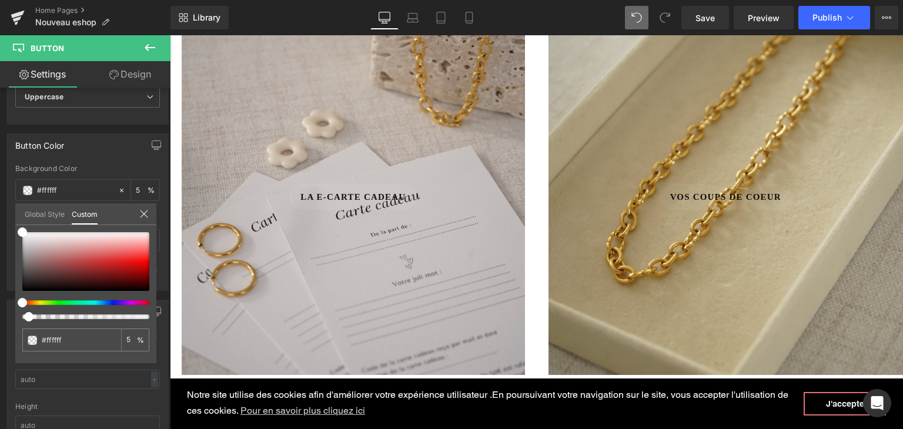
click at [805, 227] on body "Notre site utilise des cookies afin d'améliorer votre expérience utilisateur .E…" at bounding box center [536, 292] width 733 height 2488
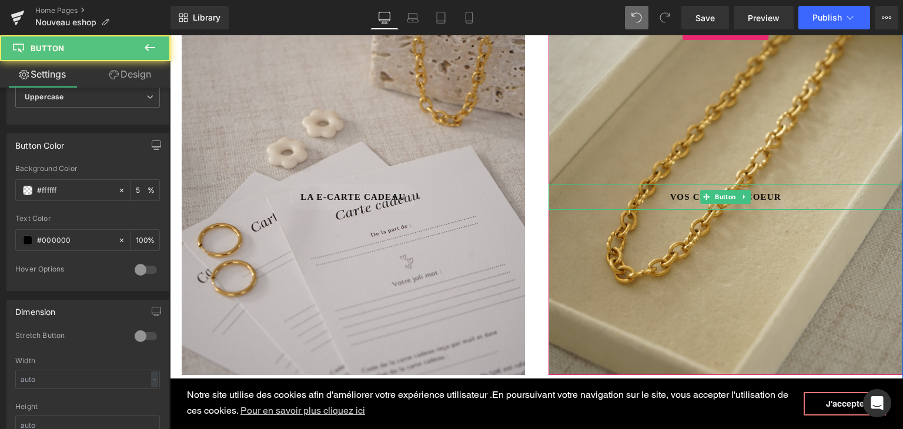
click at [662, 199] on link "Vos coups de coeur" at bounding box center [725, 197] width 133 height 26
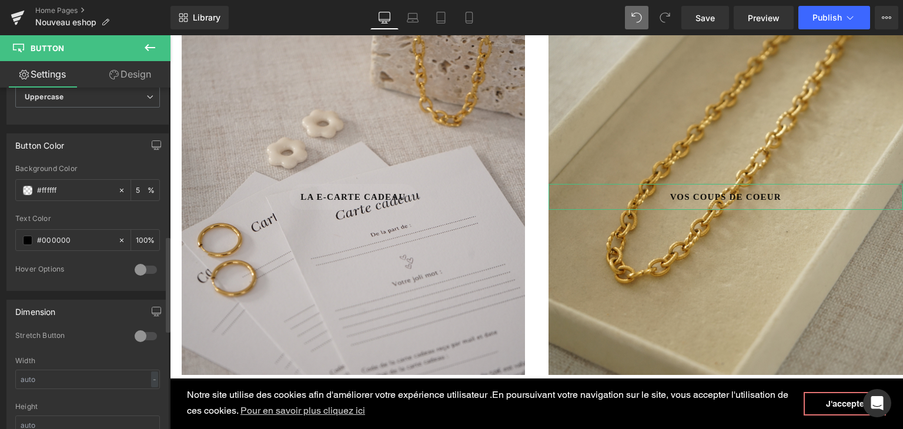
click at [142, 269] on div at bounding box center [146, 269] width 28 height 19
click at [142, 267] on div at bounding box center [146, 269] width 28 height 19
click at [22, 189] on div "#ffffff" at bounding box center [67, 190] width 102 height 21
click at [24, 188] on span at bounding box center [27, 190] width 9 height 9
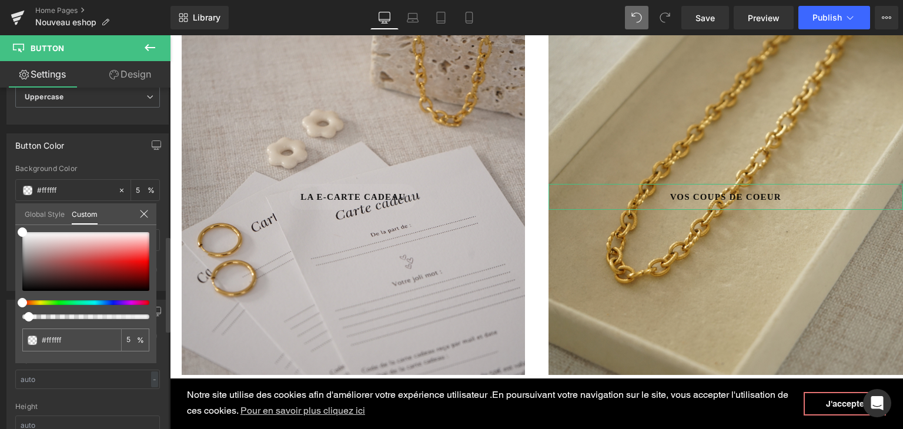
type input "6"
drag, startPoint x: 26, startPoint y: 316, endPoint x: 209, endPoint y: 276, distance: 187.8
click at [7, 291] on div "Button Color rgba(255, 255, 255, 0.06) Background Color #ffffff 6 % rgb(0, 0, 0…" at bounding box center [88, 208] width 176 height 166
type input "0"
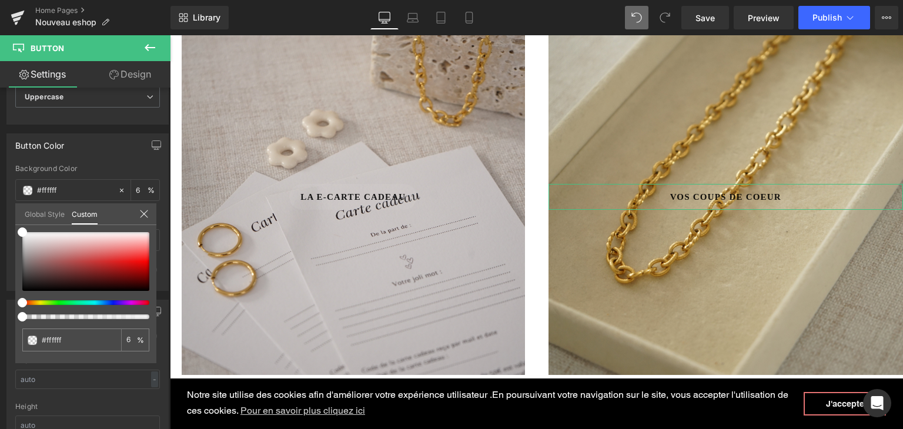
type input "0"
click at [382, 262] on body "Notre site utilise des cookies afin d'améliorer votre expérience utilisateur .E…" at bounding box center [536, 292] width 733 height 2488
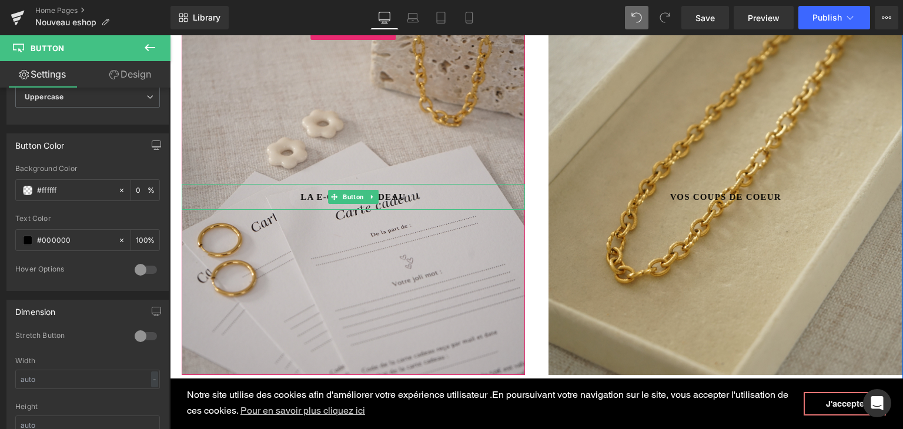
click at [303, 202] on span "La e-carte cadeau" at bounding box center [352, 197] width 105 height 14
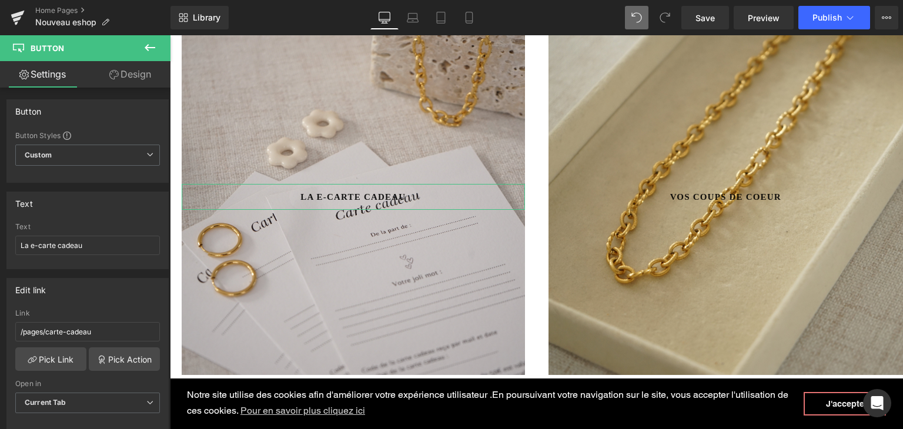
click at [143, 81] on link "Design" at bounding box center [130, 74] width 85 height 26
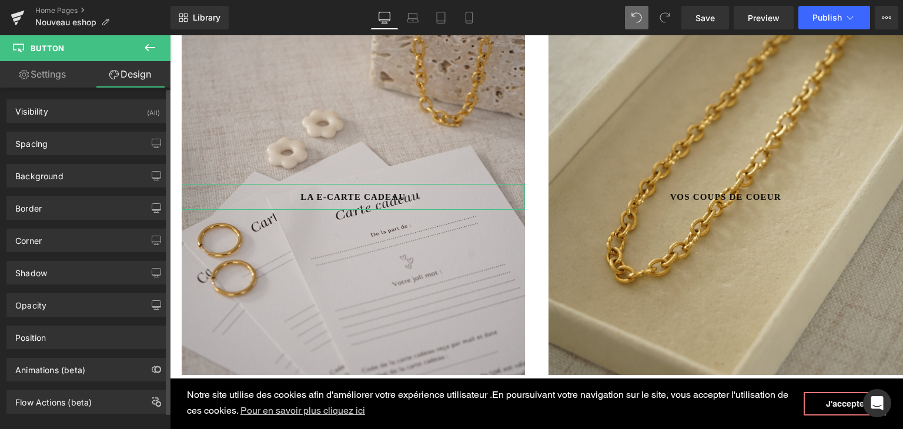
click at [78, 179] on div "Background" at bounding box center [87, 176] width 161 height 22
type input "#ffffff"
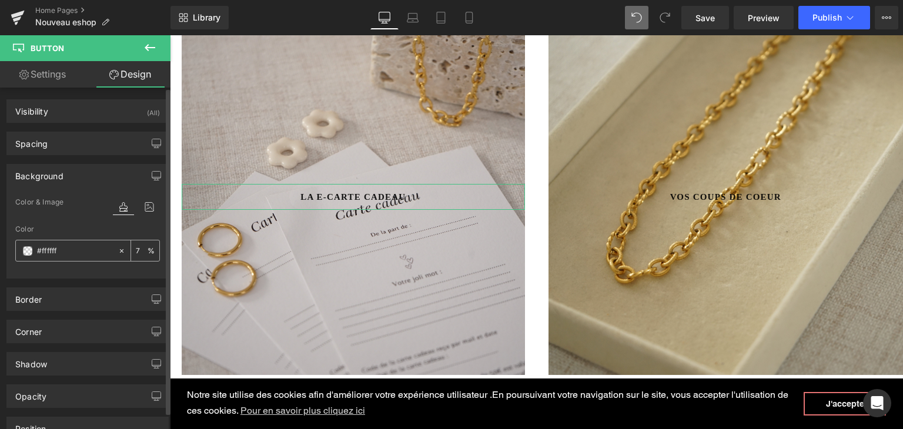
click at [28, 250] on span at bounding box center [27, 250] width 9 height 9
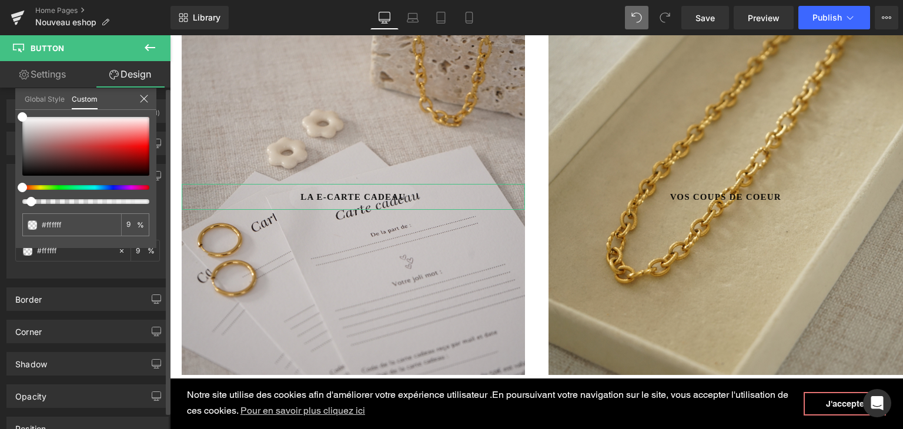
drag, startPoint x: 31, startPoint y: 202, endPoint x: 99, endPoint y: 224, distance: 71.7
click at [6, 200] on div "Background Color & Image color rgba(255, 255, 255, 0.09) Color #ffffff 9 % Imag…" at bounding box center [88, 216] width 176 height 123
type input "0"
click at [303, 289] on div at bounding box center [536, 232] width 733 height 394
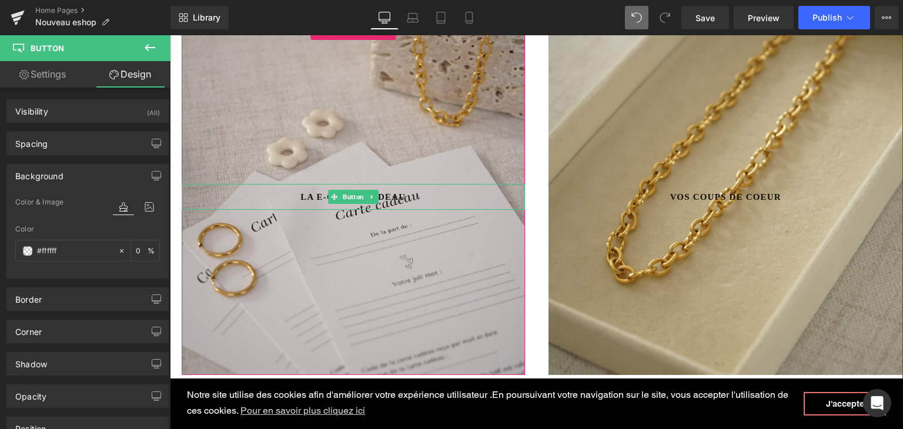
click at [331, 196] on icon at bounding box center [334, 196] width 6 height 6
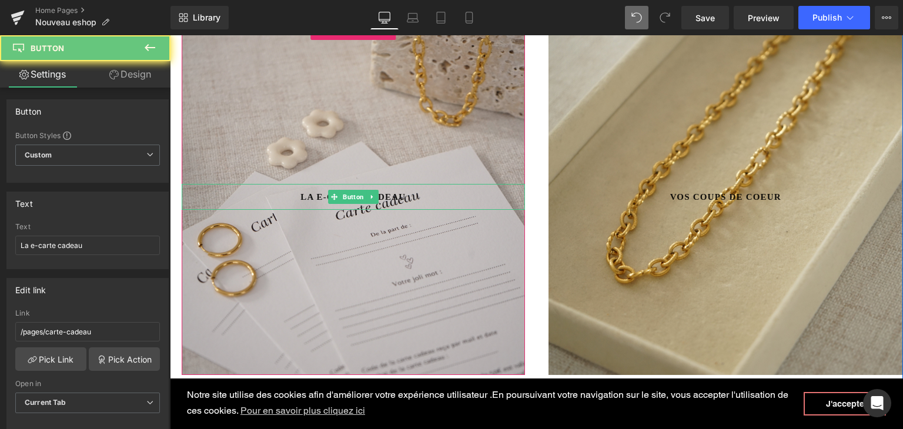
click at [410, 193] on link "La e-carte cadeau" at bounding box center [353, 197] width 128 height 26
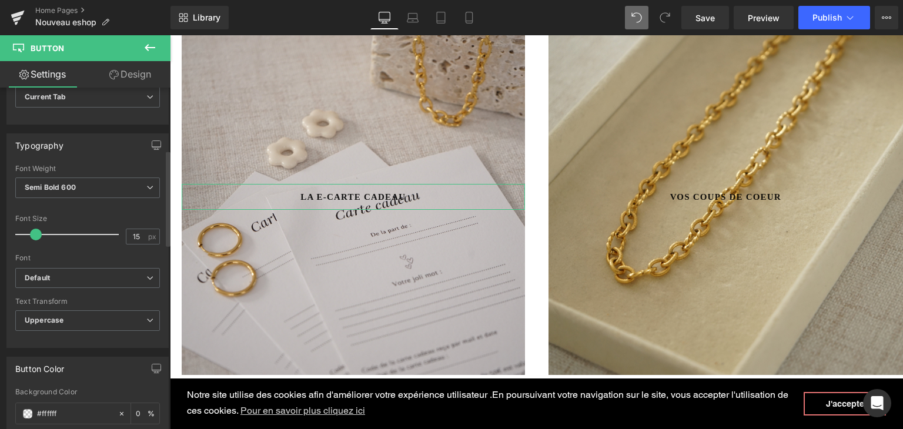
scroll to position [353, 0]
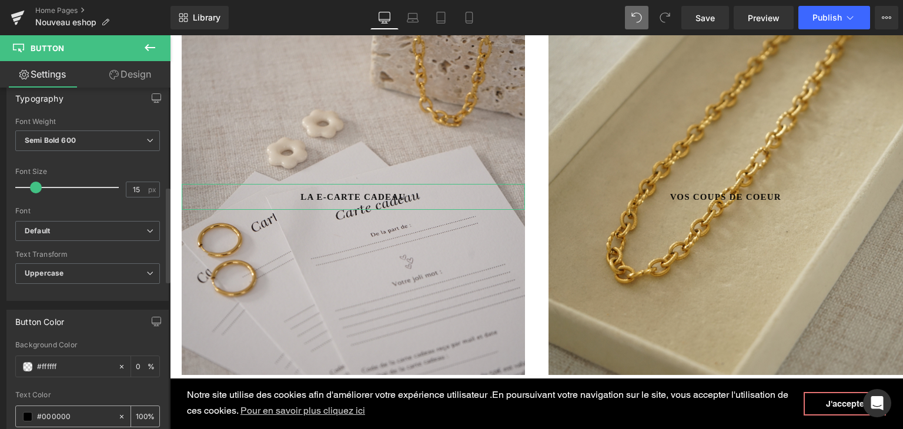
click at [28, 408] on div "#000000" at bounding box center [67, 416] width 102 height 21
click at [26, 414] on span at bounding box center [27, 416] width 9 height 9
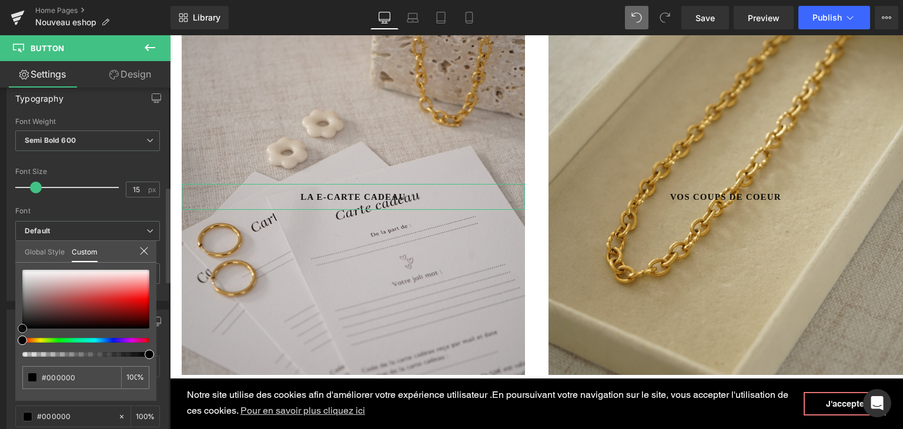
type input "#0a0a0a"
drag, startPoint x: 24, startPoint y: 327, endPoint x: 24, endPoint y: 286, distance: 41.1
click at [22, 254] on div "Global Style Custom Setup Global Style #0a0a0a 100 %" at bounding box center [85, 259] width 141 height 36
type input "#dddddd"
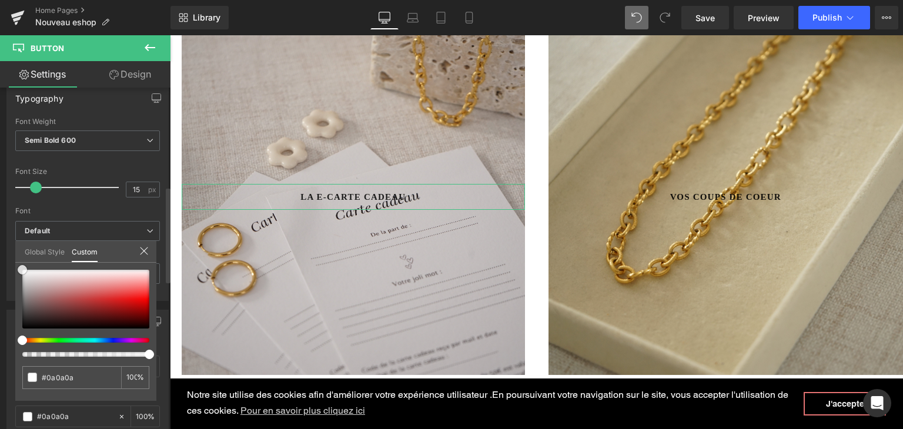
type input "#dddddd"
type input "#ffffff"
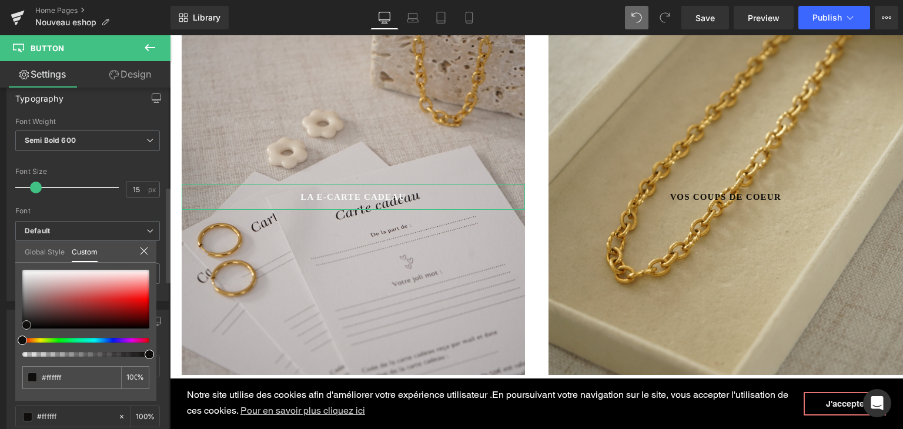
type input "#f9f9f9"
type input "#100d0d"
type input "#020202"
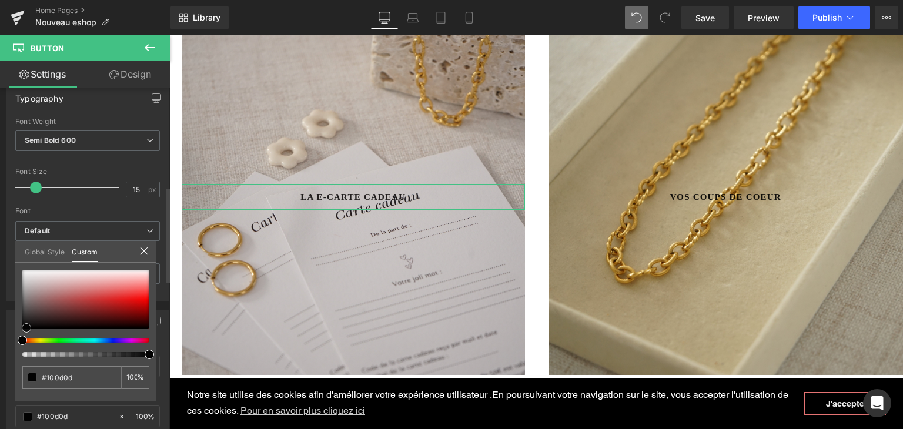
type input "#020202"
drag, startPoint x: 21, startPoint y: 267, endPoint x: 26, endPoint y: 325, distance: 57.8
click at [20, 327] on span at bounding box center [22, 328] width 9 height 9
type input "#000000"
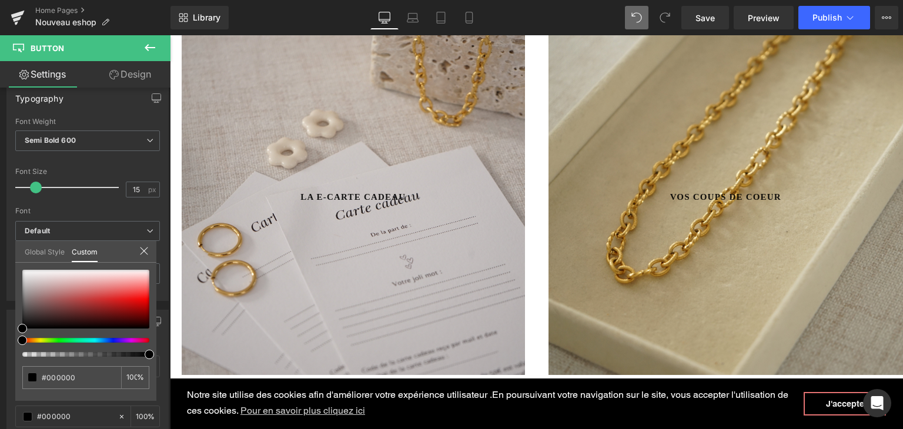
click at [297, 199] on body "Notre site utilise des cookies afin d'améliorer votre expérience utilisateur .E…" at bounding box center [536, 292] width 733 height 2488
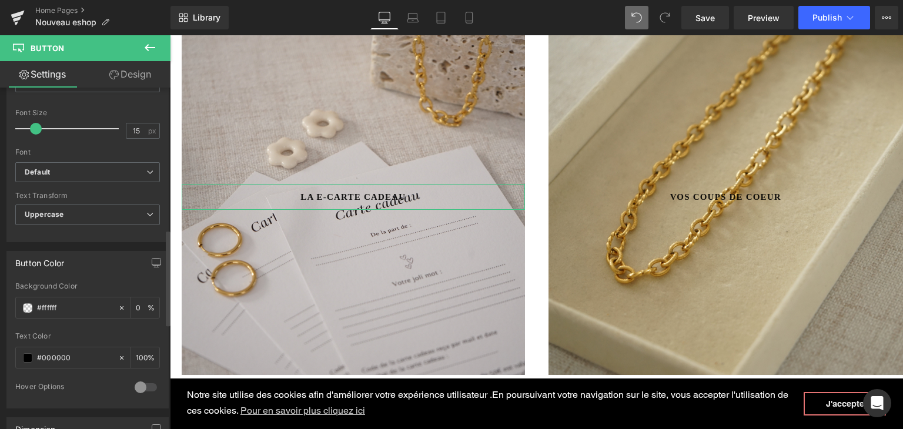
scroll to position [529, 0]
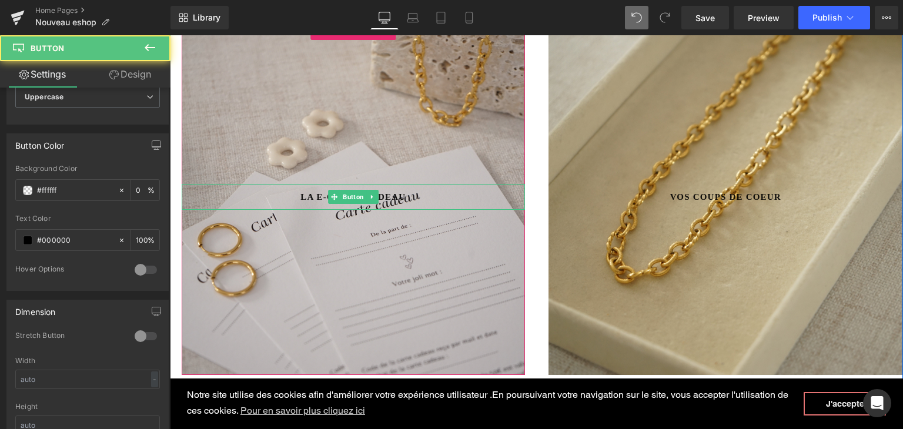
click at [314, 192] on span "La e-carte cadeau" at bounding box center [352, 197] width 105 height 14
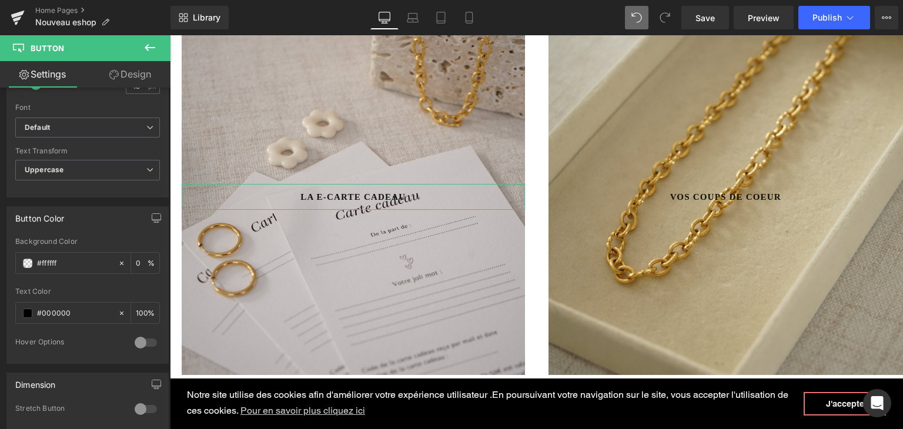
scroll to position [411, 0]
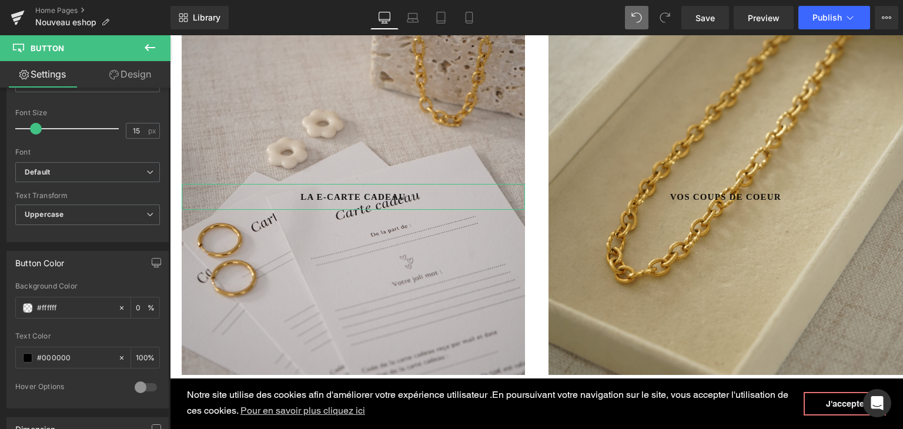
click at [128, 66] on link "Design" at bounding box center [130, 74] width 85 height 26
click at [314, 197] on span "La e-carte cadeau" at bounding box center [352, 197] width 105 height 14
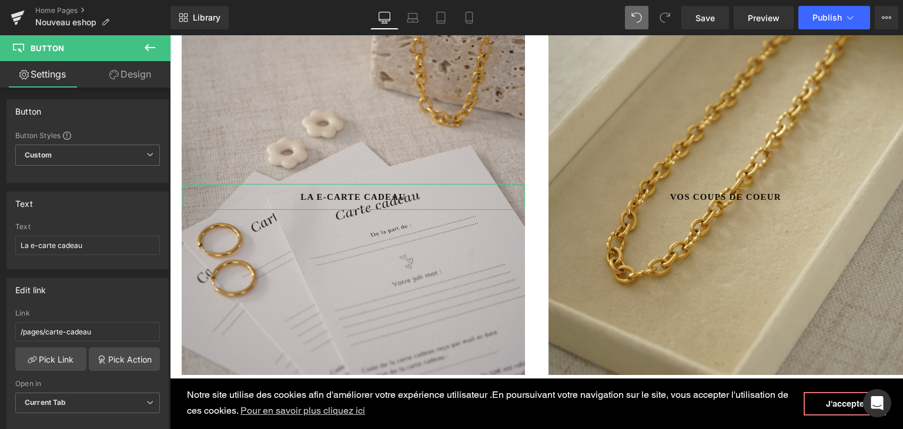
click at [138, 71] on link "Design" at bounding box center [130, 74] width 85 height 26
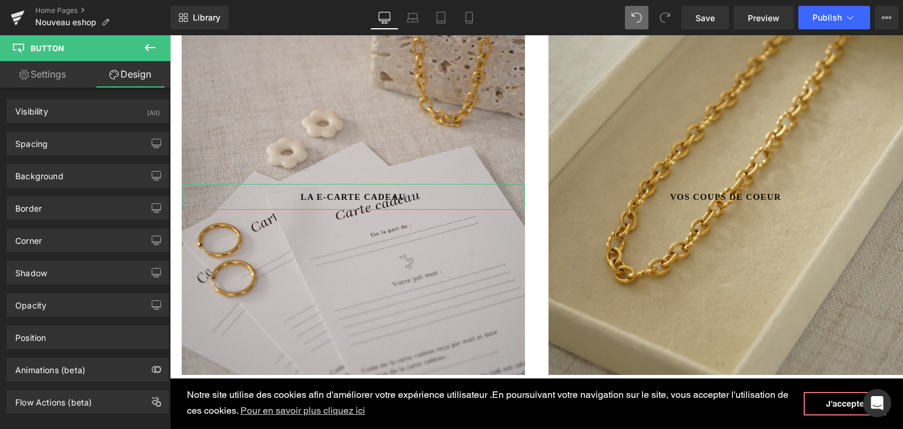
click at [32, 73] on link "Settings" at bounding box center [42, 74] width 85 height 26
type input "transparent"
type input "0"
type input "100"
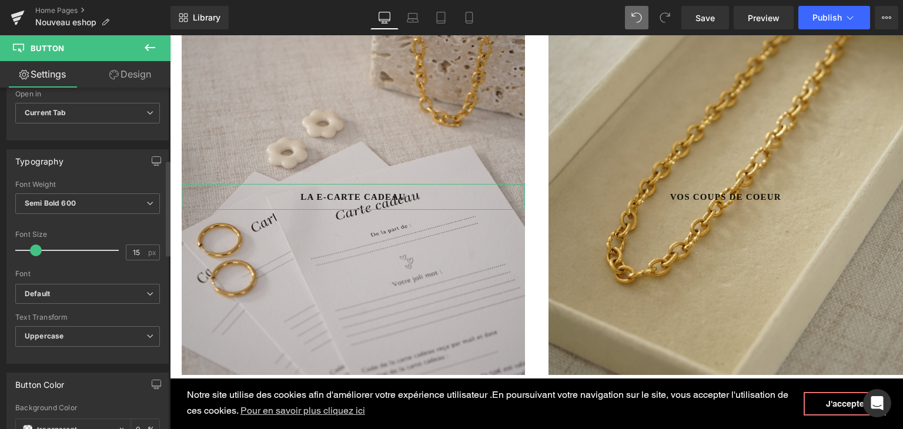
scroll to position [294, 0]
drag, startPoint x: 133, startPoint y: 245, endPoint x: 115, endPoint y: 240, distance: 19.4
click at [115, 240] on div "Font Size 15 px" at bounding box center [87, 245] width 145 height 39
type input "20"
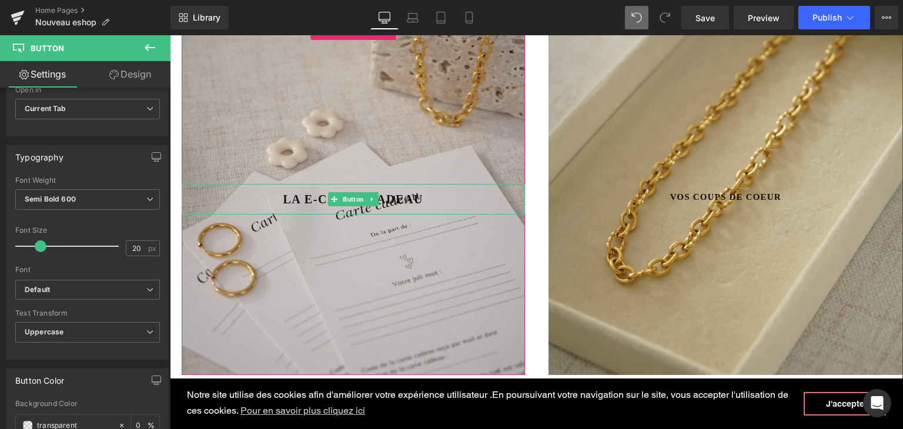
click at [299, 199] on span "La e-carte cadeau" at bounding box center [353, 199] width 140 height 18
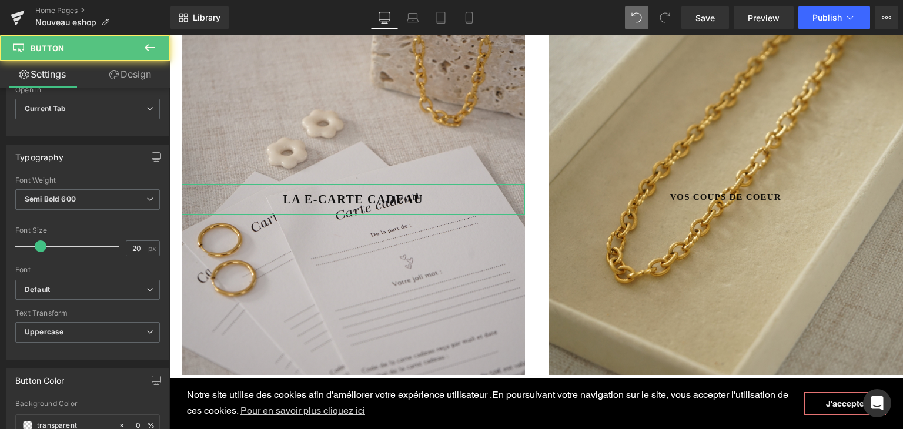
click at [132, 82] on link "Design" at bounding box center [130, 74] width 85 height 26
type input "0"
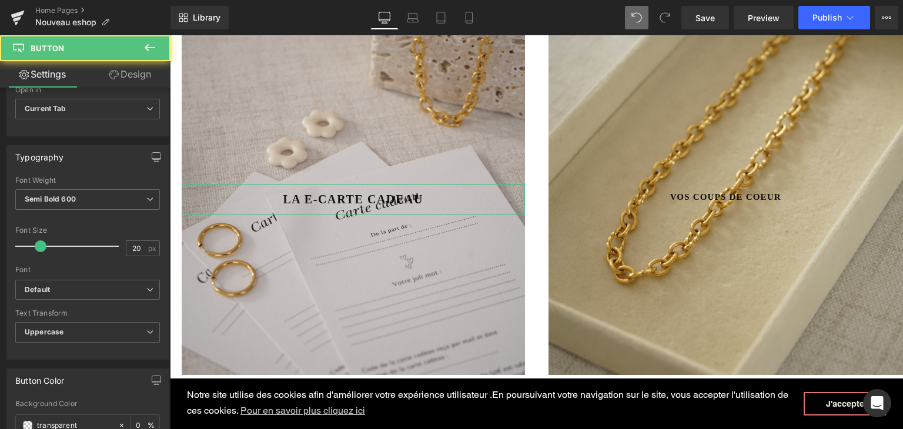
type input "10"
type input "18"
type input "10"
type input "18"
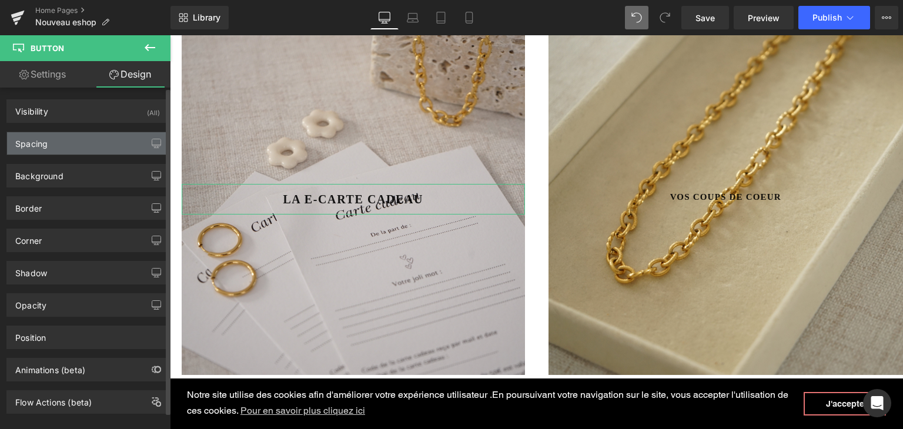
click at [92, 141] on div "Spacing" at bounding box center [87, 143] width 161 height 22
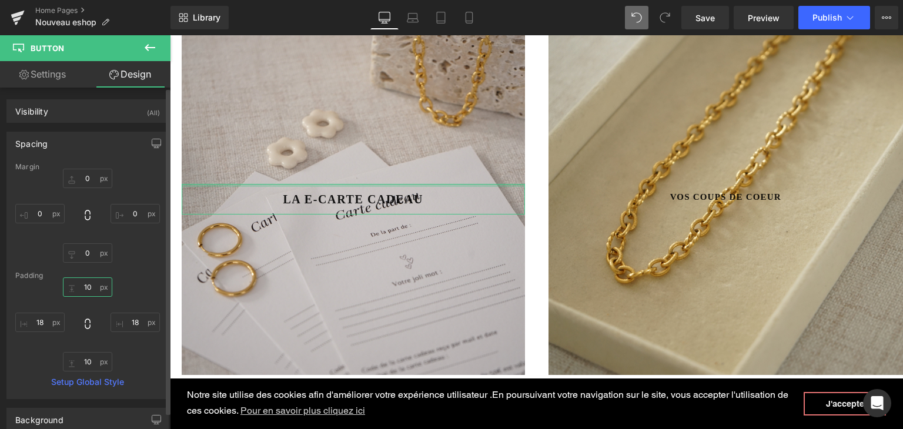
click at [86, 280] on input "10" at bounding box center [87, 286] width 49 height 19
click at [94, 283] on input "-20" at bounding box center [87, 286] width 49 height 19
click at [92, 294] on input "-20" at bounding box center [87, 286] width 49 height 19
drag, startPoint x: 90, startPoint y: 286, endPoint x: 81, endPoint y: 284, distance: 9.7
click at [81, 284] on input "-20" at bounding box center [87, 286] width 49 height 19
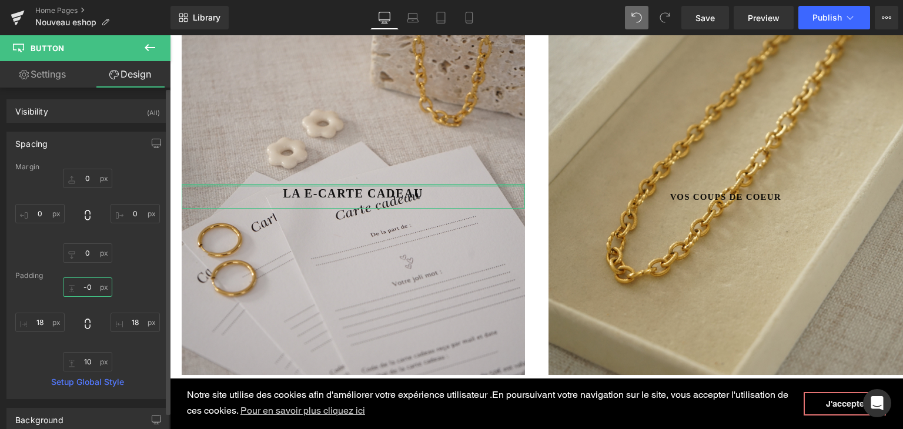
click at [85, 287] on input "-0" at bounding box center [87, 286] width 49 height 19
type input "0"
click at [87, 177] on input "0" at bounding box center [87, 178] width 49 height 19
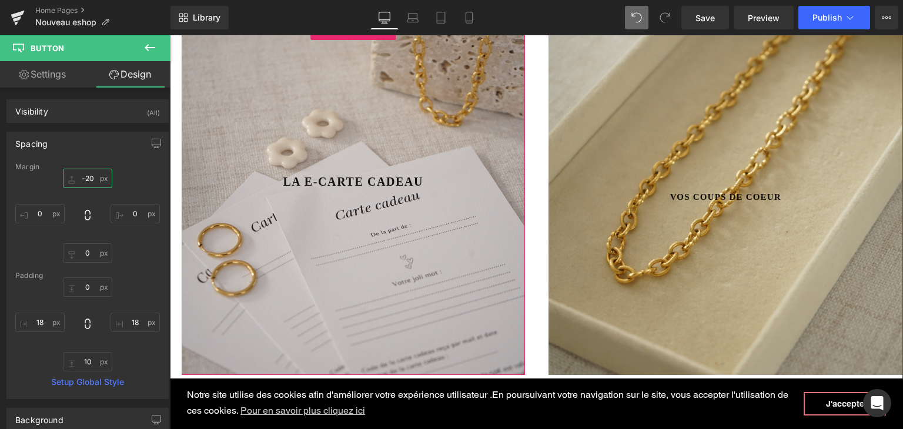
type input "-20"
click at [670, 193] on span "Vos coups de coeur" at bounding box center [725, 197] width 111 height 14
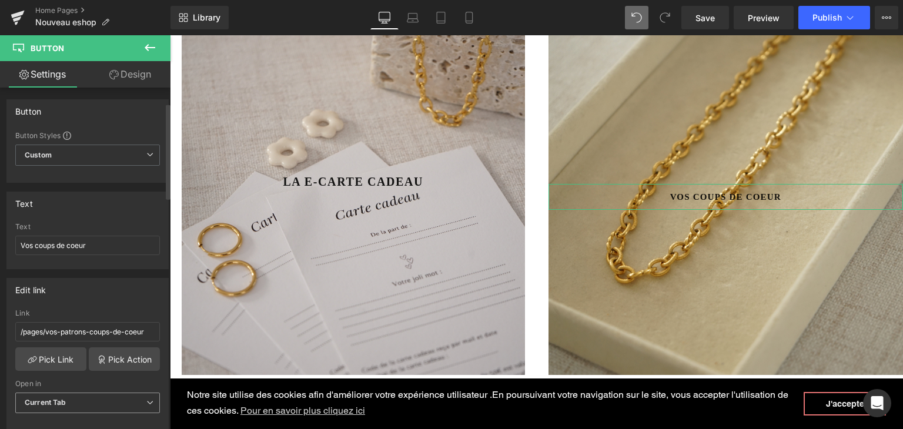
scroll to position [235, 0]
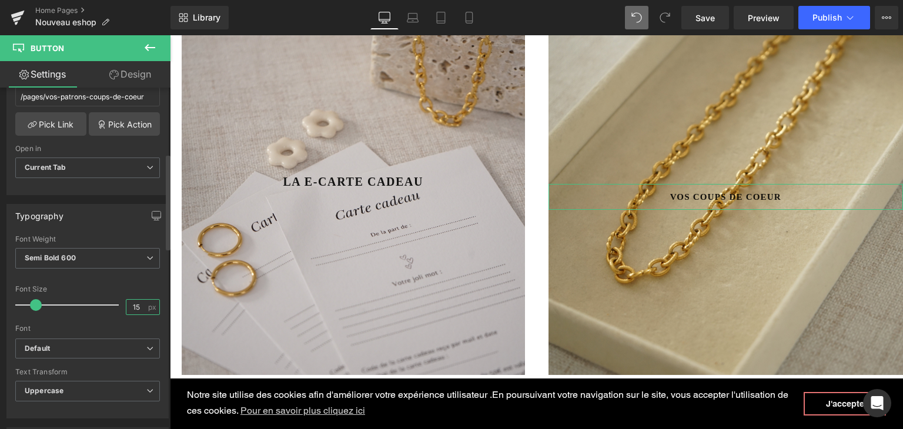
drag, startPoint x: 135, startPoint y: 301, endPoint x: 123, endPoint y: 299, distance: 12.0
click at [126, 300] on input "15" at bounding box center [136, 307] width 21 height 15
type input "20"
click at [139, 69] on link "Design" at bounding box center [130, 74] width 85 height 26
click at [0, 0] on div "Spacing" at bounding box center [0, 0] width 0 height 0
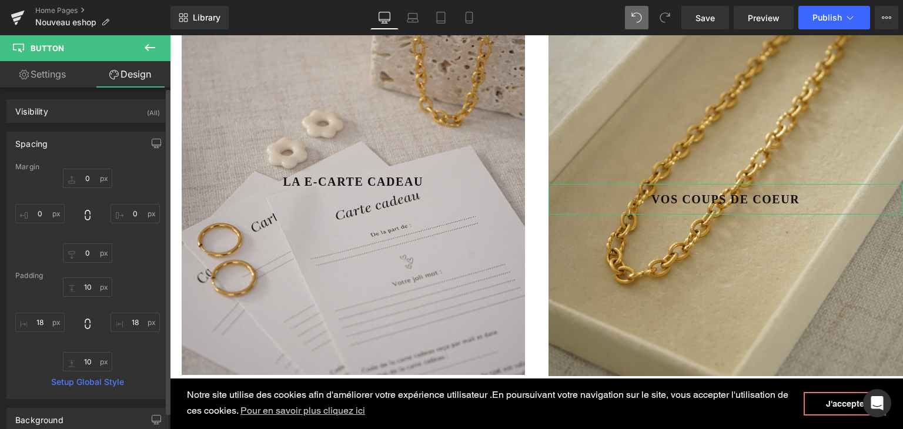
type input "0"
type input "10"
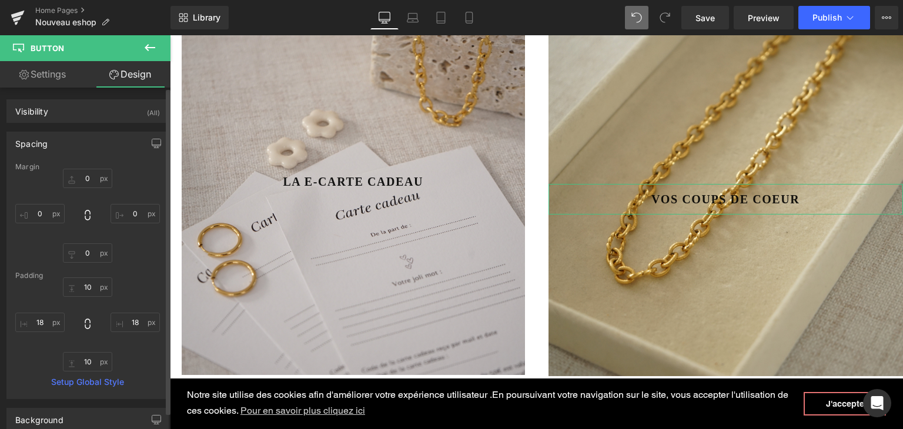
type input "18"
type input "10"
type input "18"
click at [85, 178] on input "0" at bounding box center [87, 178] width 49 height 19
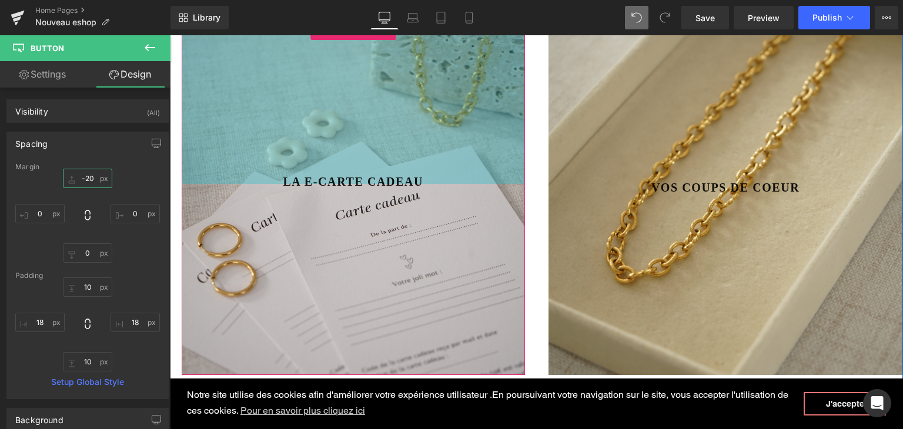
type input "-20"
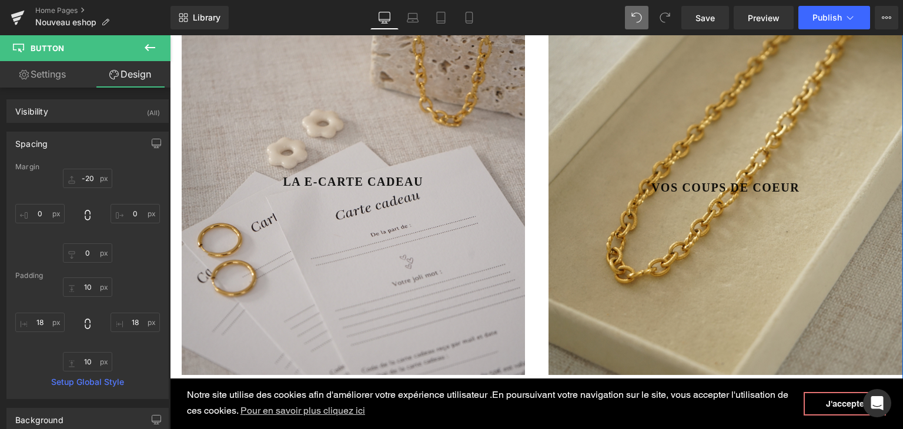
click at [170, 35] on div "275px" at bounding box center [170, 35] width 0 height 0
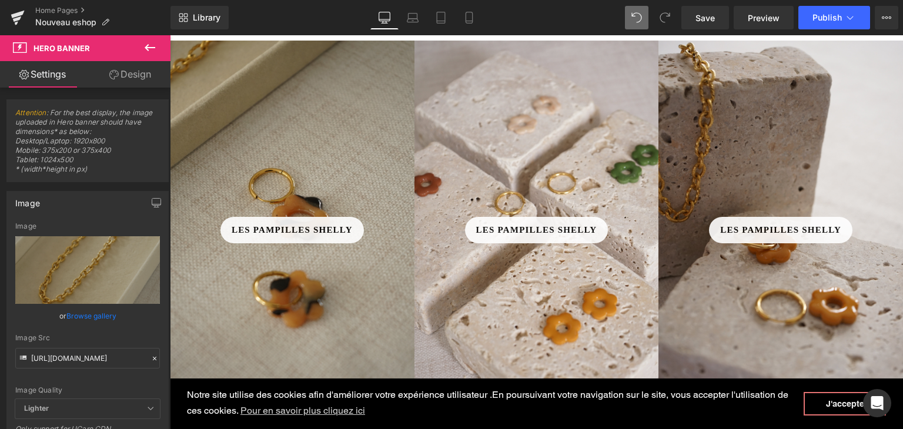
scroll to position [517, 0]
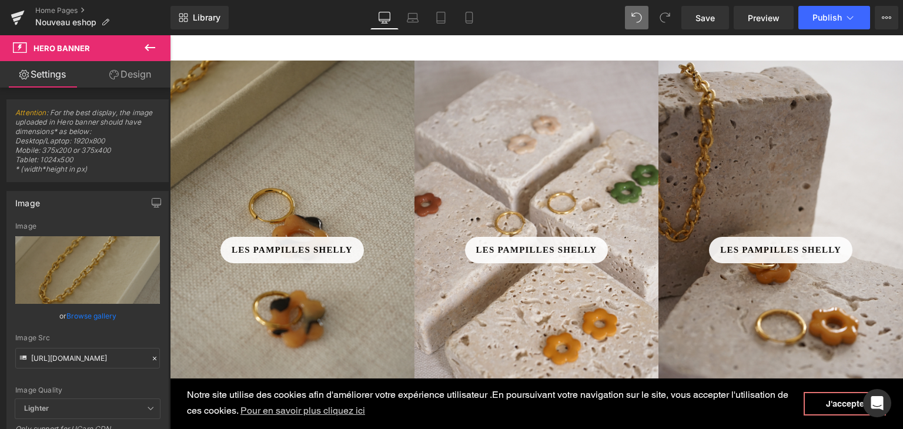
click at [148, 76] on link "Design" at bounding box center [130, 74] width 85 height 26
click at [0, 0] on div "Background" at bounding box center [0, 0] width 0 height 0
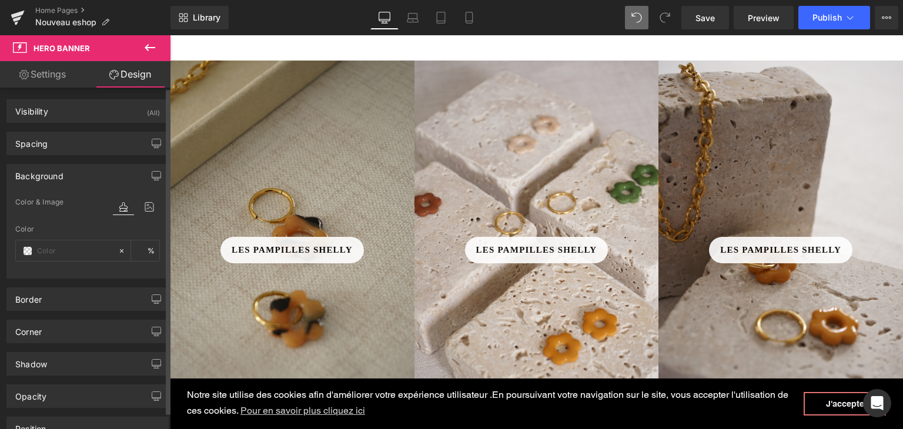
type input "#d3d3d3"
click at [26, 324] on div "Corner" at bounding box center [28, 328] width 26 height 16
click at [28, 248] on span at bounding box center [27, 250] width 9 height 9
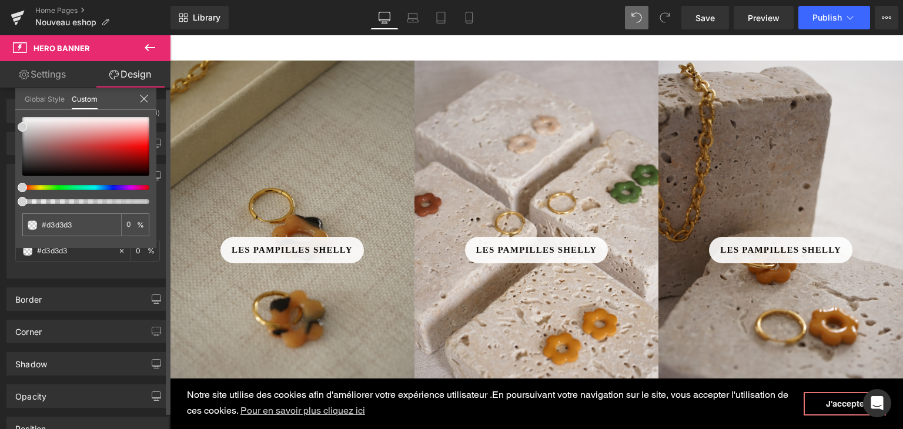
drag, startPoint x: 148, startPoint y: 200, endPoint x: 0, endPoint y: 212, distance: 148.6
click at [0, 212] on div "Background Color & Image color rgba(211, 211, 211, 0) Color #d3d3d3 0 % [URL][D…" at bounding box center [88, 216] width 176 height 123
click at [23, 200] on span at bounding box center [22, 201] width 9 height 9
click at [190, 290] on div at bounding box center [536, 232] width 733 height 394
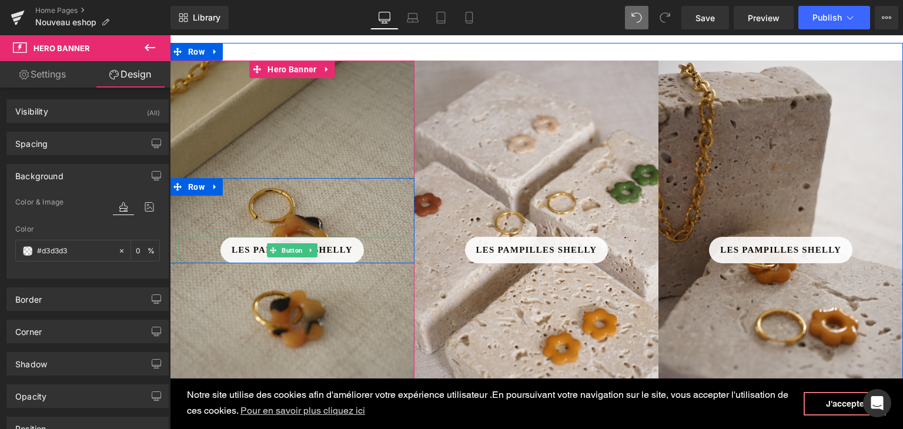
click at [259, 250] on span "Les pampilles Shelly" at bounding box center [292, 250] width 121 height 14
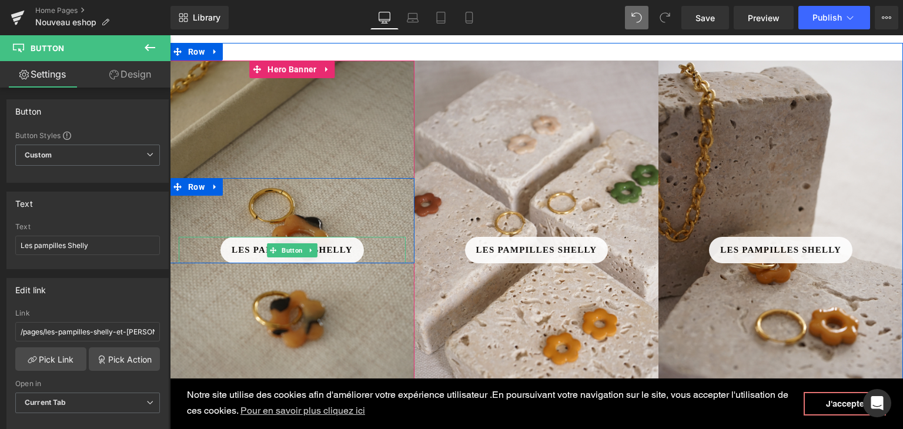
click at [257, 250] on span "Les pampilles Shelly" at bounding box center [292, 250] width 121 height 14
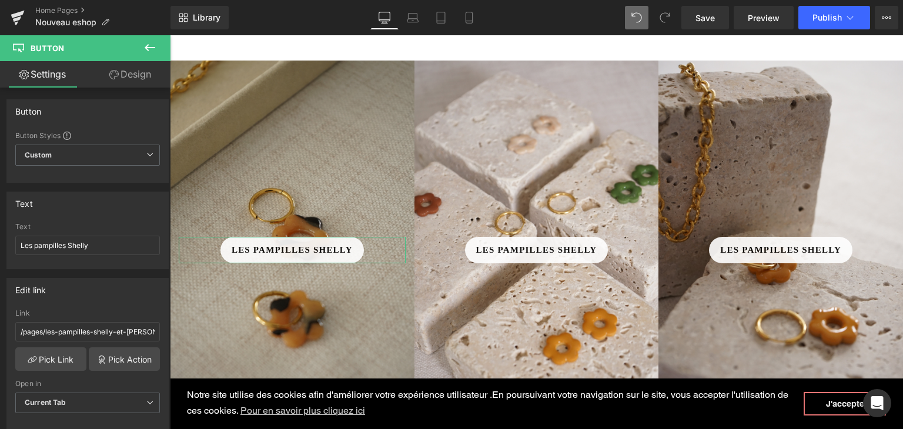
click at [136, 81] on link "Design" at bounding box center [130, 74] width 85 height 26
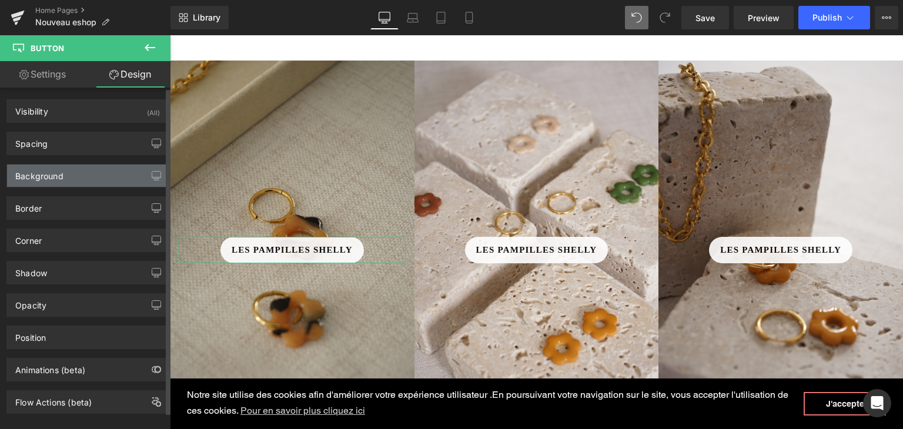
click at [63, 172] on div "Background" at bounding box center [87, 176] width 161 height 22
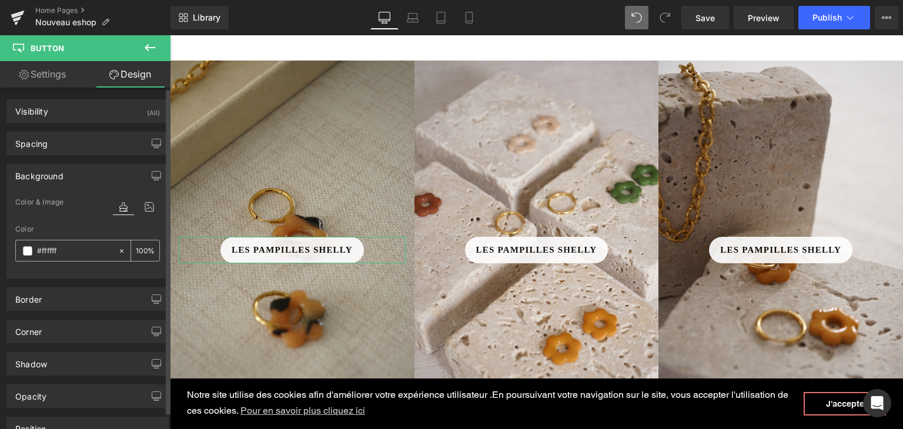
click at [28, 252] on span at bounding box center [27, 250] width 9 height 9
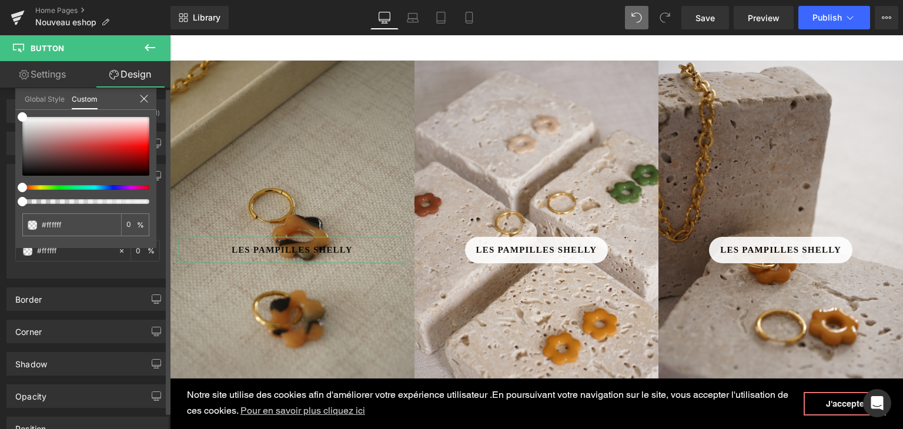
drag, startPoint x: 148, startPoint y: 201, endPoint x: 0, endPoint y: 203, distance: 148.1
click at [0, 203] on div "Background Color & Image color rgba(255, 255, 255, 0) Color #ffffff 0 % Image R…" at bounding box center [88, 216] width 176 height 123
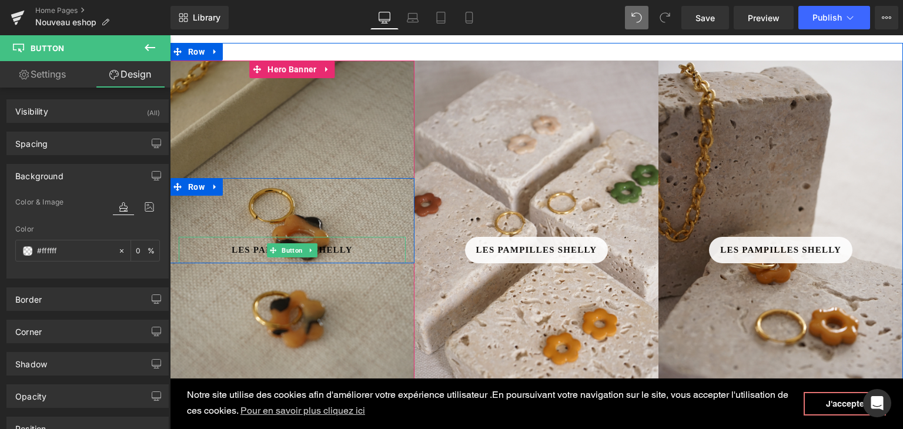
click at [333, 249] on span "Les pampilles Shelly" at bounding box center [292, 250] width 121 height 14
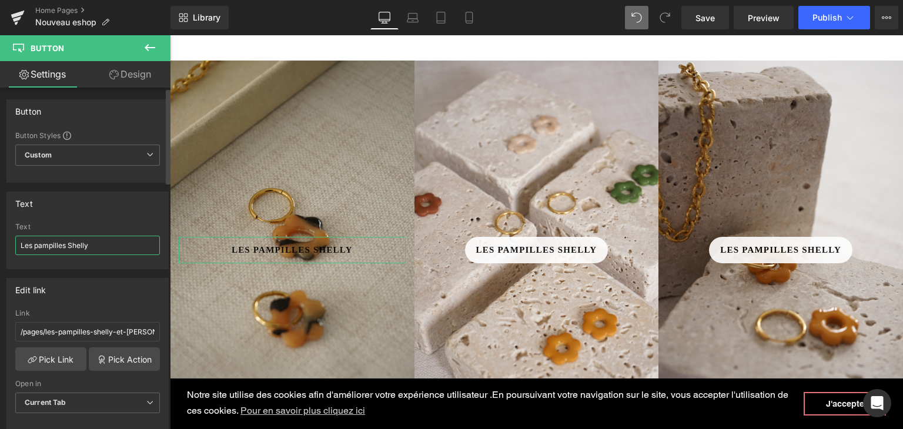
drag, startPoint x: 103, startPoint y: 244, endPoint x: 0, endPoint y: 222, distance: 105.8
click at [0, 222] on div "Text Les pampilles Shelly Text Les pampilles [PERSON_NAME]" at bounding box center [88, 226] width 176 height 86
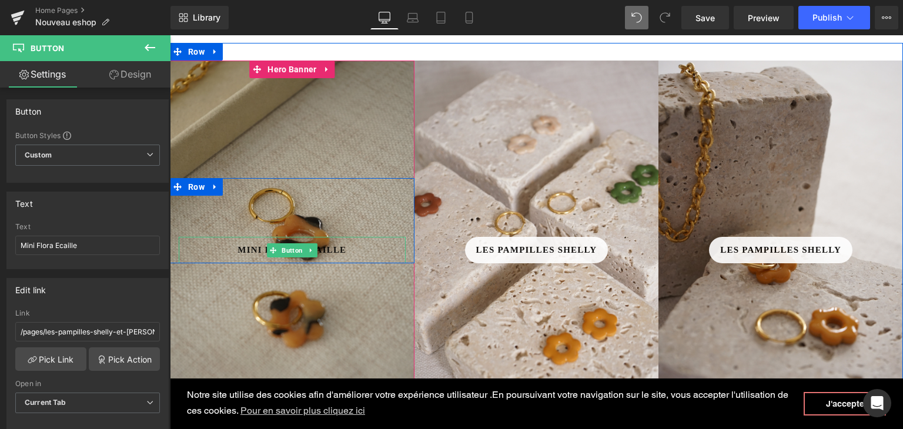
click at [347, 249] on link "Mini Flora Ecaille" at bounding box center [291, 250] width 131 height 26
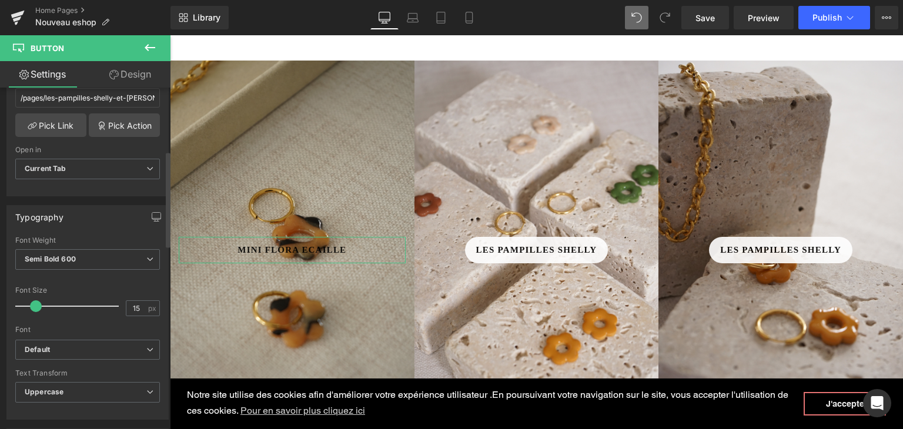
scroll to position [235, 0]
drag, startPoint x: 135, startPoint y: 301, endPoint x: 113, endPoint y: 299, distance: 22.5
click at [113, 299] on div "Font Size 15 px" at bounding box center [87, 304] width 145 height 39
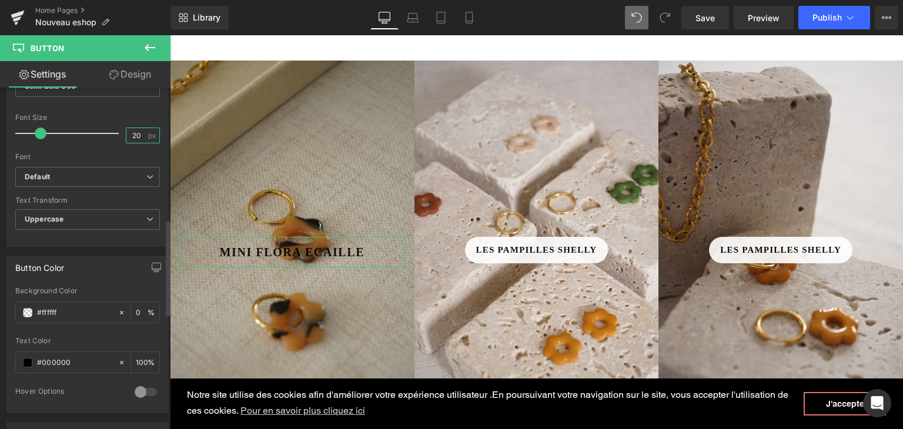
scroll to position [470, 0]
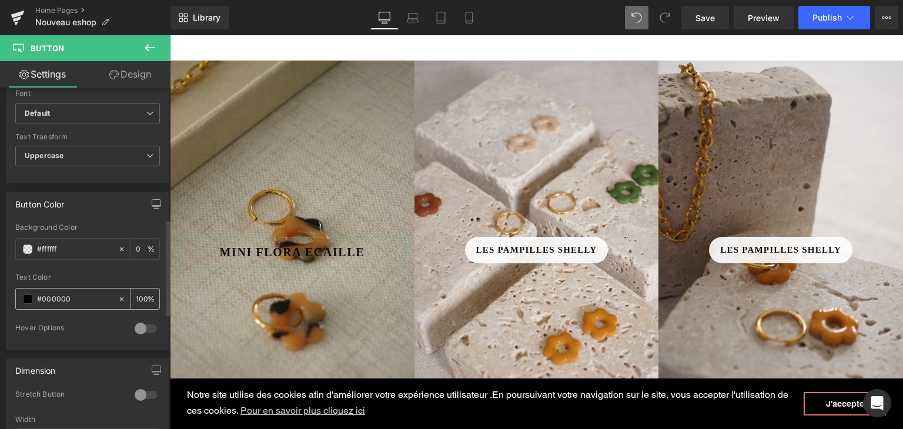
click at [24, 299] on span at bounding box center [27, 298] width 9 height 9
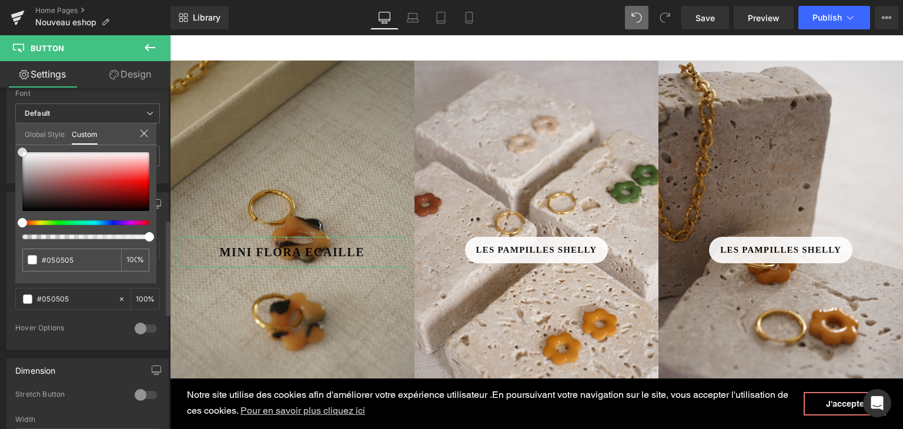
drag, startPoint x: 24, startPoint y: 207, endPoint x: 20, endPoint y: 144, distance: 63.6
click at [20, 144] on div "Global Style Custom Setup Global Style #050505 100 %" at bounding box center [85, 141] width 141 height 36
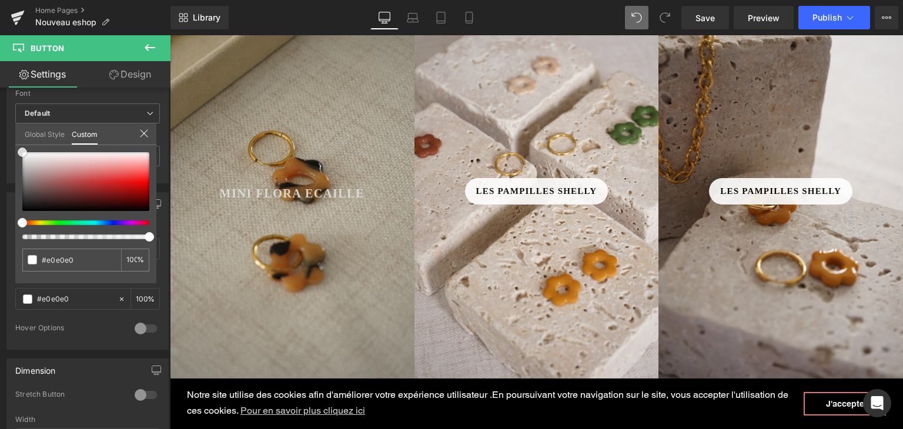
scroll to position [576, 0]
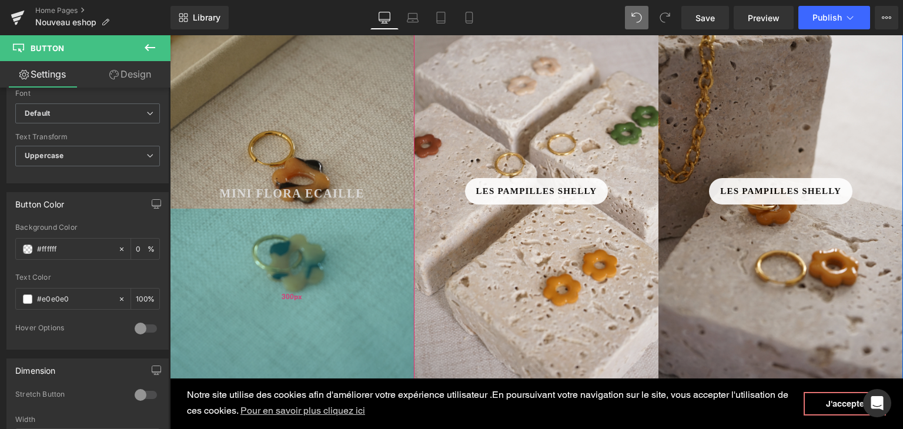
click at [341, 251] on div "300px" at bounding box center [292, 297] width 244 height 176
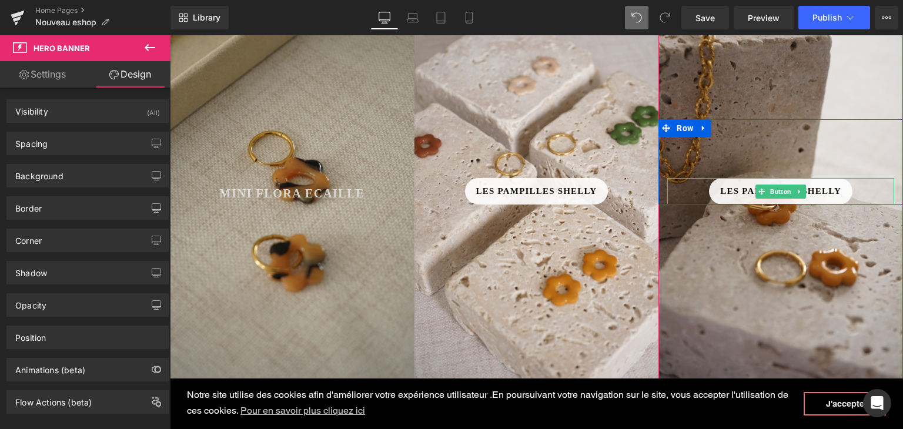
click at [826, 189] on span "Les pampilles Shelly" at bounding box center [780, 192] width 121 height 14
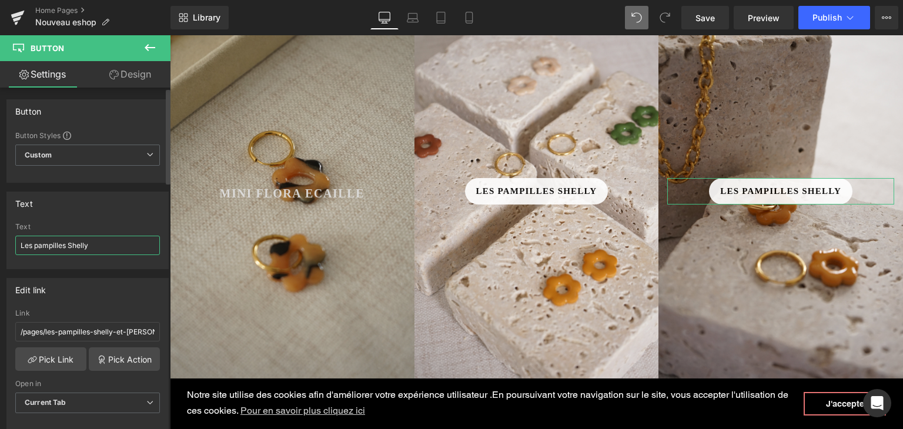
drag, startPoint x: 86, startPoint y: 247, endPoint x: 0, endPoint y: 239, distance: 86.1
click at [0, 239] on div "Text Les pampilles Shelly Text Les pampilles [PERSON_NAME]" at bounding box center [88, 226] width 176 height 86
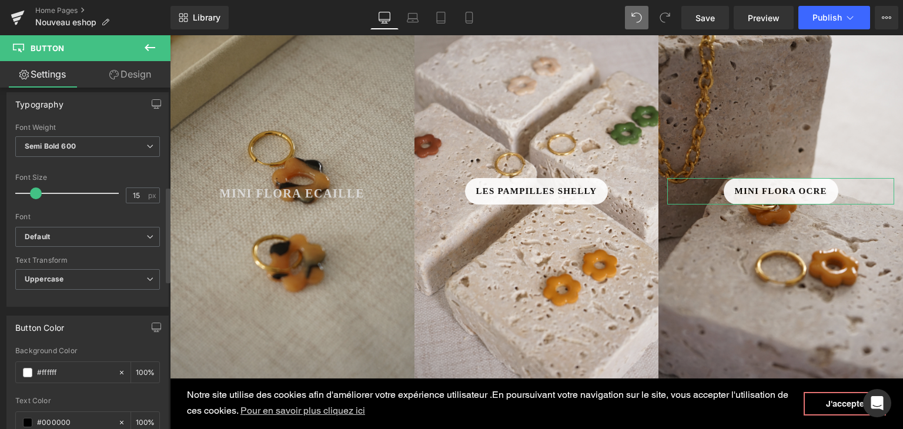
scroll to position [353, 0]
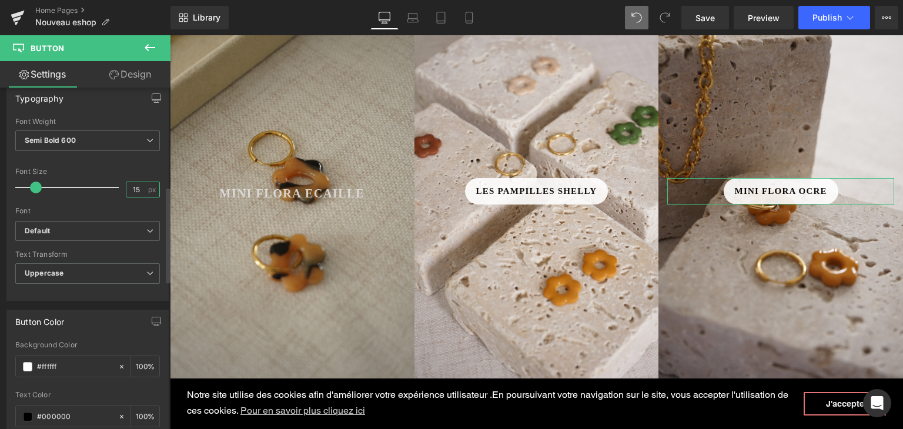
drag, startPoint x: 136, startPoint y: 184, endPoint x: 124, endPoint y: 182, distance: 12.6
click at [126, 182] on input "15" at bounding box center [136, 189] width 21 height 15
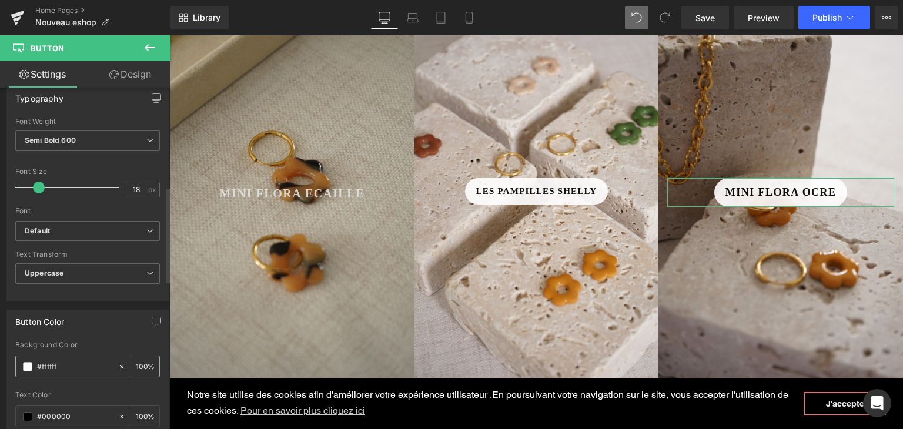
click at [29, 364] on span at bounding box center [27, 366] width 9 height 9
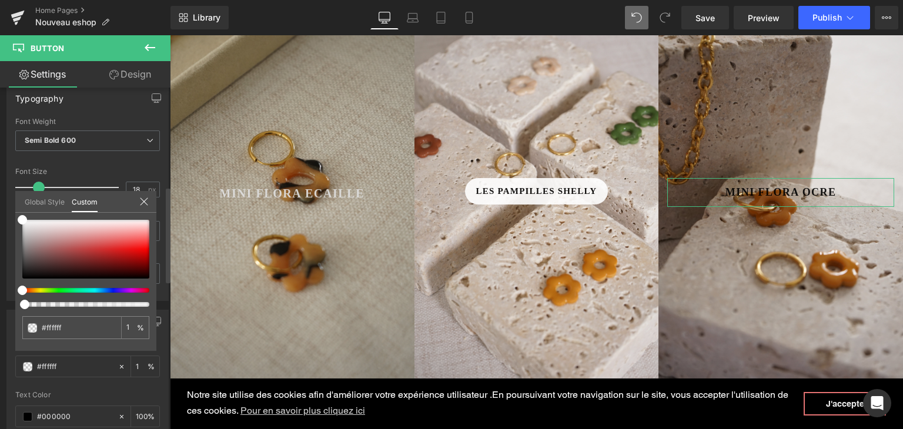
drag, startPoint x: 150, startPoint y: 304, endPoint x: 22, endPoint y: 304, distance: 128.1
click at [22, 304] on span at bounding box center [24, 304] width 9 height 9
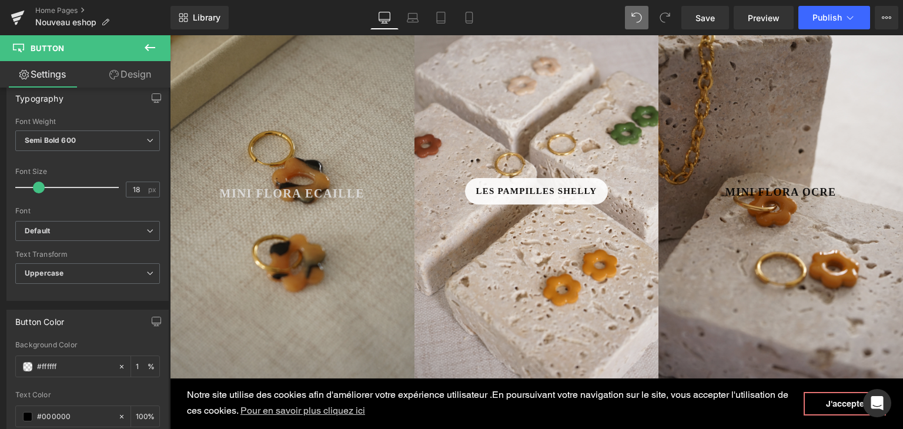
click at [757, 187] on span at bounding box center [761, 193] width 12 height 14
click at [29, 412] on span at bounding box center [27, 416] width 9 height 9
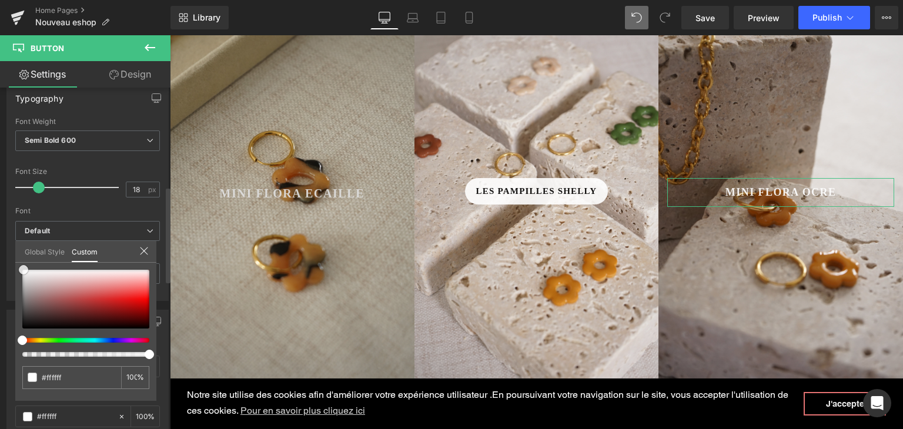
drag, startPoint x: 23, startPoint y: 323, endPoint x: 24, endPoint y: 262, distance: 61.7
click at [24, 262] on div "Global Style Custom Setup Global Style #ffffff 100 %" at bounding box center [85, 259] width 141 height 36
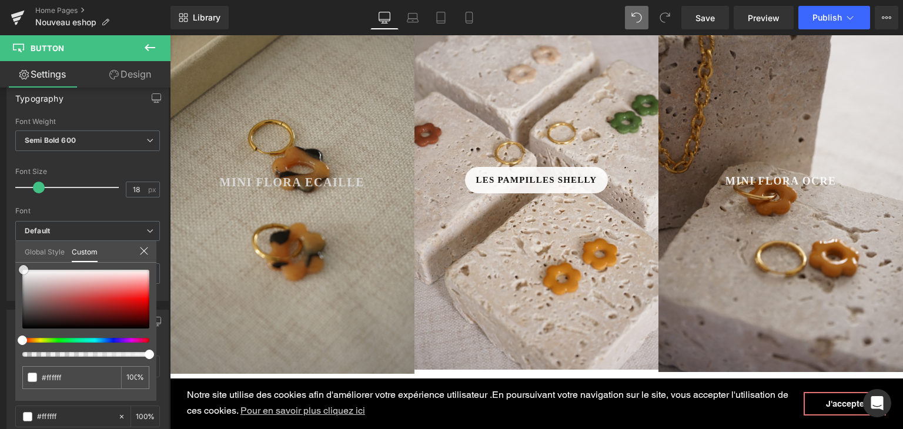
scroll to position [576, 0]
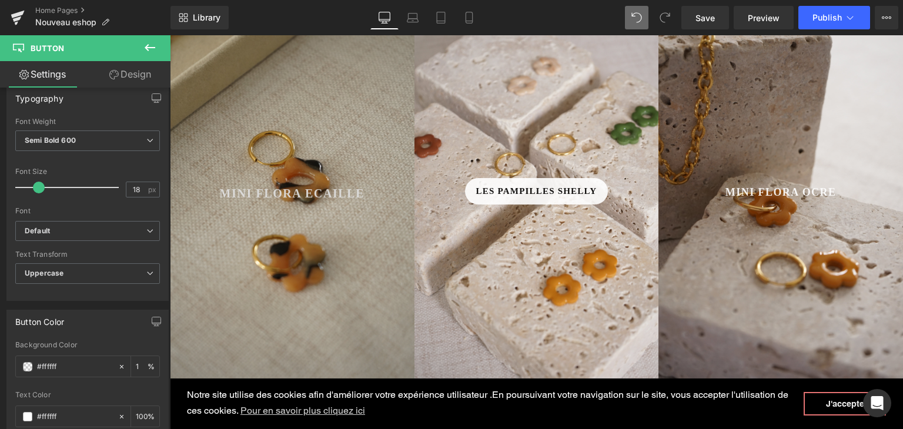
click at [21, 414] on div "#ffffff" at bounding box center [67, 416] width 102 height 21
click at [25, 413] on span at bounding box center [27, 416] width 9 height 9
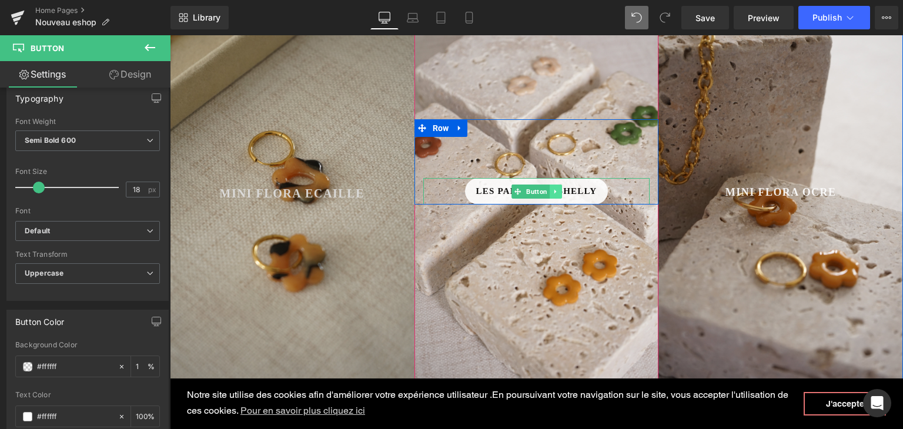
click at [552, 193] on icon at bounding box center [555, 191] width 6 height 7
click at [555, 193] on link at bounding box center [561, 192] width 12 height 14
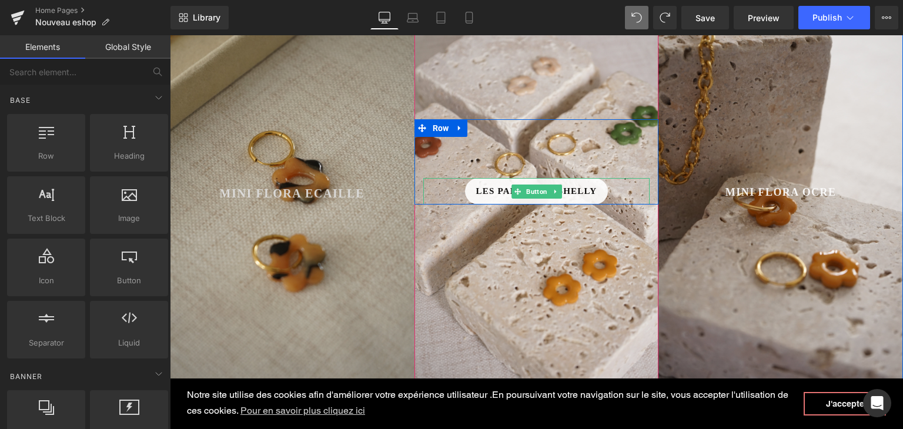
click at [489, 190] on span "Les pampilles Shelly" at bounding box center [536, 192] width 121 height 14
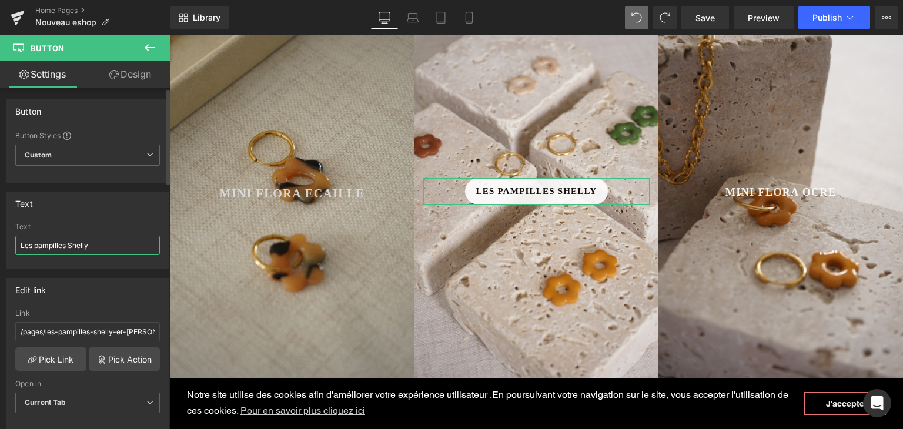
drag, startPoint x: 92, startPoint y: 245, endPoint x: 29, endPoint y: 243, distance: 62.9
click at [29, 243] on input "Les pampilles Shelly" at bounding box center [87, 245] width 145 height 19
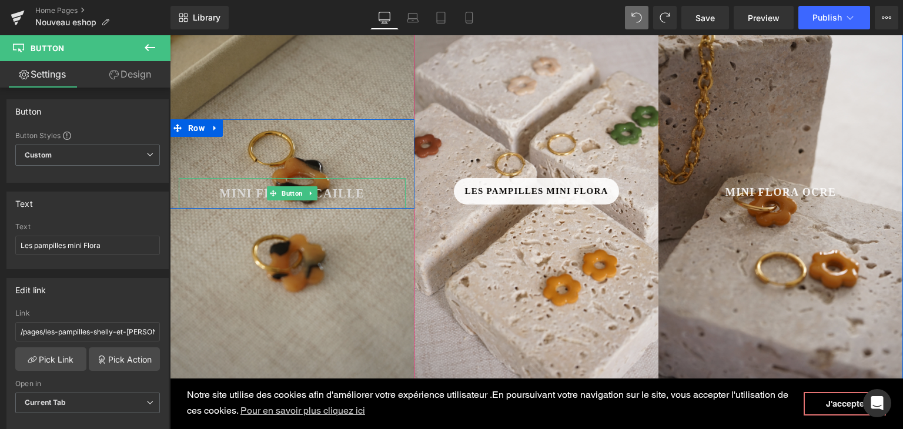
click at [242, 186] on span "Mini Flora Ecaille" at bounding box center [292, 194] width 145 height 18
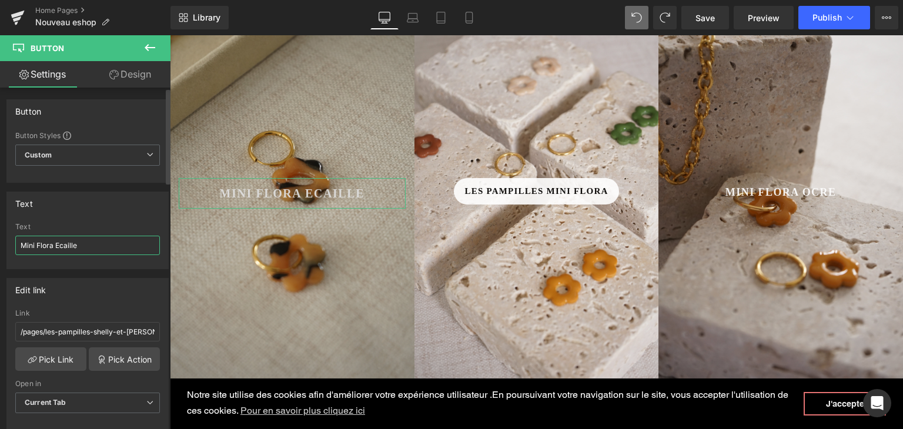
drag, startPoint x: 53, startPoint y: 244, endPoint x: 7, endPoint y: 241, distance: 46.0
click at [7, 241] on div "Mini Flora Ecaille Text Mini Flora Ecaille" at bounding box center [87, 246] width 161 height 46
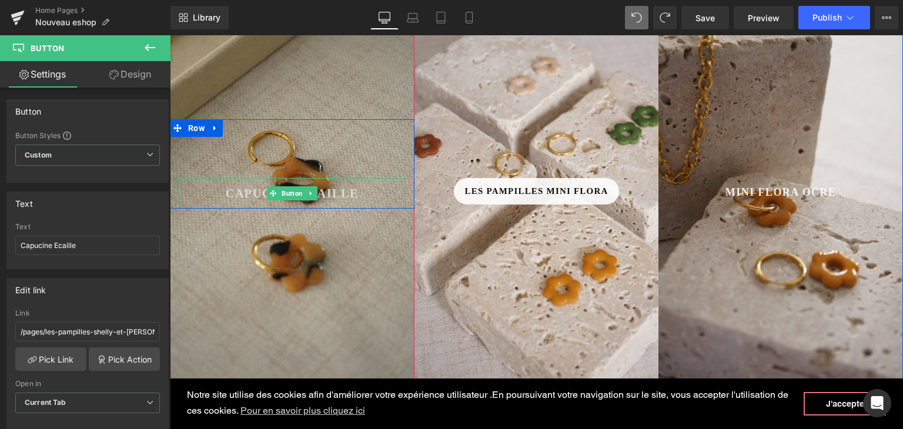
click at [330, 196] on span "Capucine Ecaille" at bounding box center [292, 194] width 133 height 18
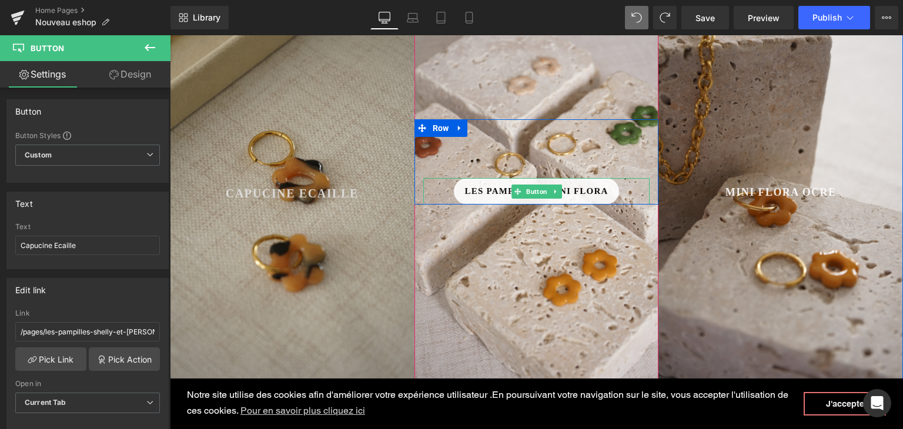
click at [481, 199] on link "Les pampilles mini Flora" at bounding box center [537, 191] width 166 height 26
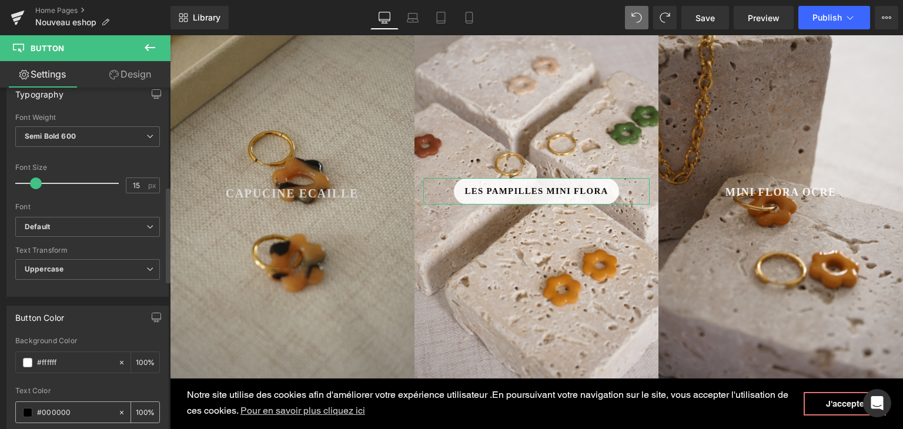
scroll to position [411, 0]
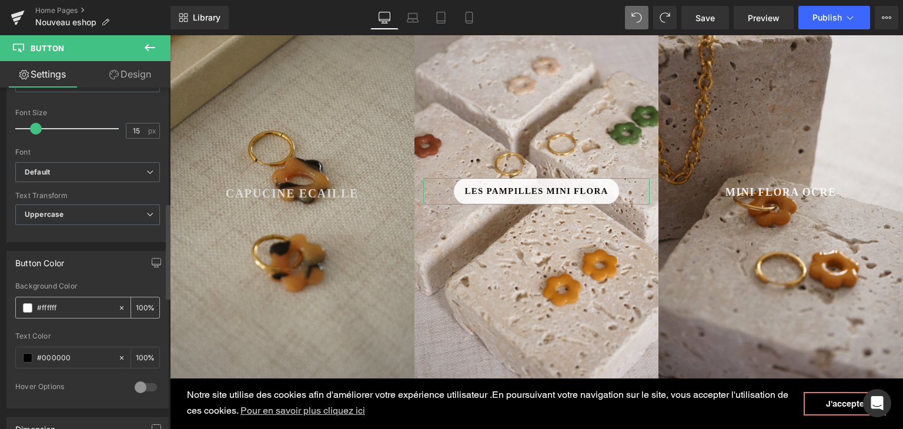
click at [26, 303] on span at bounding box center [27, 307] width 9 height 9
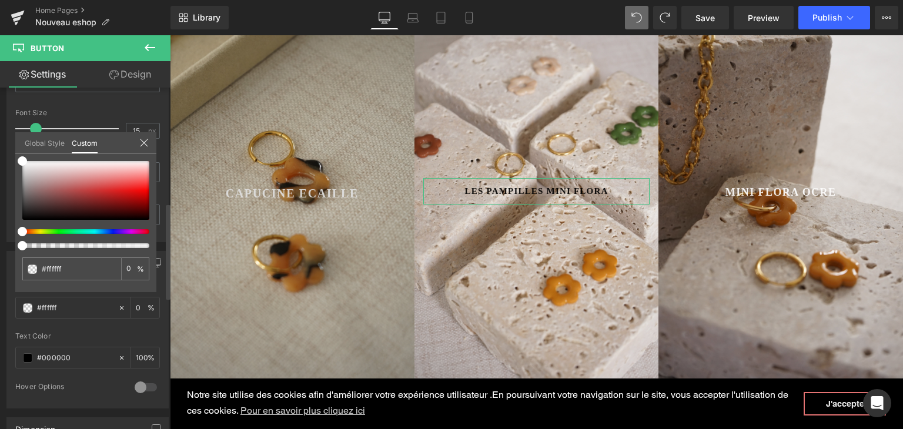
drag, startPoint x: 150, startPoint y: 243, endPoint x: 5, endPoint y: 235, distance: 146.0
click at [5, 242] on div "Button Color rgba(255, 255, 255, 0) Background Color #ffffff 0 % rgb(0, 0, 0) T…" at bounding box center [88, 325] width 176 height 166
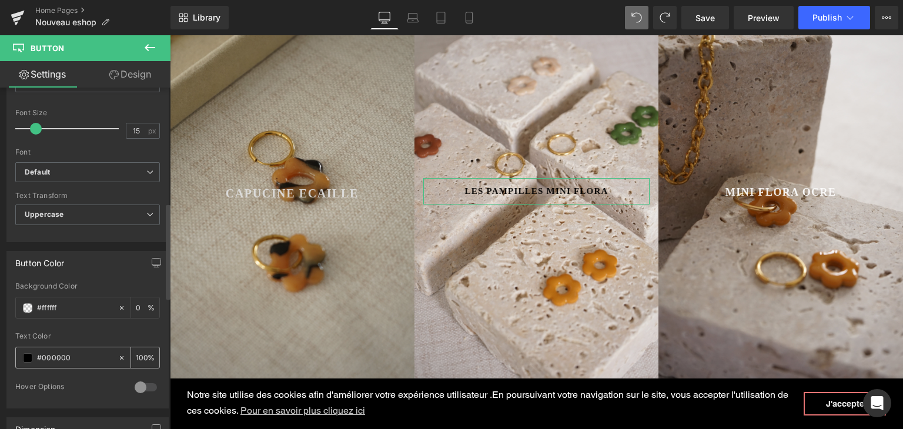
click at [26, 356] on span at bounding box center [27, 357] width 9 height 9
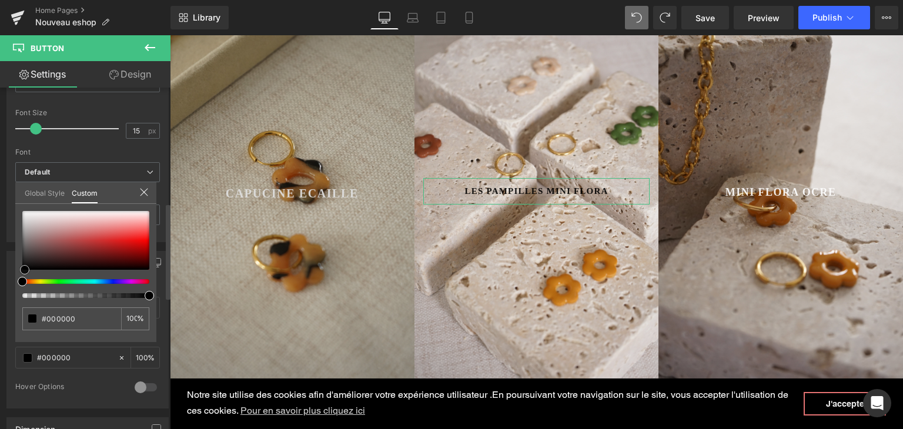
drag, startPoint x: 20, startPoint y: 265, endPoint x: 21, endPoint y: 292, distance: 27.1
click at [22, 293] on div at bounding box center [85, 254] width 127 height 87
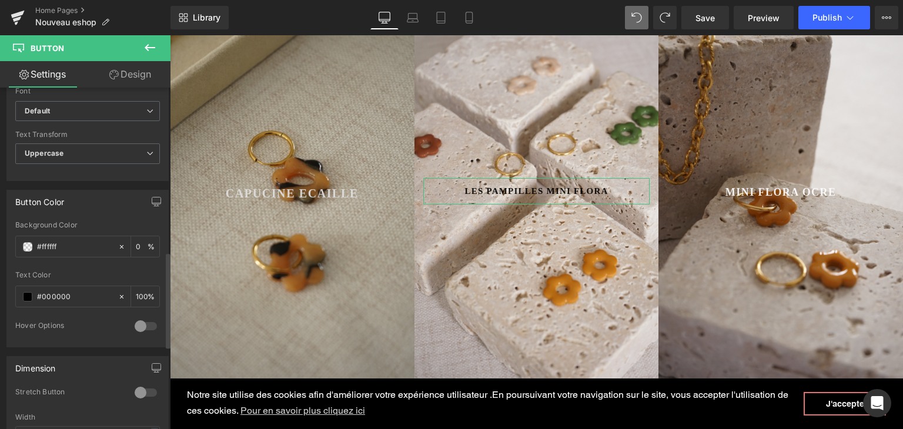
scroll to position [588, 0]
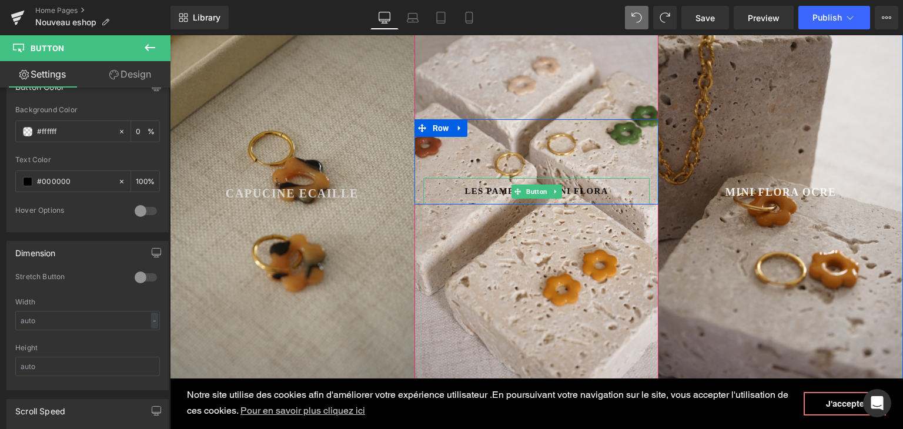
click at [496, 188] on span "Les pampilles mini Flora" at bounding box center [536, 192] width 143 height 14
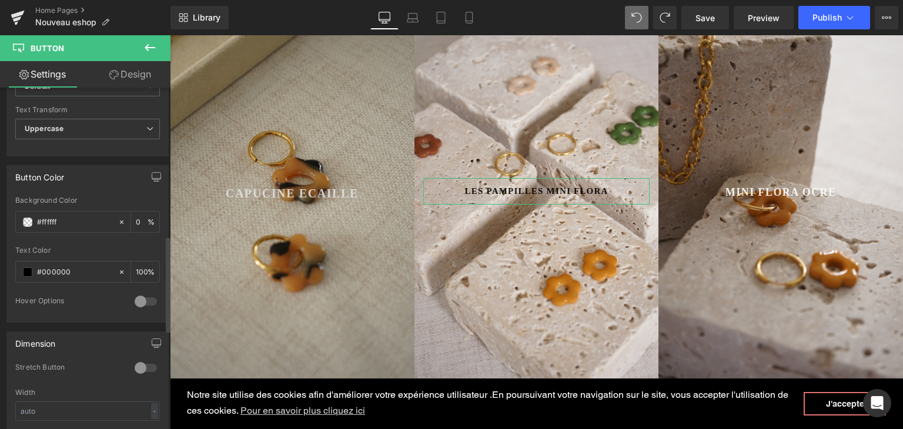
scroll to position [529, 0]
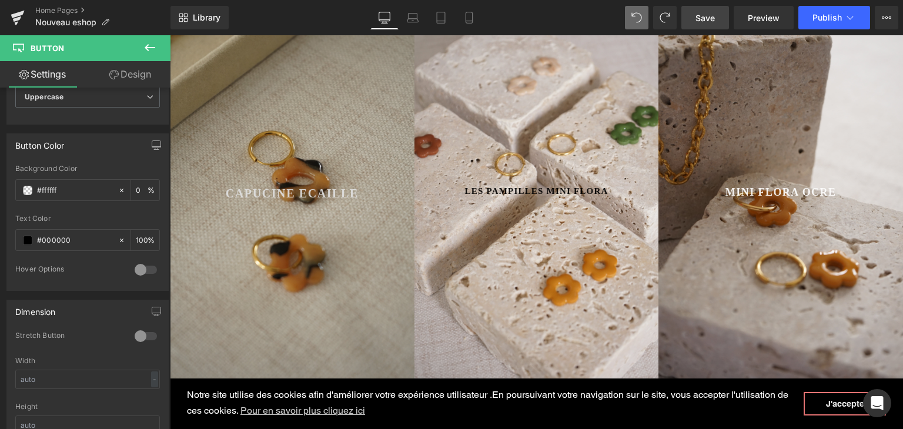
click at [695, 15] on link "Save" at bounding box center [705, 18] width 48 height 24
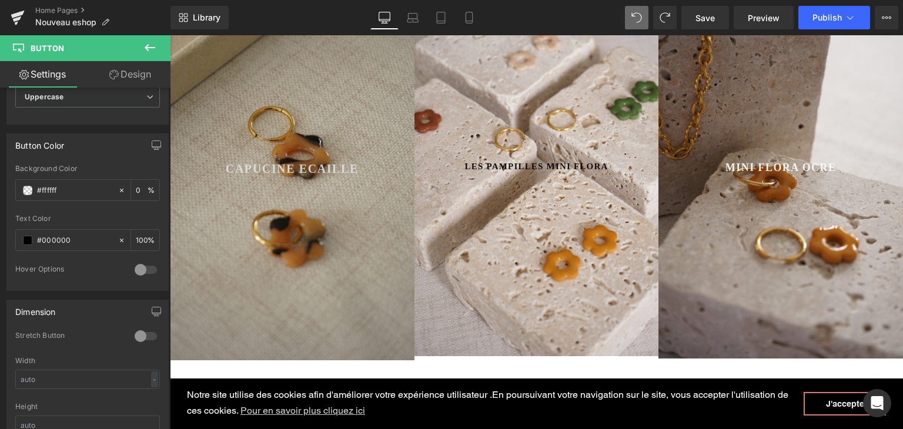
scroll to position [635, 0]
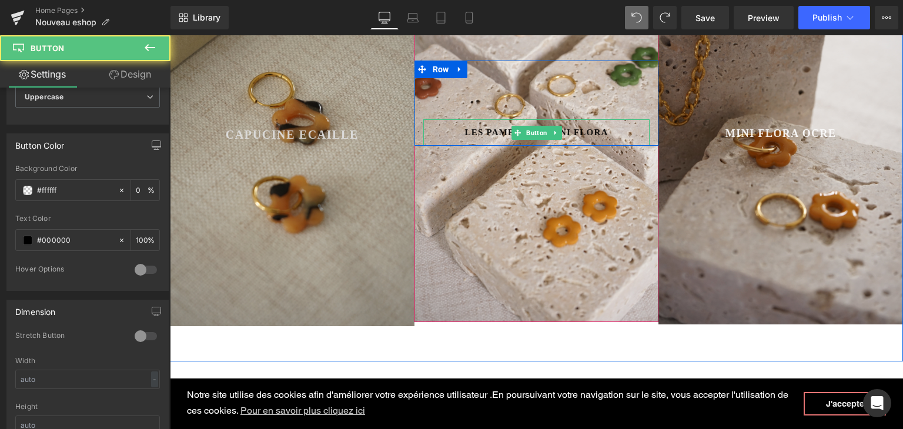
click at [479, 130] on span "Les pampilles mini Flora" at bounding box center [536, 133] width 143 height 14
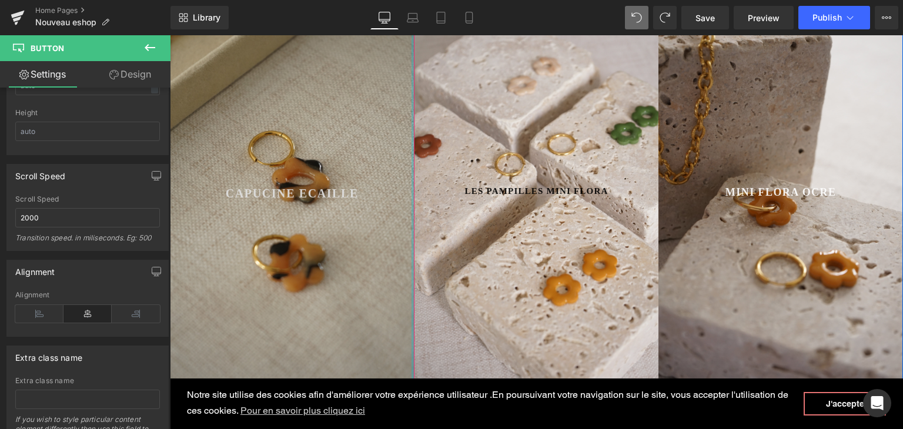
scroll to position [517, 0]
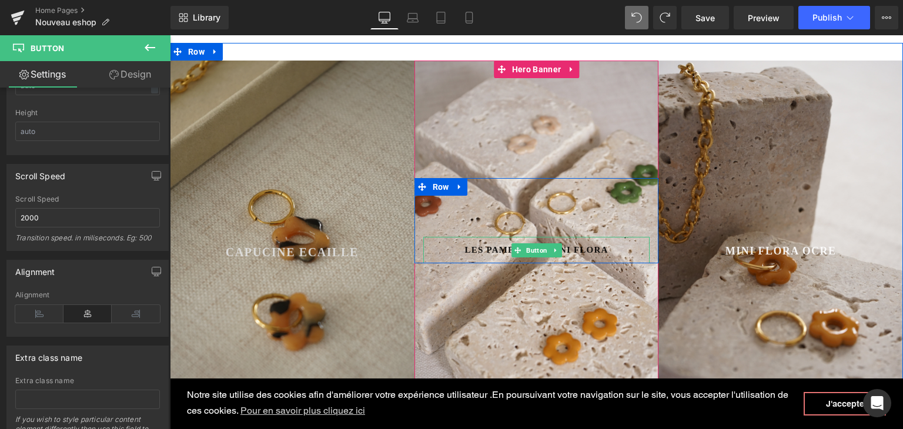
click at [494, 245] on span "Les pampilles mini Flora" at bounding box center [536, 250] width 143 height 14
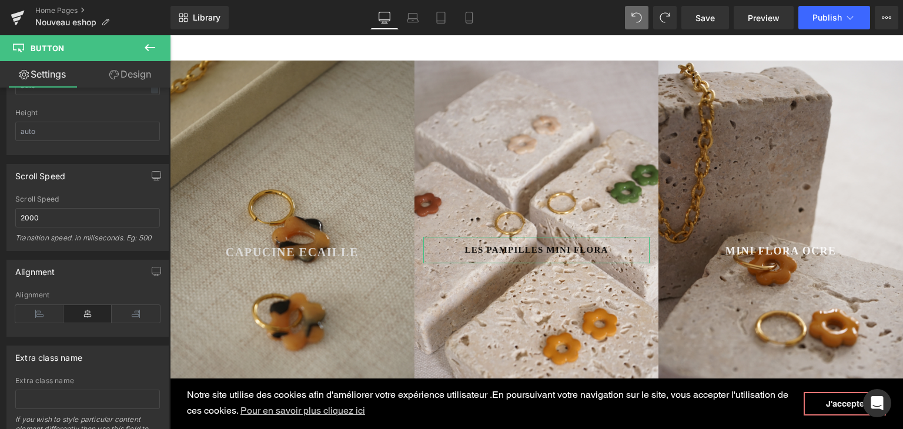
click at [140, 68] on link "Design" at bounding box center [130, 74] width 85 height 26
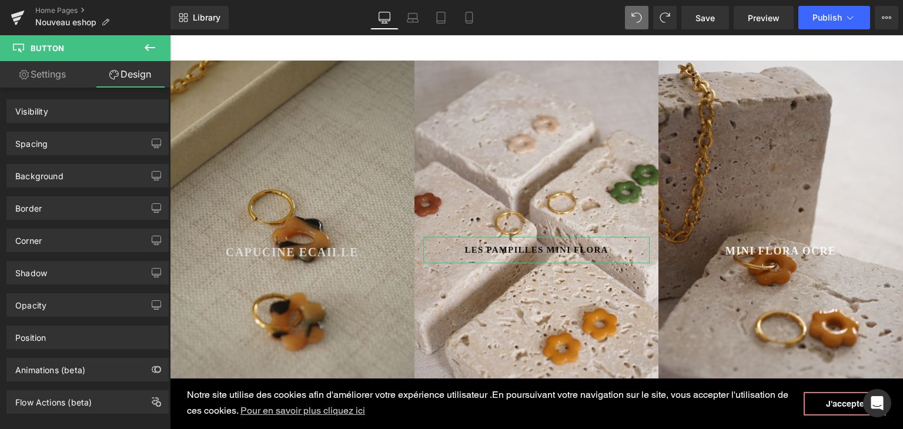
click at [46, 72] on link "Settings" at bounding box center [42, 74] width 85 height 26
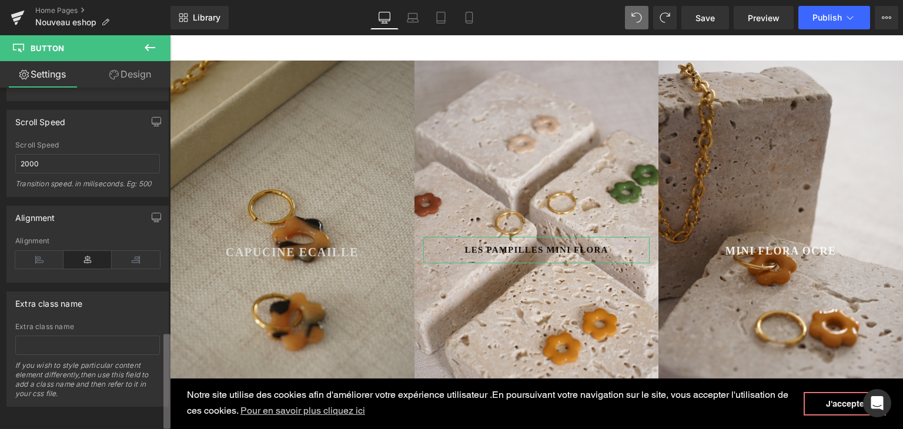
scroll to position [883, 0]
click at [163, 341] on b at bounding box center [166, 384] width 7 height 95
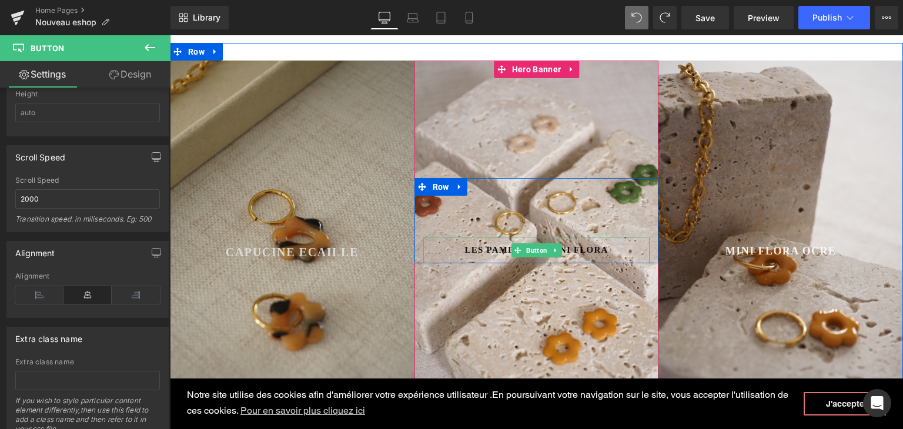
click at [498, 247] on span "Les pampilles mini Flora" at bounding box center [536, 250] width 143 height 14
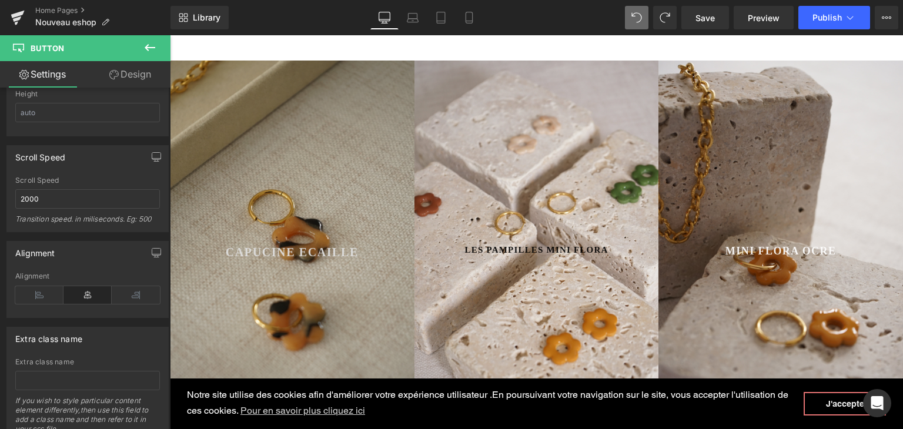
click at [709, 393] on span "Notre site utilise des cookies afin d'améliorer votre expérience utilisateur .E…" at bounding box center [495, 404] width 617 height 32
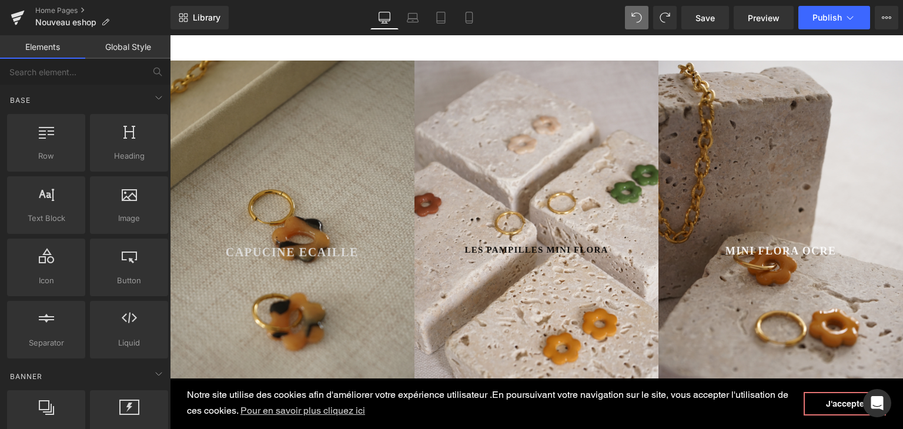
click at [729, 393] on span "Notre site utilise des cookies afin d'améliorer votre expérience utilisateur .E…" at bounding box center [495, 404] width 617 height 32
click at [731, 393] on span "Notre site utilise des cookies afin d'améliorer votre expérience utilisateur .E…" at bounding box center [495, 404] width 617 height 32
click at [726, 394] on span "Notre site utilise des cookies afin d'améliorer votre expérience utilisateur .E…" at bounding box center [495, 404] width 617 height 32
drag, startPoint x: 724, startPoint y: 394, endPoint x: 731, endPoint y: 394, distance: 6.5
click at [725, 394] on span "Notre site utilise des cookies afin d'améliorer votre expérience utilisateur .E…" at bounding box center [495, 404] width 617 height 32
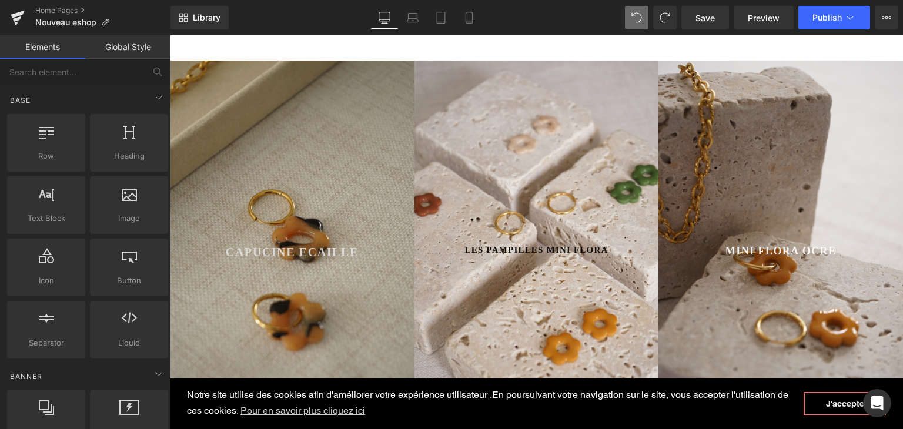
click at [731, 394] on span "Notre site utilise des cookies afin d'améliorer votre expérience utilisateur .E…" at bounding box center [495, 404] width 617 height 32
click at [239, 393] on span "Notre site utilise des cookies afin d'améliorer votre expérience utilisateur .E…" at bounding box center [495, 404] width 617 height 32
click at [309, 394] on span "Notre site utilise des cookies afin d'améliorer votre expérience utilisateur .E…" at bounding box center [495, 404] width 617 height 32
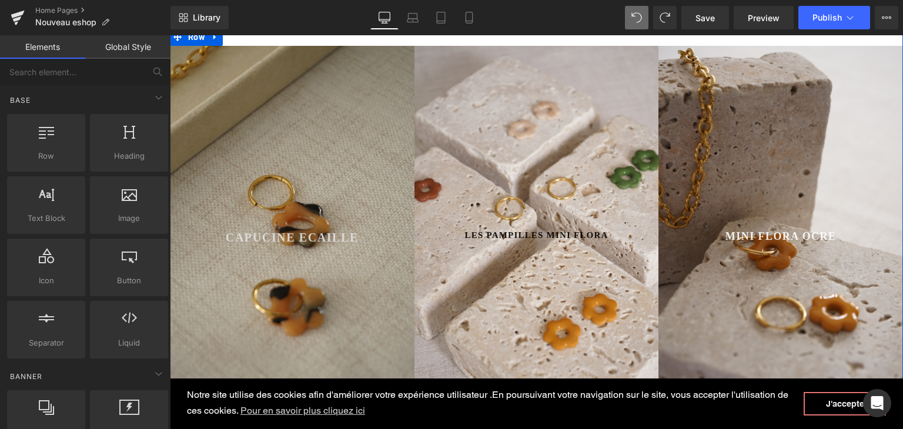
scroll to position [517, 0]
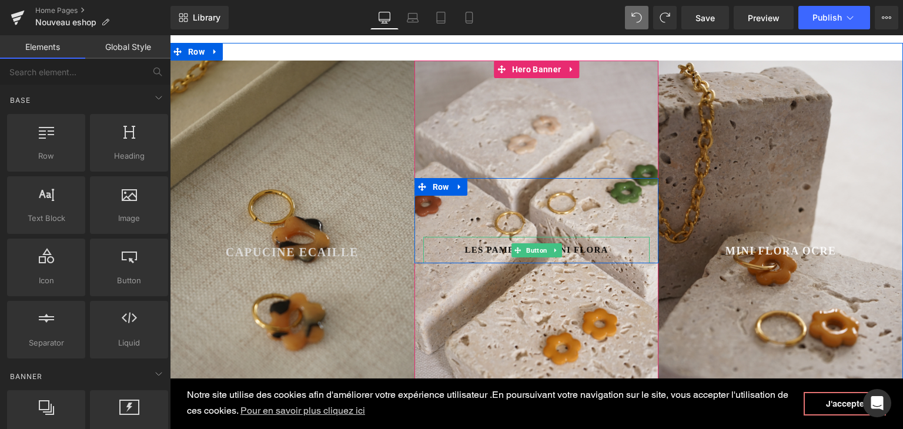
click at [465, 247] on span "Les pampilles mini Flora" at bounding box center [536, 250] width 143 height 14
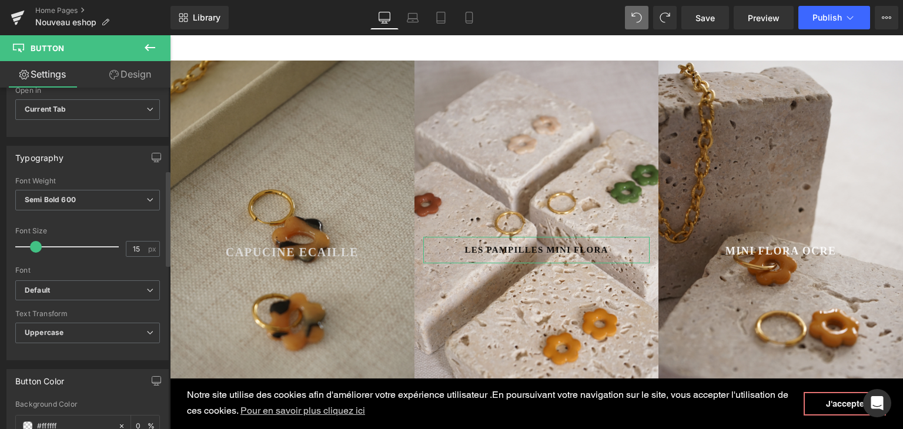
scroll to position [294, 0]
click at [134, 243] on input "15" at bounding box center [136, 248] width 21 height 15
click at [716, 16] on link "Save" at bounding box center [705, 18] width 48 height 24
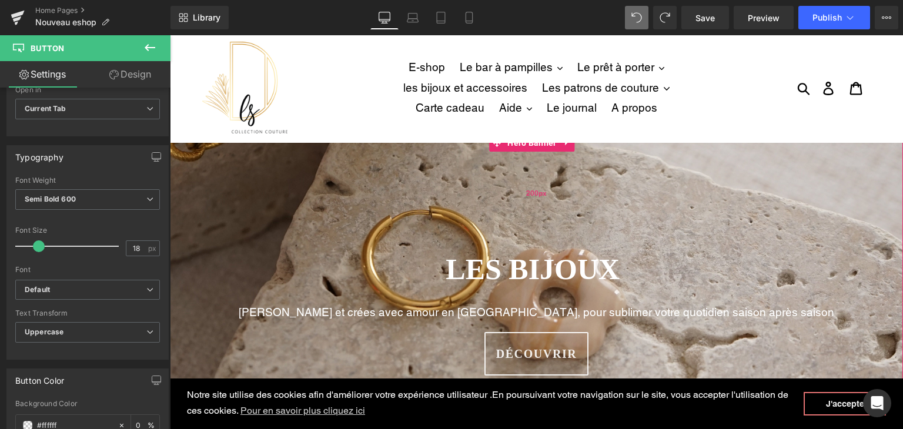
scroll to position [0, 0]
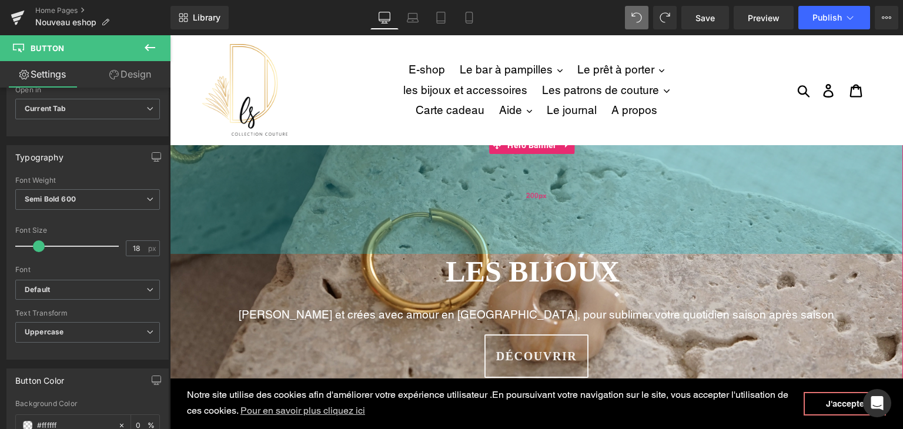
click at [537, 179] on div "200px" at bounding box center [536, 195] width 733 height 118
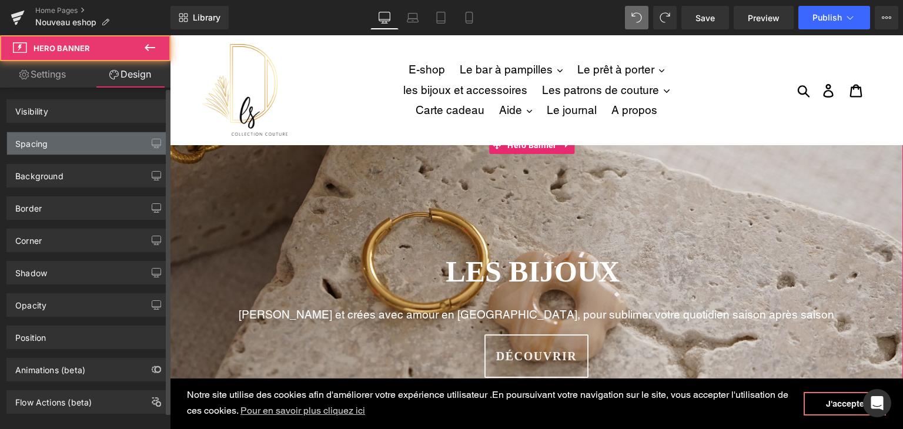
click at [99, 140] on div "Spacing" at bounding box center [87, 143] width 161 height 22
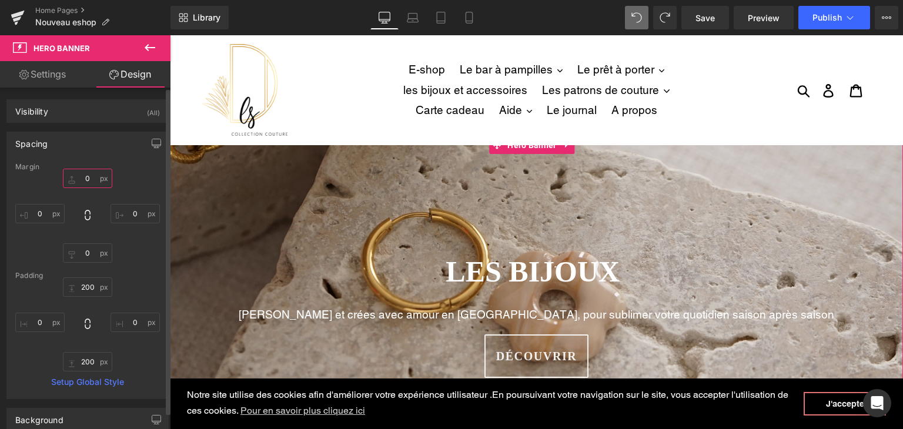
click at [88, 179] on input "0" at bounding box center [87, 178] width 49 height 19
click at [78, 386] on link "Setup Global Style" at bounding box center [87, 381] width 145 height 9
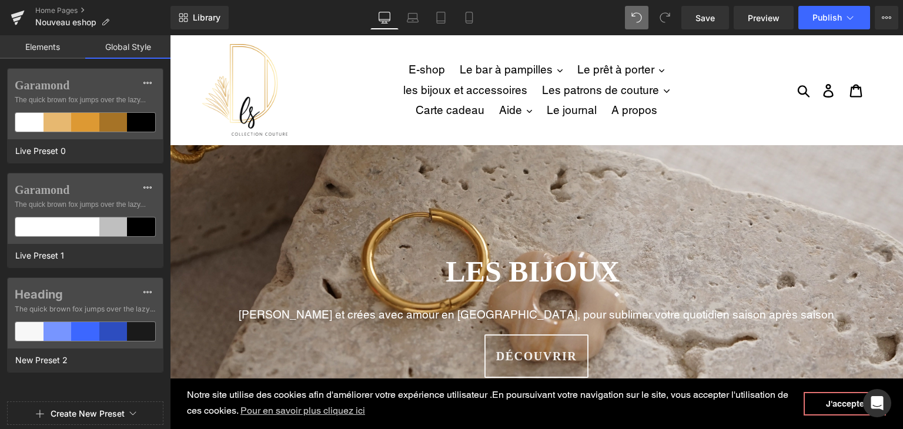
click at [360, 76] on link at bounding box center [285, 90] width 167 height 92
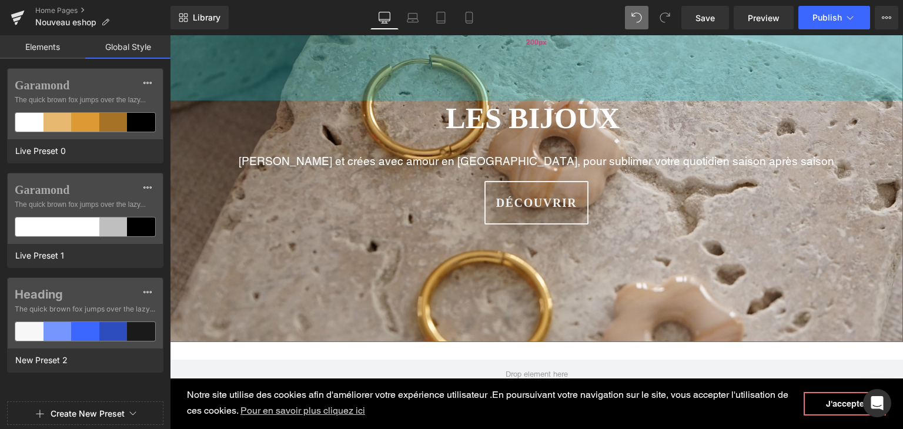
scroll to position [176, 0]
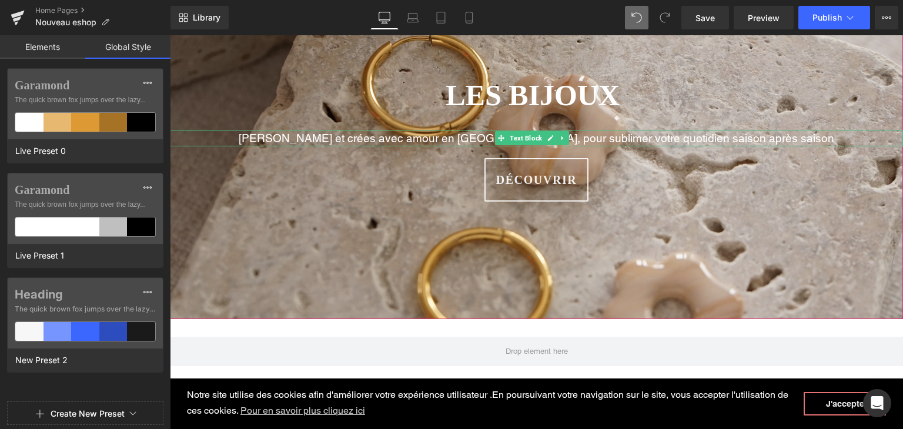
click at [447, 135] on p "[PERSON_NAME] et crées avec amour en [GEOGRAPHIC_DATA], pour sublimer votre quo…" at bounding box center [536, 138] width 733 height 17
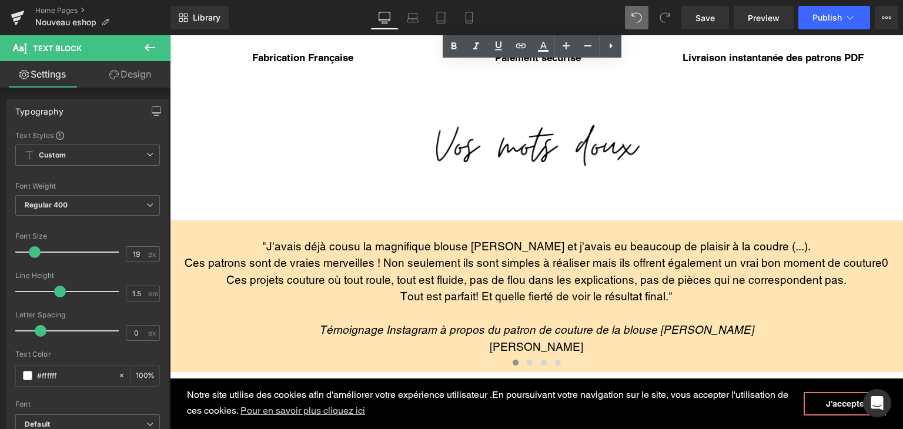
scroll to position [1469, 0]
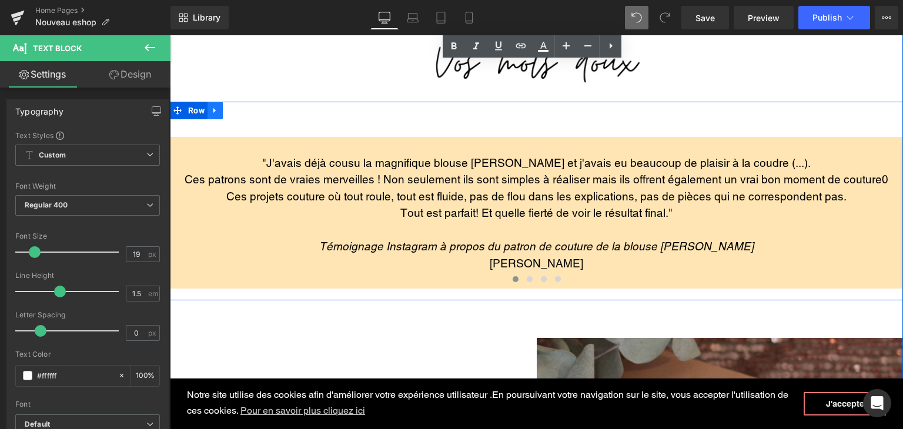
click at [212, 106] on icon at bounding box center [215, 110] width 8 height 9
click at [242, 110] on icon at bounding box center [246, 110] width 8 height 8
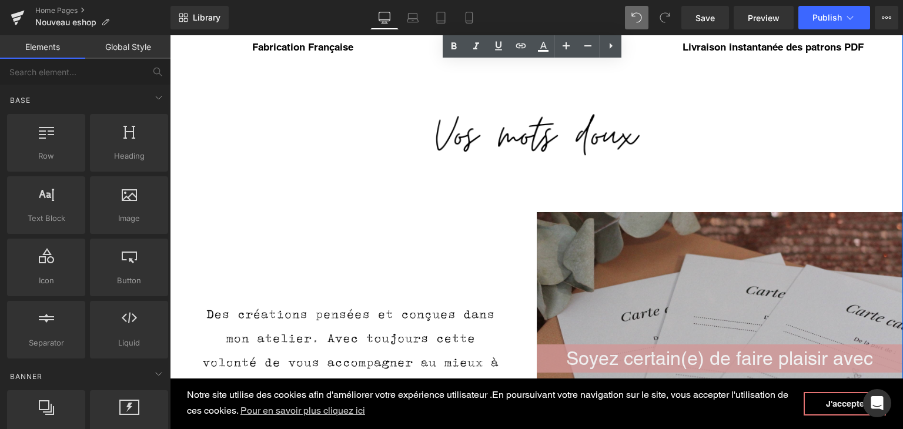
scroll to position [1352, 0]
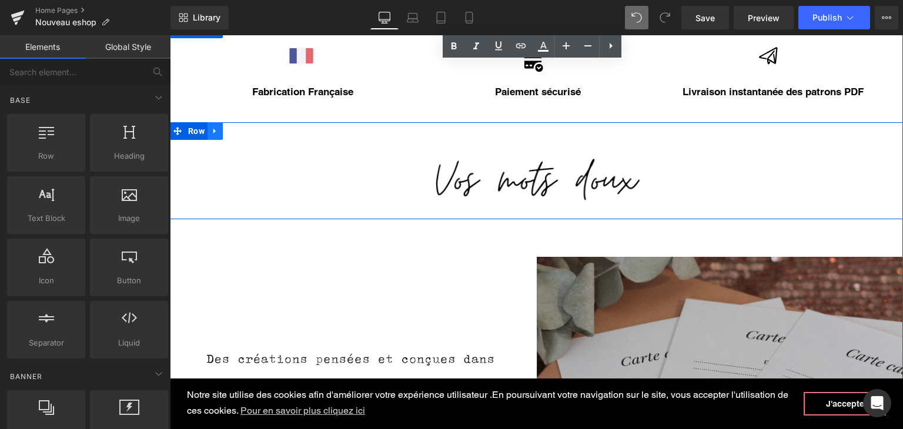
click at [211, 132] on icon at bounding box center [215, 131] width 8 height 9
click at [242, 130] on icon at bounding box center [246, 131] width 8 height 8
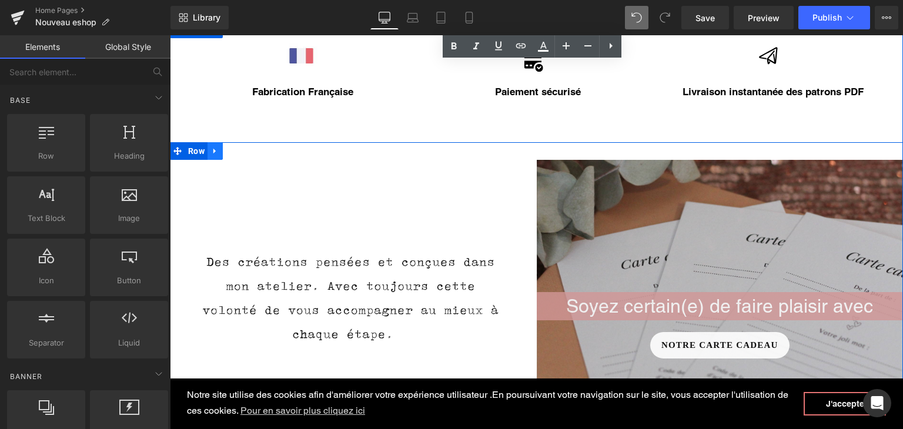
click at [212, 150] on icon at bounding box center [215, 151] width 8 height 9
click at [242, 149] on icon at bounding box center [246, 151] width 8 height 8
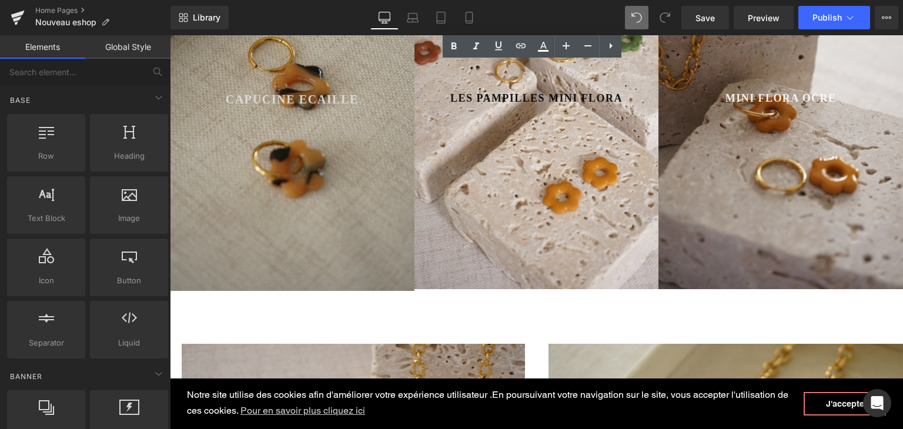
scroll to position [646, 0]
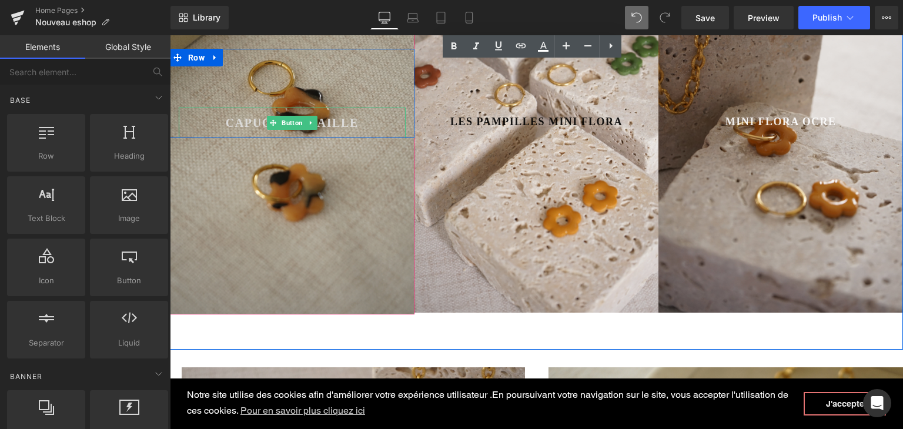
click at [336, 120] on span "Capucine Ecaille" at bounding box center [292, 123] width 133 height 18
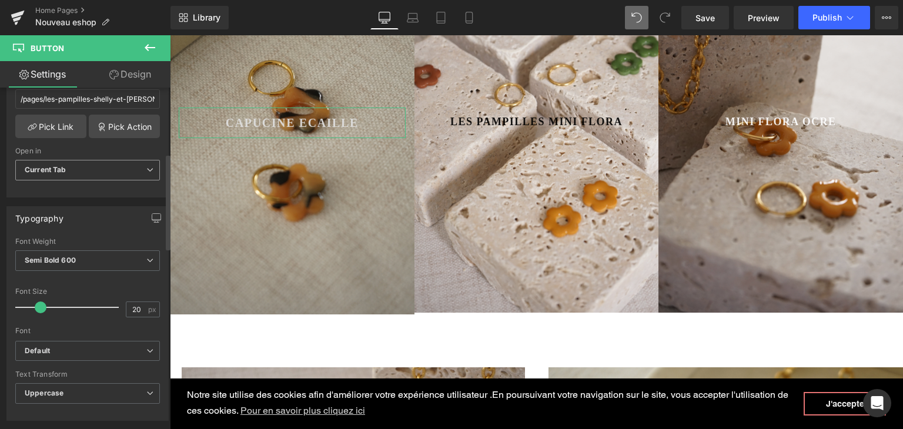
scroll to position [235, 0]
drag, startPoint x: 136, startPoint y: 305, endPoint x: 115, endPoint y: 301, distance: 21.6
click at [115, 302] on div "Font Size 20 px" at bounding box center [87, 304] width 145 height 39
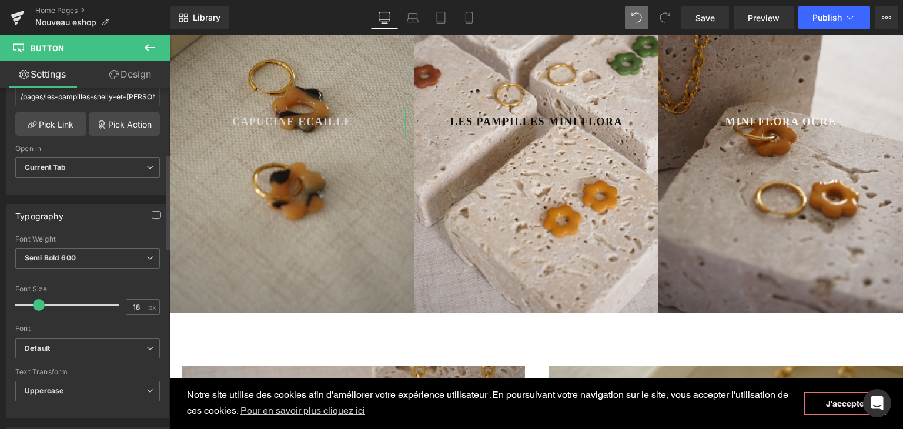
click at [154, 321] on div at bounding box center [87, 321] width 145 height 8
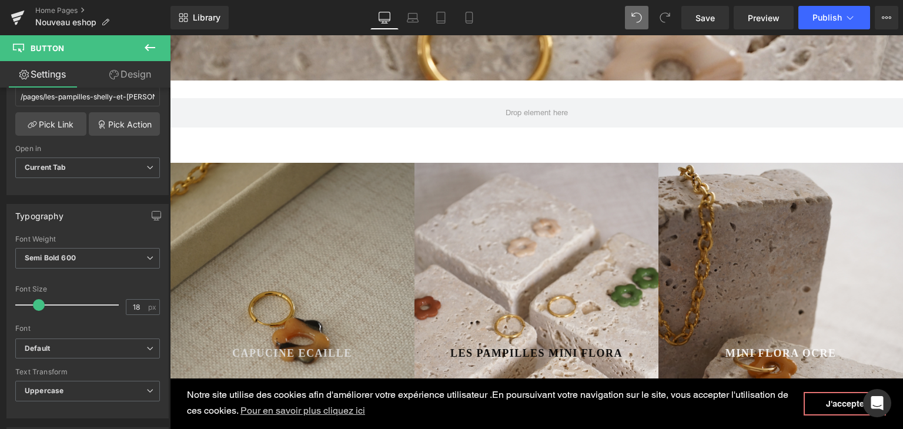
scroll to position [411, 0]
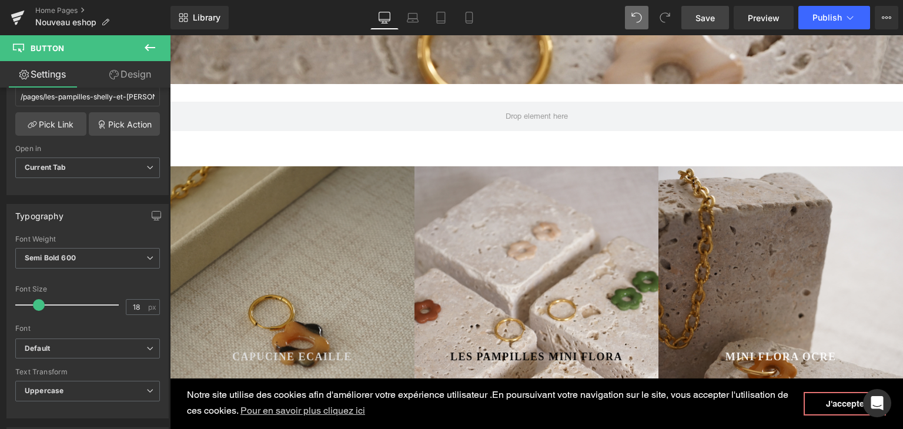
click at [712, 16] on span "Save" at bounding box center [704, 18] width 19 height 12
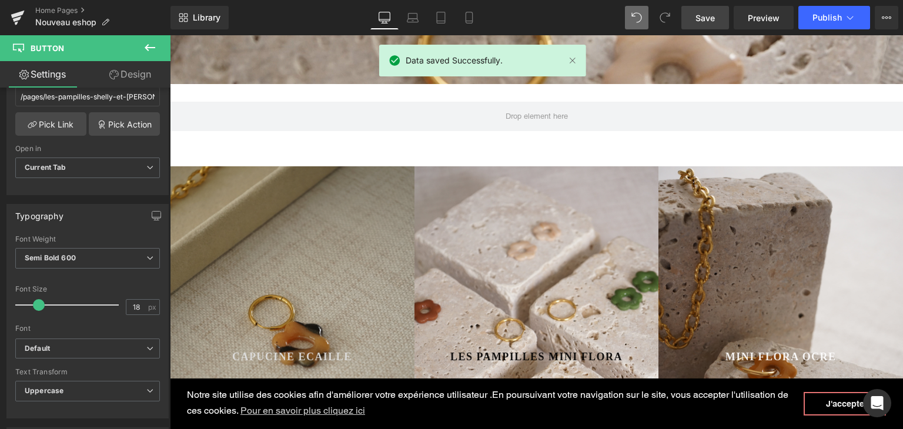
scroll to position [0, 0]
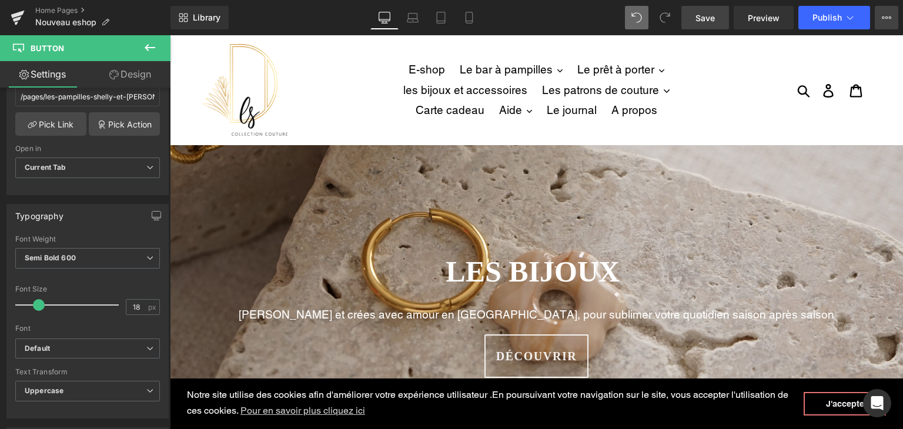
click at [890, 15] on icon at bounding box center [886, 17] width 9 height 9
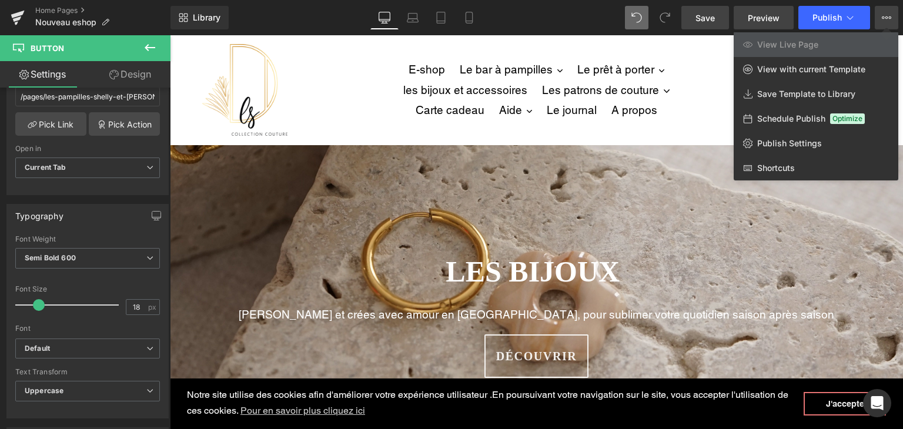
click at [755, 18] on span "Preview" at bounding box center [764, 18] width 32 height 12
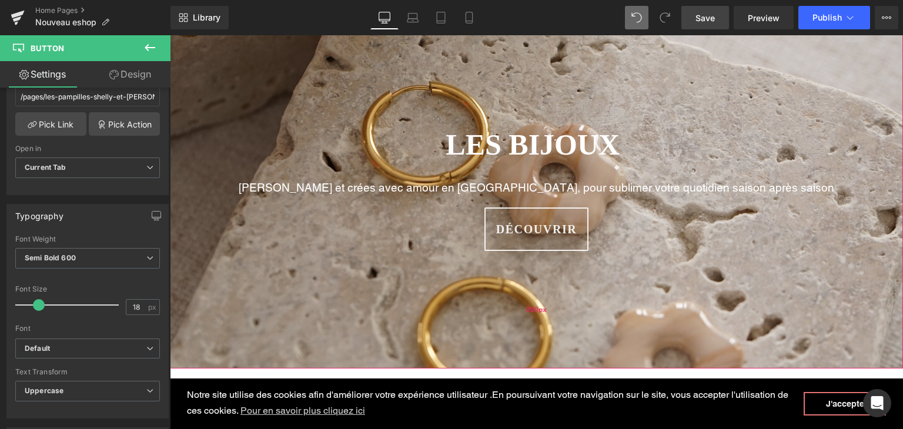
scroll to position [235, 0]
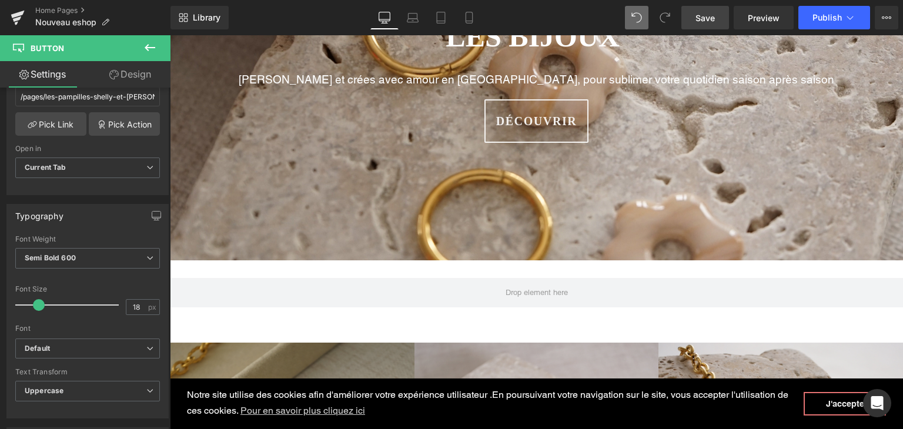
click at [134, 71] on link "Design" at bounding box center [130, 74] width 85 height 26
click at [0, 0] on div "Spacing" at bounding box center [0, 0] width 0 height 0
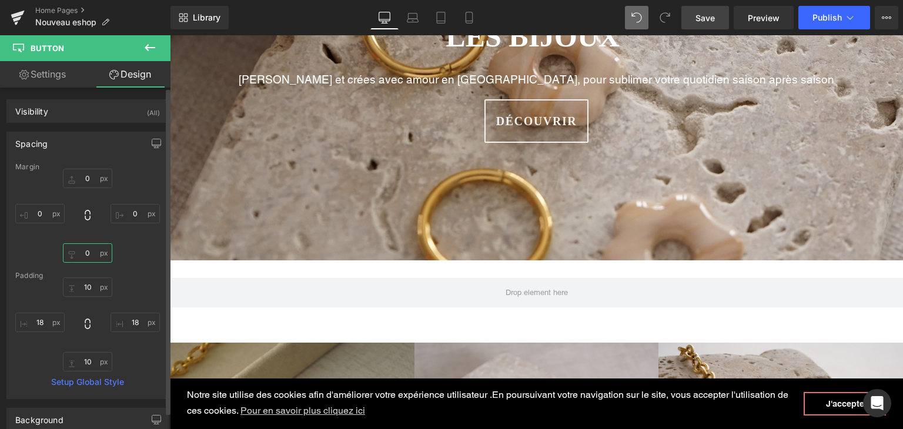
click at [88, 253] on input "0" at bounding box center [87, 252] width 49 height 19
click at [143, 283] on div "10px 10 18px 18 10px 10 18px 18" at bounding box center [87, 324] width 145 height 94
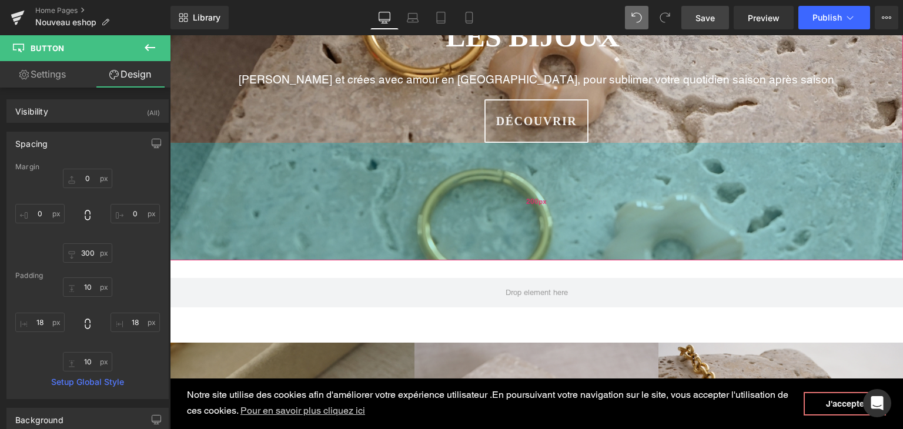
click at [529, 198] on span "200px" at bounding box center [536, 201] width 21 height 11
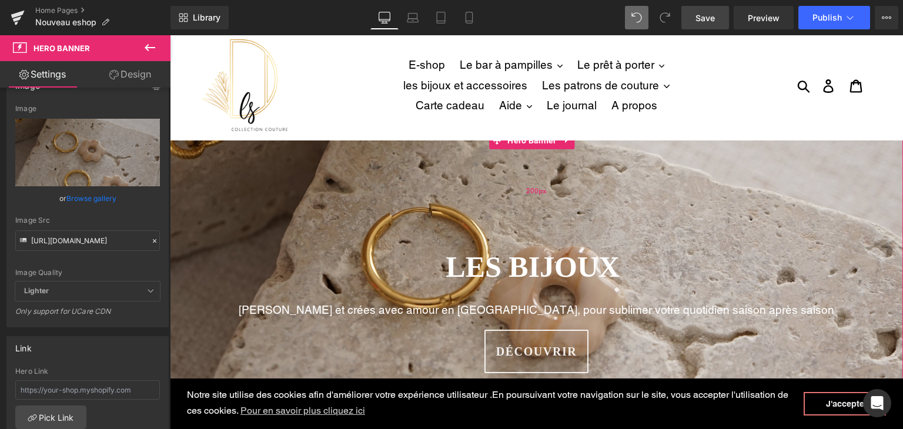
scroll to position [0, 0]
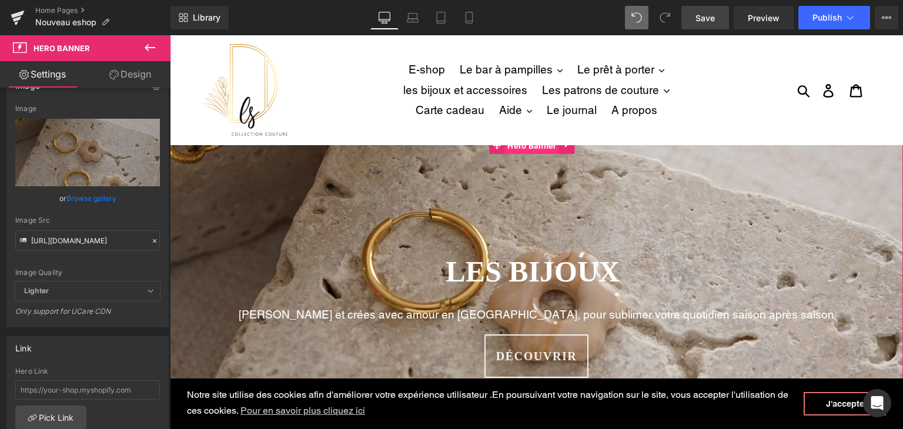
click at [522, 151] on span "Hero Banner" at bounding box center [531, 146] width 55 height 18
click at [148, 79] on link "Design" at bounding box center [130, 74] width 85 height 26
click at [0, 0] on div "Spacing" at bounding box center [0, 0] width 0 height 0
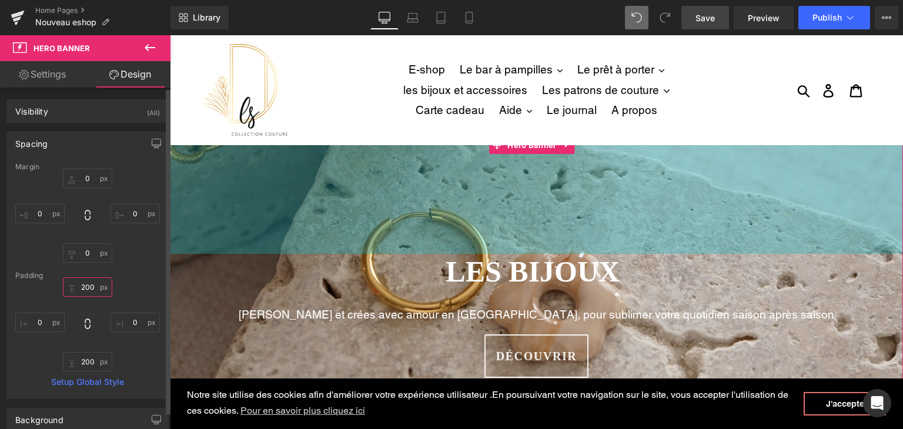
click at [90, 283] on input "200" at bounding box center [87, 286] width 49 height 19
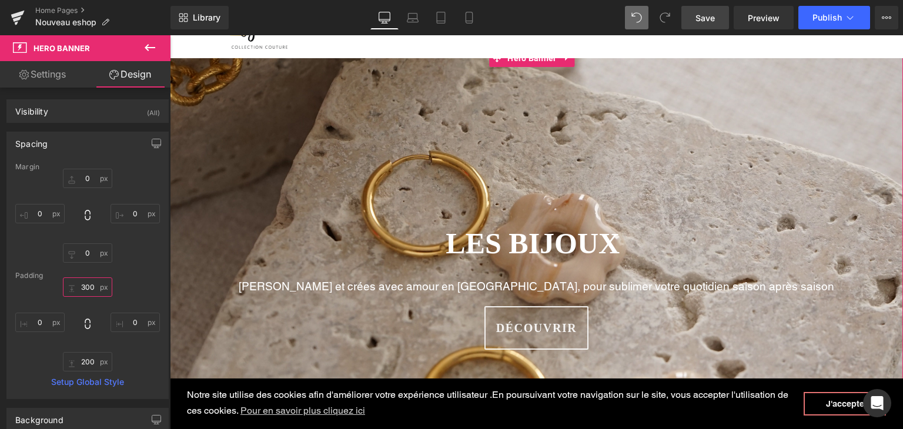
scroll to position [59, 0]
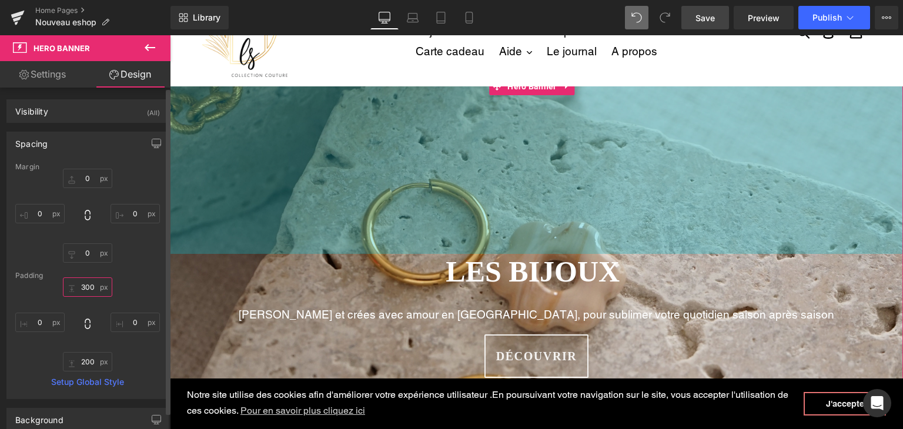
drag, startPoint x: 92, startPoint y: 283, endPoint x: 77, endPoint y: 285, distance: 14.8
click at [77, 285] on input "300" at bounding box center [87, 286] width 49 height 19
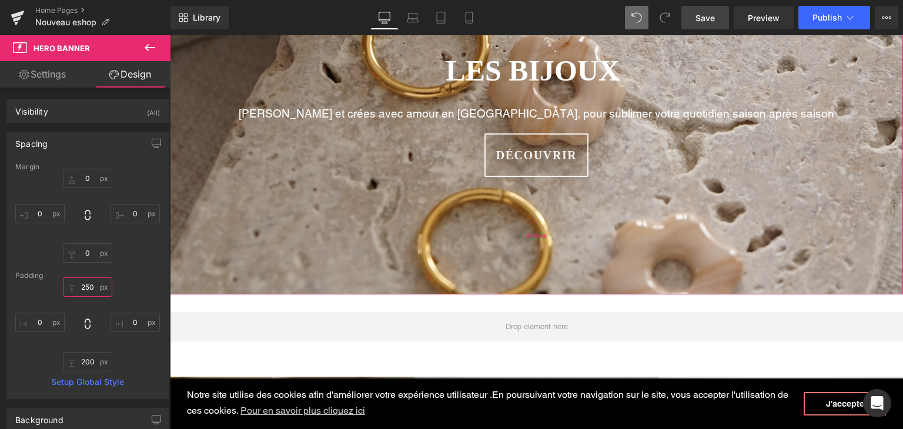
scroll to position [235, 0]
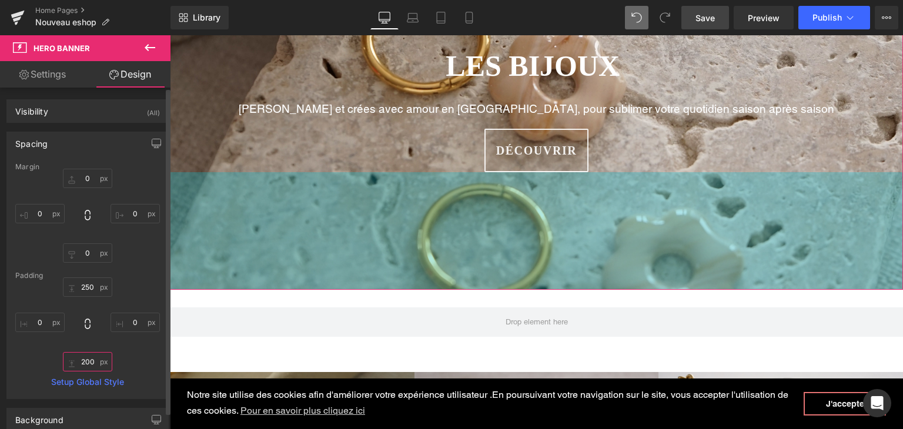
click at [94, 363] on input "200" at bounding box center [87, 361] width 49 height 19
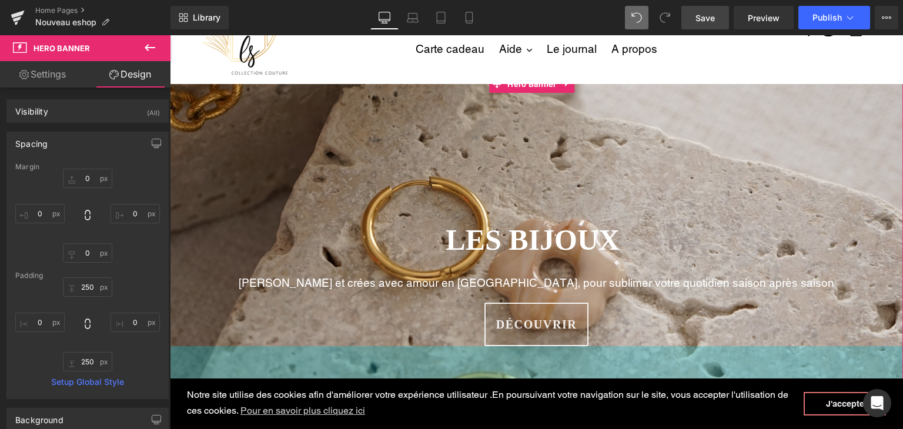
scroll to position [59, 0]
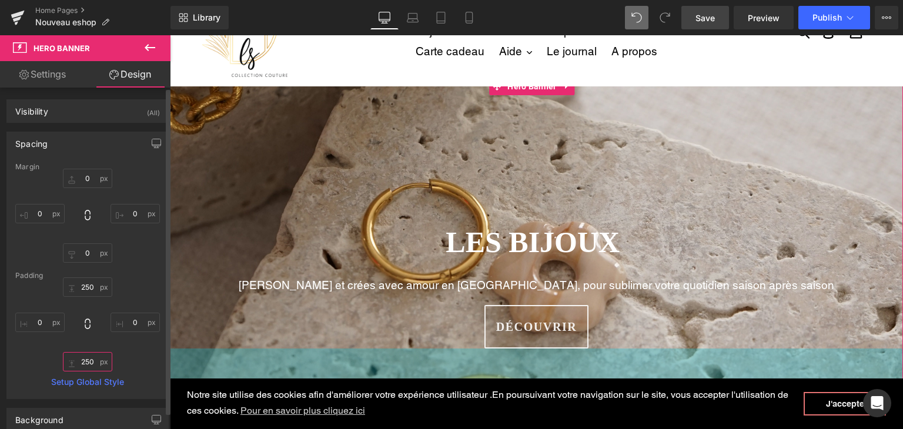
click at [93, 362] on input "250" at bounding box center [87, 361] width 49 height 19
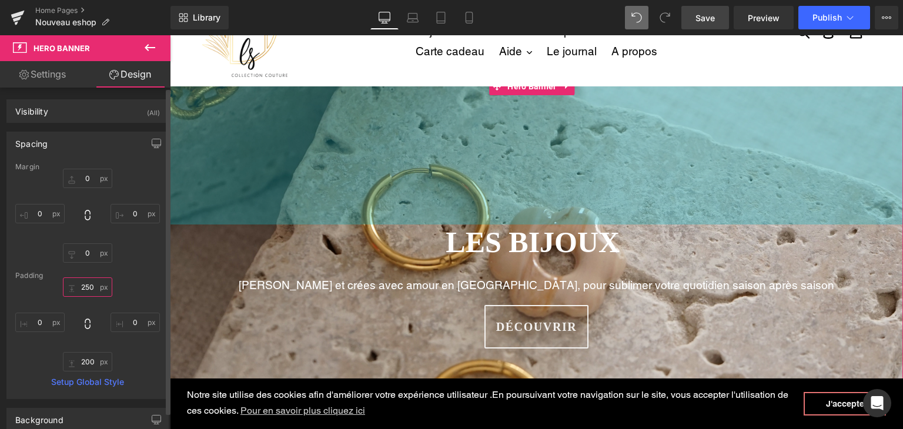
click at [92, 284] on input "250" at bounding box center [87, 286] width 49 height 19
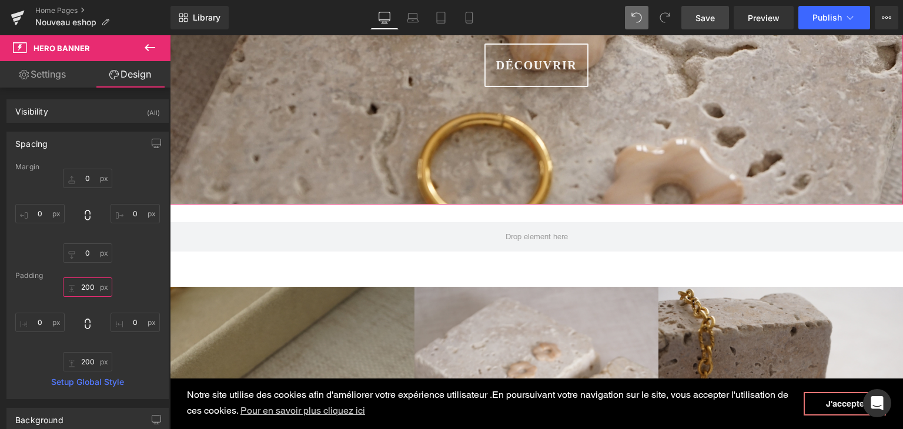
scroll to position [294, 0]
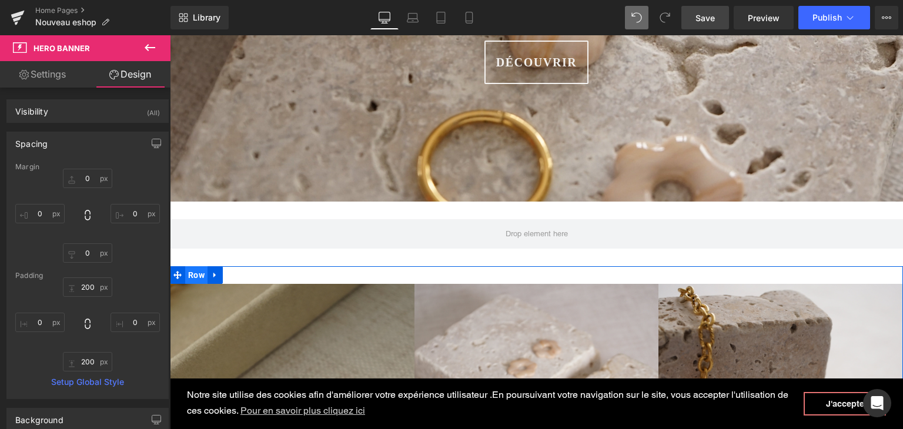
click at [193, 273] on span "Row" at bounding box center [196, 275] width 22 height 18
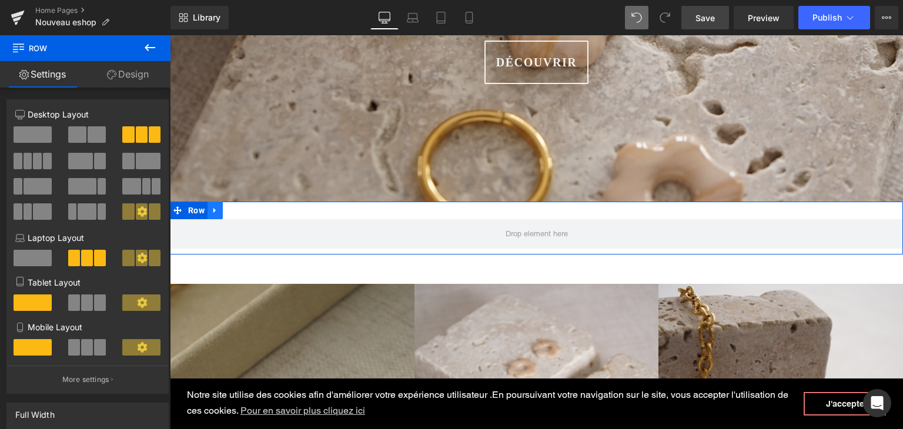
click at [210, 205] on link at bounding box center [214, 211] width 15 height 18
click at [242, 209] on icon at bounding box center [246, 210] width 8 height 8
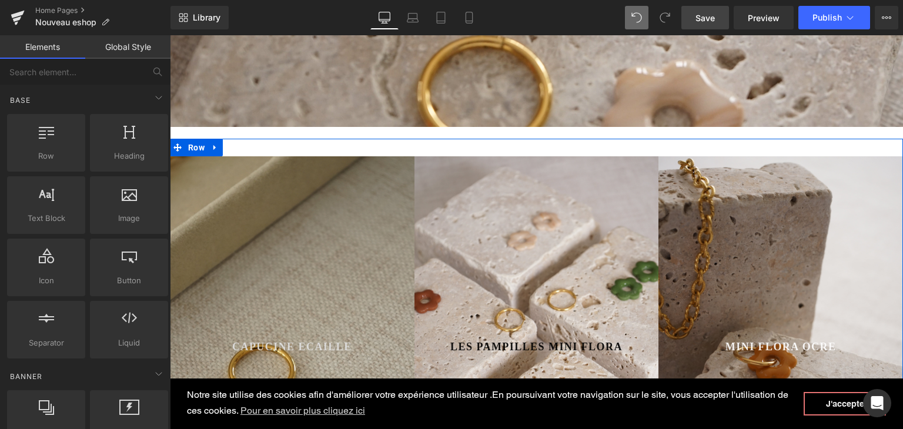
scroll to position [353, 0]
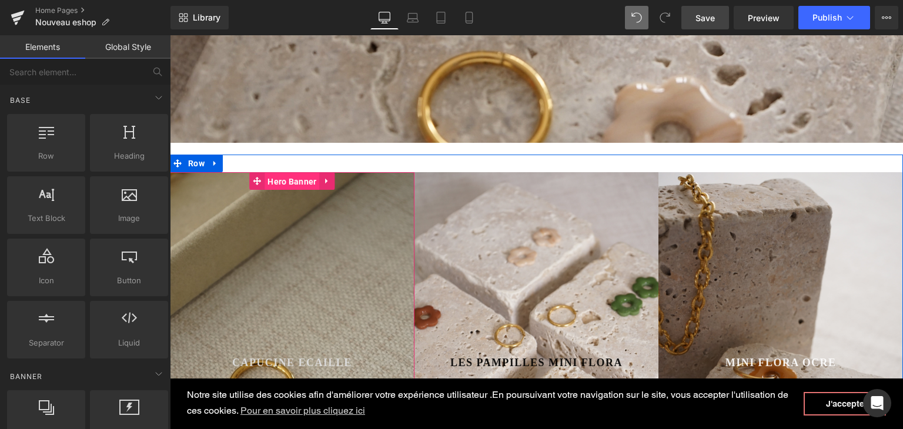
click at [287, 186] on span "Hero Banner" at bounding box center [291, 182] width 55 height 18
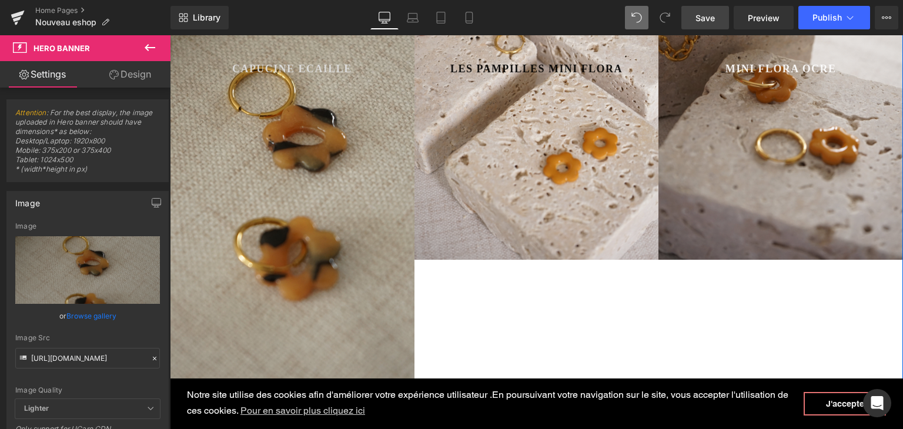
scroll to position [470, 0]
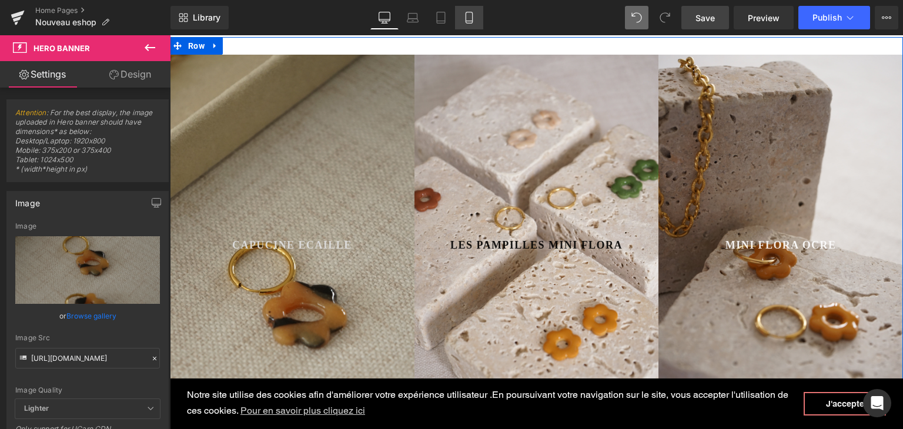
click at [477, 20] on link "Mobile" at bounding box center [469, 18] width 28 height 24
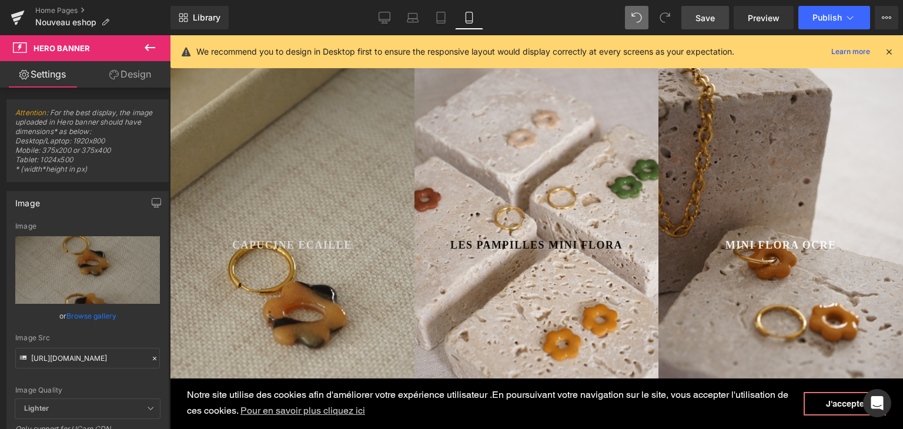
click at [471, 20] on icon at bounding box center [469, 18] width 12 height 12
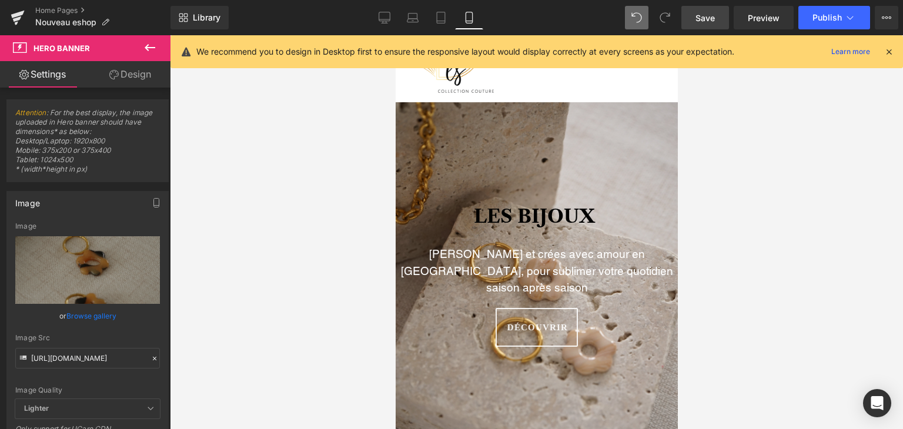
scroll to position [4, 0]
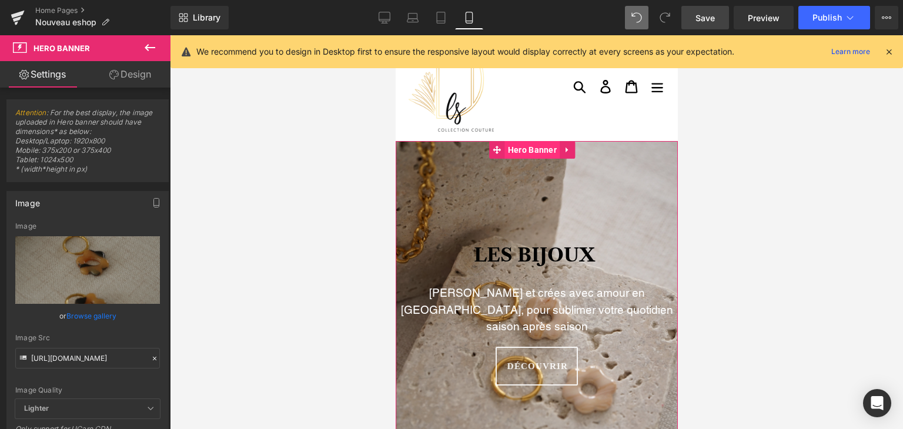
click at [521, 153] on span "Hero Banner" at bounding box center [531, 150] width 55 height 18
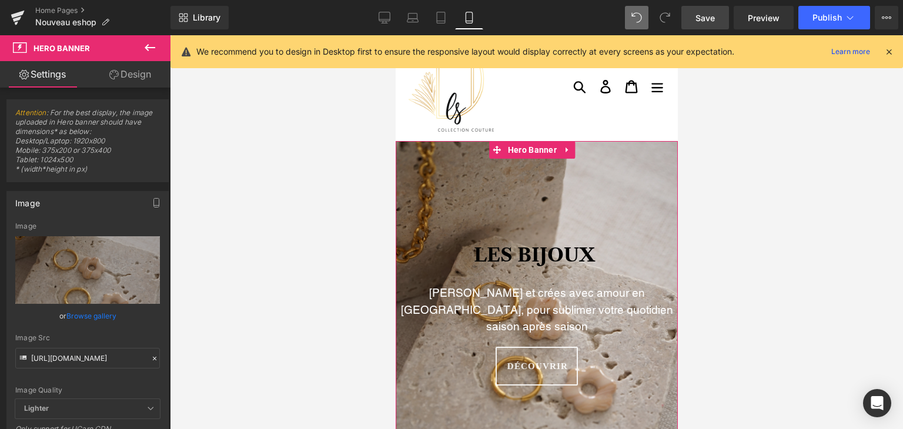
click at [131, 79] on link "Design" at bounding box center [130, 74] width 85 height 26
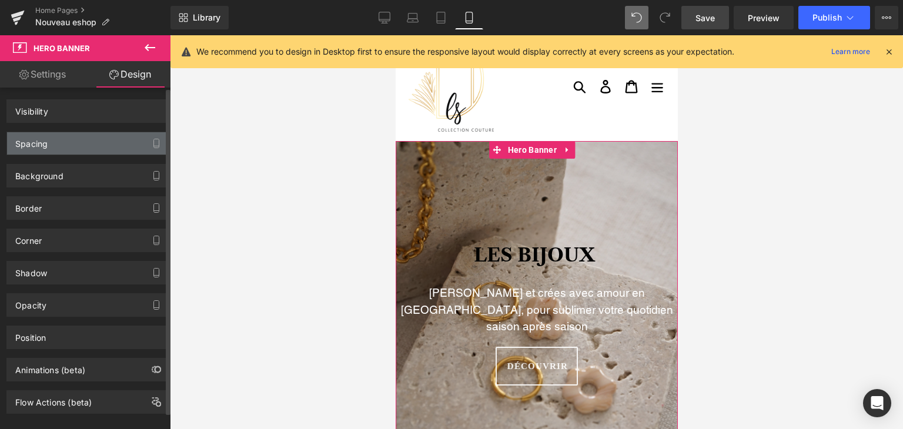
click at [94, 139] on div "Spacing" at bounding box center [87, 143] width 161 height 22
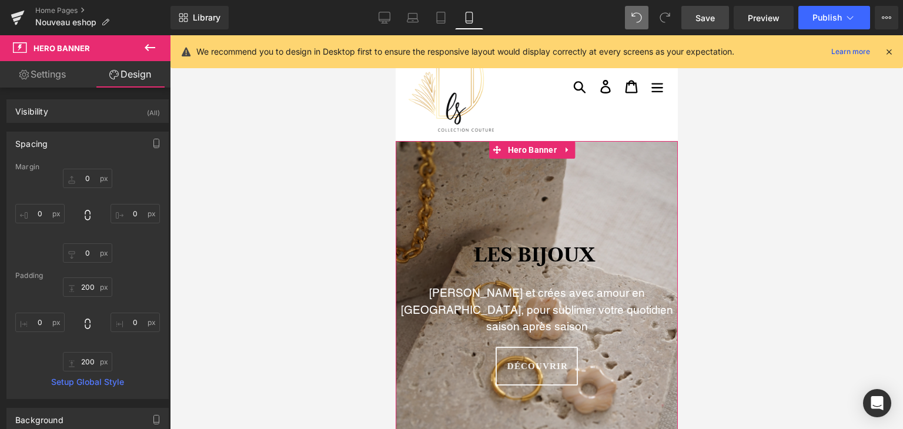
click at [57, 77] on link "Settings" at bounding box center [42, 74] width 85 height 26
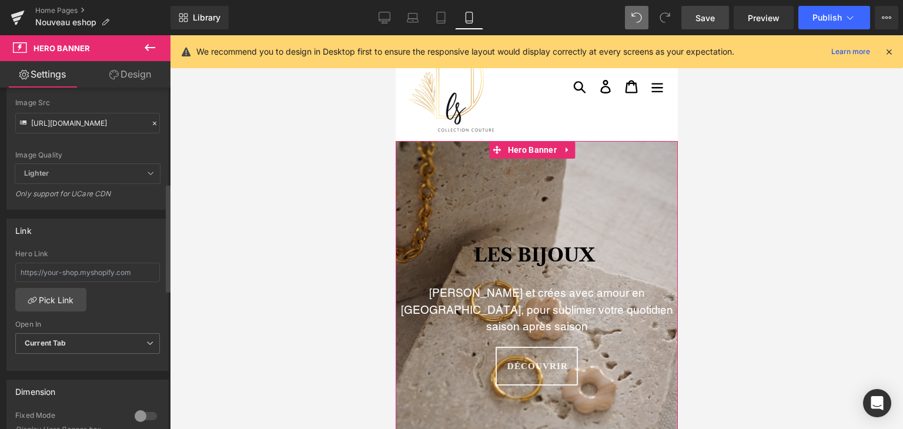
scroll to position [353, 0]
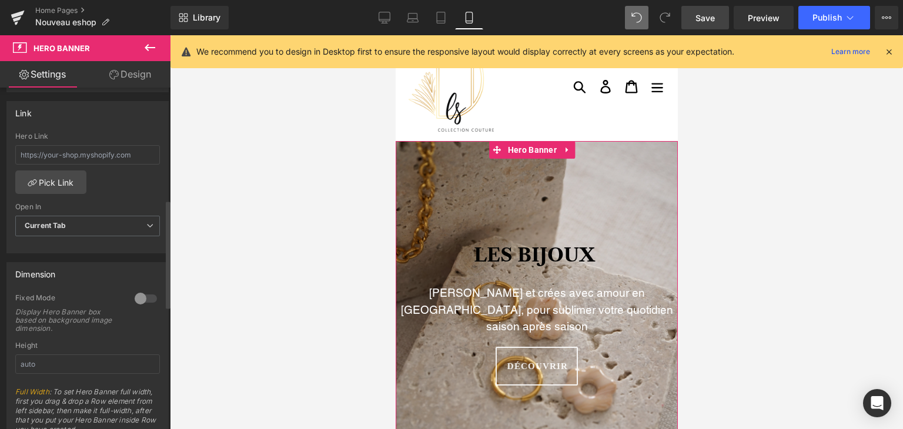
click at [142, 296] on div at bounding box center [146, 298] width 28 height 19
click at [141, 296] on div at bounding box center [146, 298] width 28 height 19
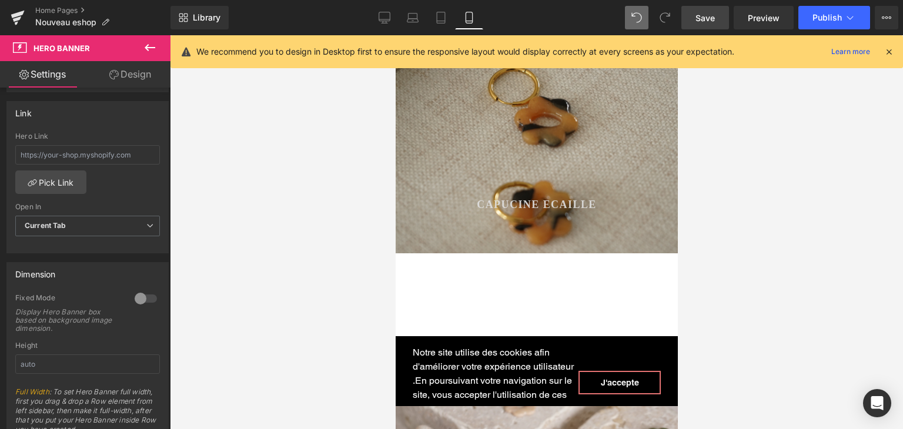
scroll to position [533, 0]
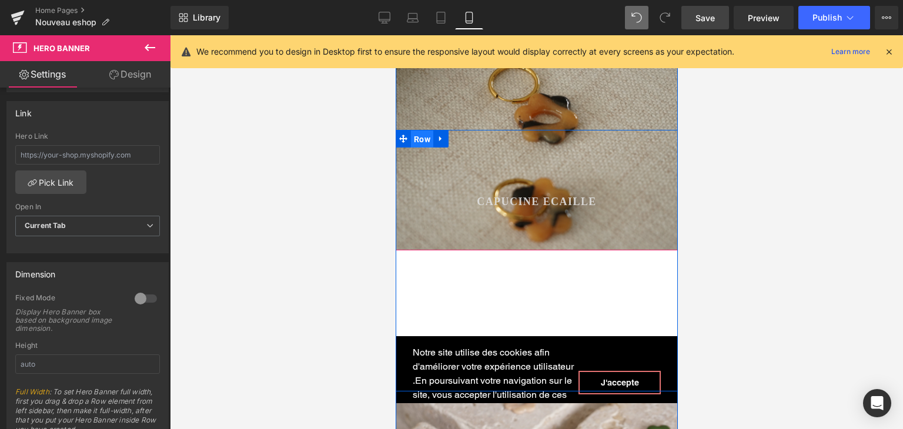
click at [417, 130] on span "Row" at bounding box center [421, 139] width 22 height 18
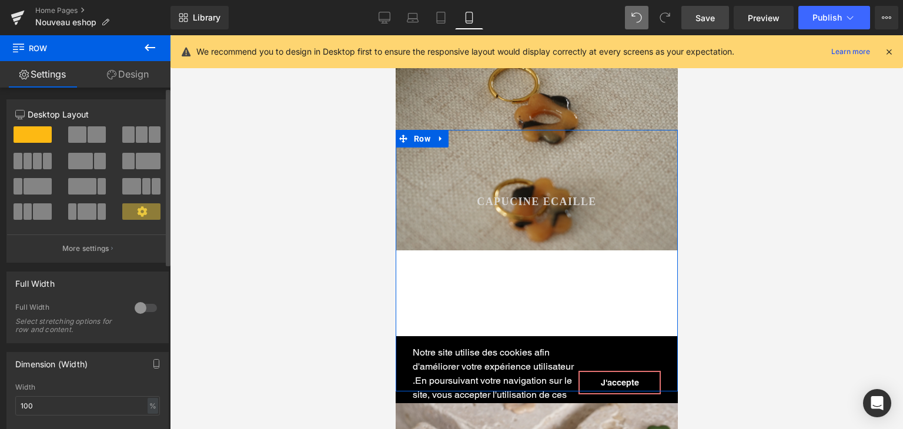
click at [141, 308] on div at bounding box center [146, 308] width 28 height 19
click at [142, 308] on div at bounding box center [146, 308] width 28 height 19
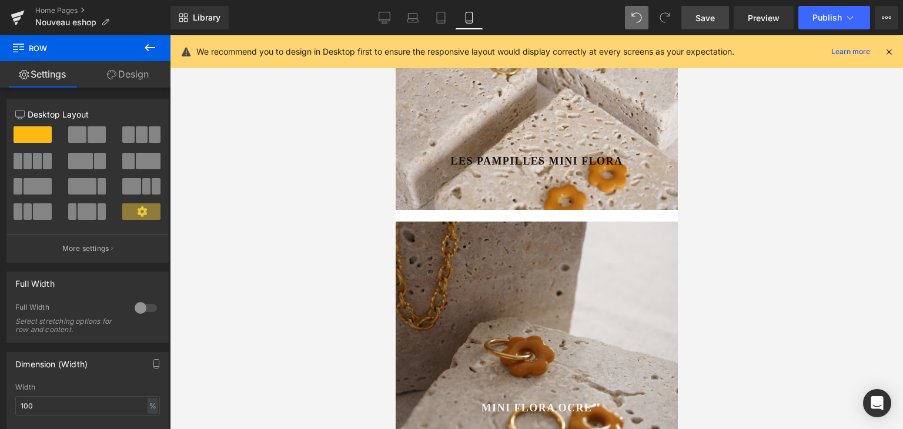
scroll to position [886, 0]
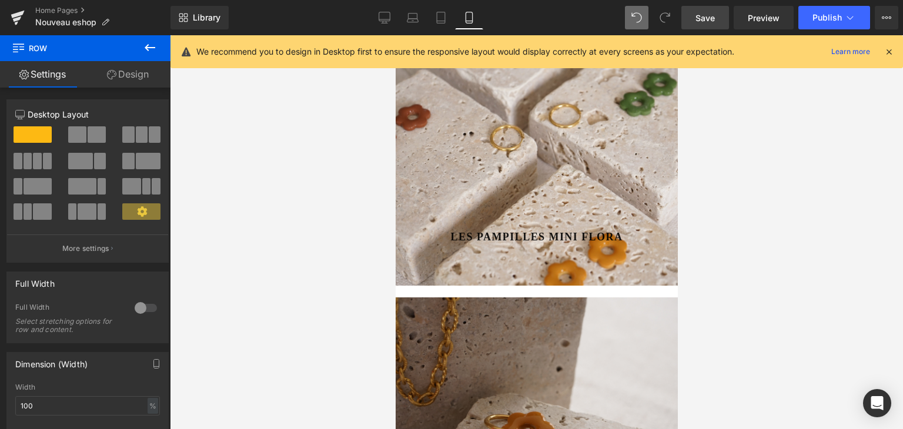
drag, startPoint x: 137, startPoint y: 78, endPoint x: 197, endPoint y: 149, distance: 93.0
click at [137, 78] on link "Design" at bounding box center [127, 74] width 85 height 26
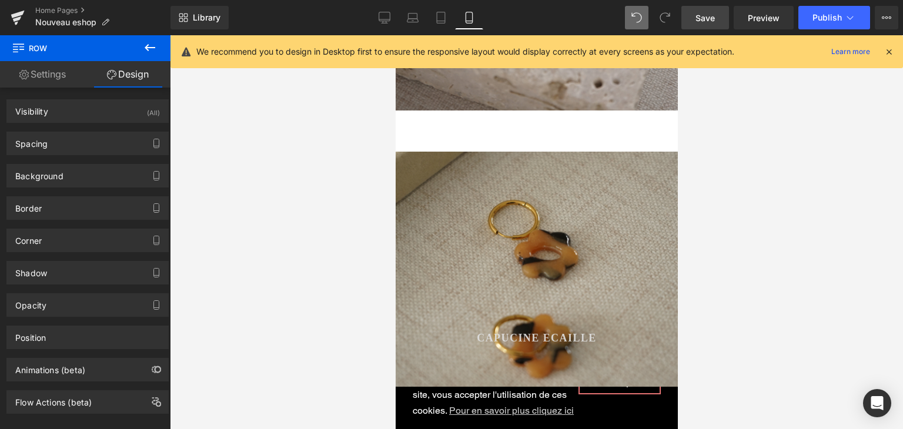
scroll to position [416, 0]
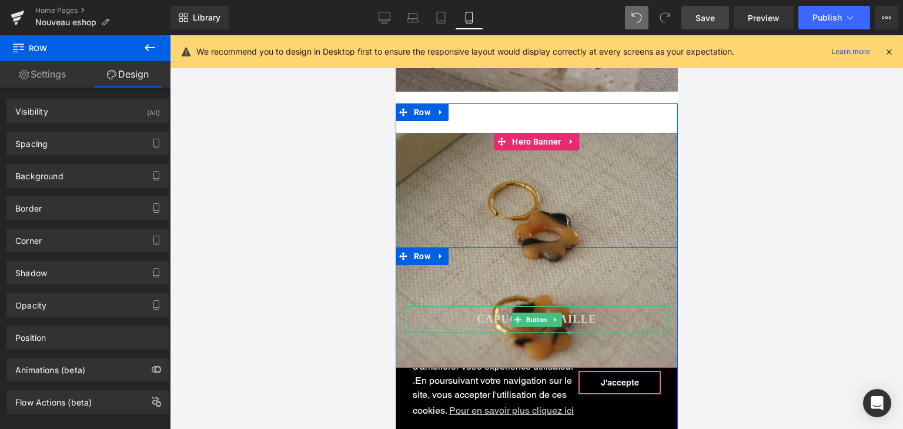
click at [494, 311] on span "Capucine Ecaille" at bounding box center [536, 319] width 120 height 16
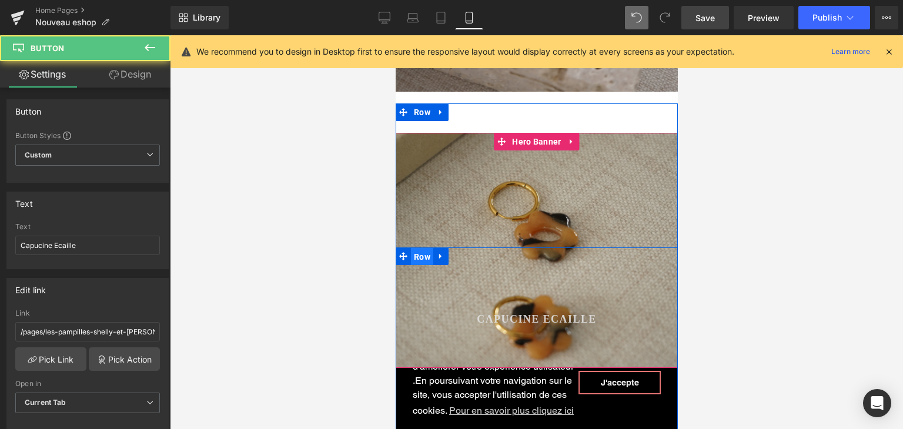
drag, startPoint x: 414, startPoint y: 239, endPoint x: 648, endPoint y: 207, distance: 236.6
click at [414, 248] on span "Row" at bounding box center [421, 257] width 22 height 18
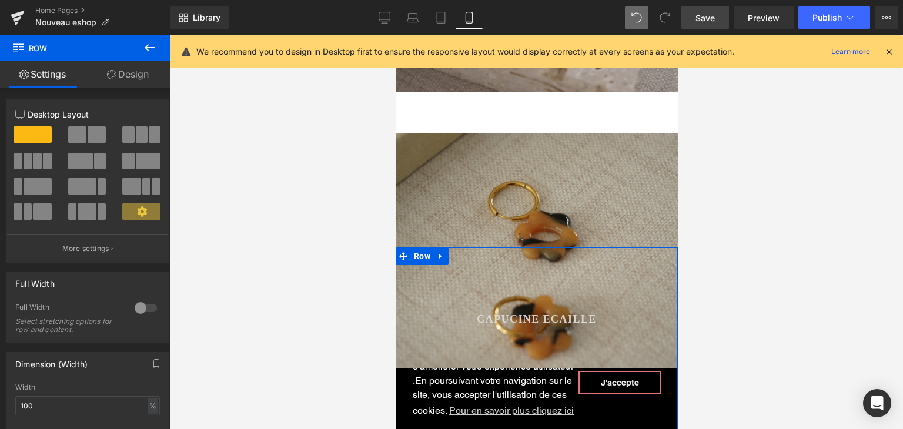
click at [132, 80] on link "Design" at bounding box center [127, 74] width 85 height 26
click at [0, 0] on div "Spacing" at bounding box center [0, 0] width 0 height 0
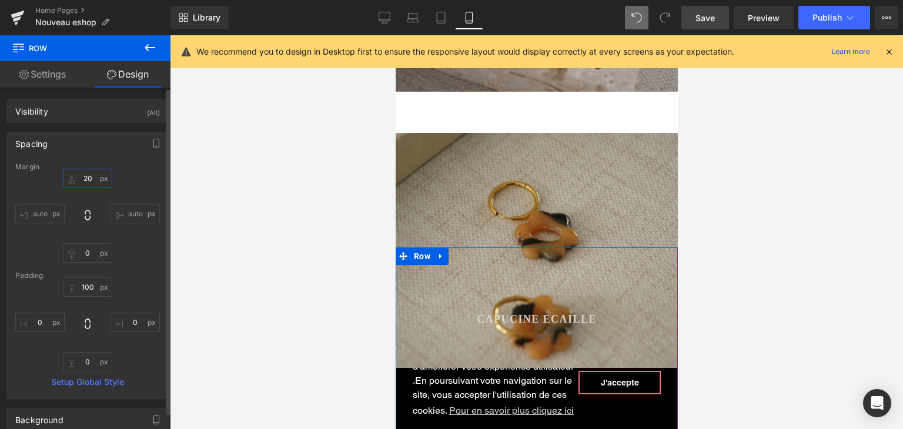
click at [87, 177] on input "20" at bounding box center [87, 178] width 49 height 19
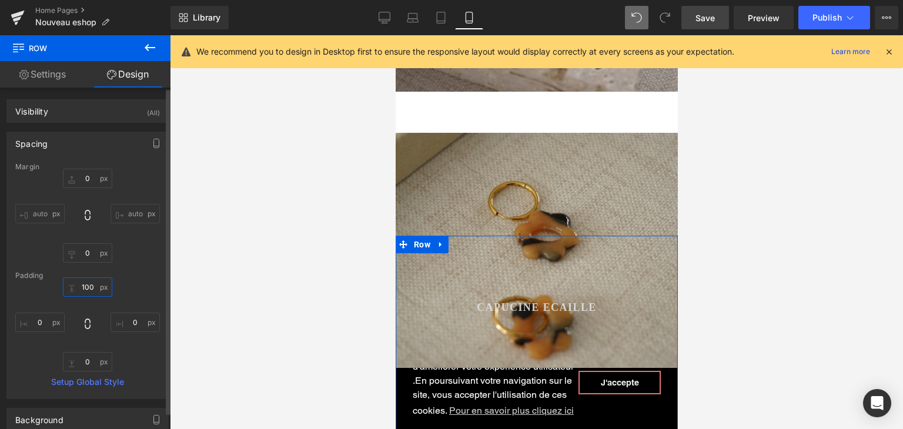
click at [87, 285] on input "100" at bounding box center [87, 286] width 49 height 19
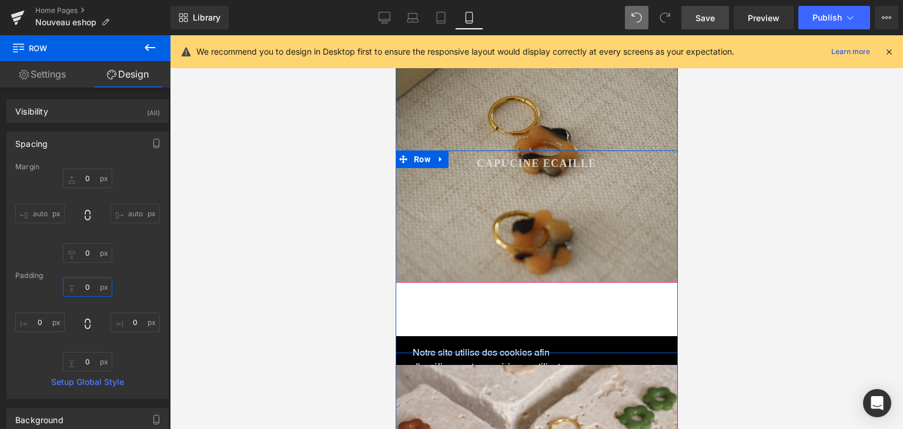
scroll to position [474, 0]
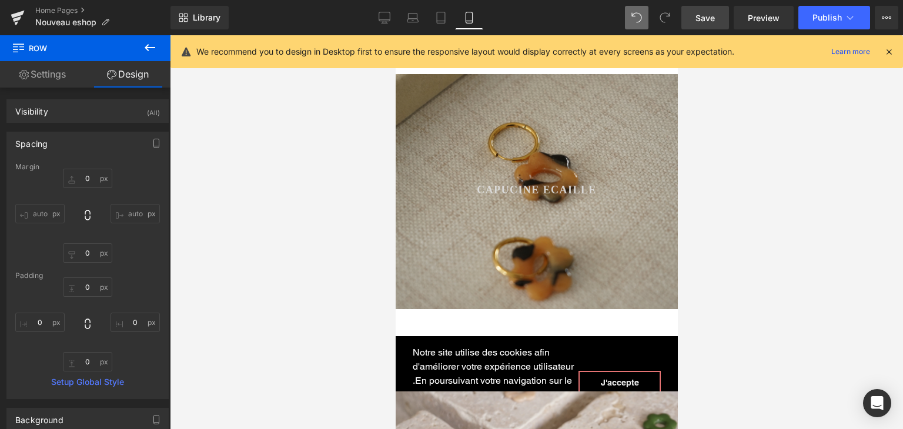
click at [303, 340] on div at bounding box center [536, 232] width 733 height 394
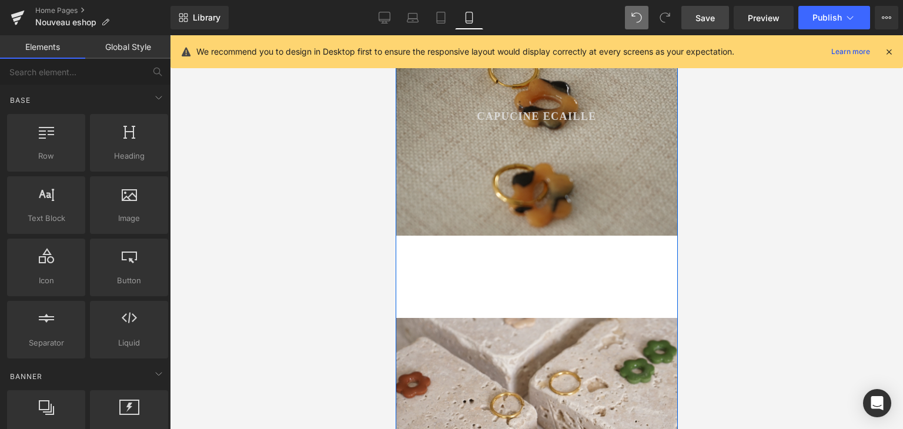
scroll to position [592, 0]
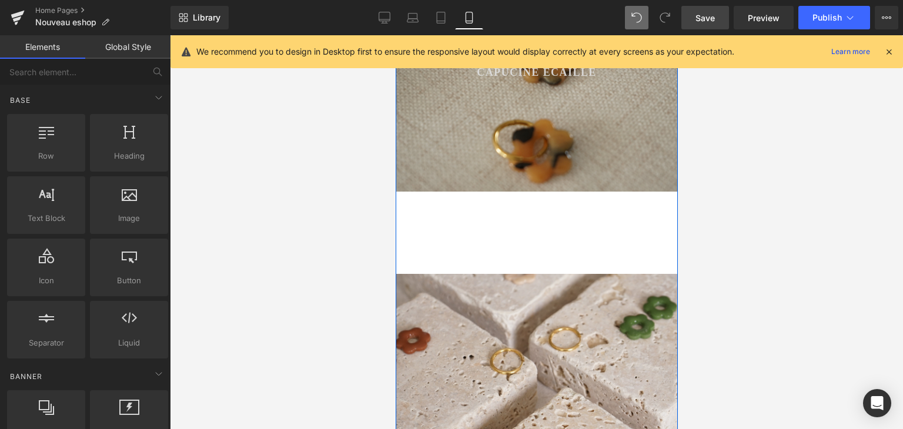
click at [509, 293] on div "Les pampilles mini Flora Button Row 100px Hero Banner 200px 300px" at bounding box center [536, 391] width 282 height 235
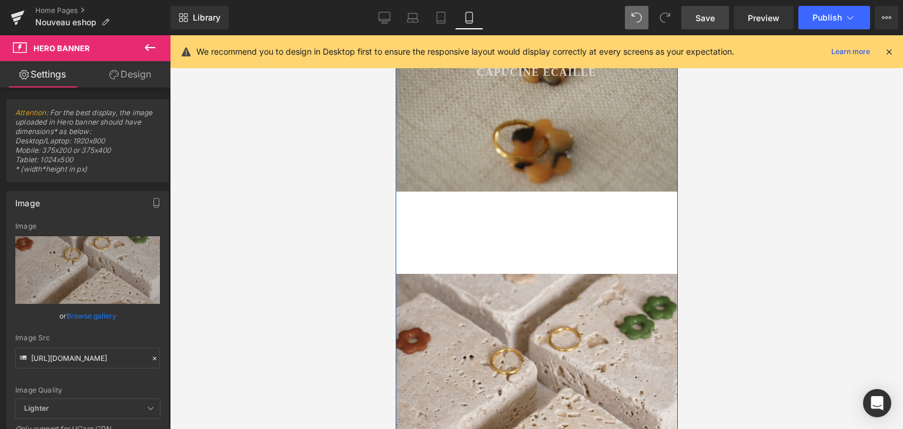
scroll to position [768, 0]
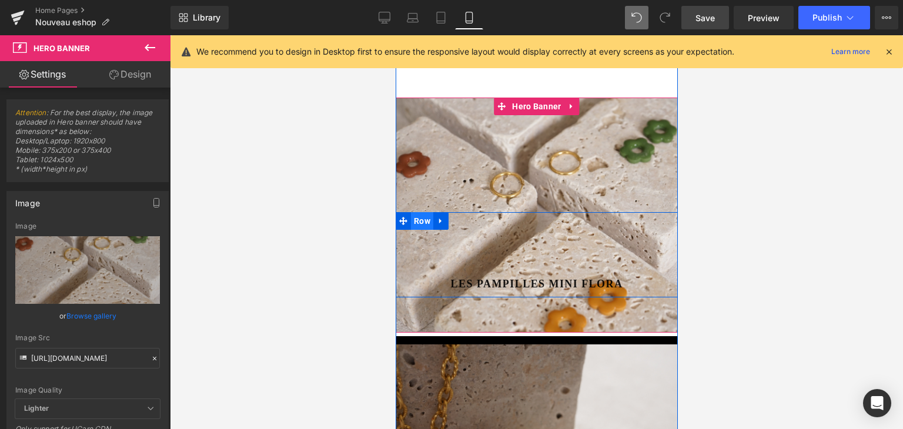
click at [414, 212] on span "Row" at bounding box center [421, 221] width 22 height 18
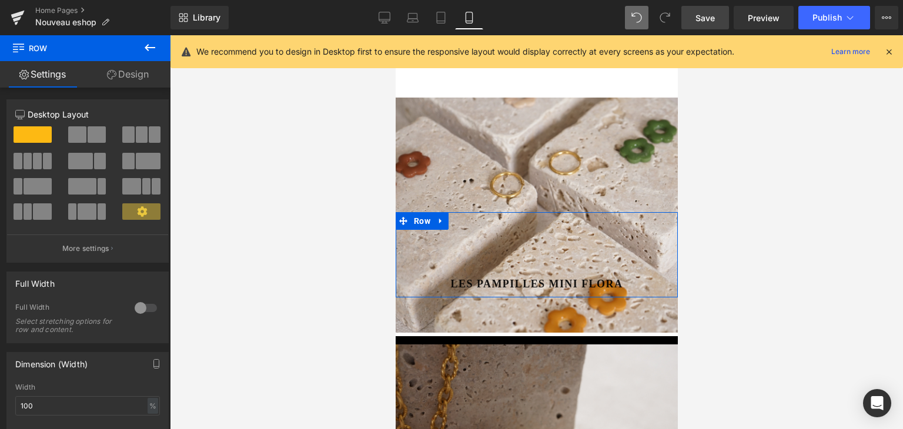
click at [137, 81] on link "Design" at bounding box center [127, 74] width 85 height 26
click at [0, 0] on div "Spacing" at bounding box center [0, 0] width 0 height 0
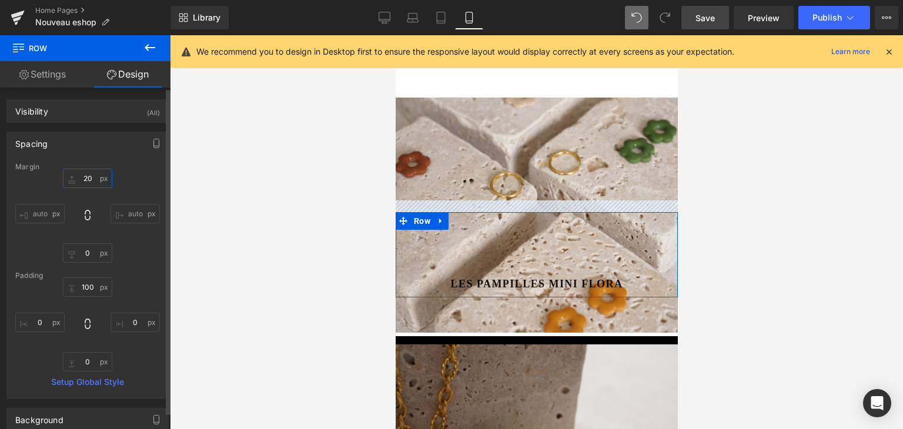
click at [85, 178] on input "20" at bounding box center [87, 178] width 49 height 19
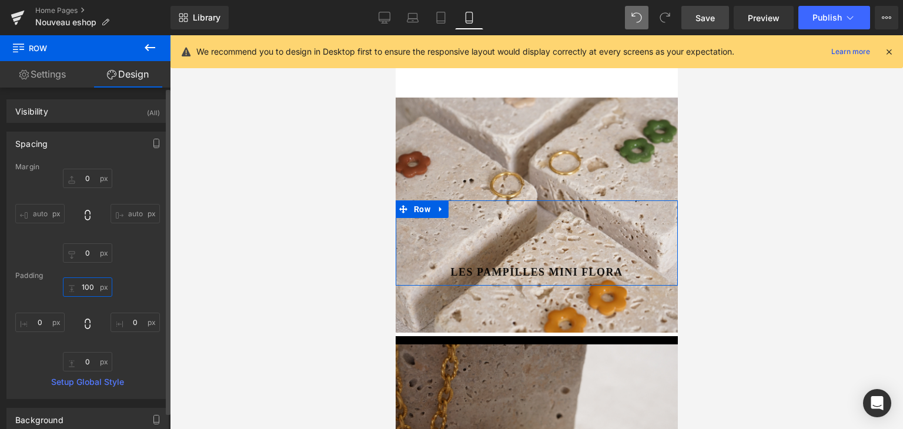
click at [83, 286] on input "100" at bounding box center [87, 286] width 49 height 19
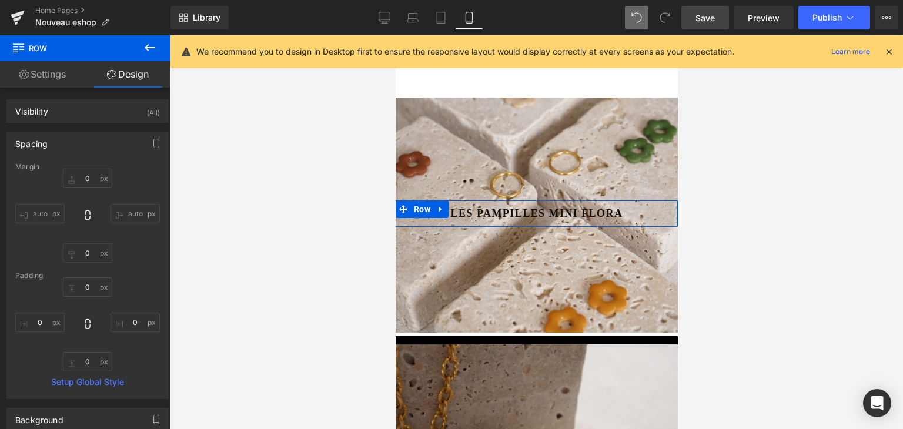
click at [55, 74] on link "Settings" at bounding box center [42, 74] width 85 height 26
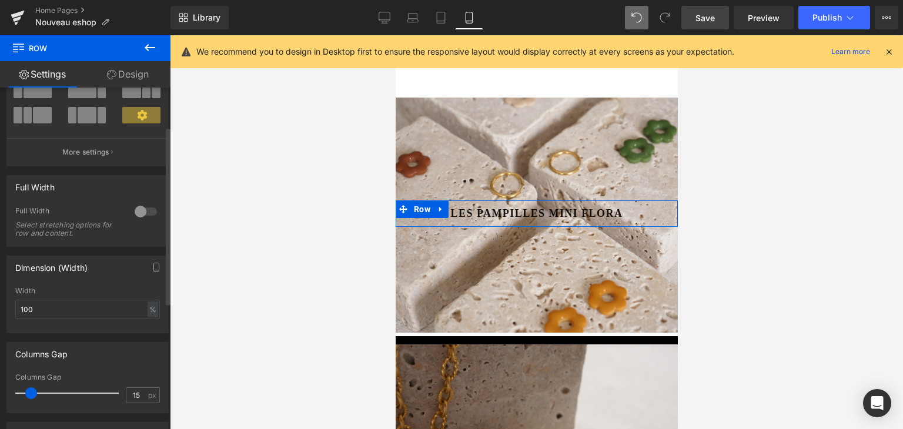
scroll to position [118, 0]
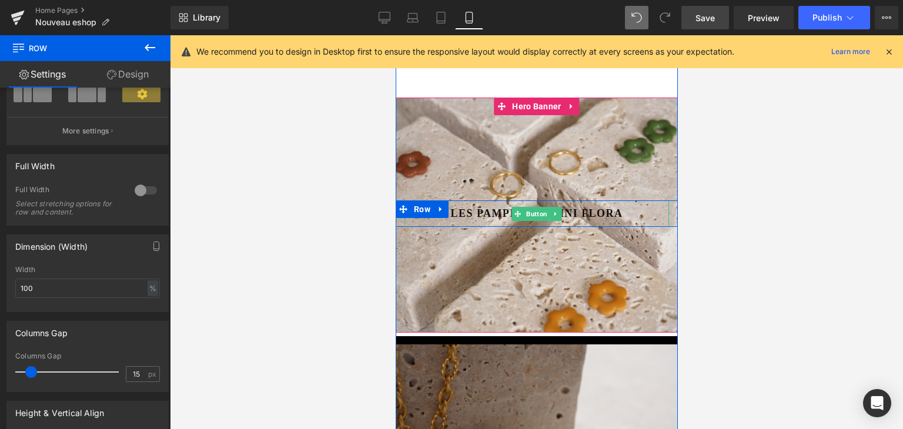
click at [457, 206] on span "Les pampilles mini Flora" at bounding box center [536, 214] width 172 height 16
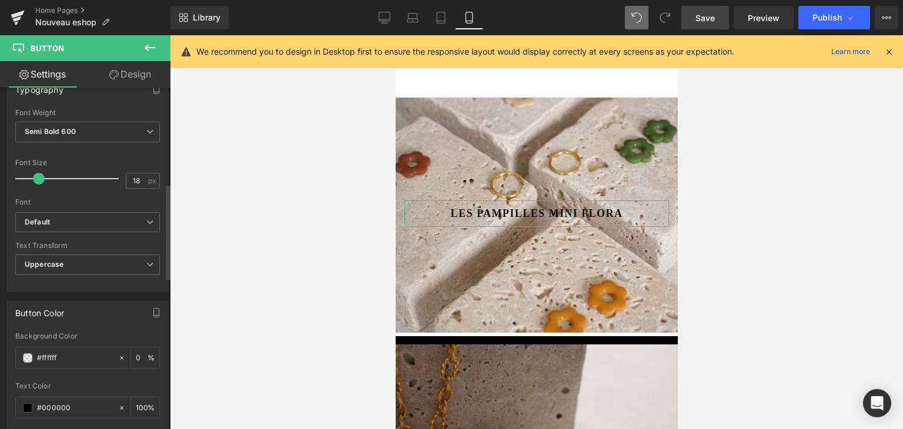
scroll to position [411, 0]
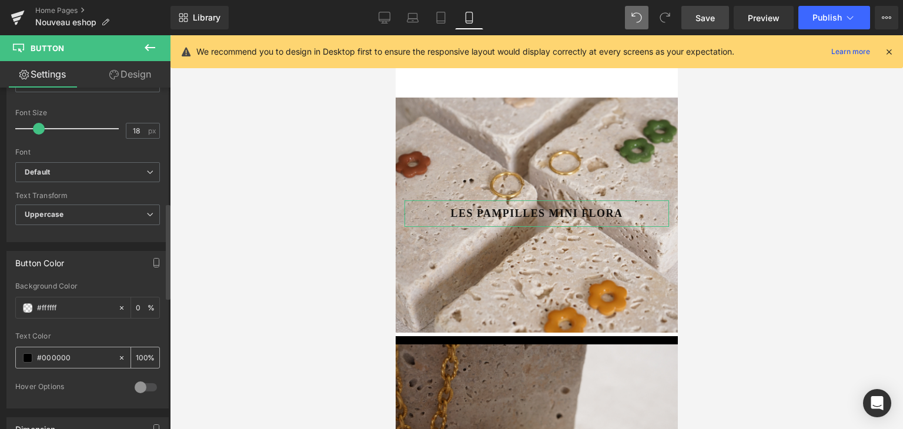
click at [25, 354] on span at bounding box center [27, 357] width 9 height 9
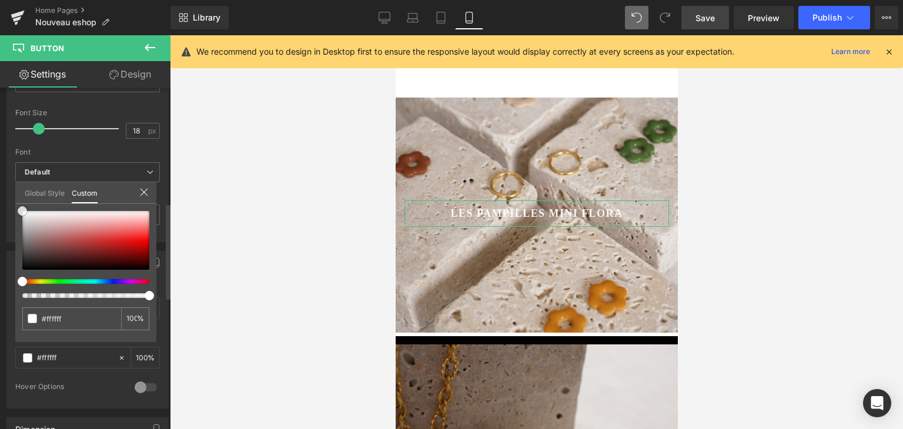
drag, startPoint x: 24, startPoint y: 269, endPoint x: 15, endPoint y: 191, distance: 78.7
click at [15, 191] on div "Global Style Custom Setup Global Style #ffffff 100 %" at bounding box center [85, 200] width 141 height 36
click at [210, 252] on div at bounding box center [536, 232] width 733 height 394
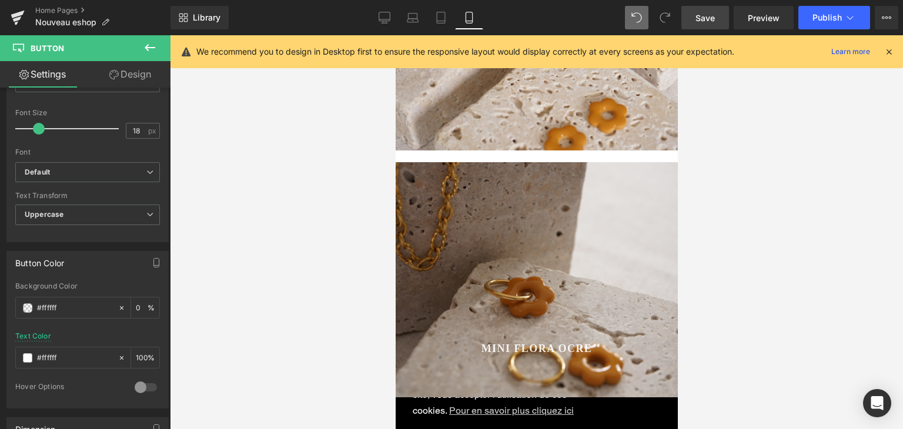
scroll to position [1003, 0]
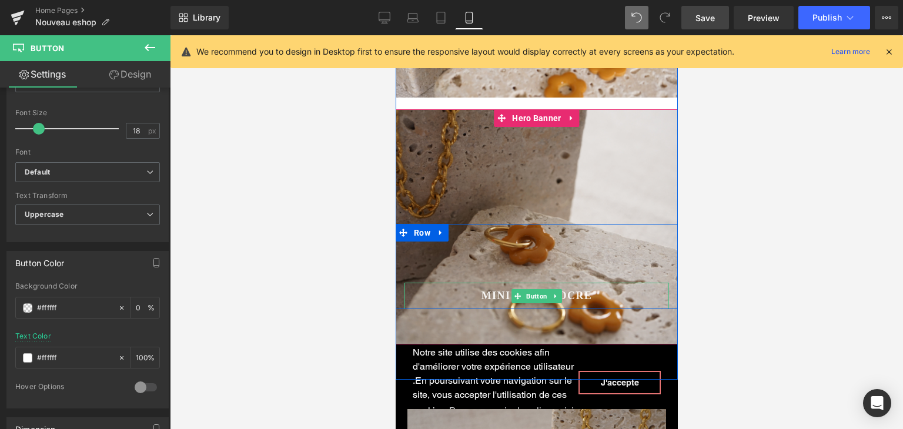
click at [501, 288] on span "Mini Flora ocre" at bounding box center [536, 296] width 111 height 16
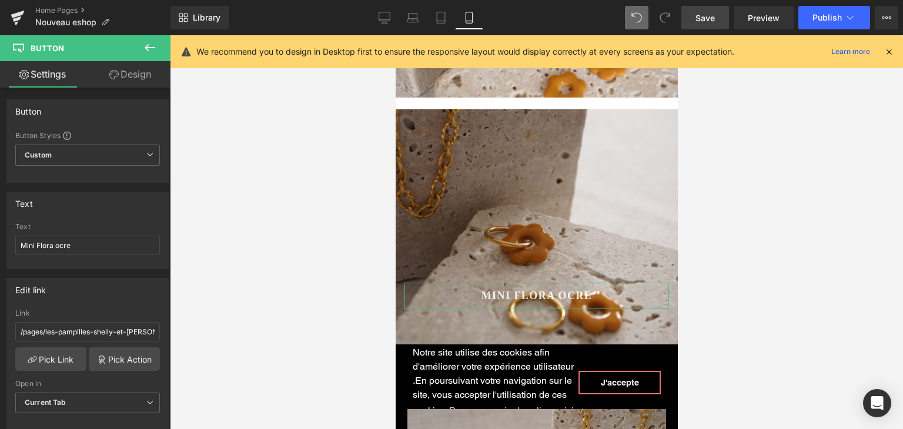
click at [143, 75] on link "Design" at bounding box center [130, 74] width 85 height 26
click at [0, 0] on div "Spacing" at bounding box center [0, 0] width 0 height 0
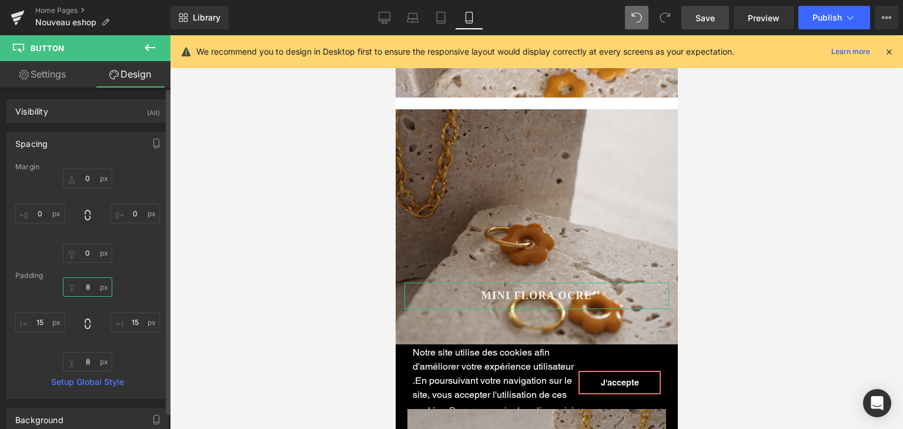
click at [88, 279] on input "8" at bounding box center [87, 286] width 49 height 19
click at [85, 361] on input "8" at bounding box center [87, 361] width 49 height 19
click at [247, 314] on div at bounding box center [536, 232] width 733 height 394
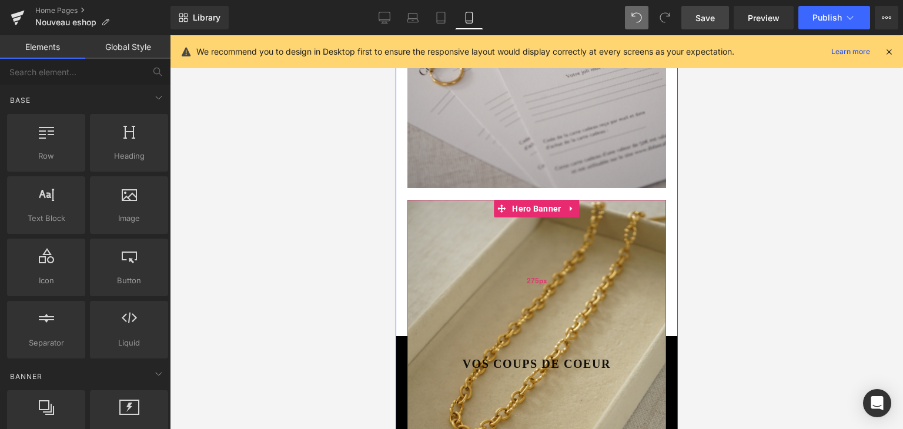
scroll to position [1532, 0]
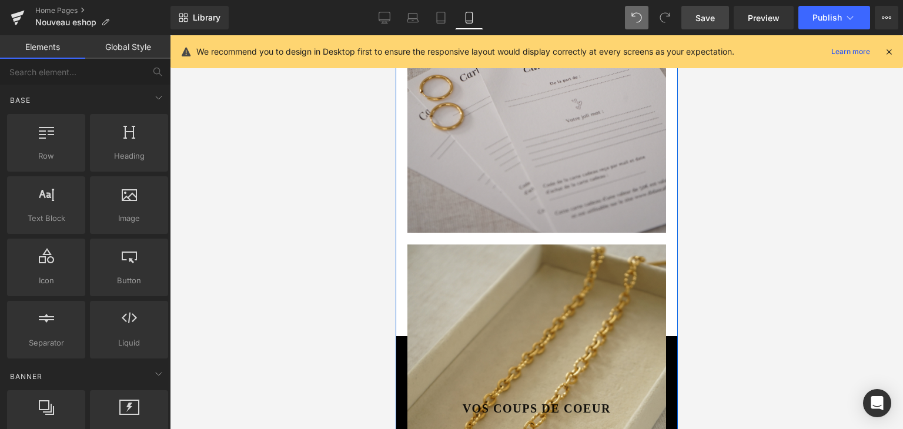
click at [666, 336] on div "Vos coups de coeur Button Hero Banner 275px 275px" at bounding box center [536, 415] width 282 height 364
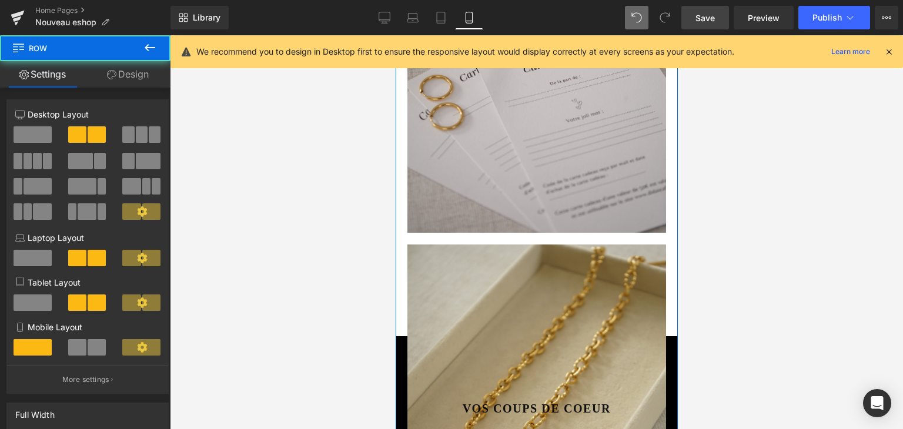
click at [666, 336] on div "Vos coups de coeur Button Hero Banner 275px 275px" at bounding box center [536, 415] width 282 height 364
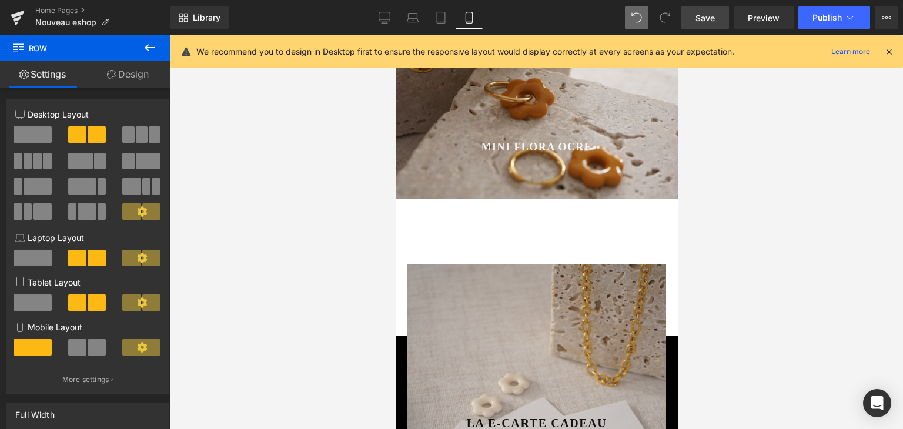
scroll to position [1238, 0]
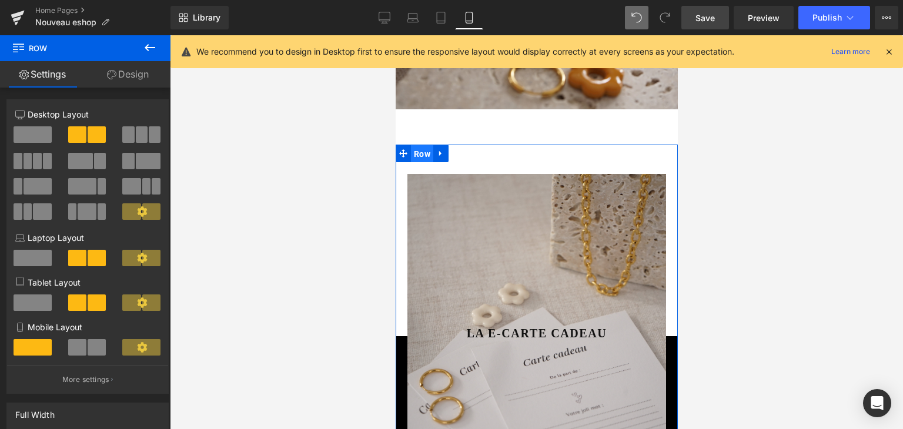
click at [418, 145] on span "Row" at bounding box center [421, 154] width 22 height 18
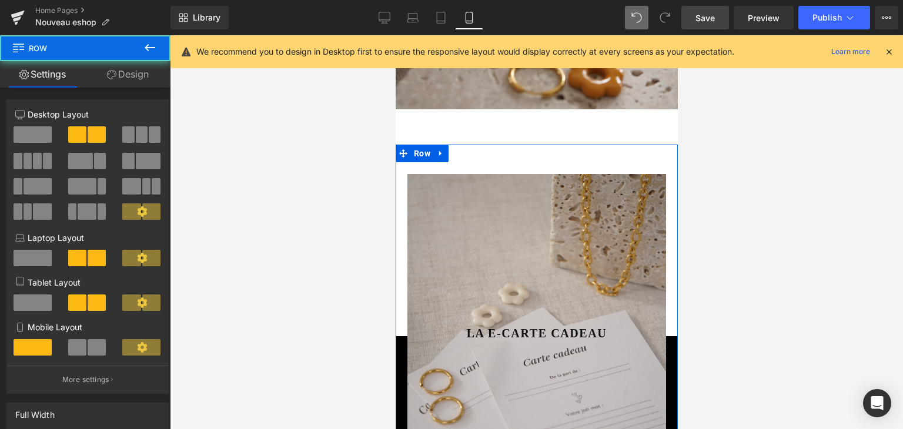
click at [136, 71] on link "Design" at bounding box center [127, 74] width 85 height 26
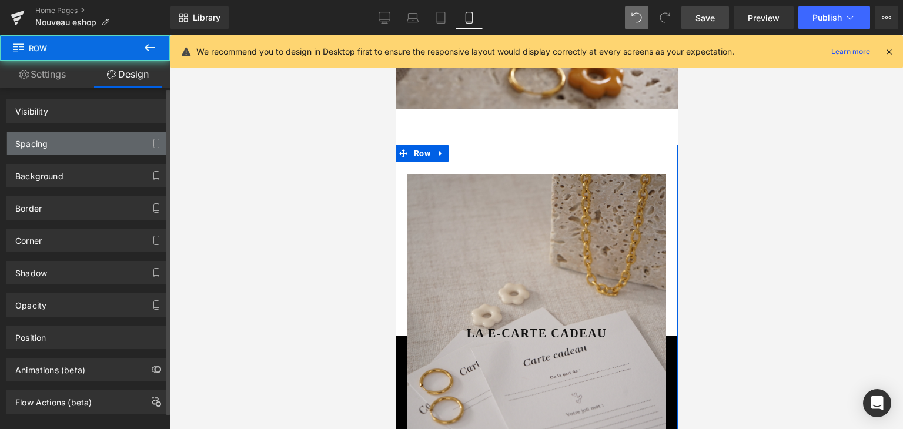
click at [70, 136] on div "Spacing" at bounding box center [87, 143] width 161 height 22
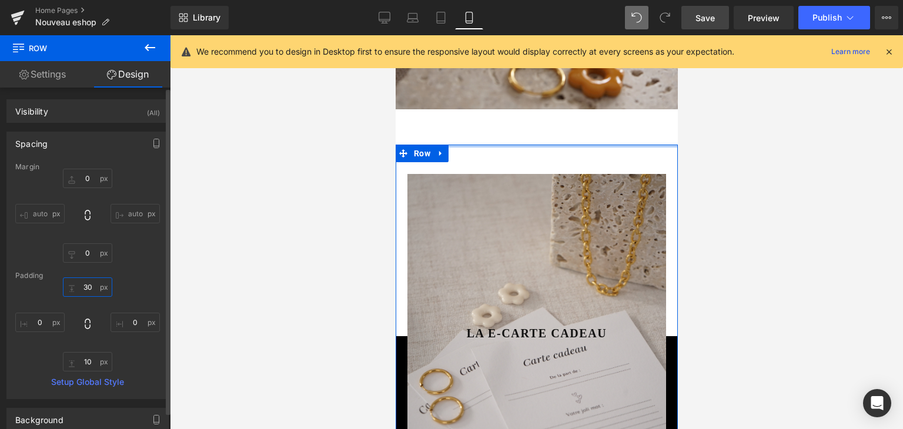
click at [89, 286] on input "30" at bounding box center [87, 286] width 49 height 19
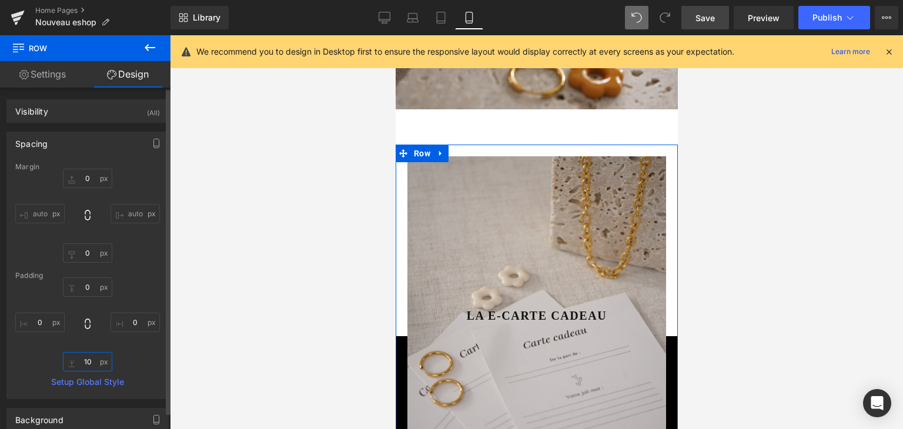
click at [85, 360] on input "10" at bounding box center [87, 361] width 49 height 19
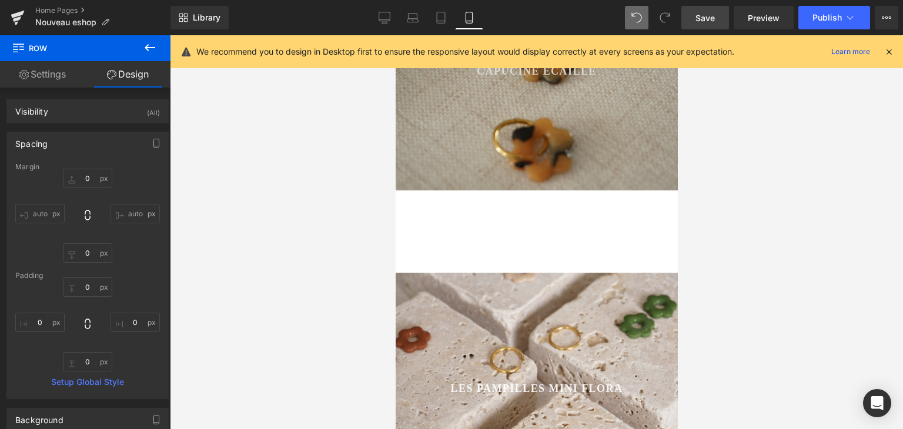
scroll to position [533, 0]
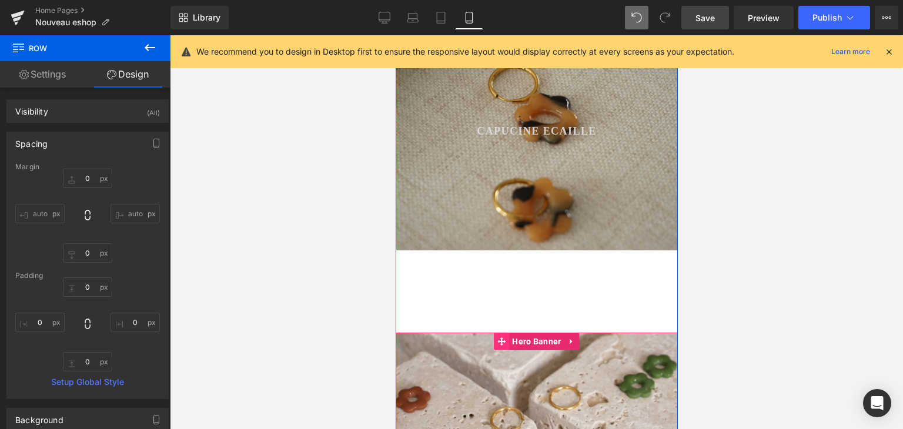
click at [504, 333] on span at bounding box center [500, 342] width 15 height 18
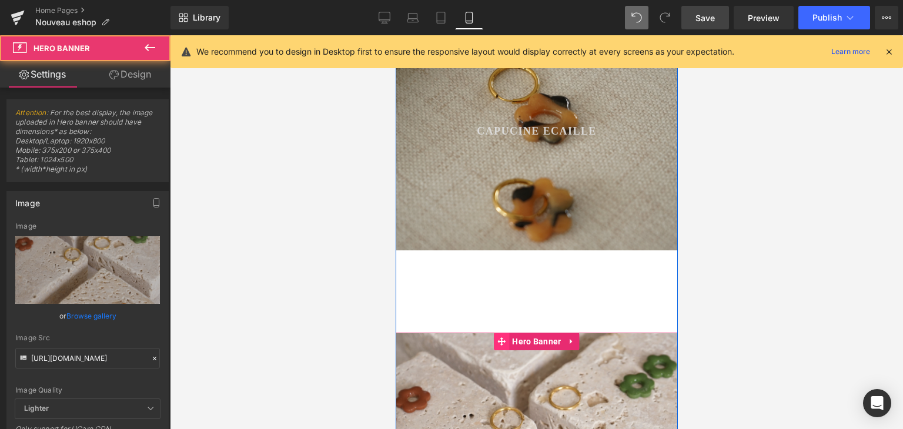
click at [497, 337] on icon at bounding box center [501, 341] width 8 height 9
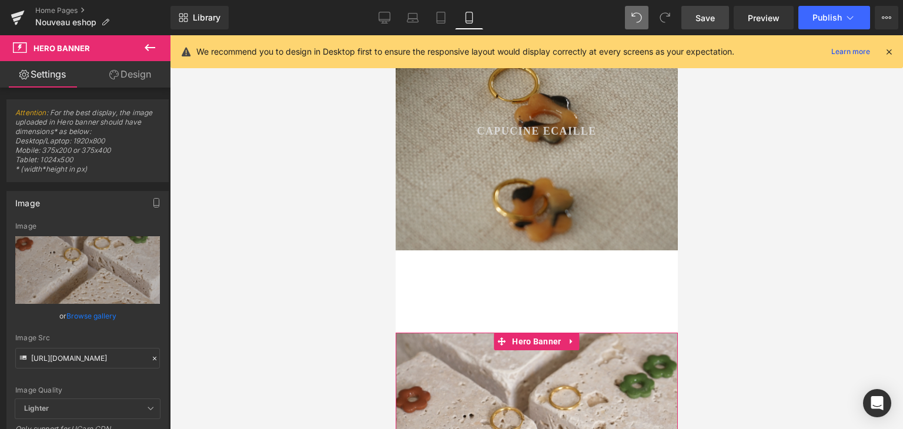
click at [130, 75] on link "Design" at bounding box center [130, 74] width 85 height 26
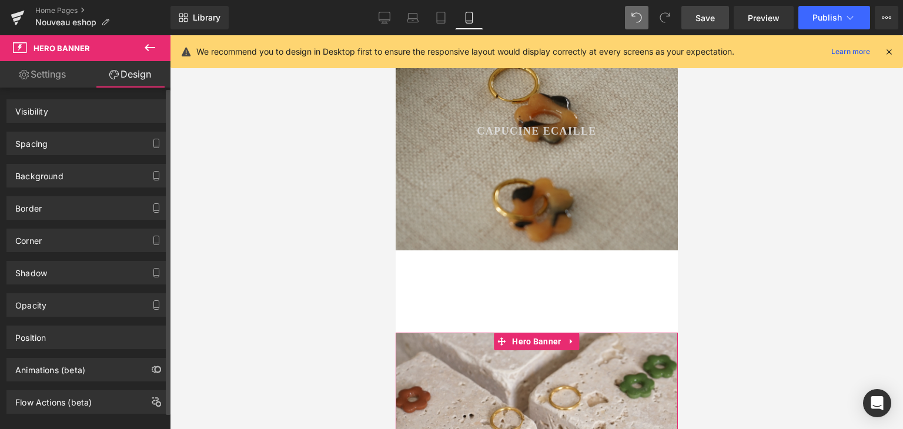
click at [52, 145] on div "Spacing" at bounding box center [87, 143] width 161 height 22
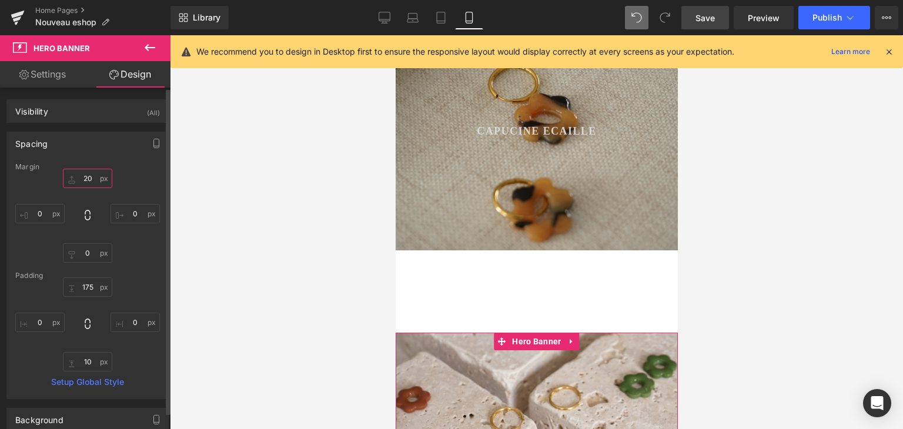
click at [85, 176] on input "20" at bounding box center [87, 178] width 49 height 19
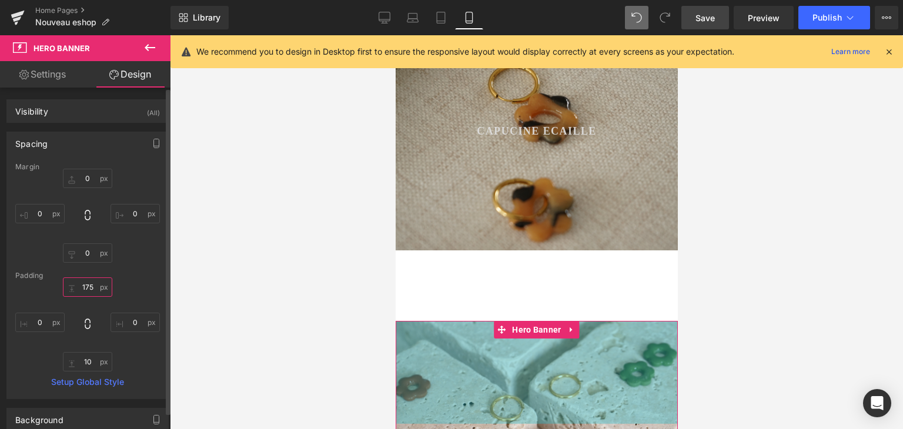
click at [85, 290] on input "175" at bounding box center [87, 286] width 49 height 19
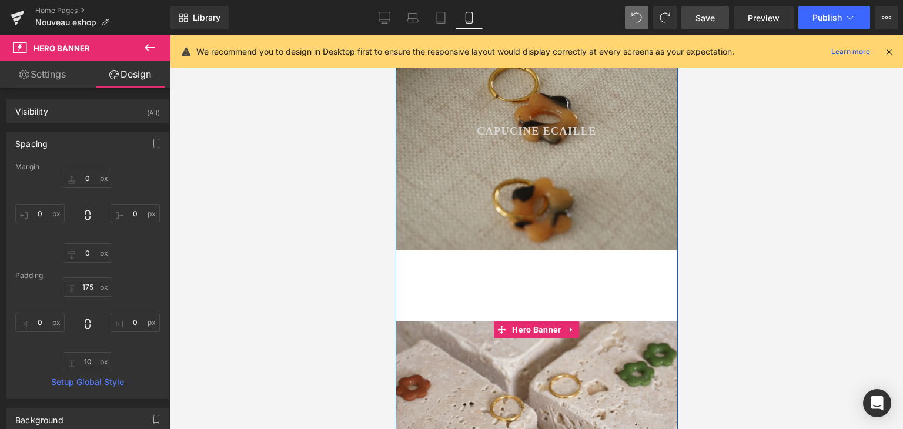
click at [431, 321] on div "175px" at bounding box center [536, 372] width 282 height 103
drag, startPoint x: 522, startPoint y: 307, endPoint x: 716, endPoint y: 331, distance: 196.0
click at [522, 321] on span "Hero Banner" at bounding box center [535, 330] width 55 height 18
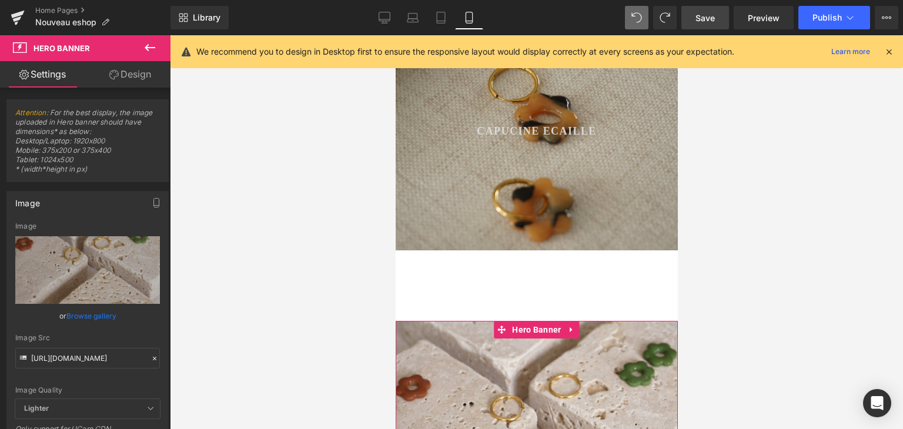
click at [141, 70] on link "Design" at bounding box center [130, 74] width 85 height 26
click at [0, 0] on div "Spacing" at bounding box center [0, 0] width 0 height 0
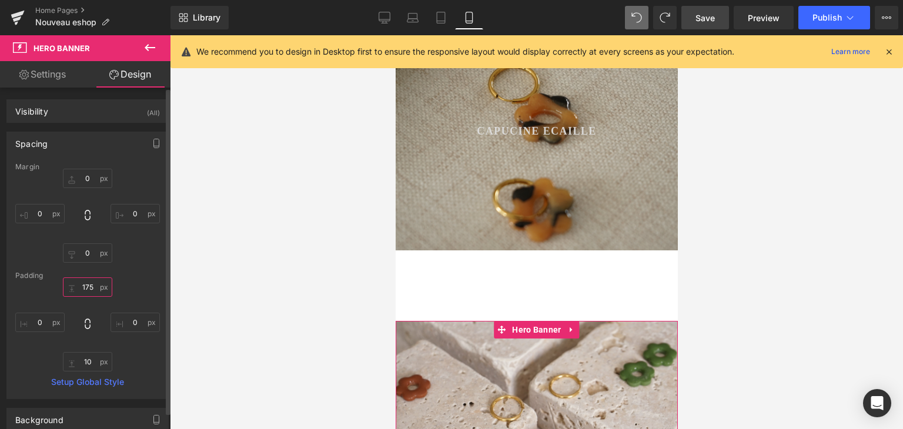
click at [92, 287] on input "175" at bounding box center [87, 286] width 49 height 19
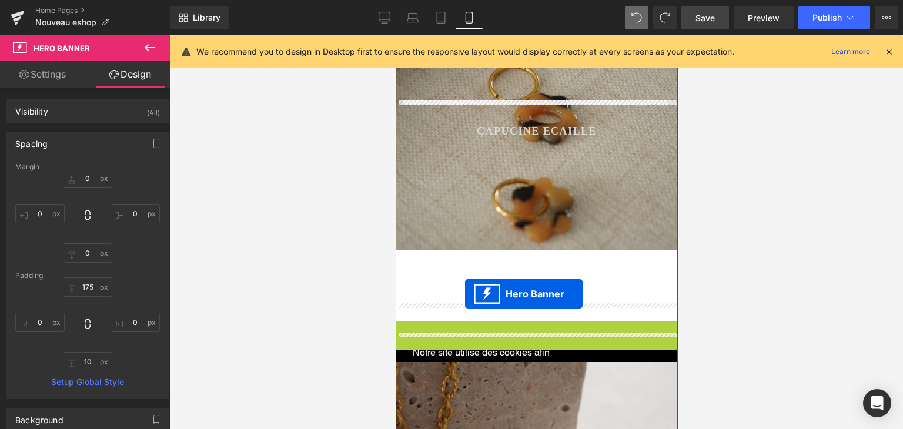
drag, startPoint x: 500, startPoint y: 313, endPoint x: 464, endPoint y: 294, distance: 40.0
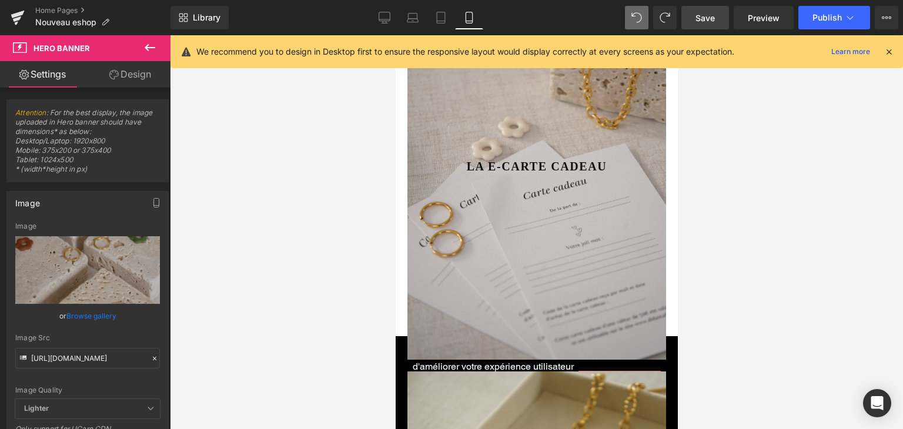
scroll to position [1415, 0]
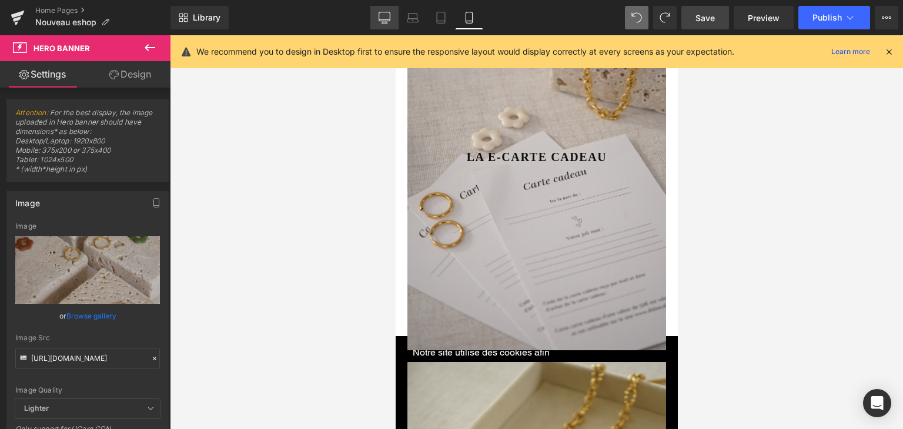
click at [390, 19] on icon at bounding box center [384, 18] width 12 height 12
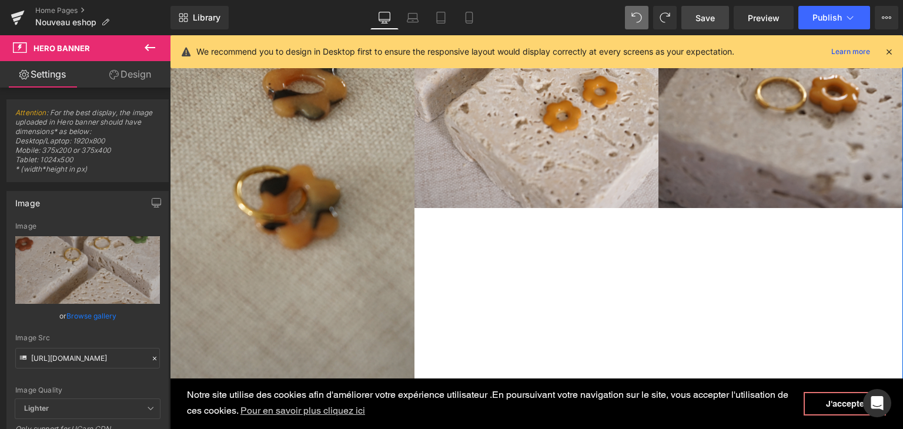
scroll to position [649, 0]
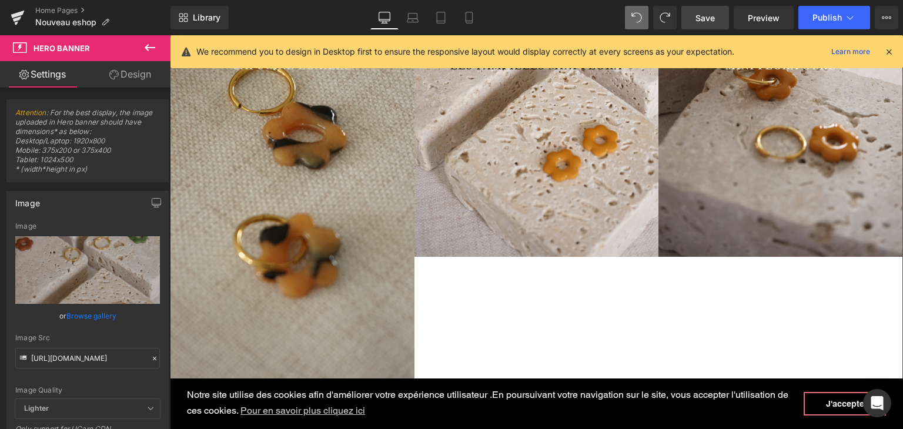
click at [350, 169] on div "Capucine Ecaille Button" at bounding box center [292, 154] width 244 height 205
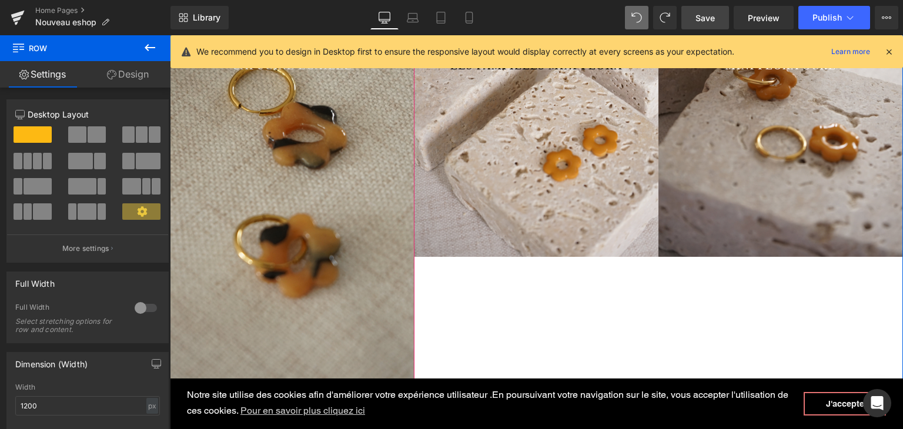
click at [326, 292] on div at bounding box center [292, 154] width 244 height 558
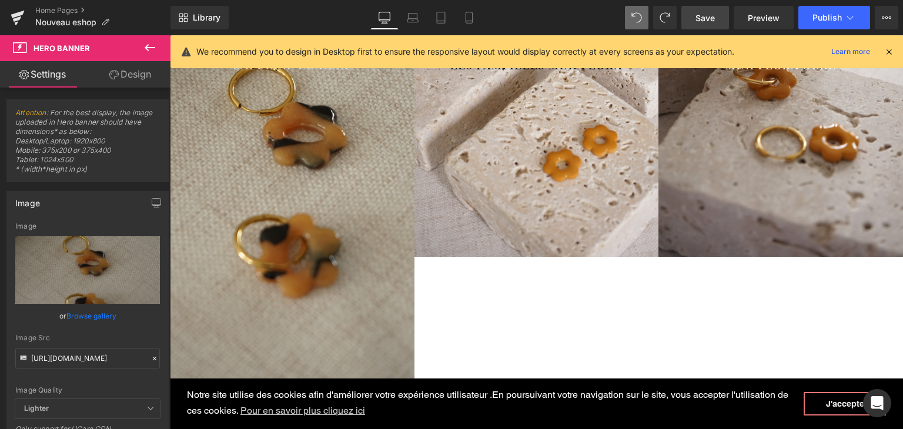
drag, startPoint x: 719, startPoint y: 15, endPoint x: 515, endPoint y: 69, distance: 211.0
click at [719, 15] on link "Save" at bounding box center [705, 18] width 48 height 24
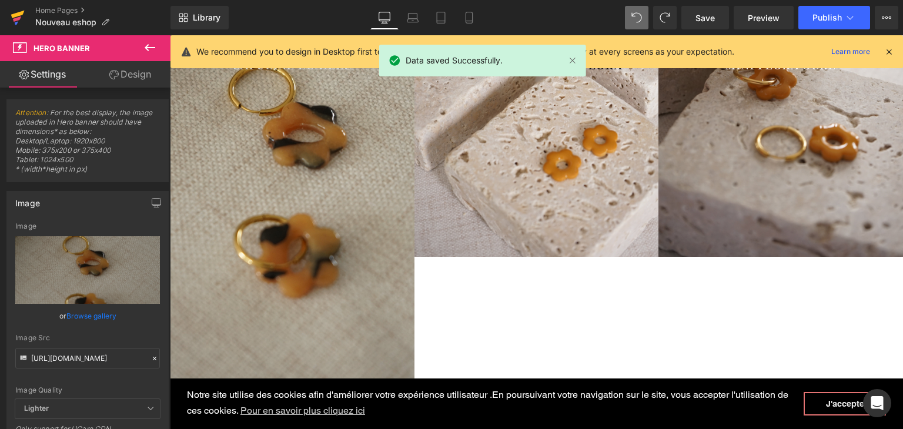
click at [20, 14] on icon at bounding box center [18, 15] width 14 height 8
